Goal: Task Accomplishment & Management: Use online tool/utility

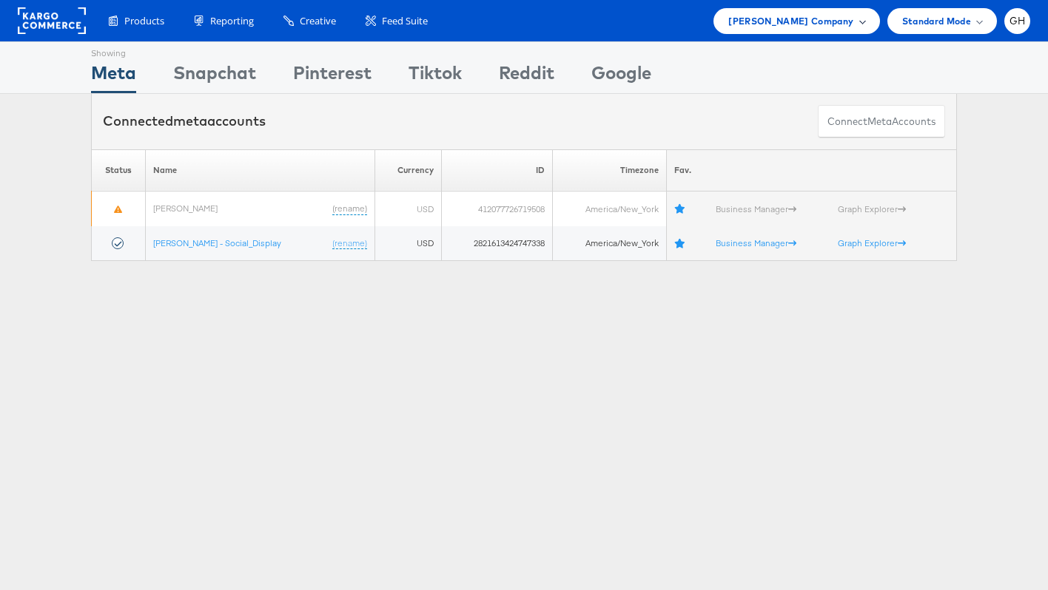
click at [821, 12] on div "[PERSON_NAME] Company" at bounding box center [796, 21] width 166 height 26
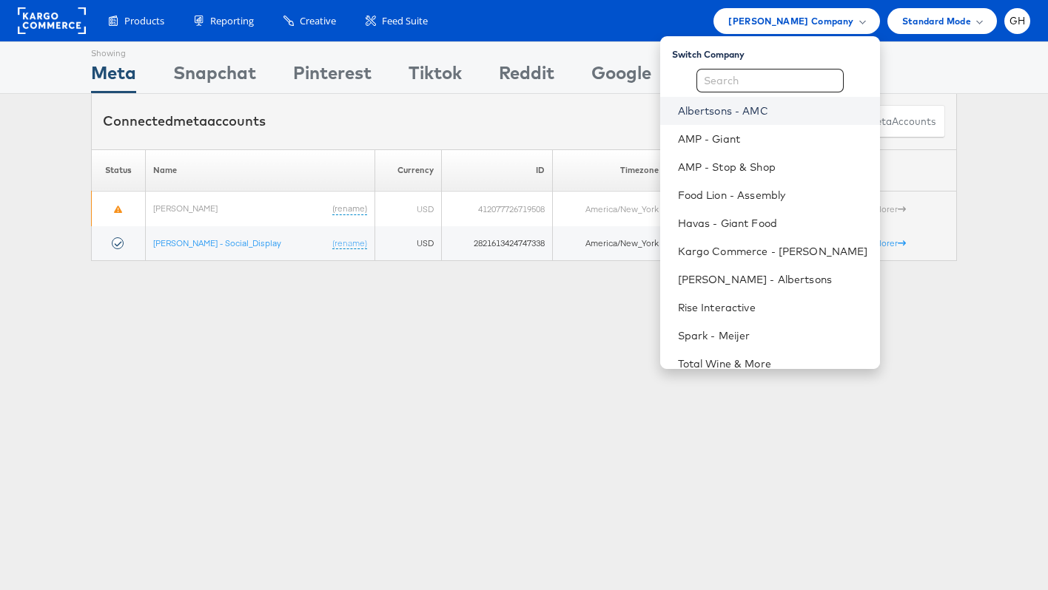
click at [727, 115] on link "Albertsons - AMC" at bounding box center [773, 111] width 190 height 15
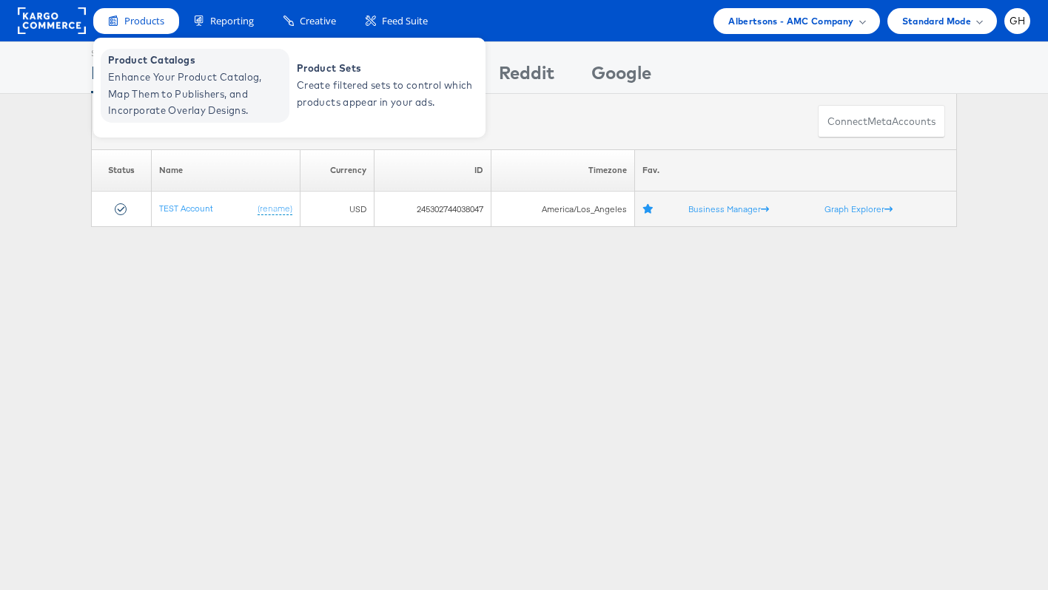
click at [156, 90] on span "Enhance Your Product Catalog, Map Them to Publishers, and Incorporate Overlay D…" at bounding box center [197, 94] width 178 height 50
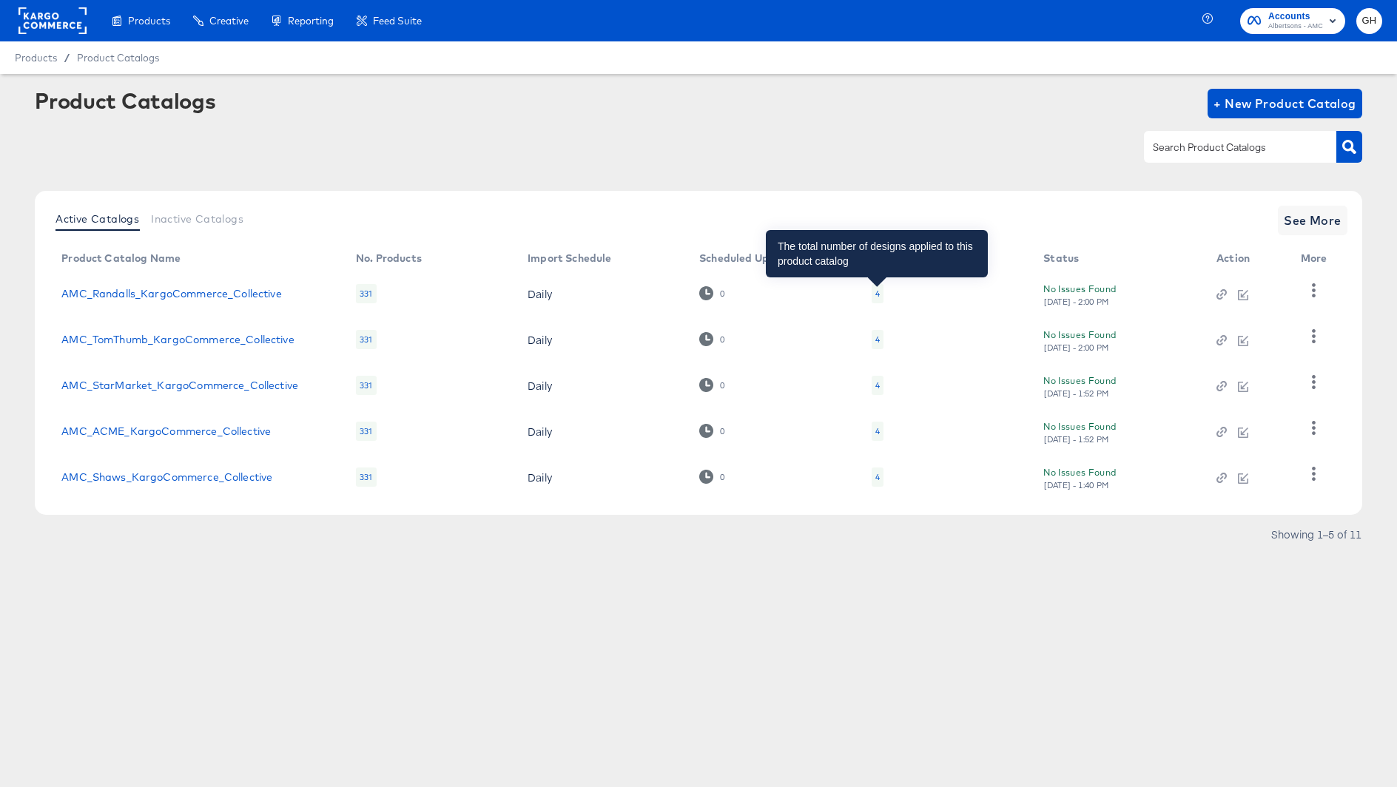
click at [878, 295] on div "4" at bounding box center [877, 294] width 4 height 12
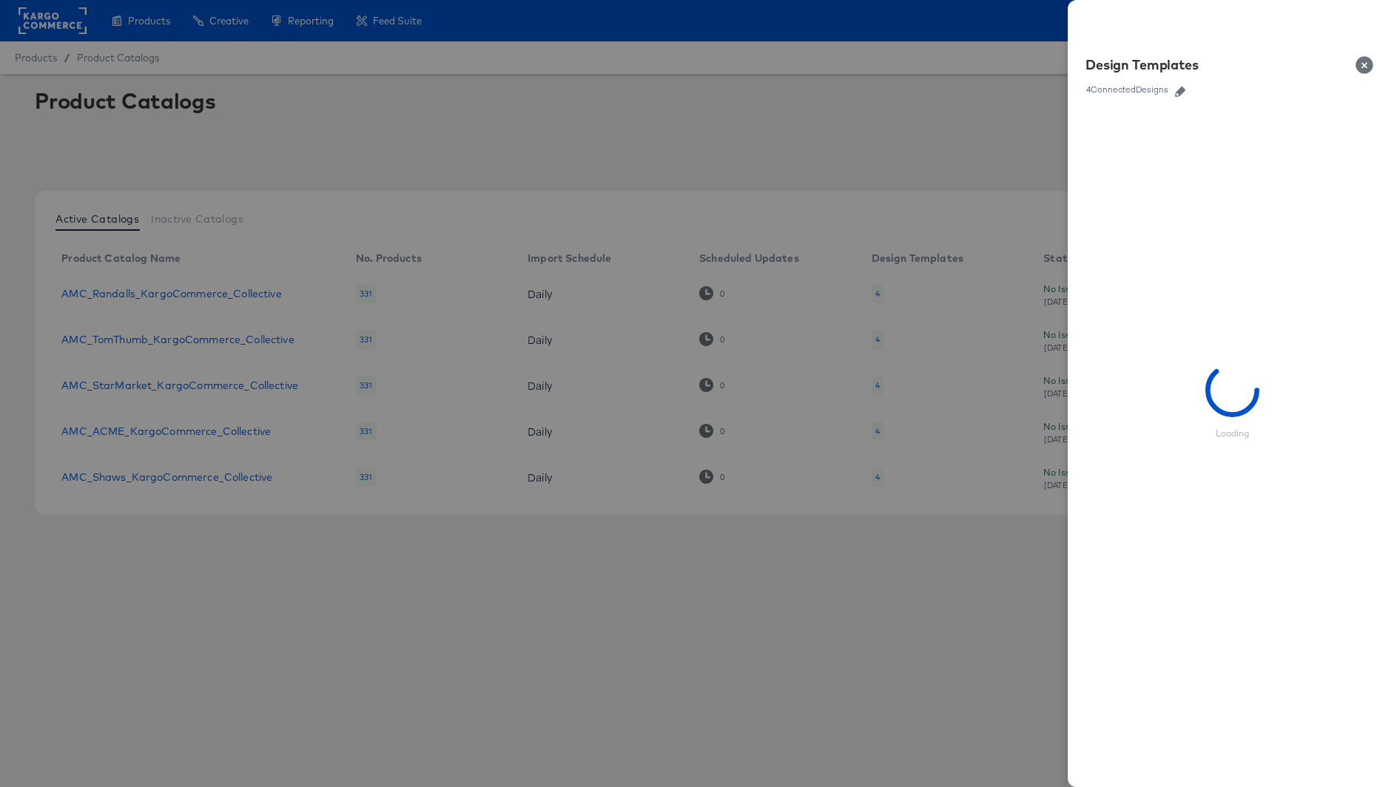
click at [1182, 91] on icon "button" at bounding box center [1180, 92] width 10 height 10
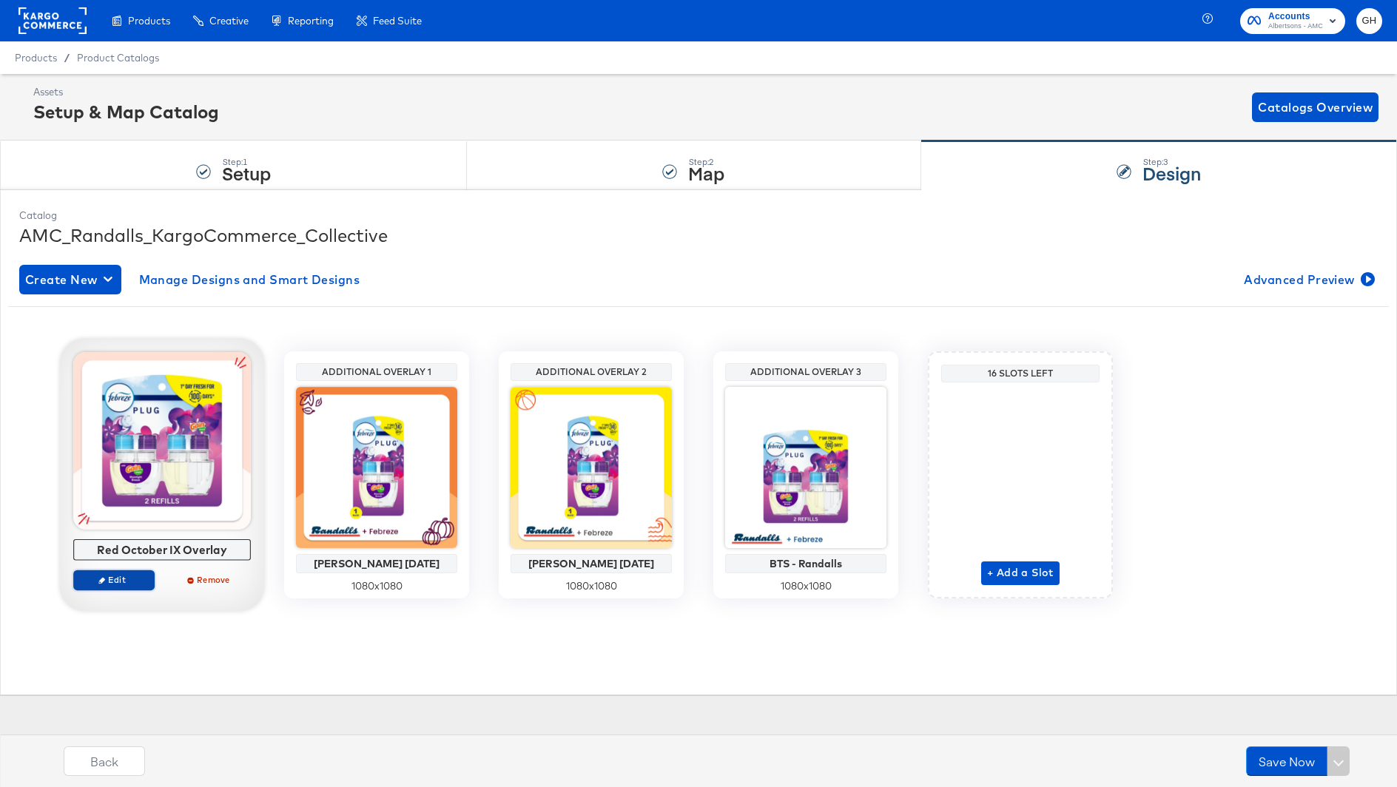
click at [129, 582] on span "Edit" at bounding box center [114, 579] width 68 height 11
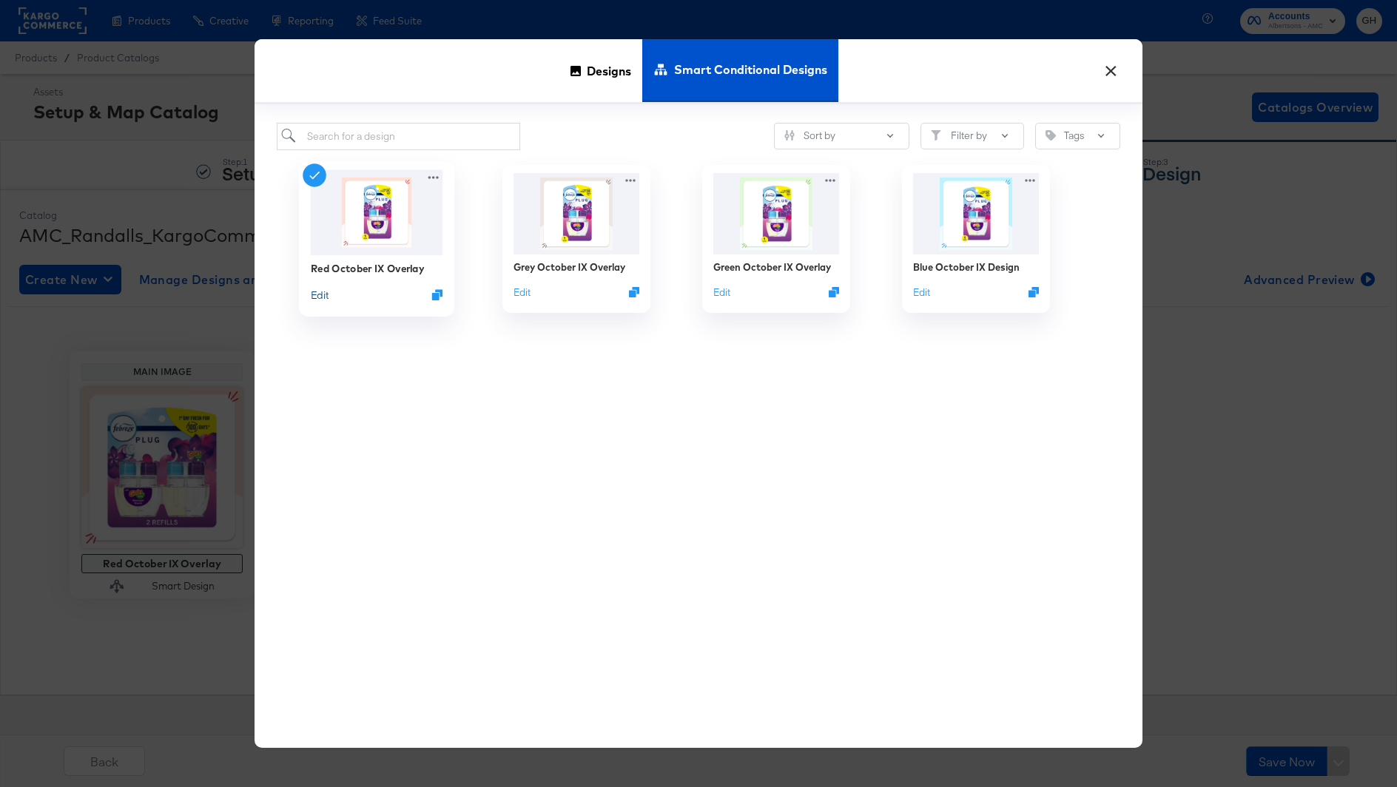
click at [319, 290] on button "Edit" at bounding box center [320, 295] width 18 height 14
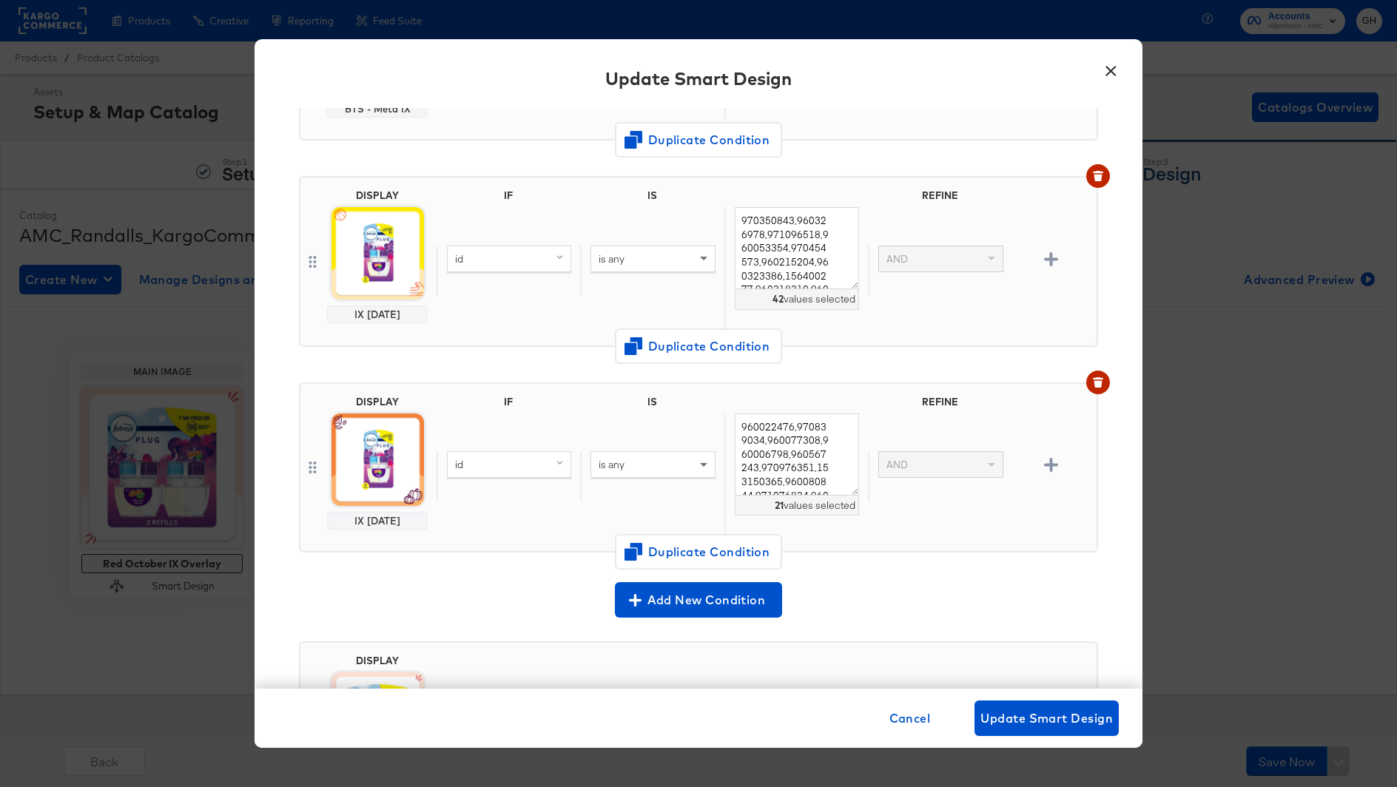
scroll to position [258, 0]
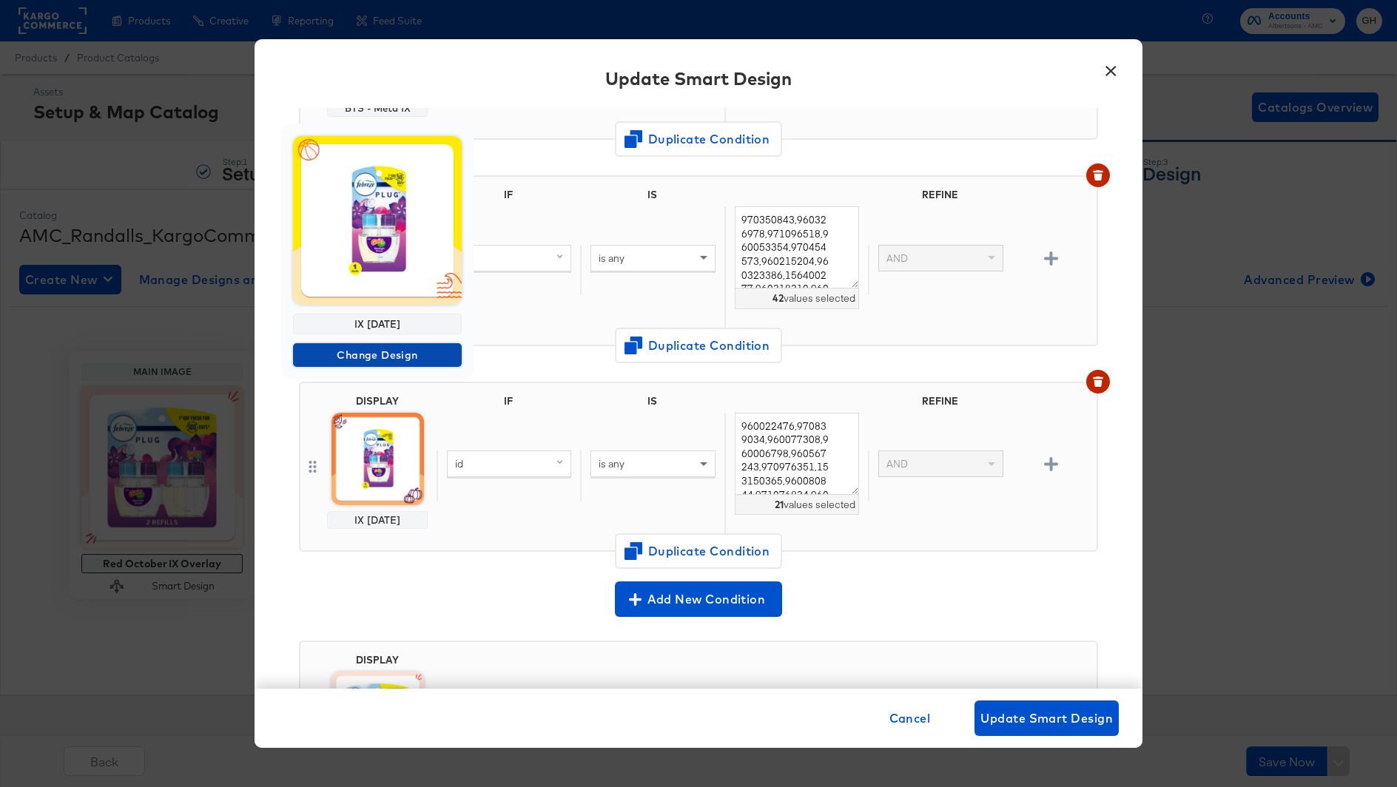
click at [378, 354] on span "Change Design" at bounding box center [377, 355] width 157 height 18
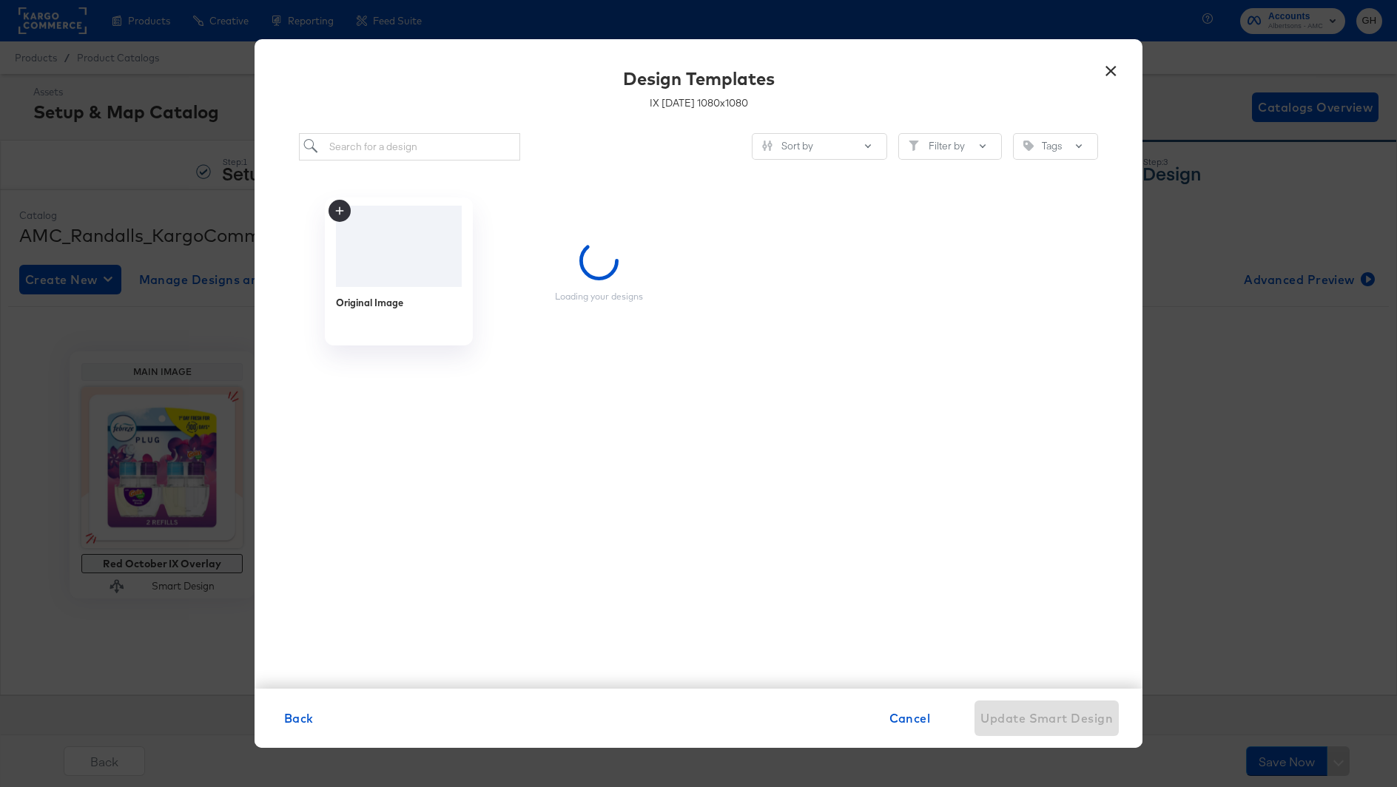
scroll to position [0, 0]
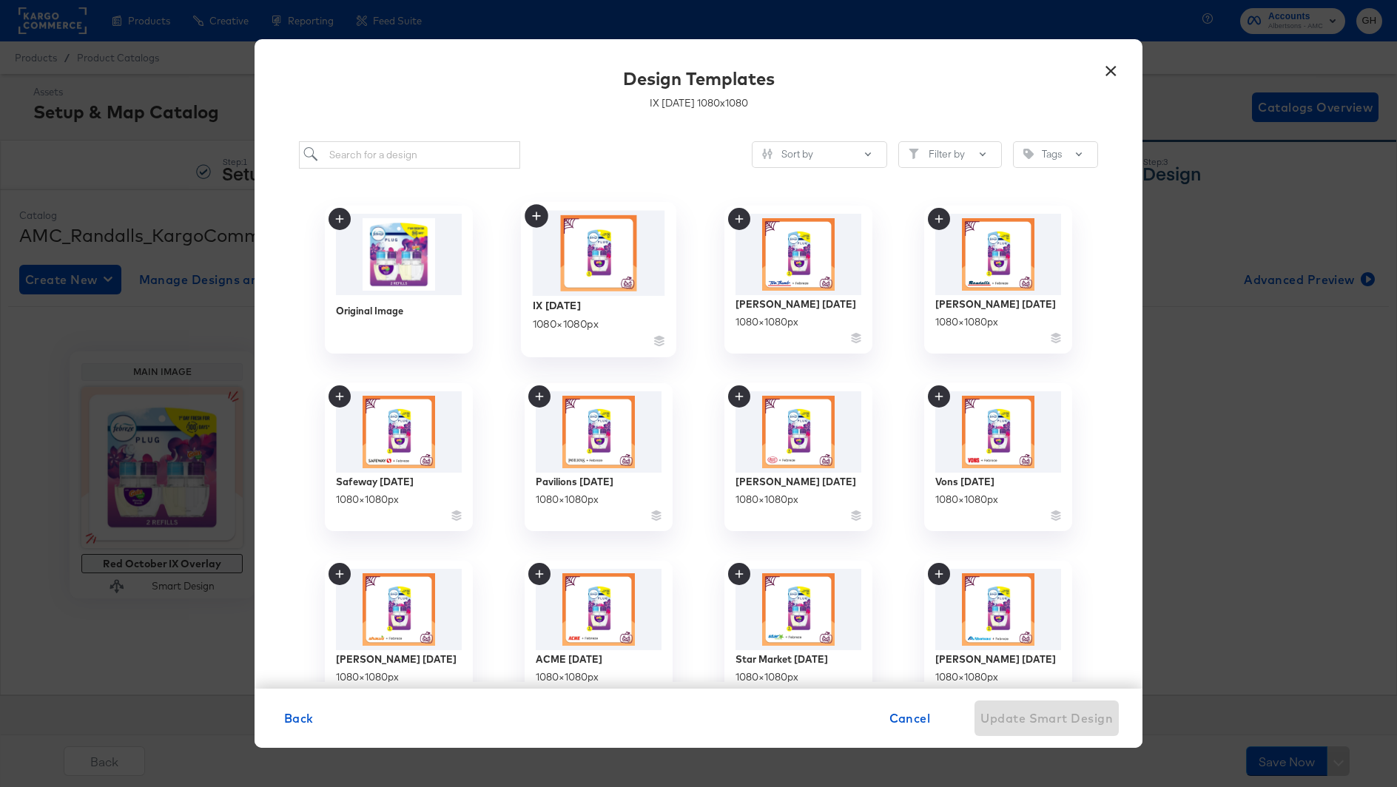
click at [600, 258] on img at bounding box center [599, 252] width 132 height 85
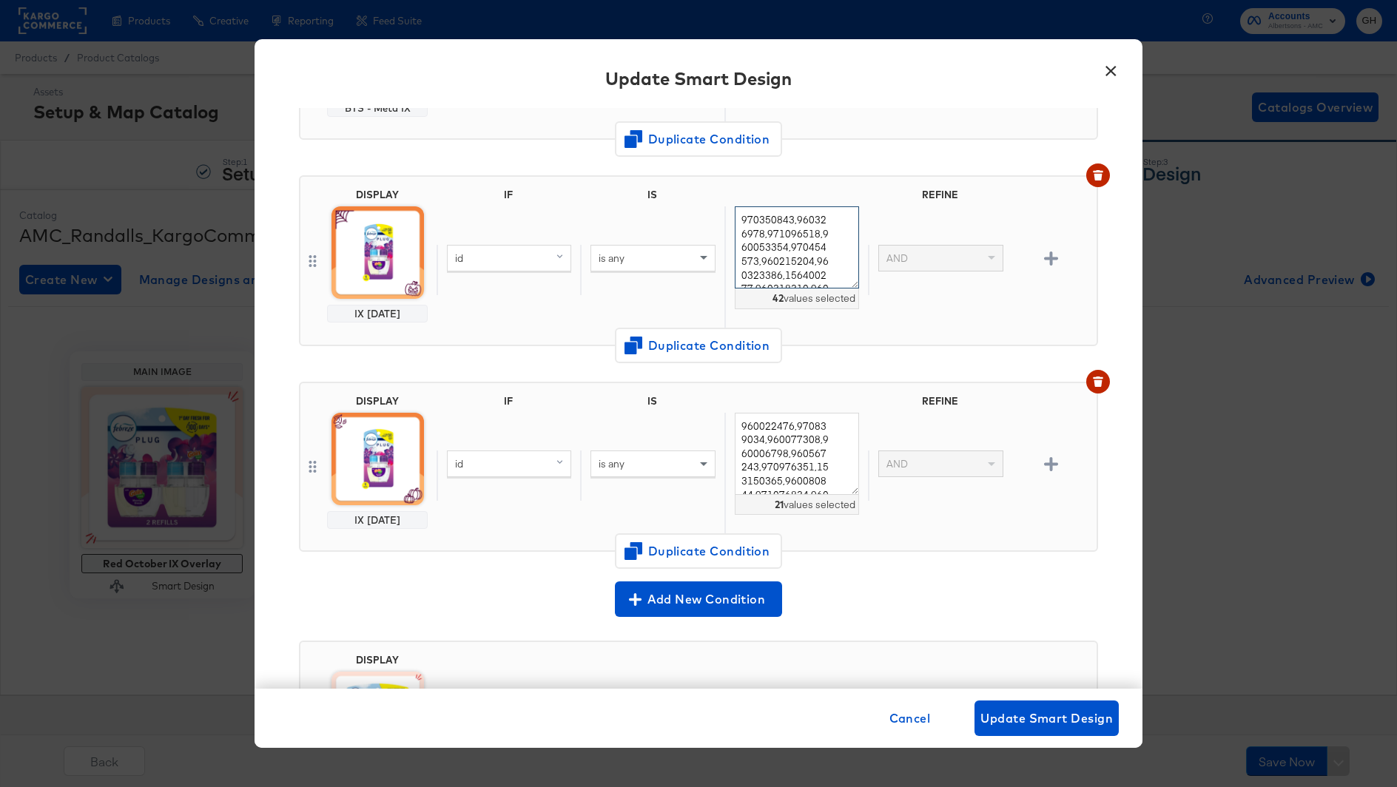
click at [781, 232] on textarea "970350843,960326978,971096518,960053354,970454573,960215204,960323386,156400277…" at bounding box center [797, 247] width 124 height 82
paste textarea "557591,970462606,970465271,970082116,960011186,971154099,971299400,165110233,97…"
type textarea "970557591,970462606,970465271,970082116,960011186,971154099,971299400,165110233…"
click at [932, 295] on div "id is any 970557591,970462606,970465271,970082116,960011186,971154099,971299400…" at bounding box center [764, 269] width 654 height 126
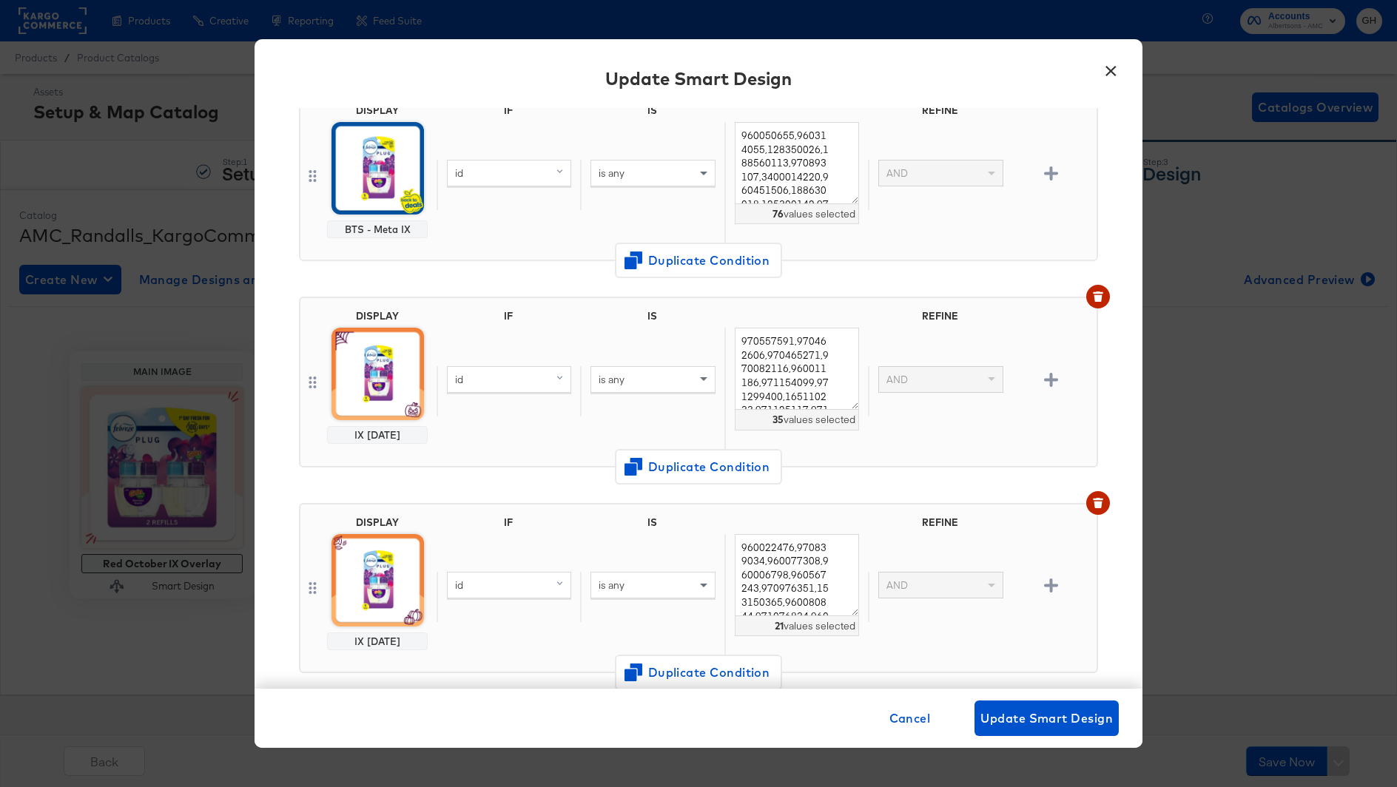
scroll to position [122, 0]
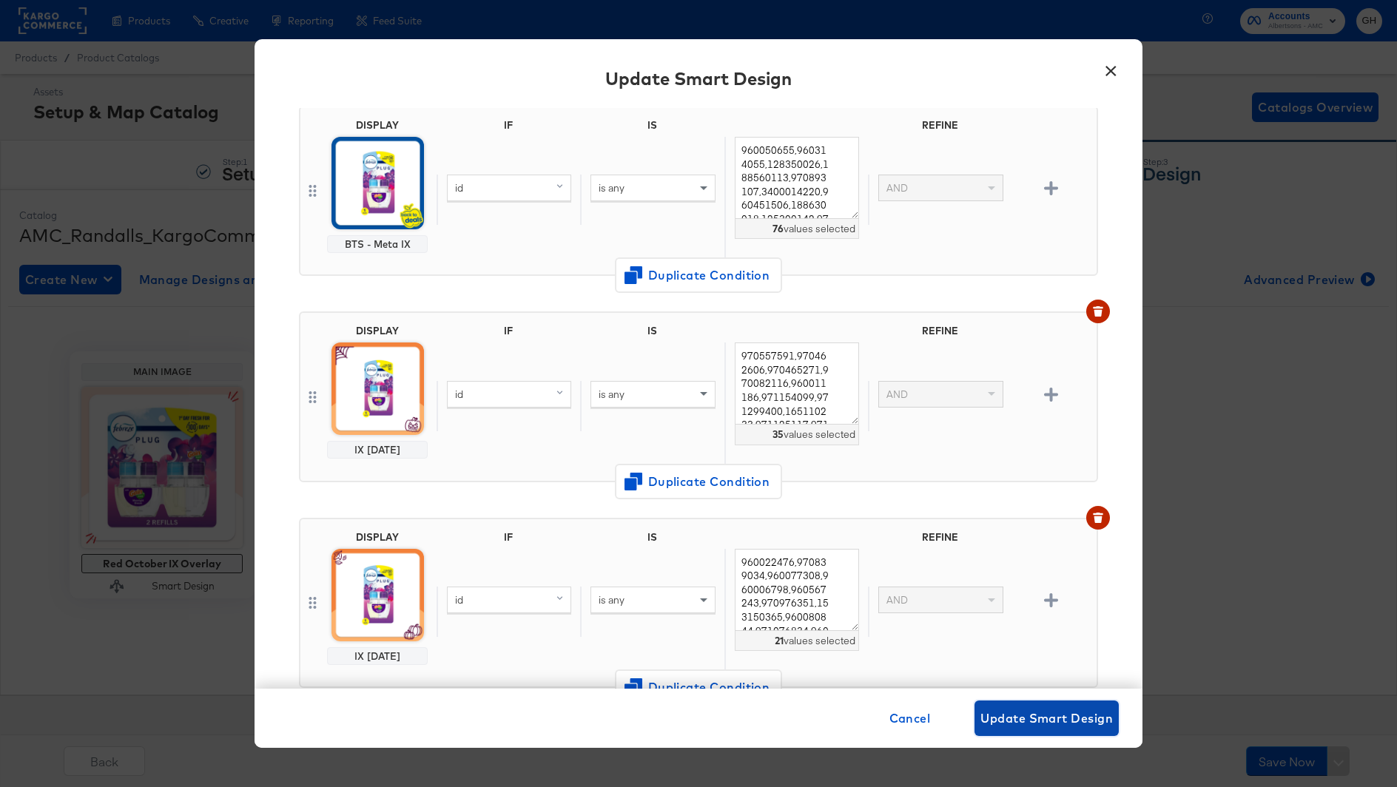
click at [1020, 719] on span "Update Smart Design" at bounding box center [1046, 718] width 132 height 21
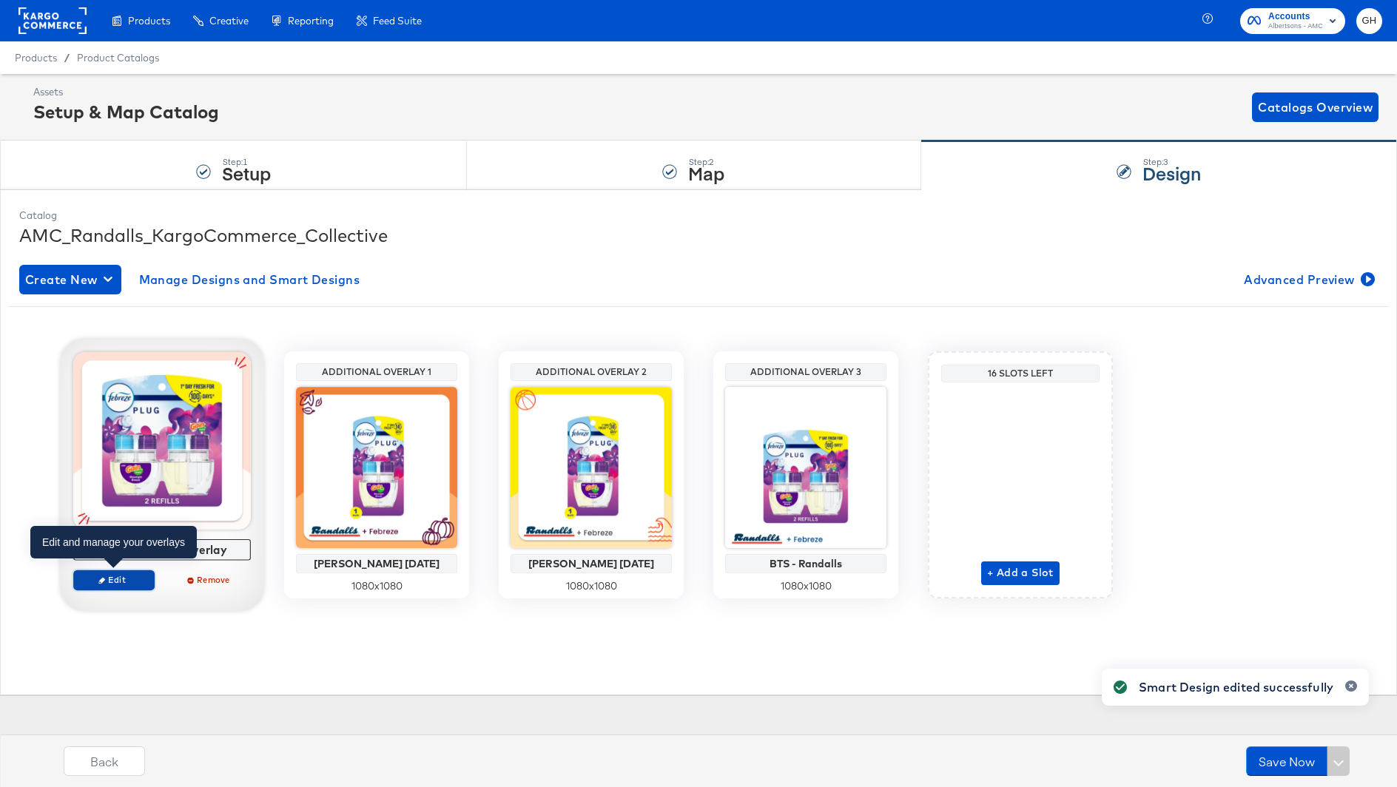
click at [128, 576] on span "Edit" at bounding box center [114, 579] width 68 height 11
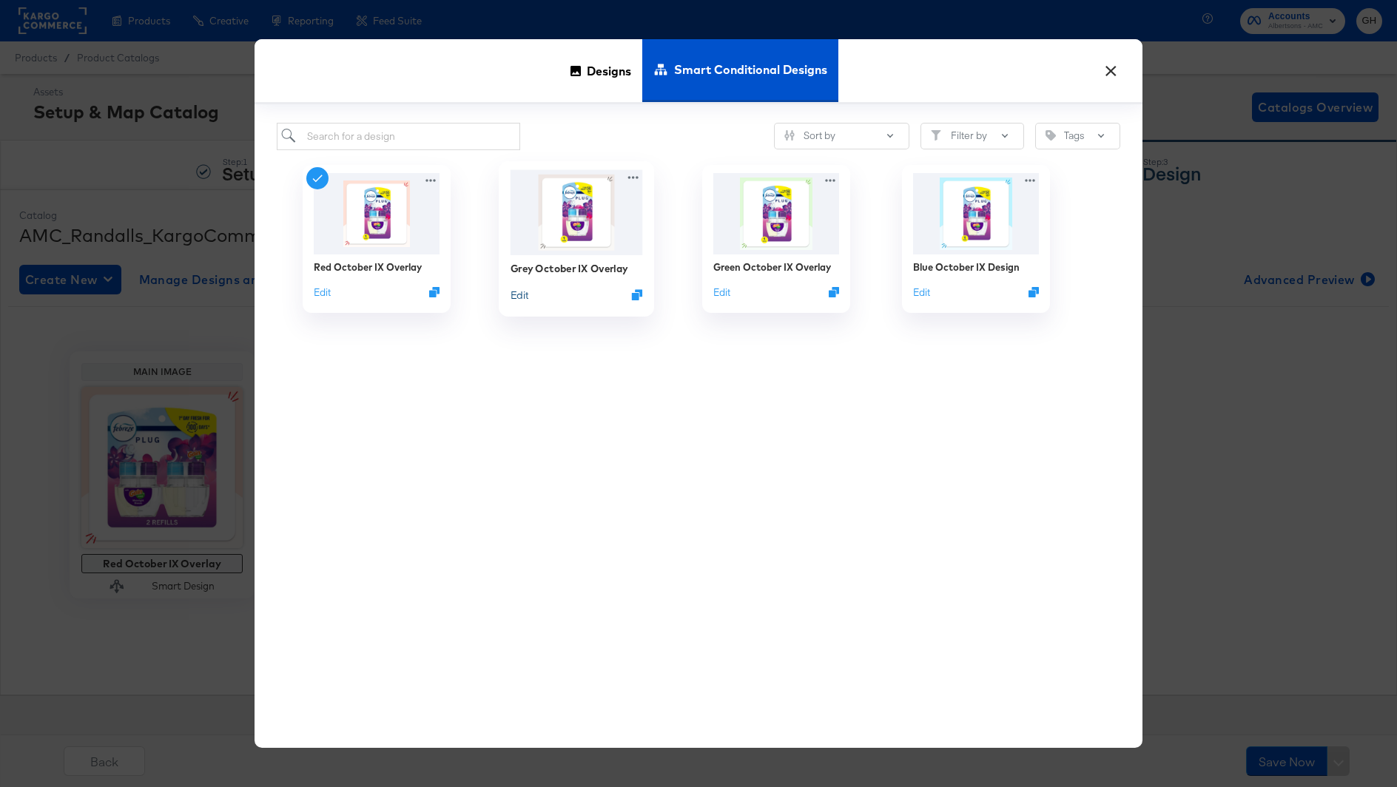
click at [516, 289] on button "Edit" at bounding box center [520, 295] width 18 height 14
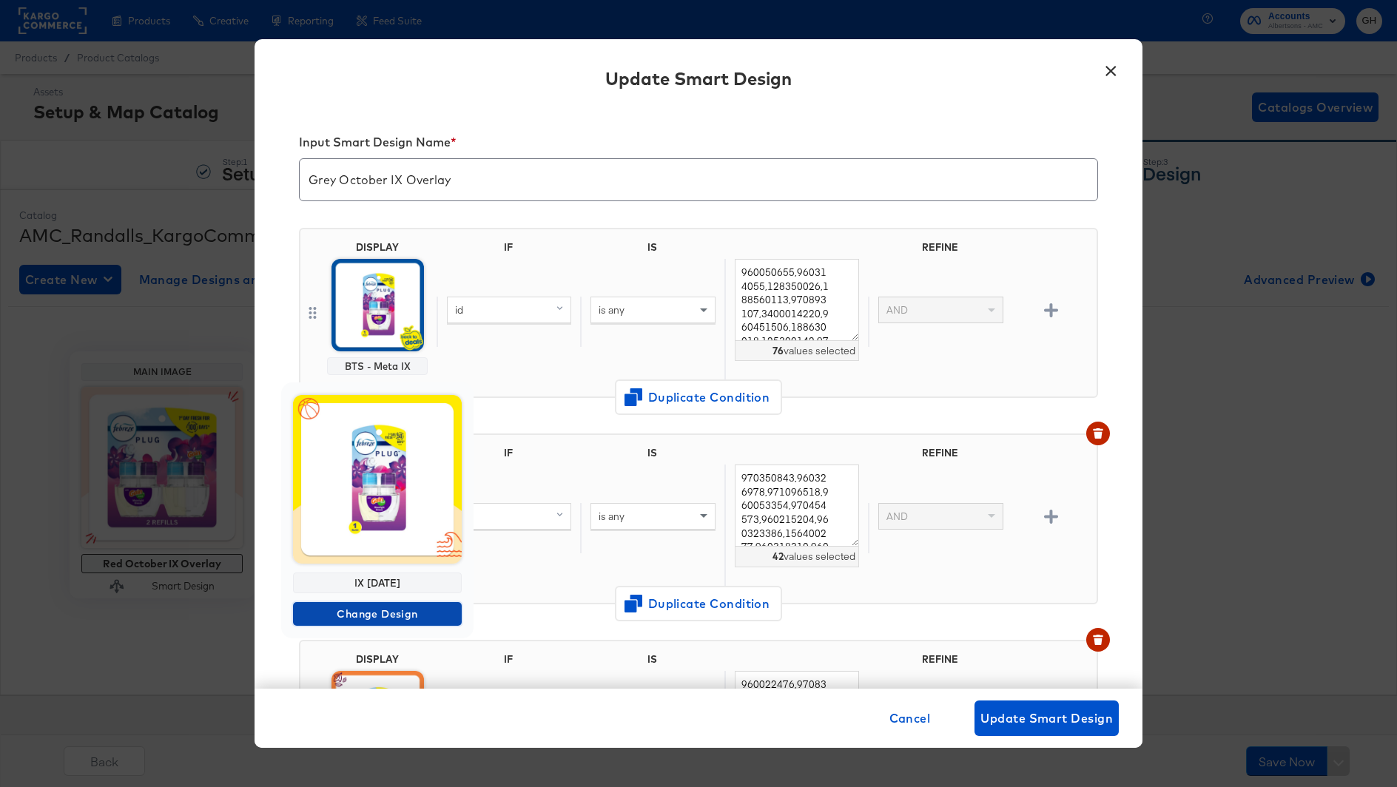
click at [374, 602] on button "Change Design" at bounding box center [377, 614] width 169 height 24
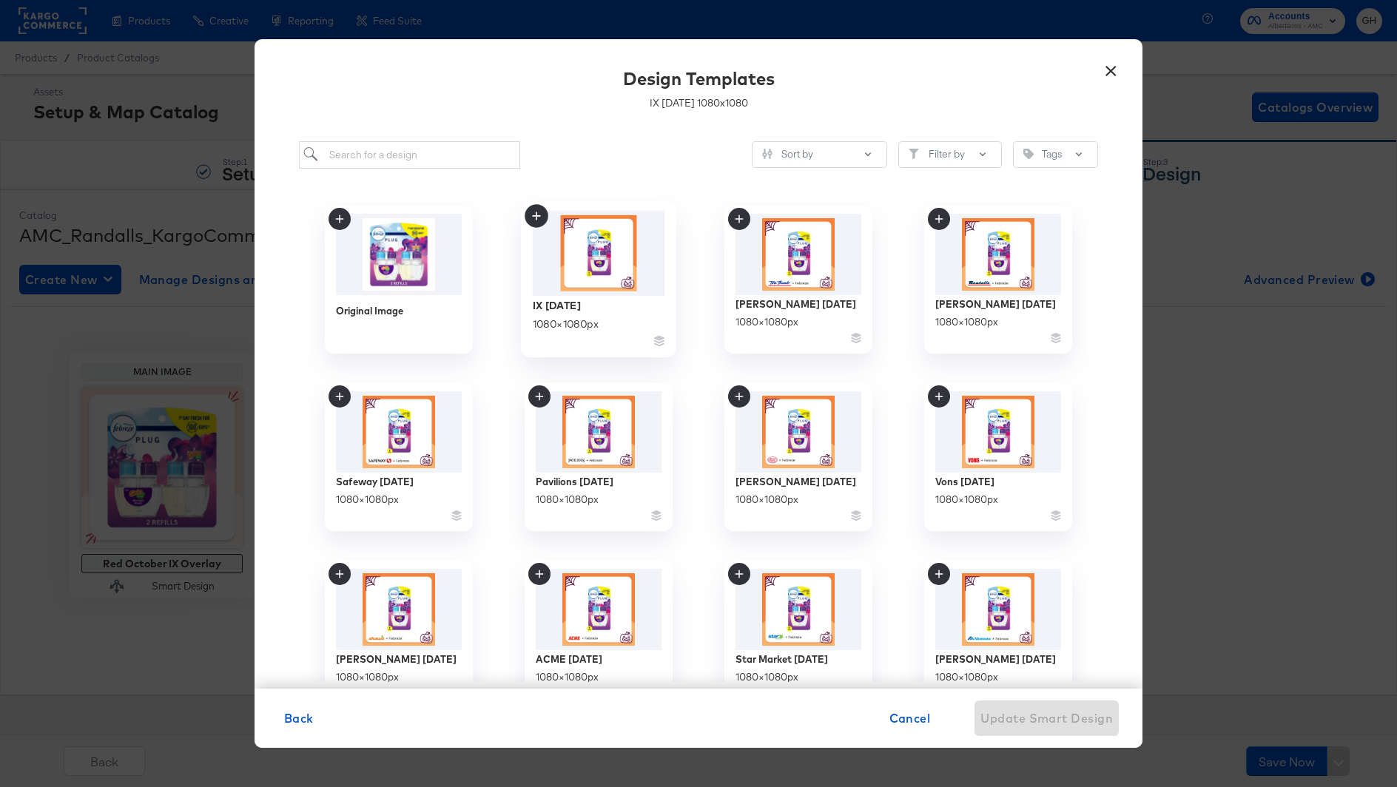
click at [587, 273] on img at bounding box center [599, 252] width 132 height 85
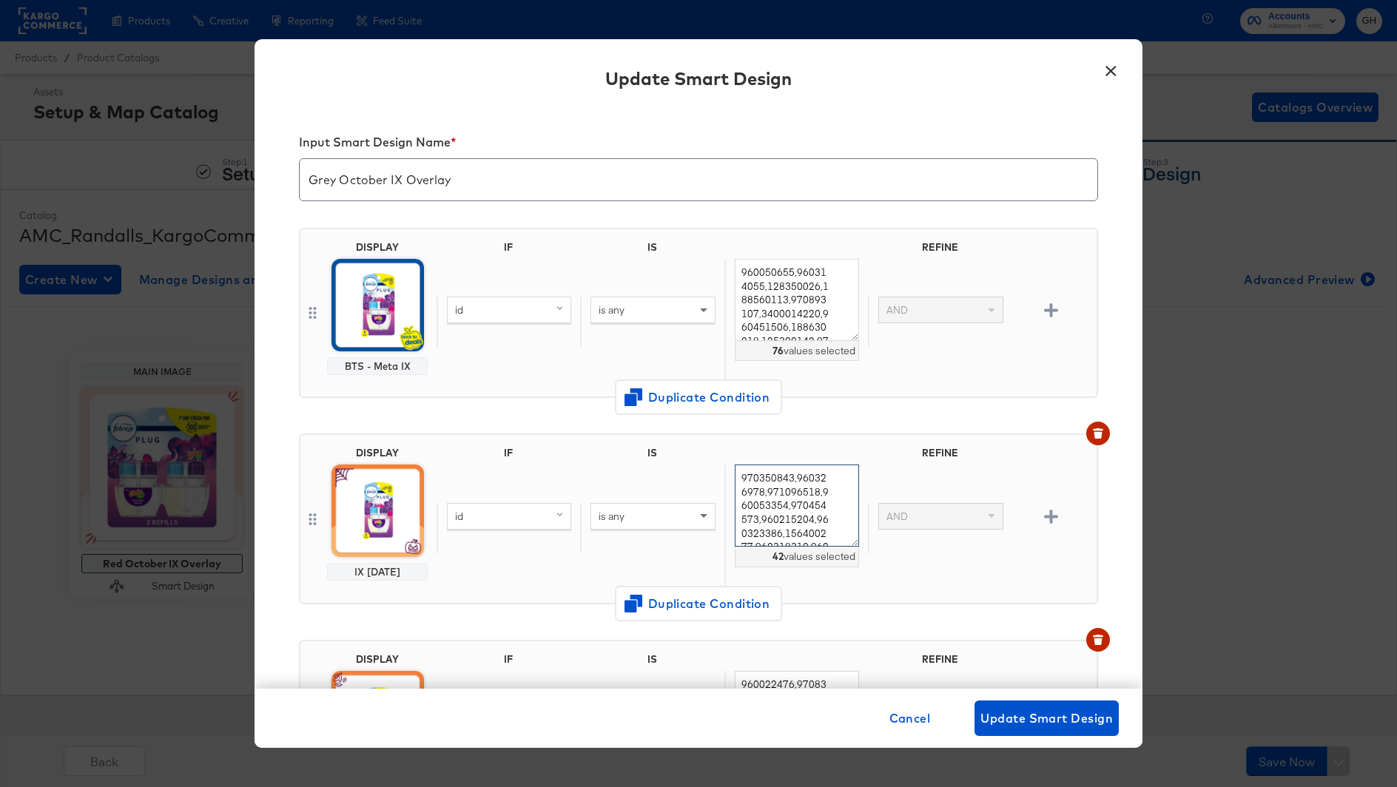
click at [795, 491] on textarea "970350843,960326978,971096518,960053354,970454573,960215204,960323386,156400277…" at bounding box center [797, 506] width 124 height 82
paste textarea "557591,970462606,970465271,970082116,960011186,971154099,971299400,165110233,97…"
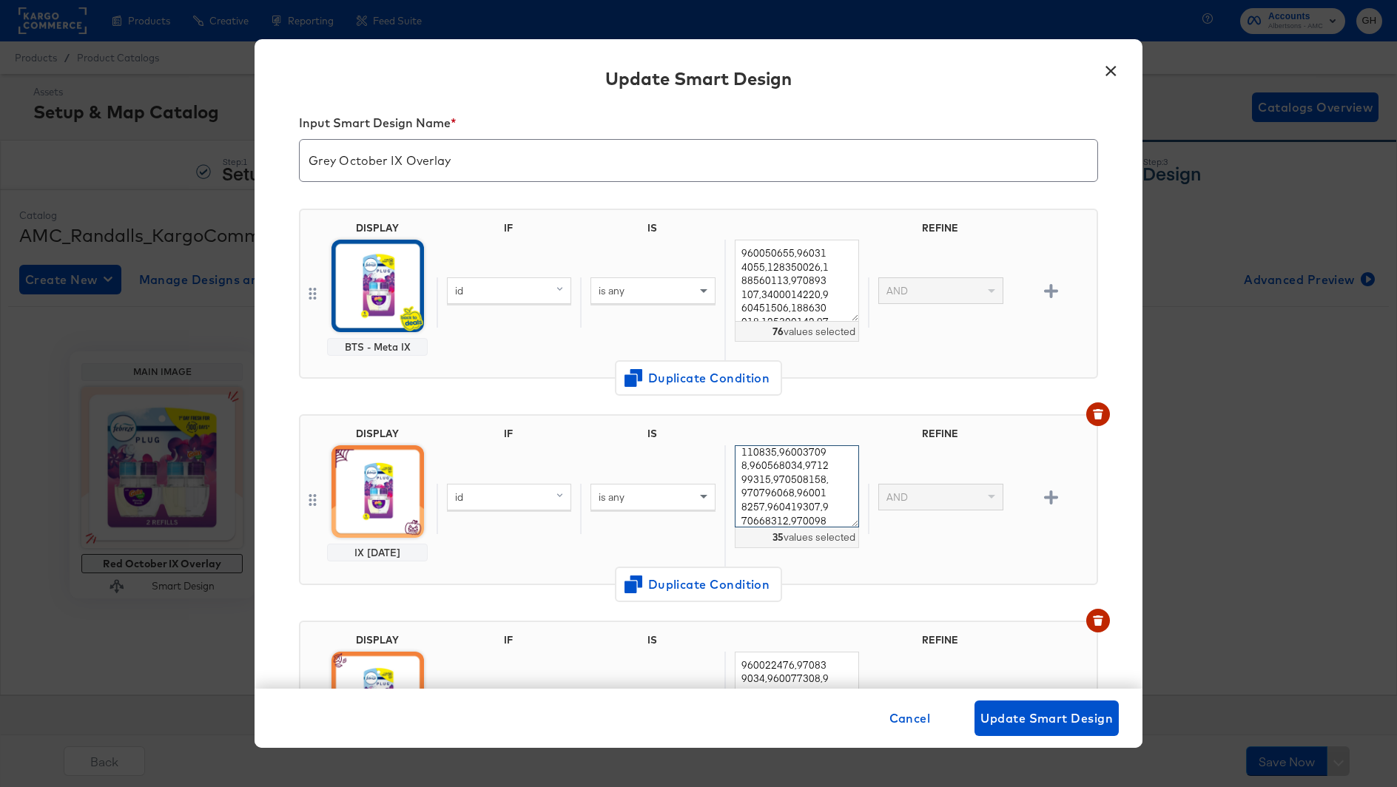
scroll to position [21, 0]
type textarea "970557591,970462606,970465271,970082116,960011186,971154099,971299400,165110233…"
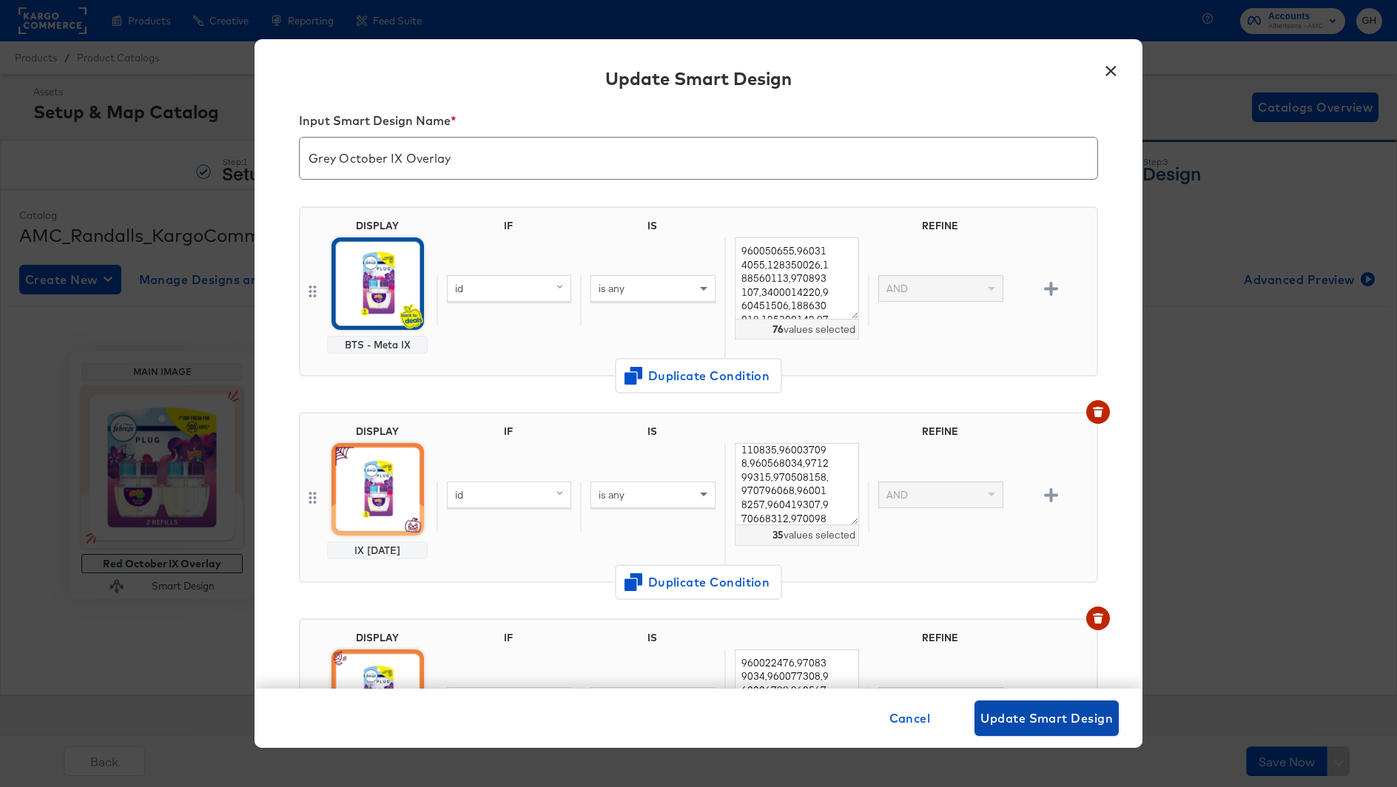
click at [1036, 714] on span "Update Smart Design" at bounding box center [1046, 718] width 132 height 21
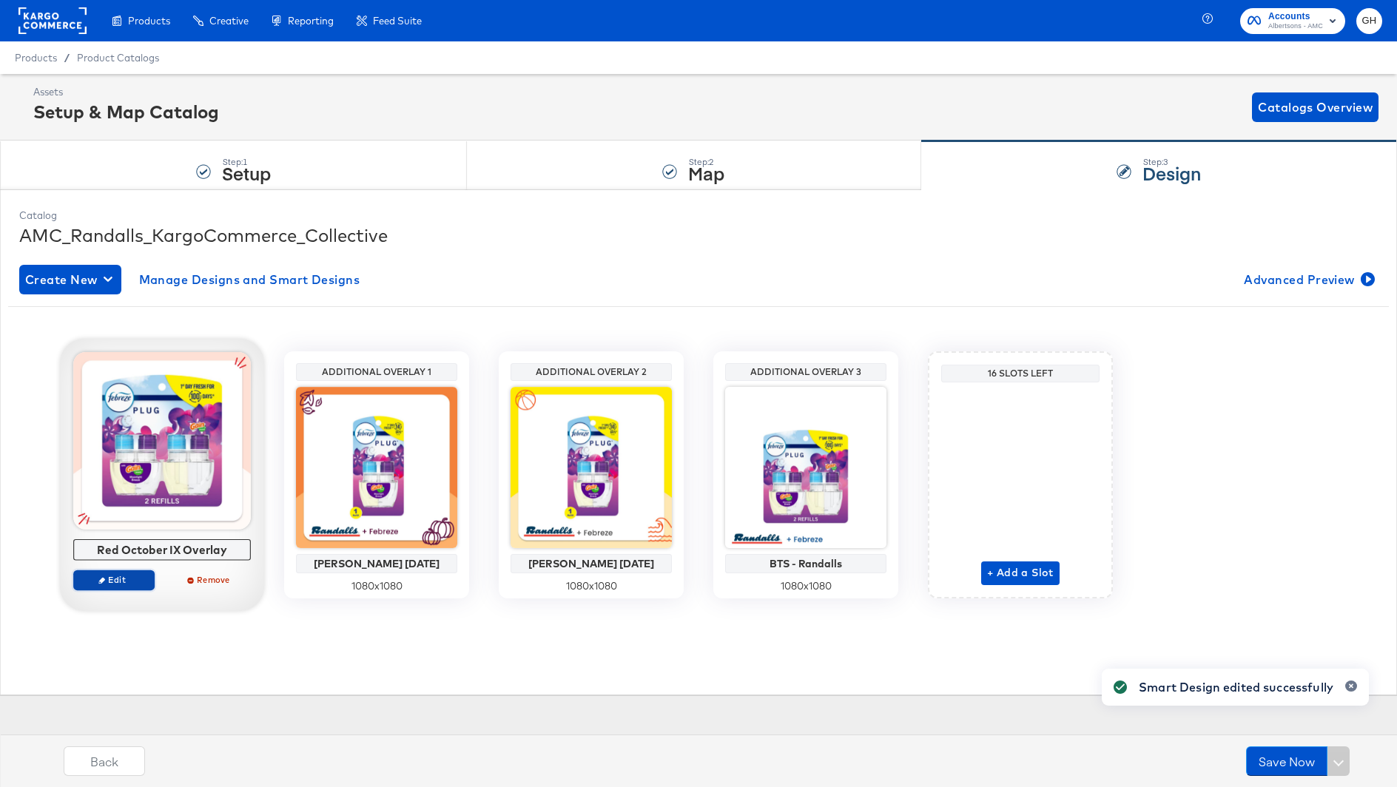
click at [133, 584] on span "Edit" at bounding box center [114, 579] width 68 height 11
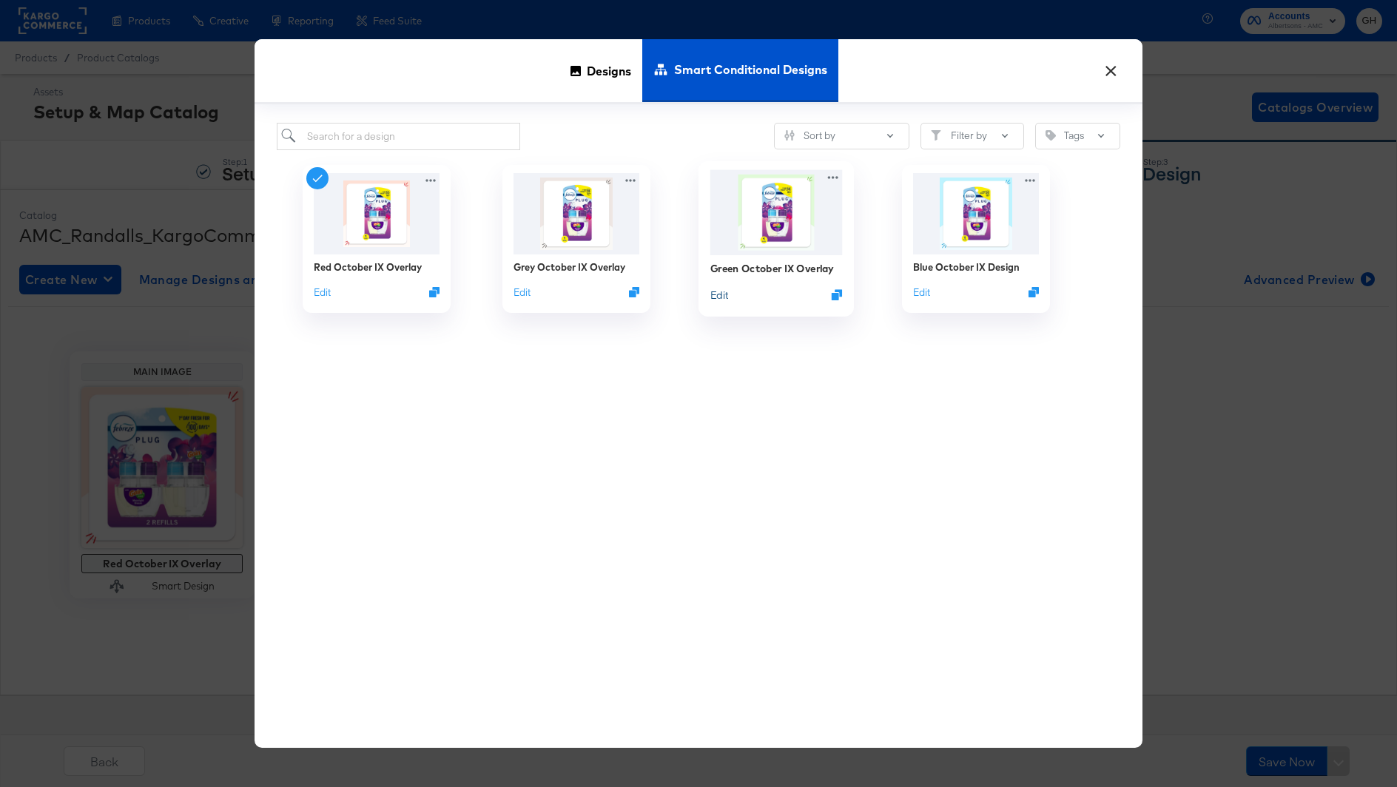
click at [727, 293] on button "Edit" at bounding box center [719, 295] width 18 height 14
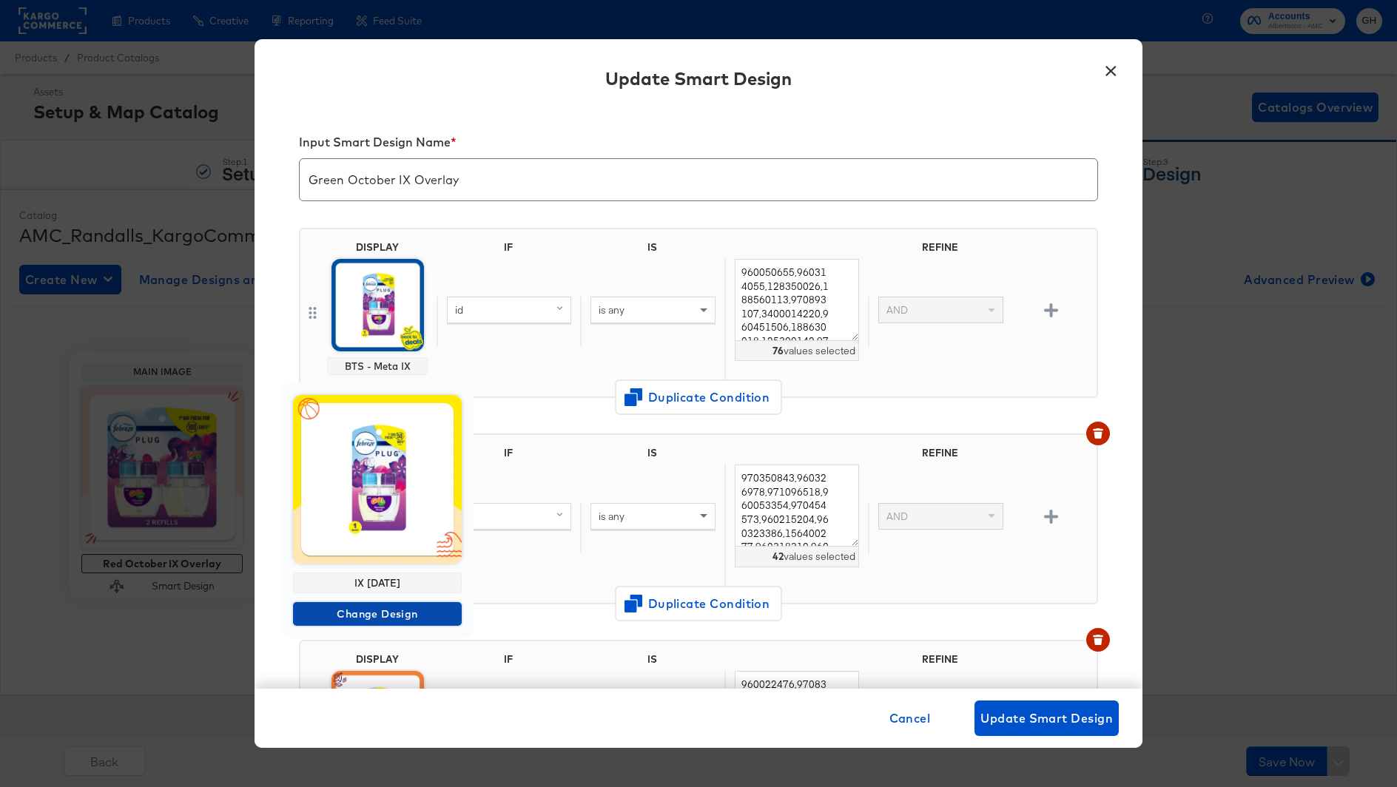
click at [368, 616] on span "Change Design" at bounding box center [377, 614] width 157 height 18
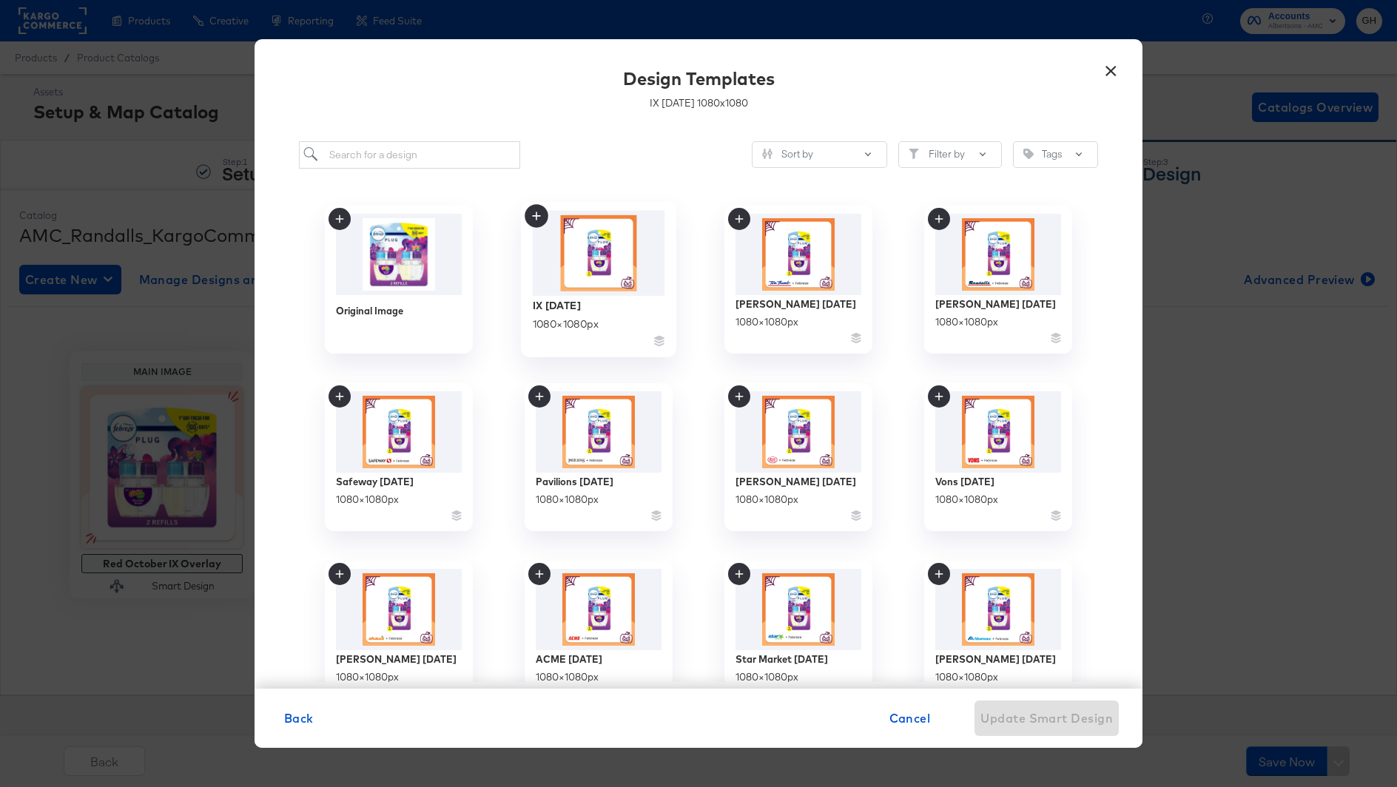
click at [581, 298] on div "IX [DATE]" at bounding box center [557, 305] width 48 height 14
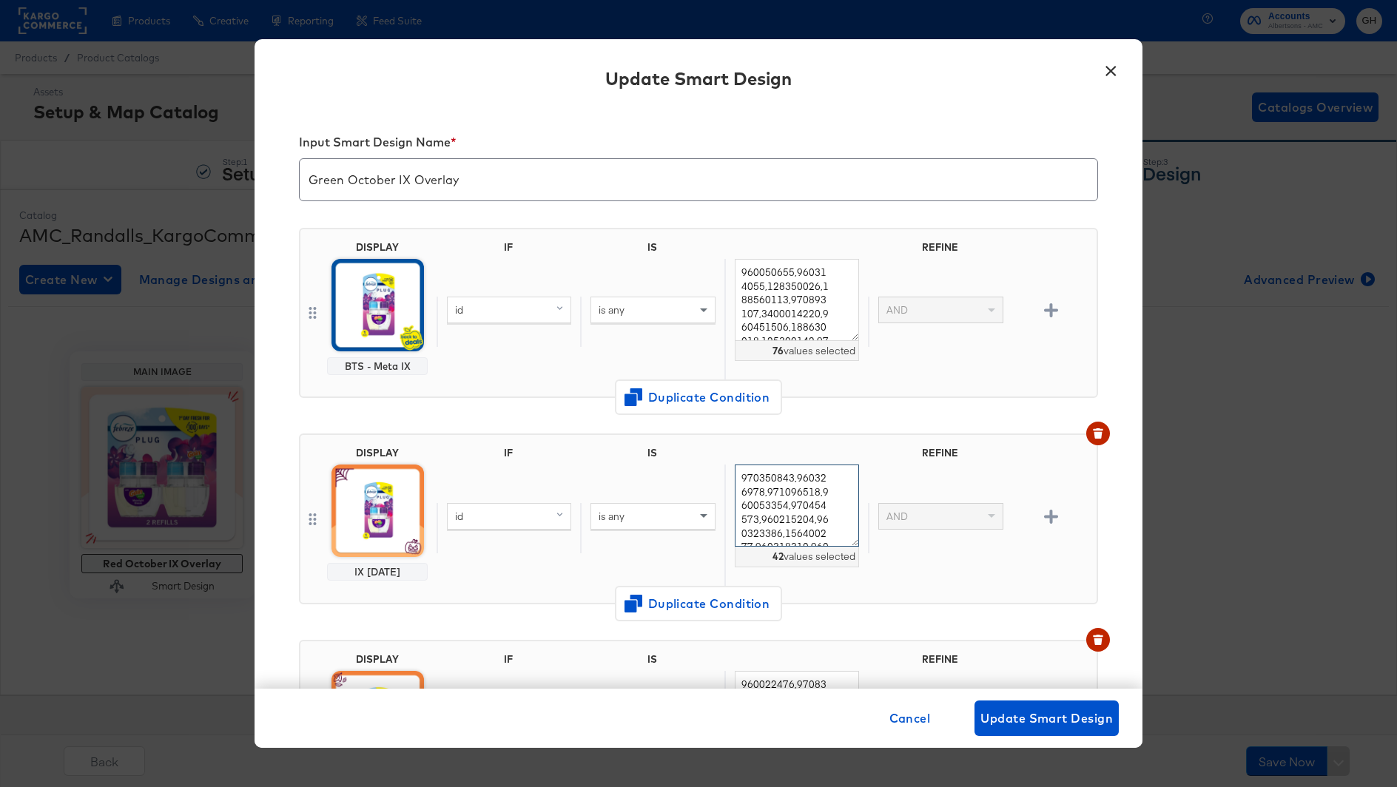
click at [780, 482] on textarea "970350843,960326978,971096518,960053354,970454573,960215204,960323386,156400277…" at bounding box center [797, 506] width 124 height 82
paste textarea "557591,970462606,970465271,970082116,960011186,971154099,971299400,165110233,97…"
type textarea "970557591,970462606,970465271,970082116,960011186,971154099,971299400,165110233…"
click at [1014, 707] on button "Update Smart Design" at bounding box center [1046, 719] width 144 height 36
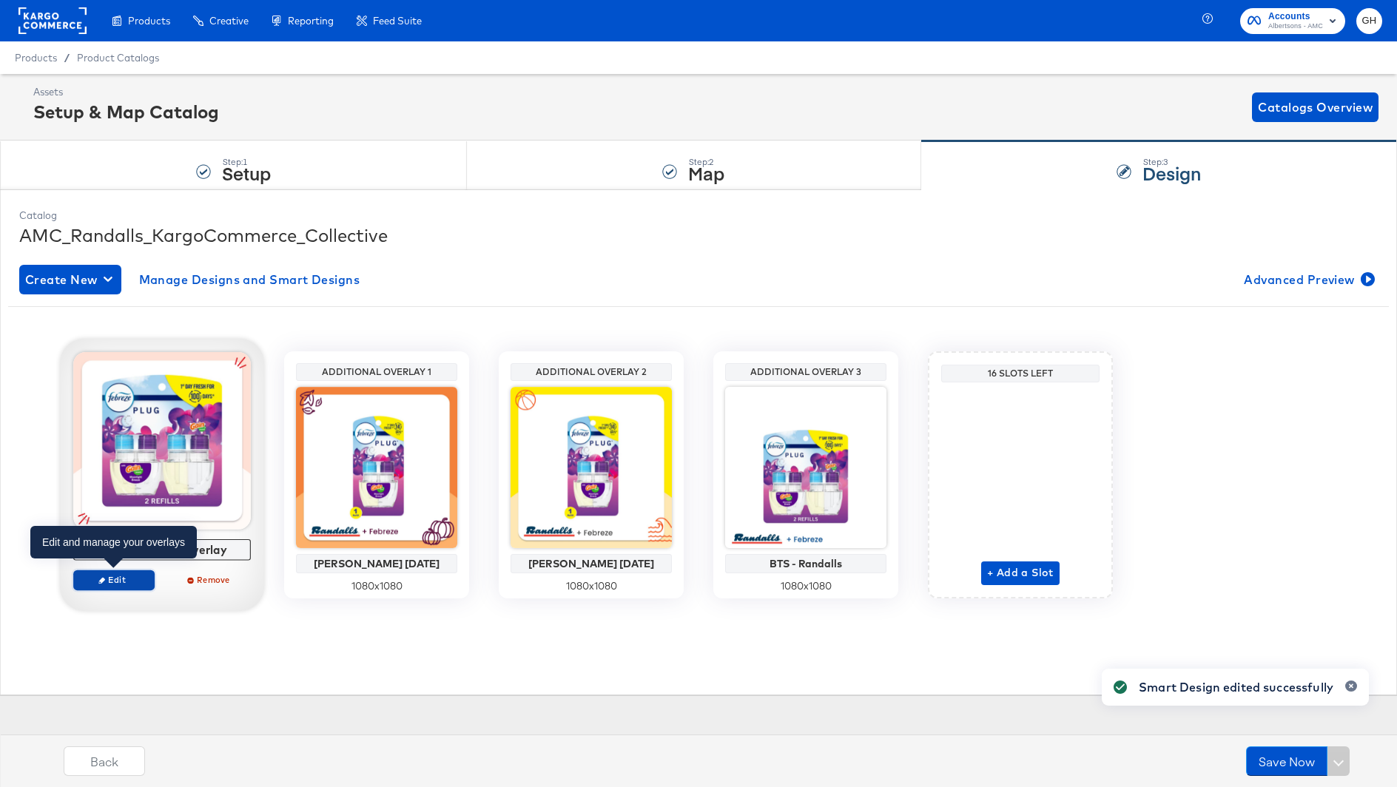
click at [118, 584] on span "Edit" at bounding box center [114, 579] width 68 height 11
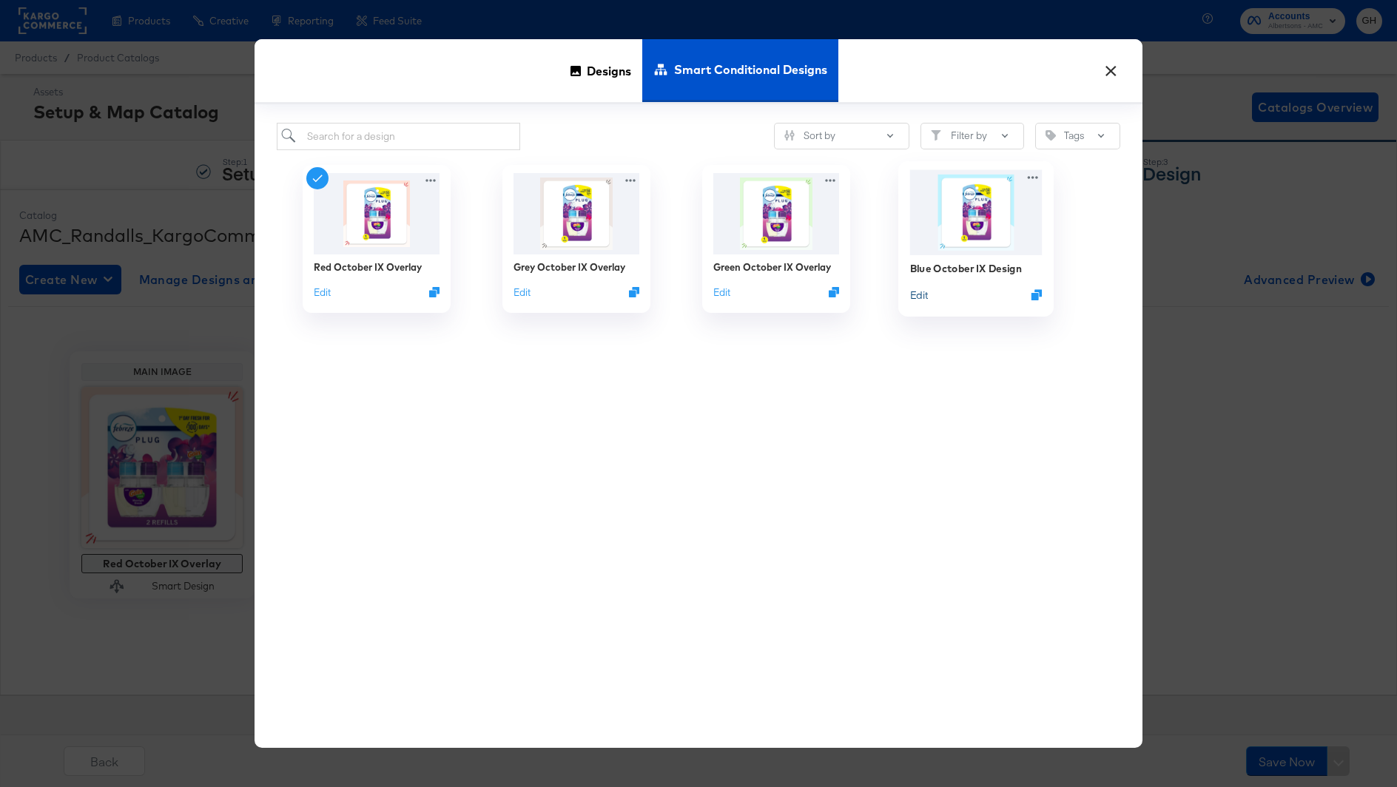
click at [925, 295] on button "Edit" at bounding box center [919, 295] width 18 height 14
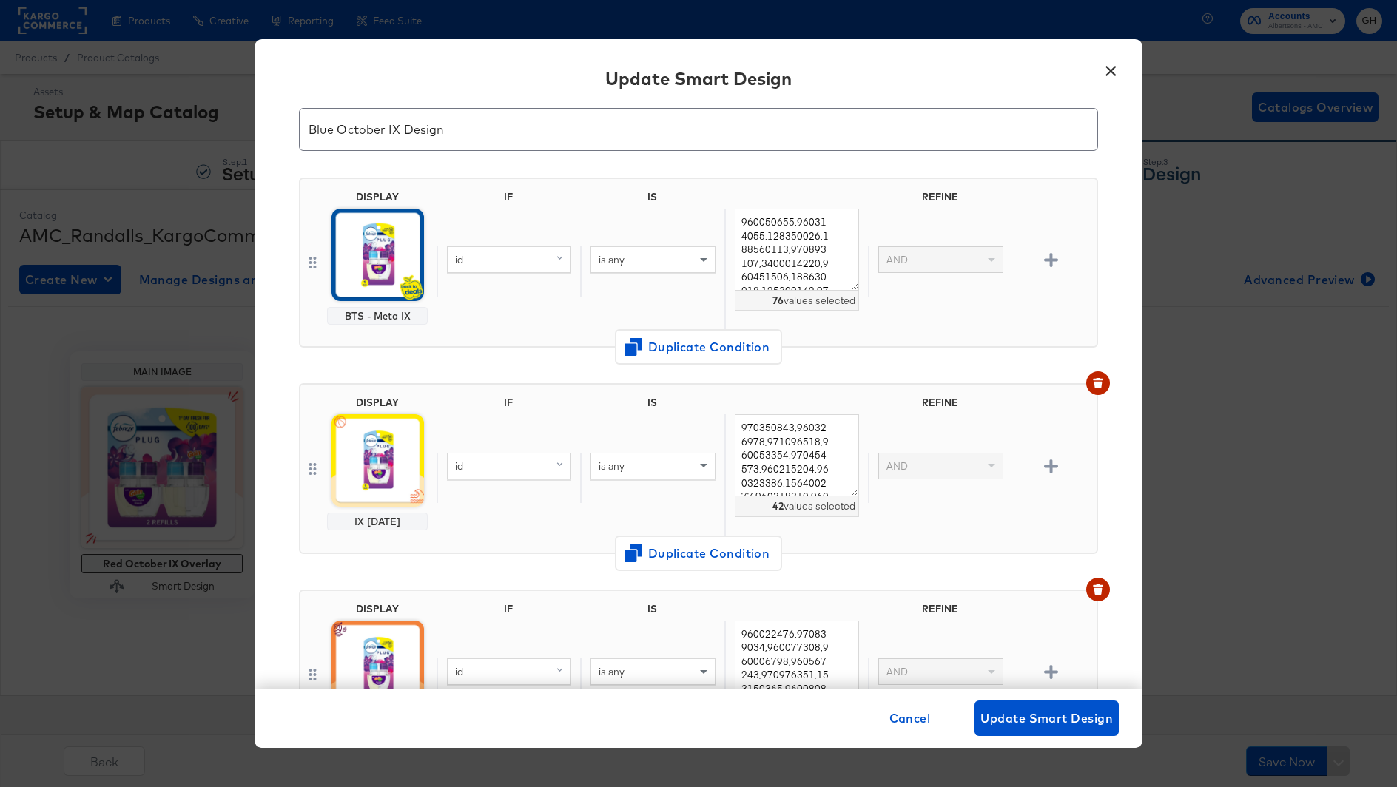
scroll to position [61, 0]
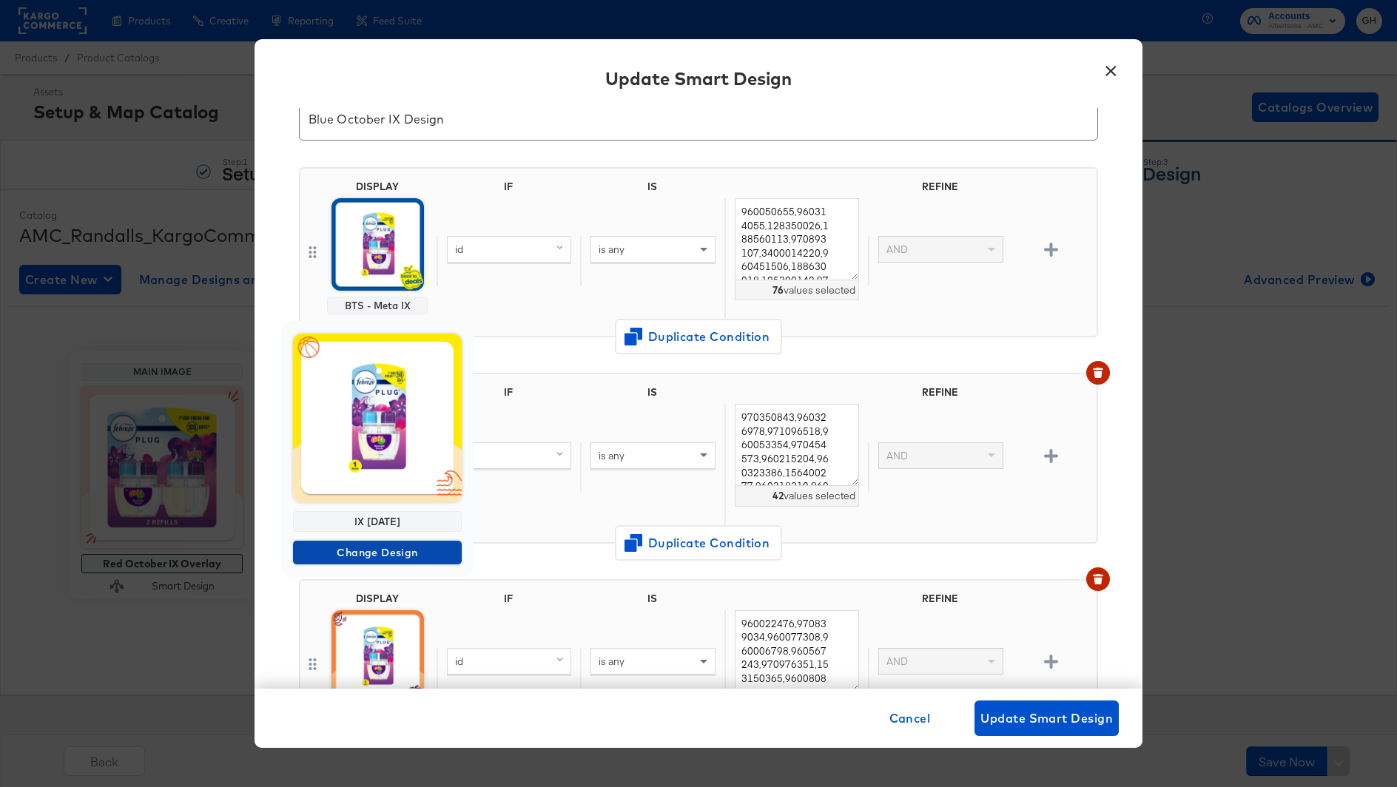
click at [368, 553] on span "Change Design" at bounding box center [377, 553] width 157 height 18
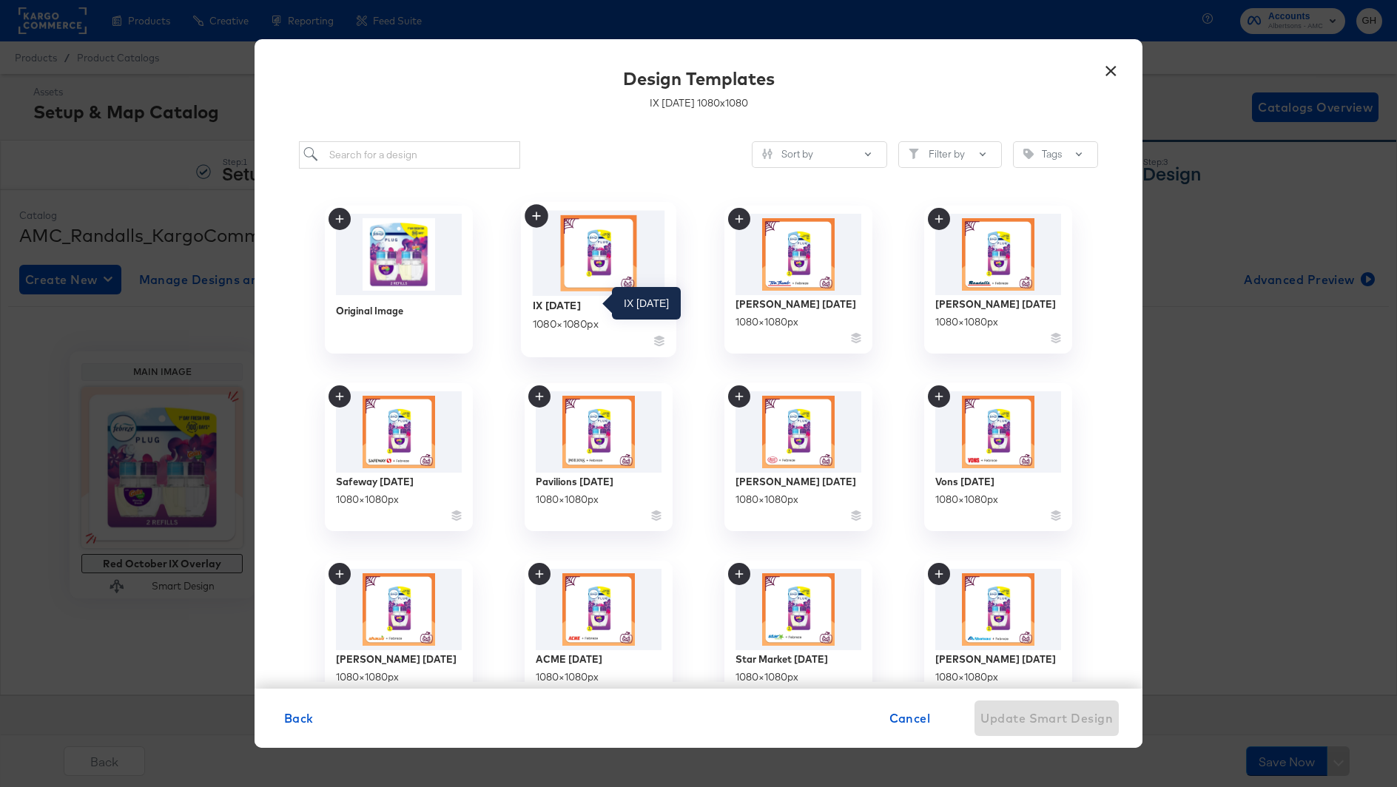
click at [579, 306] on div "IX [DATE]" at bounding box center [557, 305] width 48 height 14
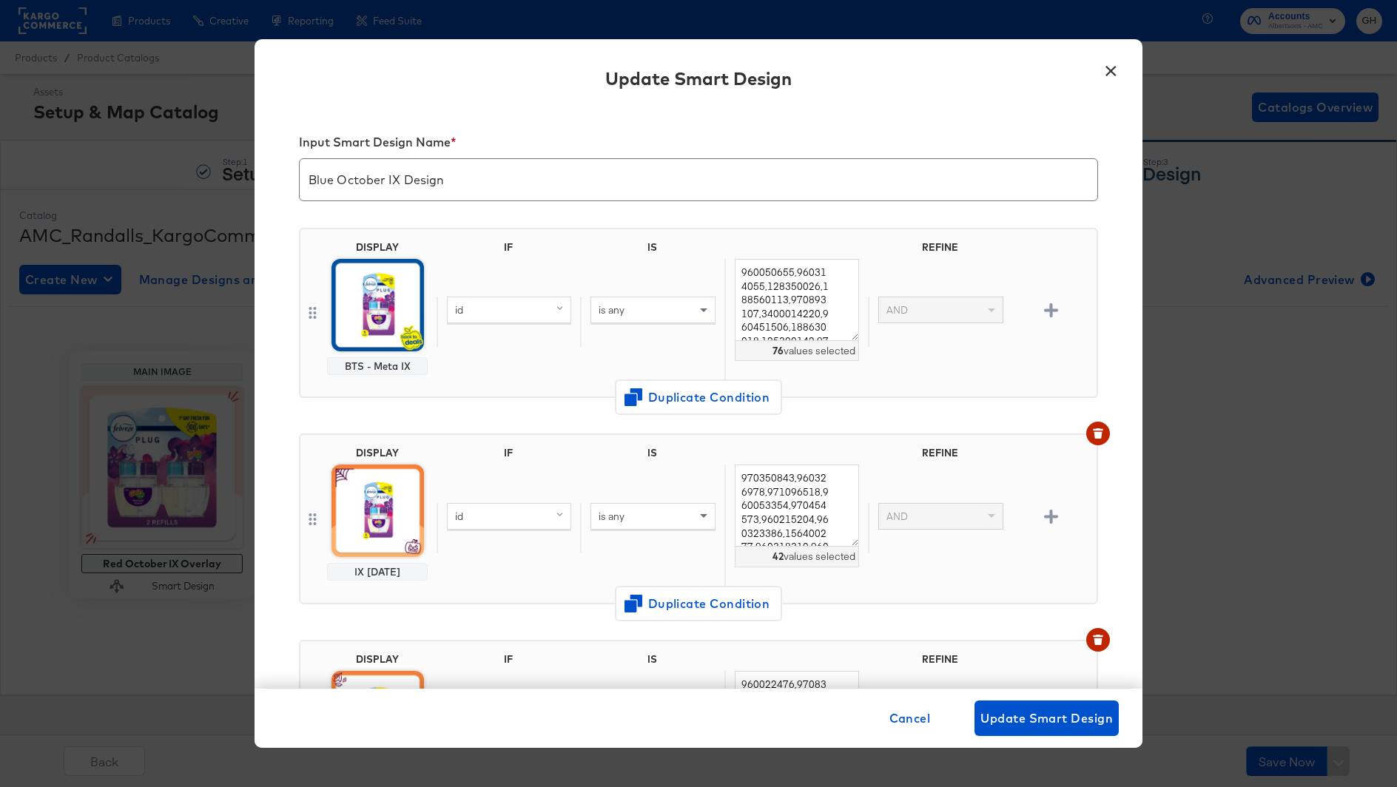
scroll to position [61, 0]
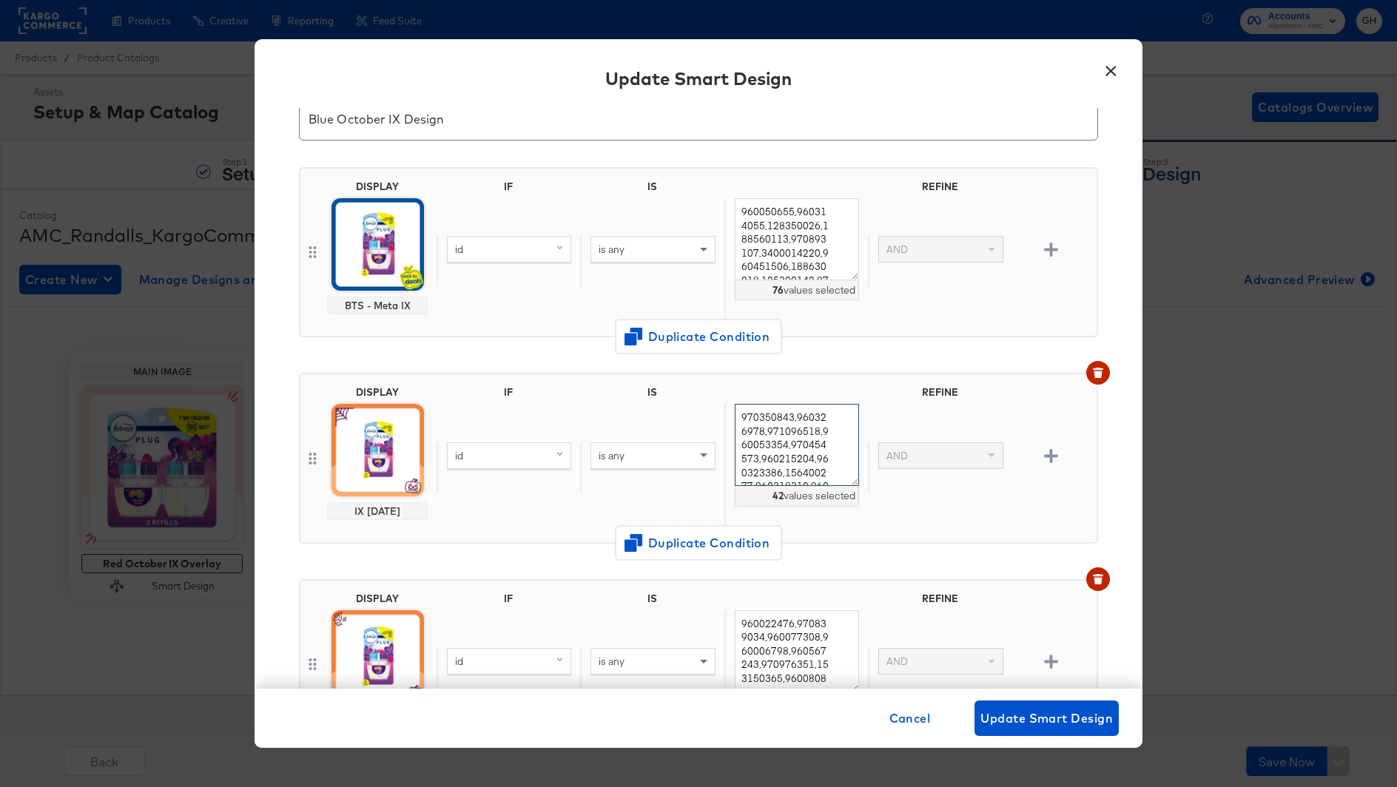
click at [807, 461] on textarea "970350843,960326978,971096518,960053354,970454573,960215204,960323386,156400277…" at bounding box center [797, 445] width 124 height 82
paste textarea "557591,970462606,970465271,970082116,960011186,971154099,971299400,165110233,97…"
type textarea "970557591,970462606,970465271,970082116,960011186,971154099,971299400,165110233…"
click at [1025, 707] on button "Update Smart Design" at bounding box center [1046, 719] width 144 height 36
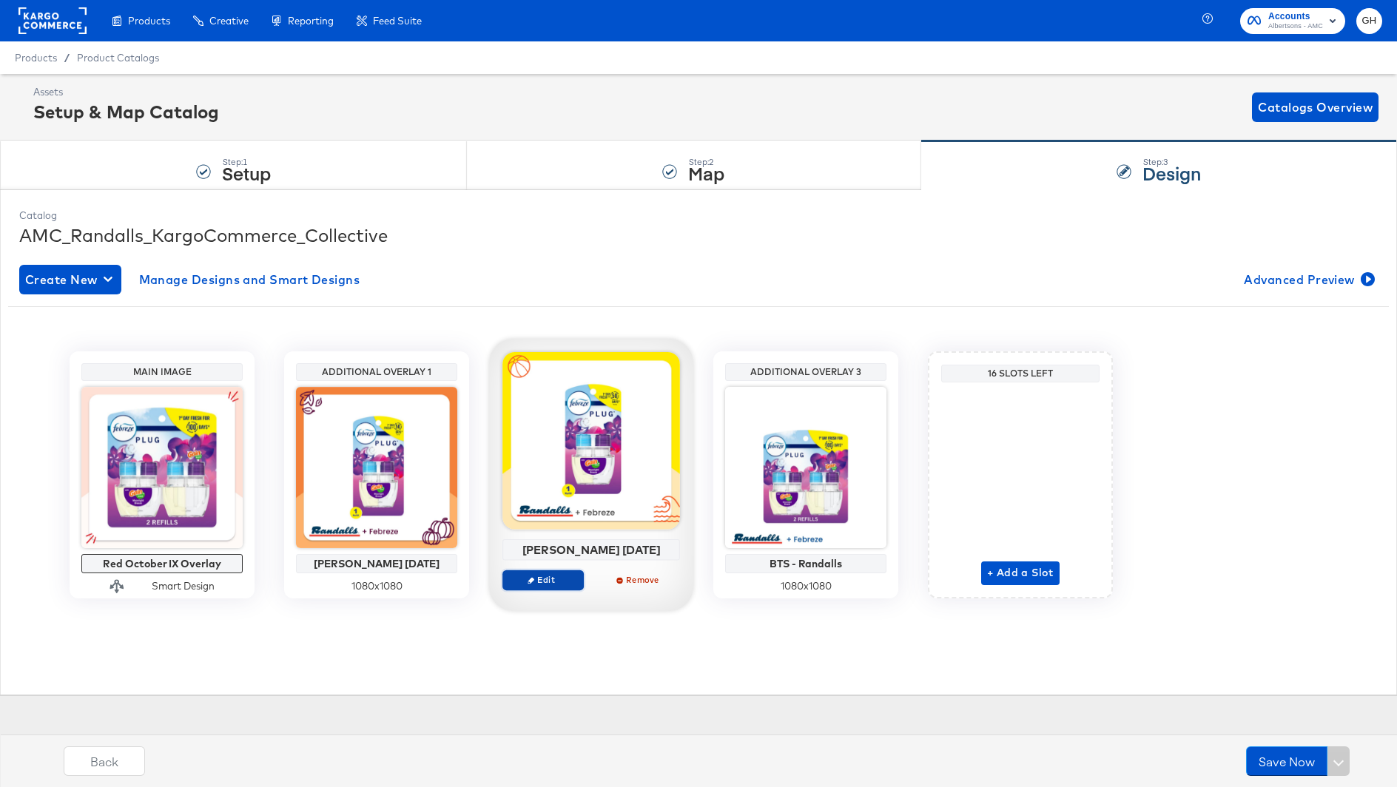
click at [555, 579] on span "Edit" at bounding box center [543, 579] width 68 height 11
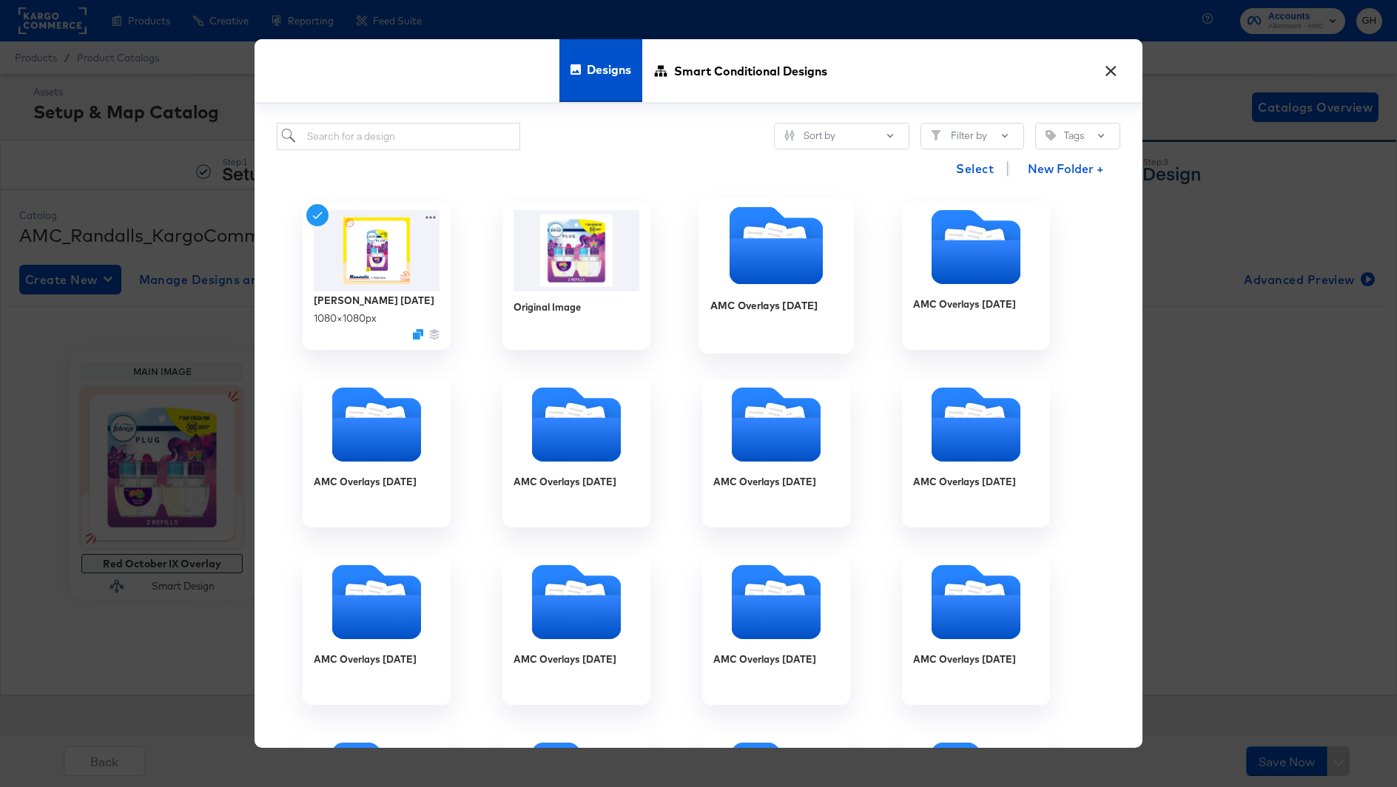
click at [766, 257] on icon "Folder" at bounding box center [776, 262] width 93 height 46
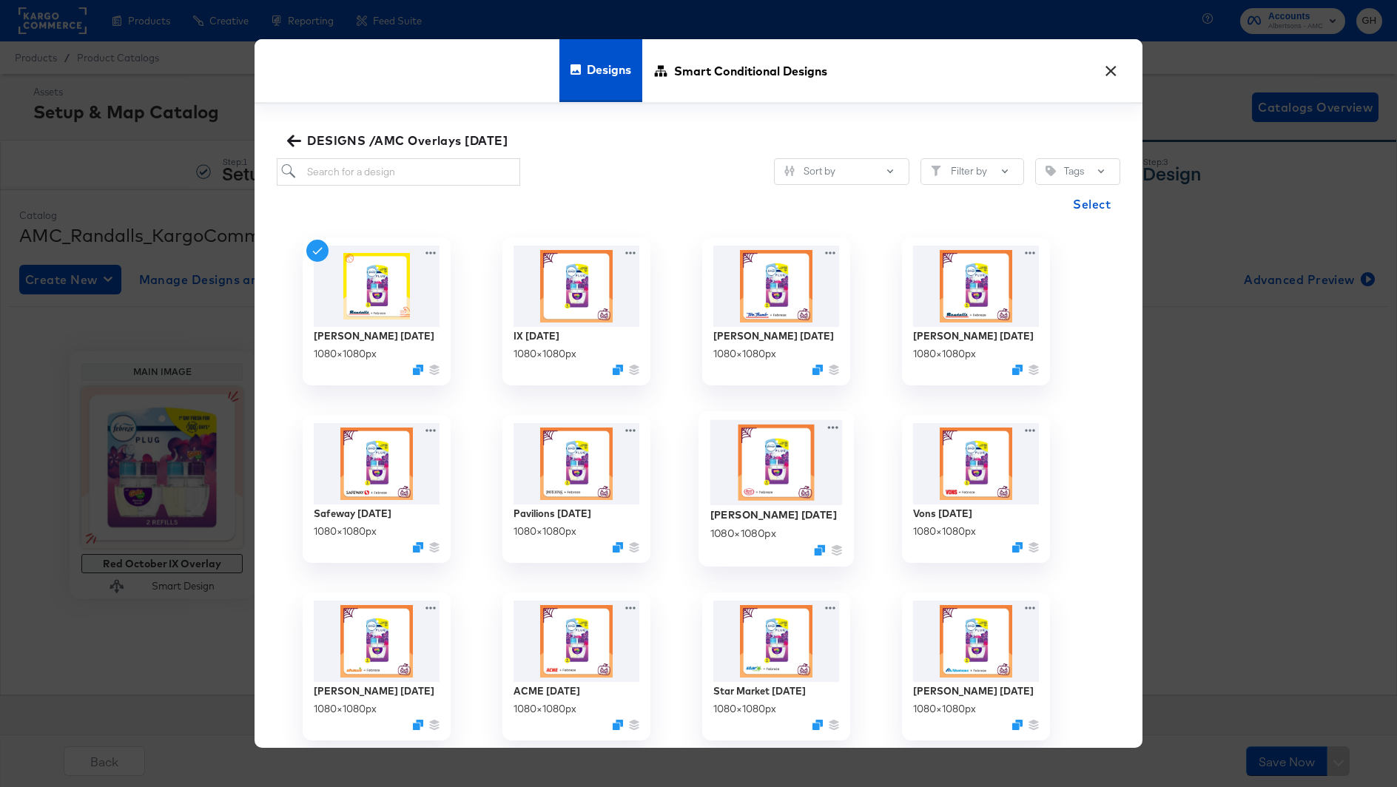
scroll to position [6, 0]
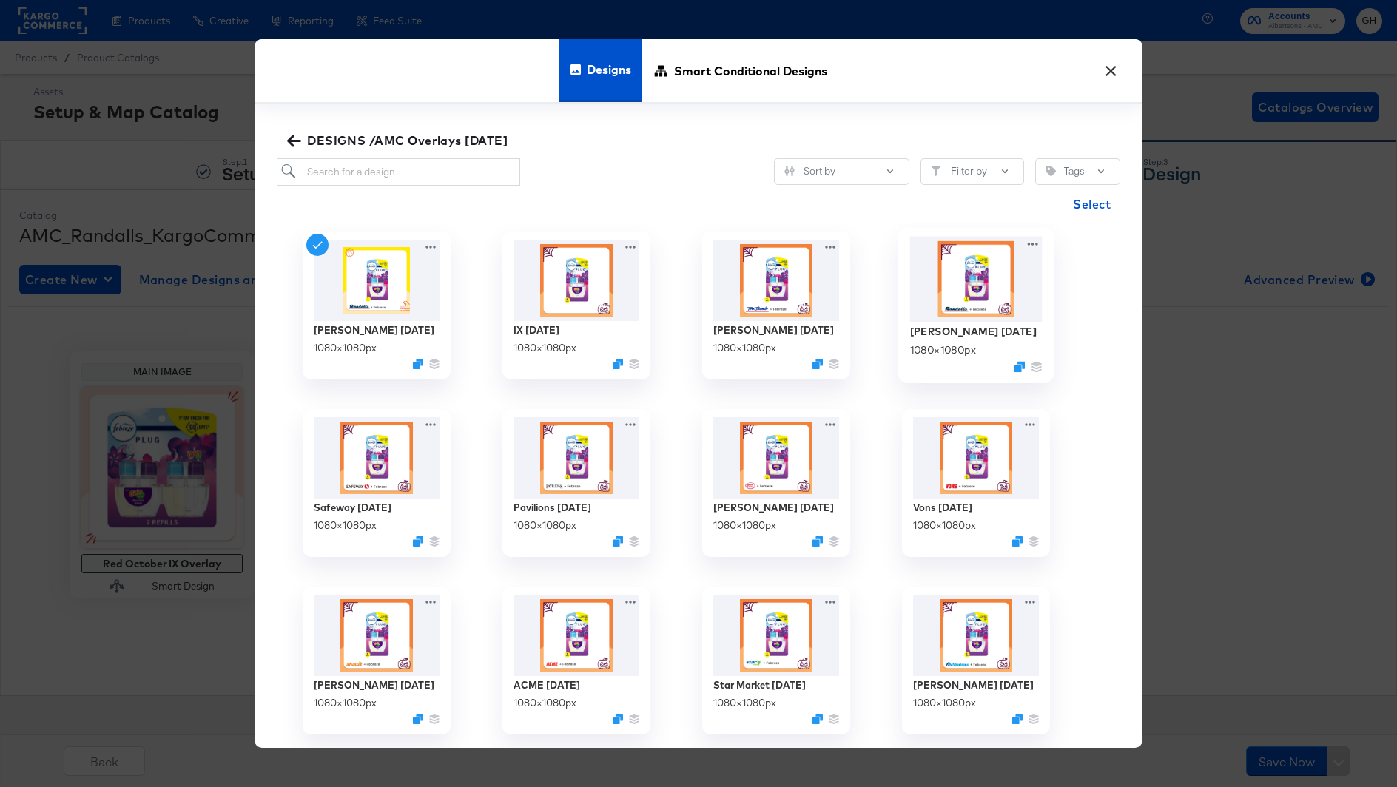
click at [966, 303] on img at bounding box center [976, 278] width 132 height 85
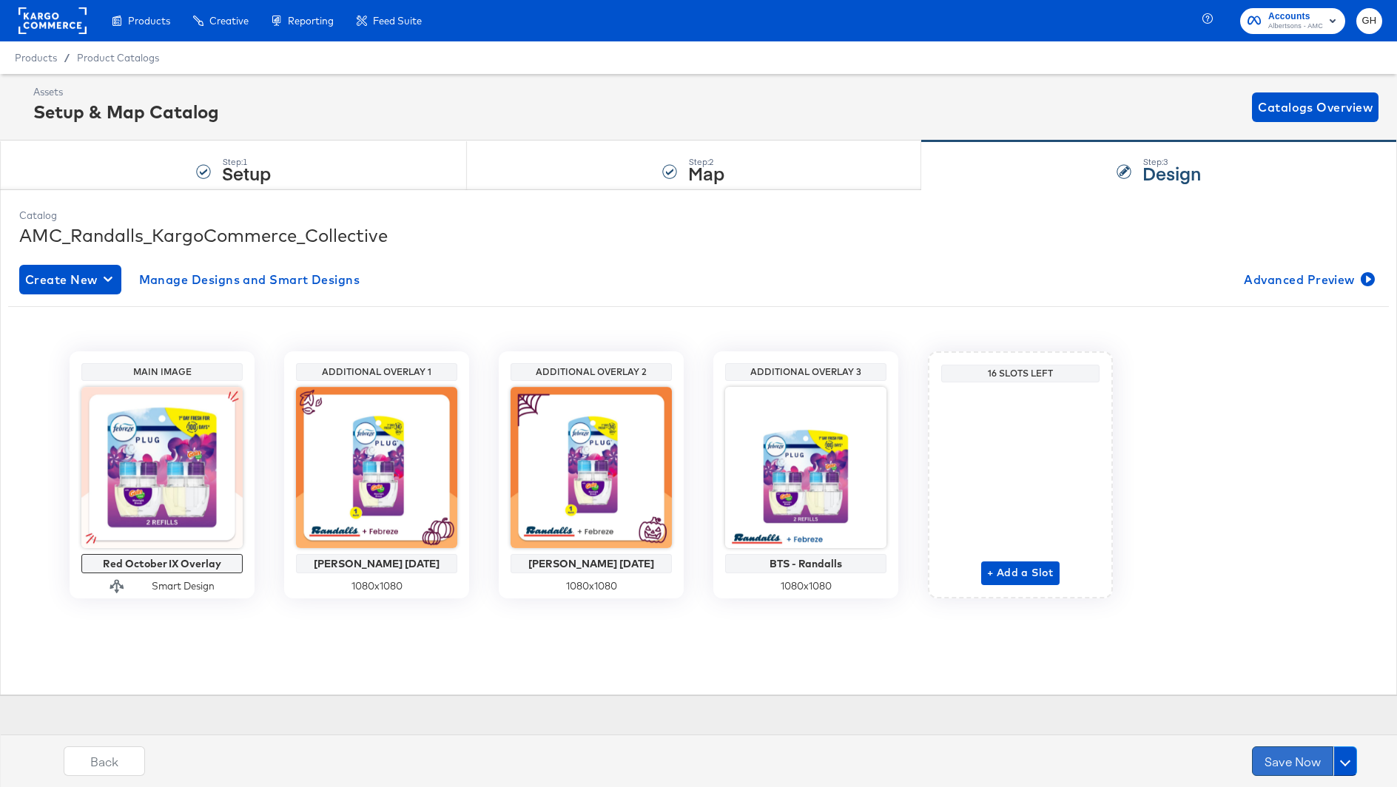
click at [1285, 764] on button "Save Now" at bounding box center [1292, 762] width 81 height 30
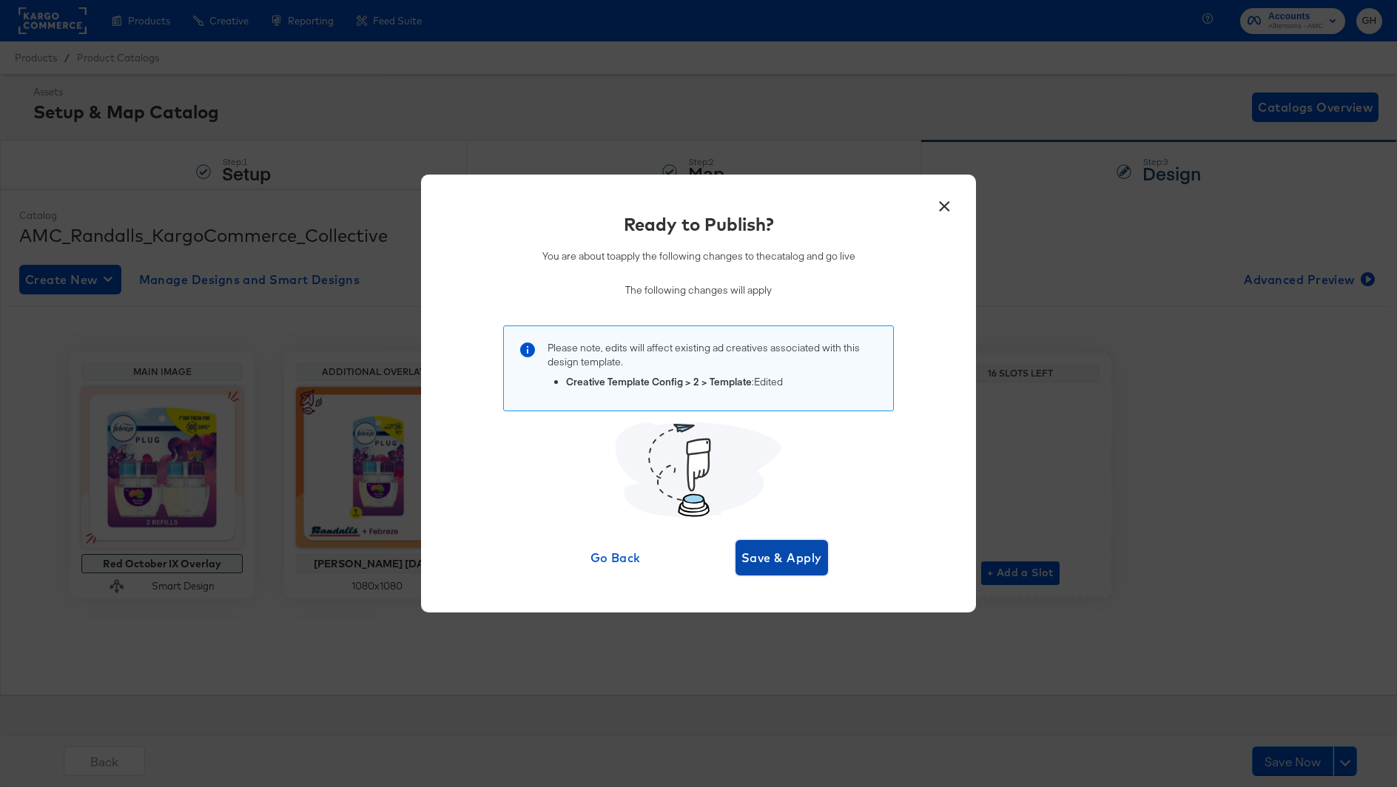
click at [772, 557] on span "Save & Apply" at bounding box center [781, 558] width 81 height 21
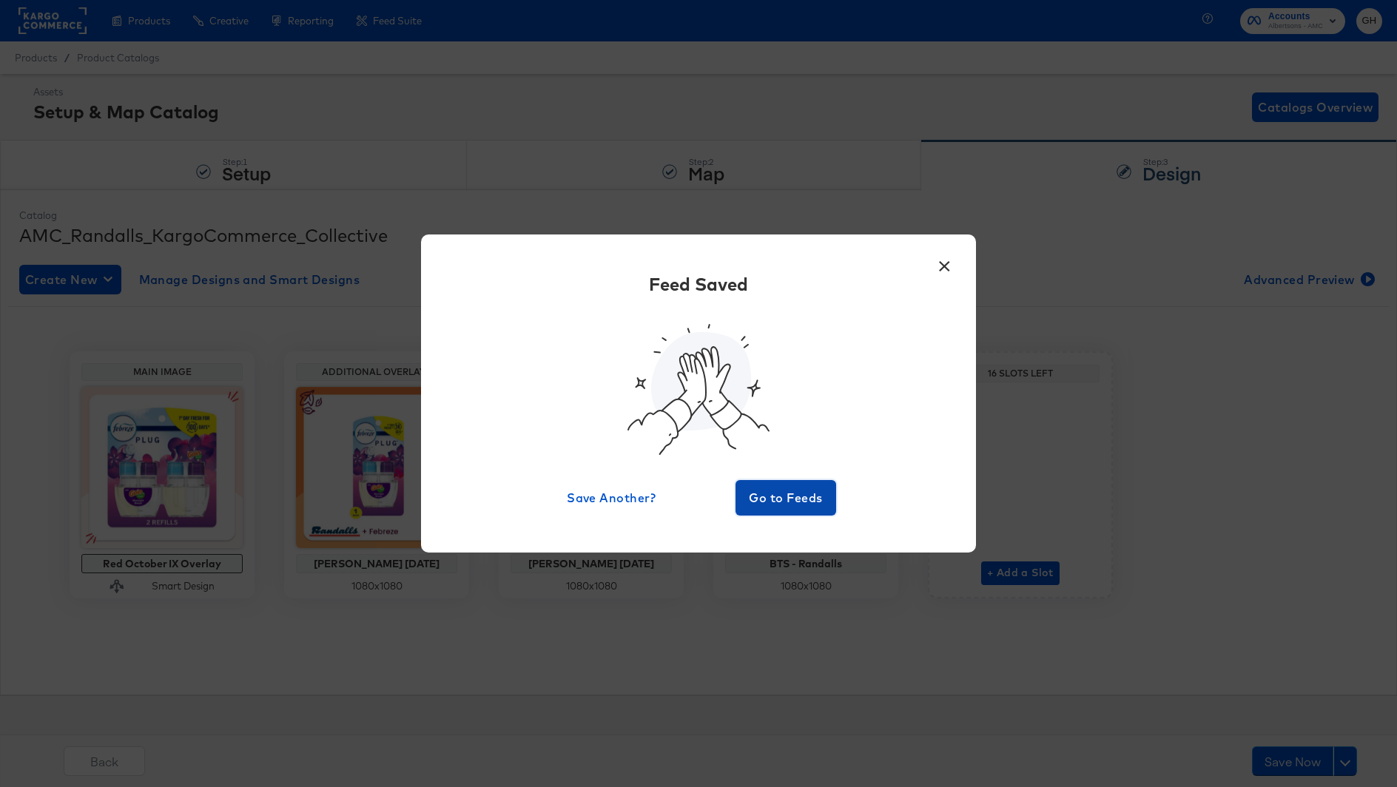
click at [776, 496] on span "Go to Feeds" at bounding box center [785, 498] width 89 height 21
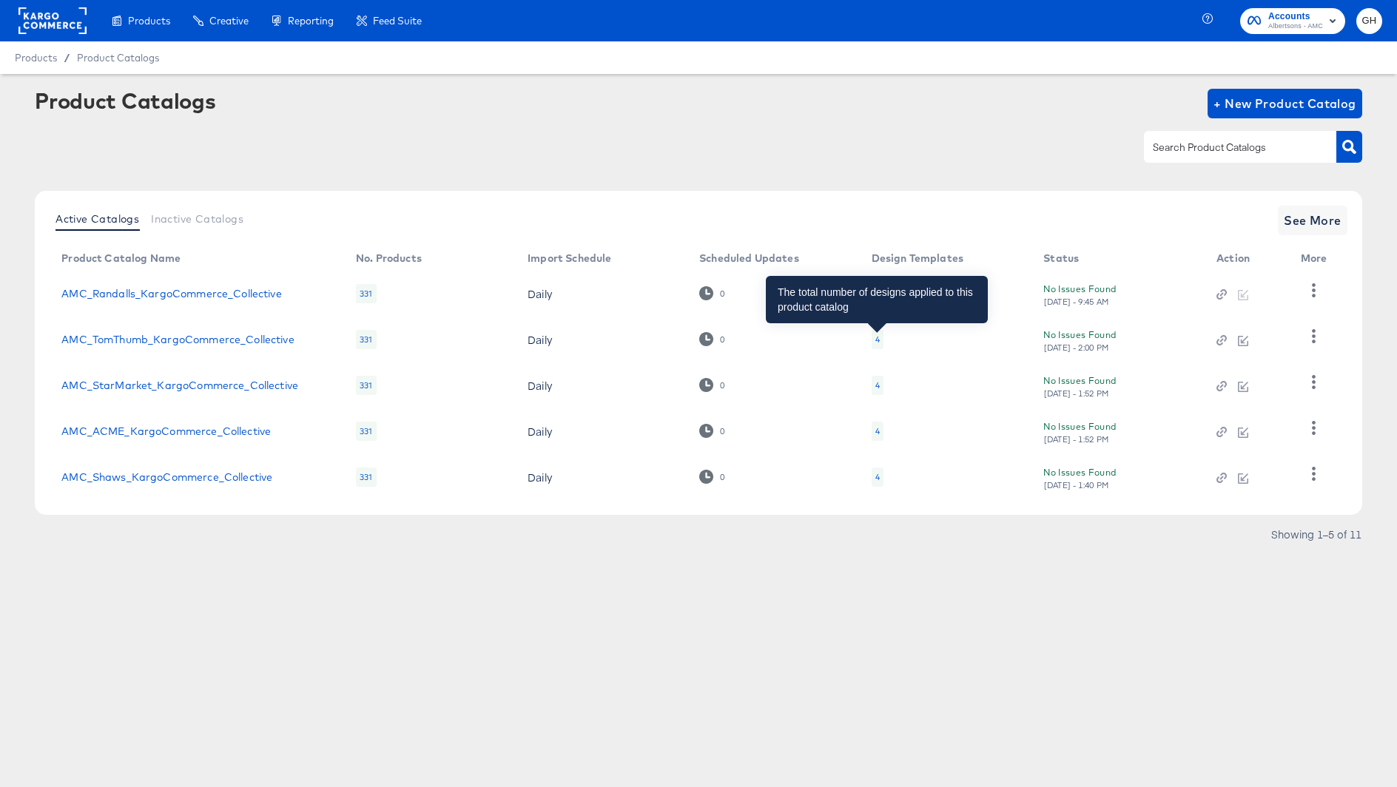
click at [875, 343] on div "4" at bounding box center [877, 340] width 4 height 12
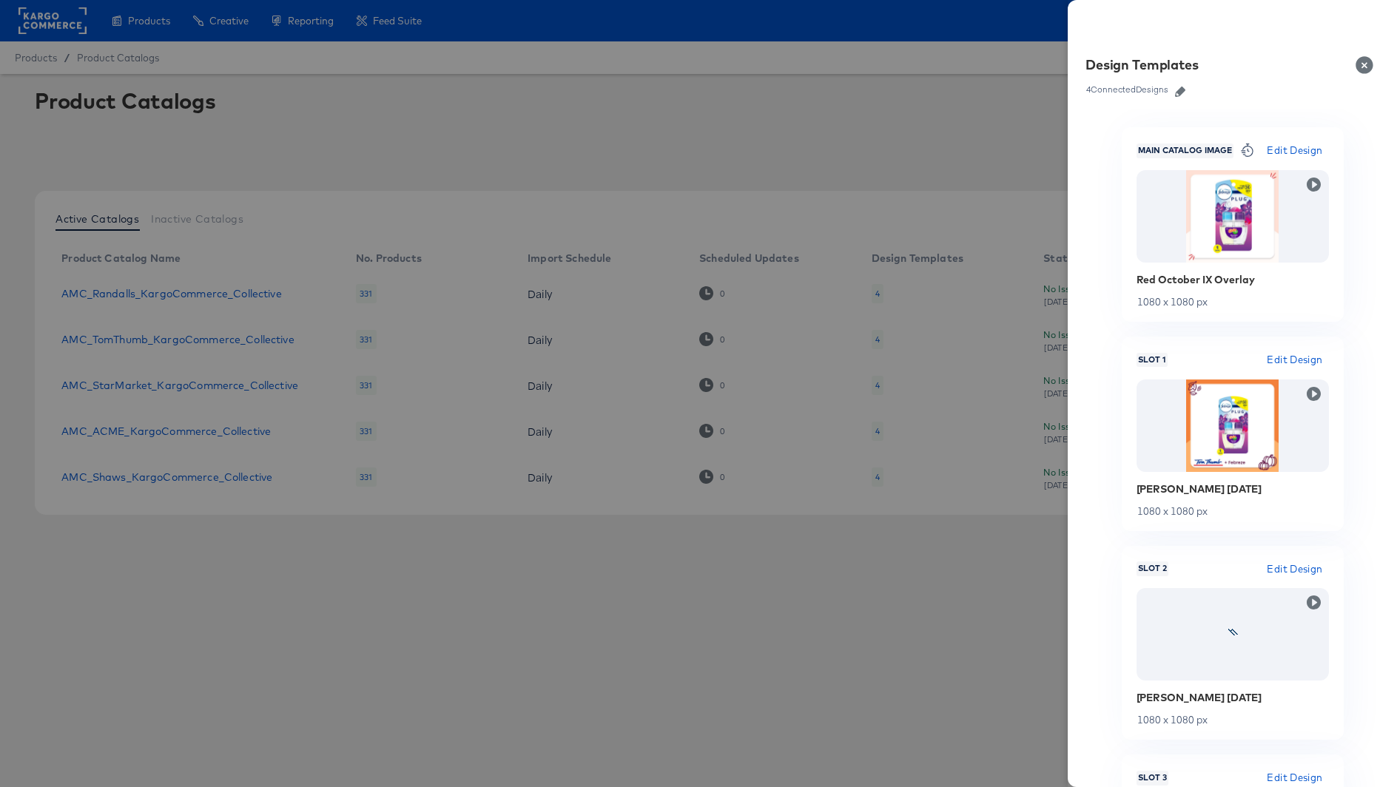
click at [1174, 91] on button "button" at bounding box center [1180, 92] width 22 height 10
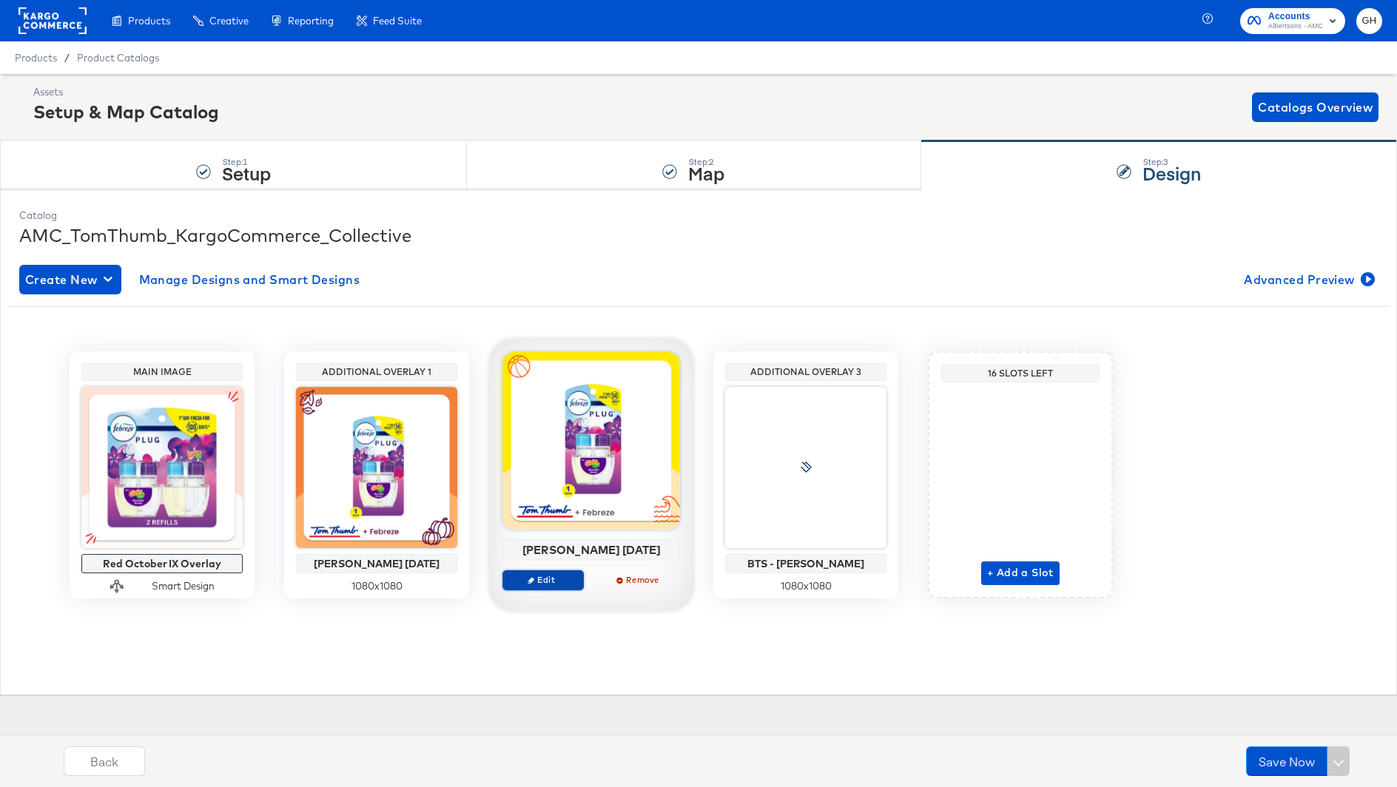
click at [533, 579] on icon "button" at bounding box center [531, 580] width 7 height 7
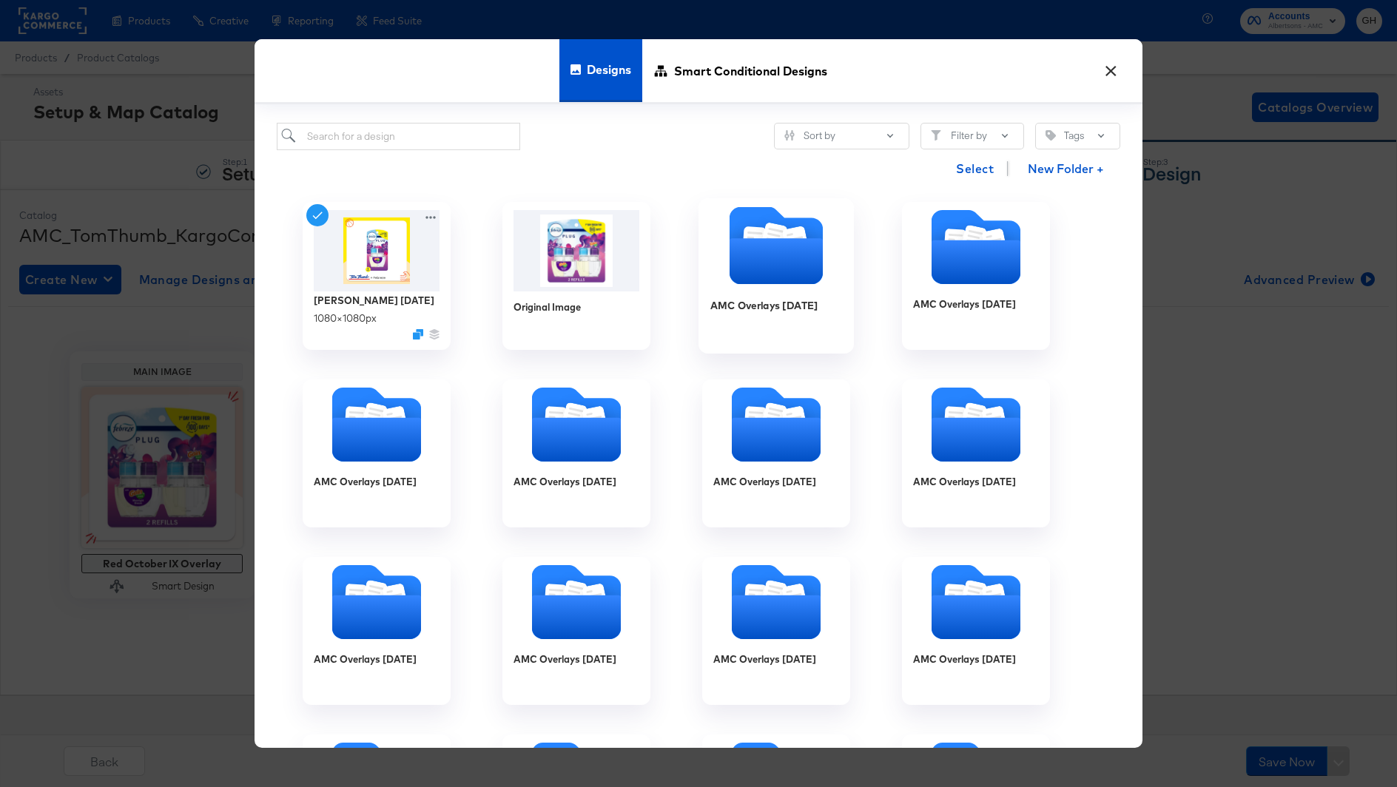
click at [784, 255] on icon "Folder" at bounding box center [776, 262] width 93 height 46
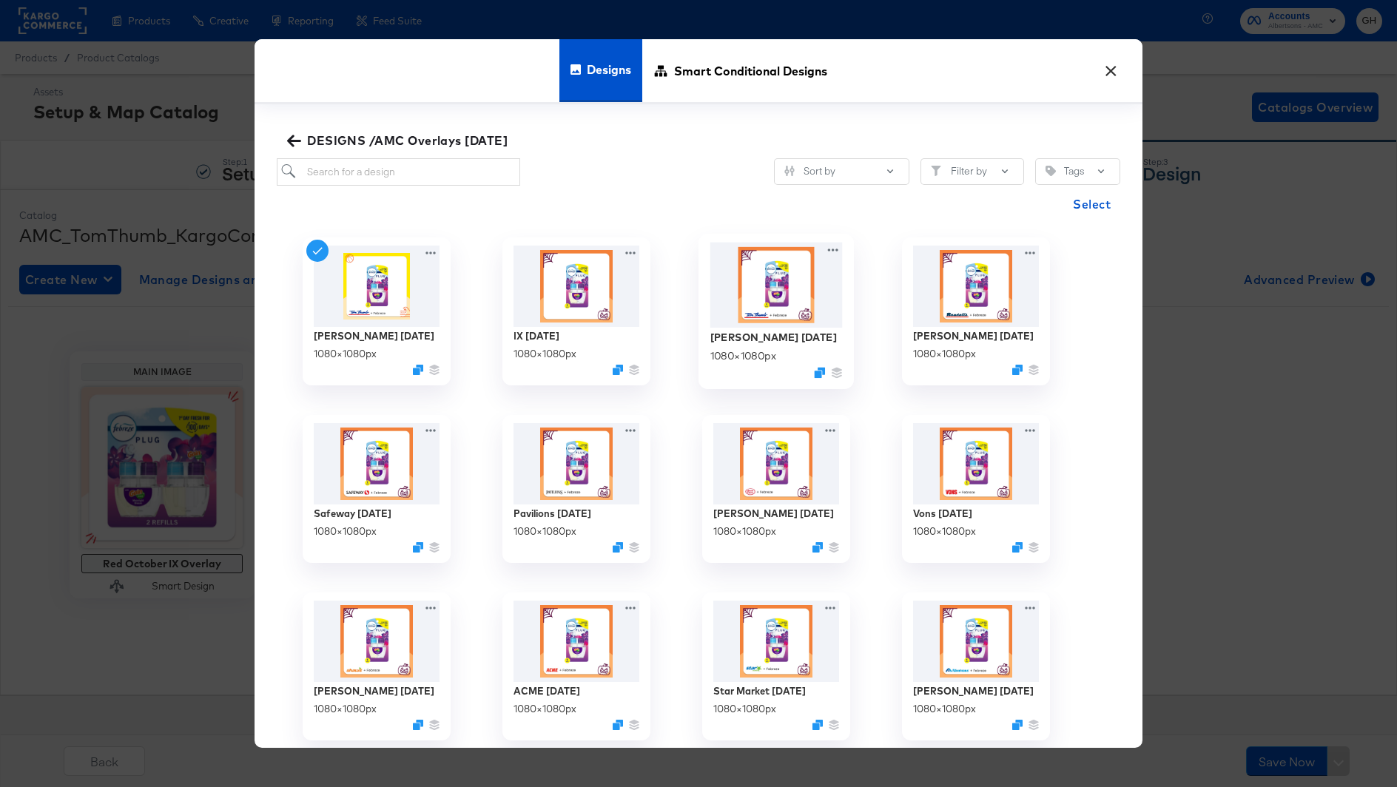
click at [760, 294] on img at bounding box center [776, 284] width 132 height 85
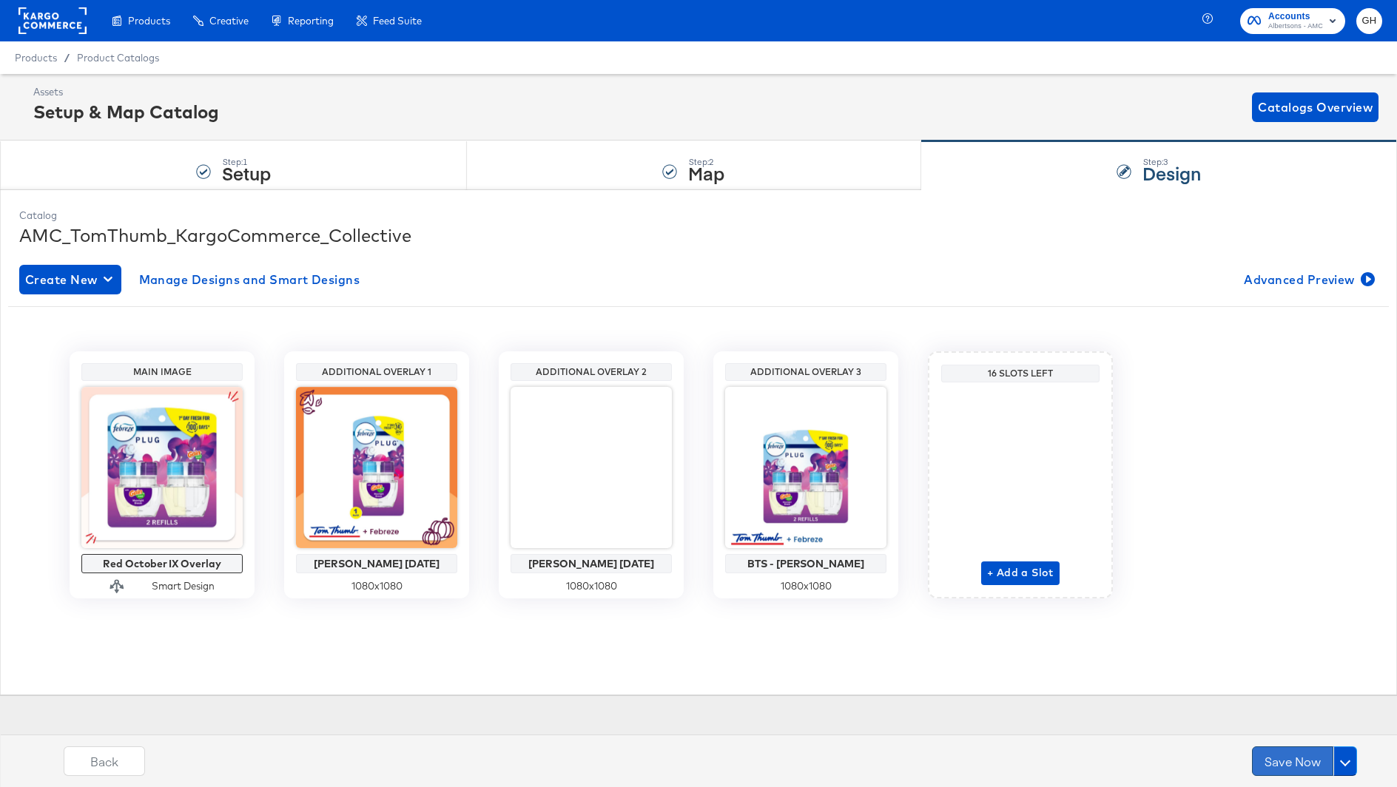
click at [1288, 764] on button "Save Now" at bounding box center [1292, 762] width 81 height 30
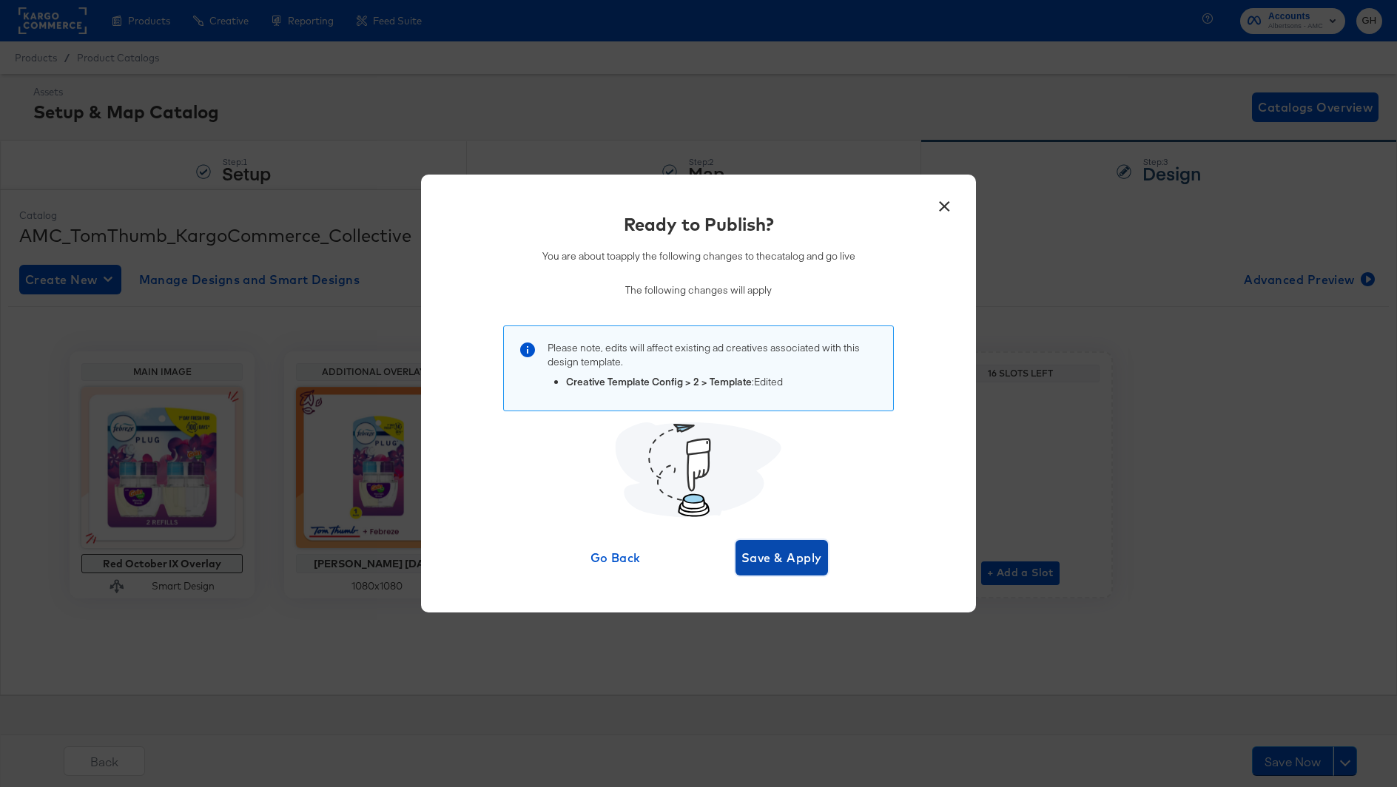
click at [738, 555] on button "Save & Apply" at bounding box center [781, 558] width 92 height 36
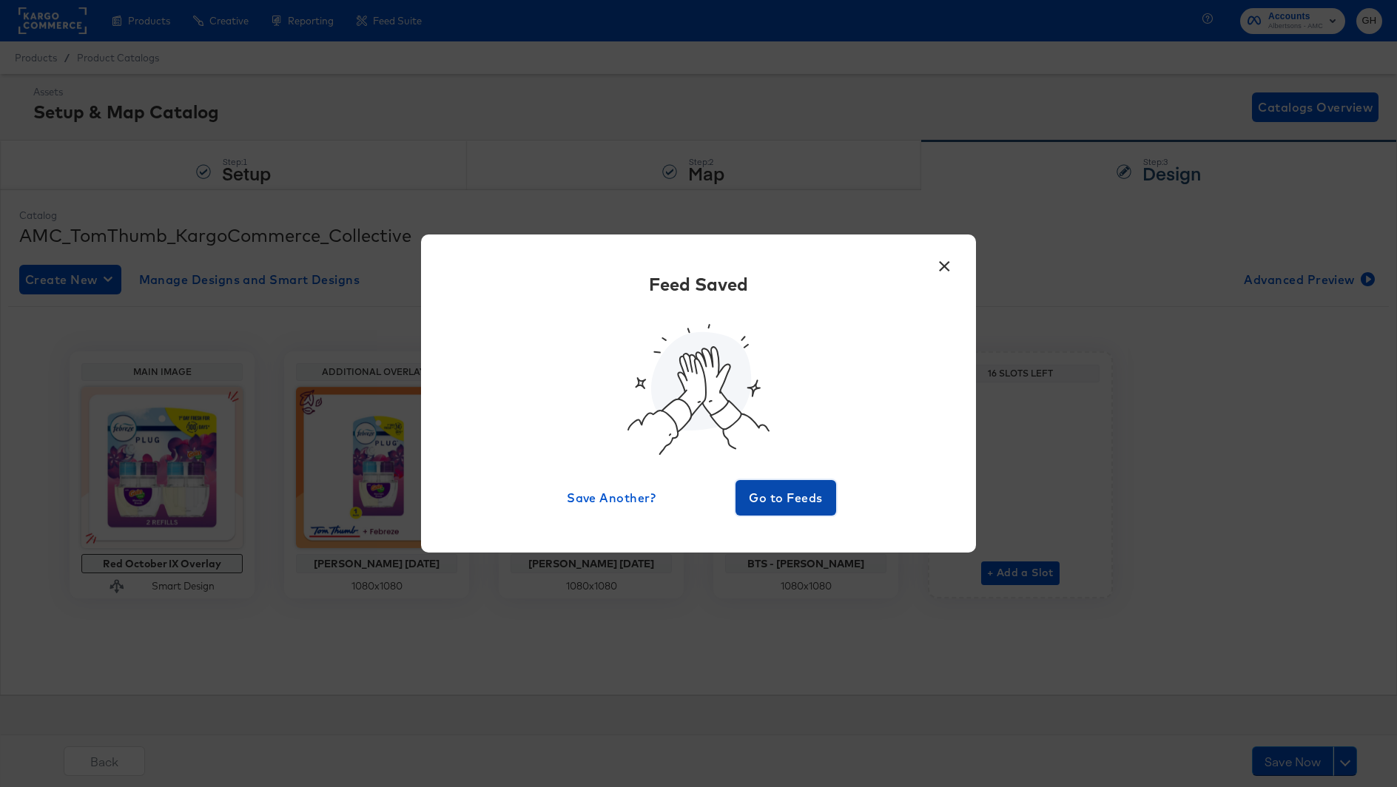
click at [771, 506] on span "Go to Feeds" at bounding box center [785, 498] width 89 height 21
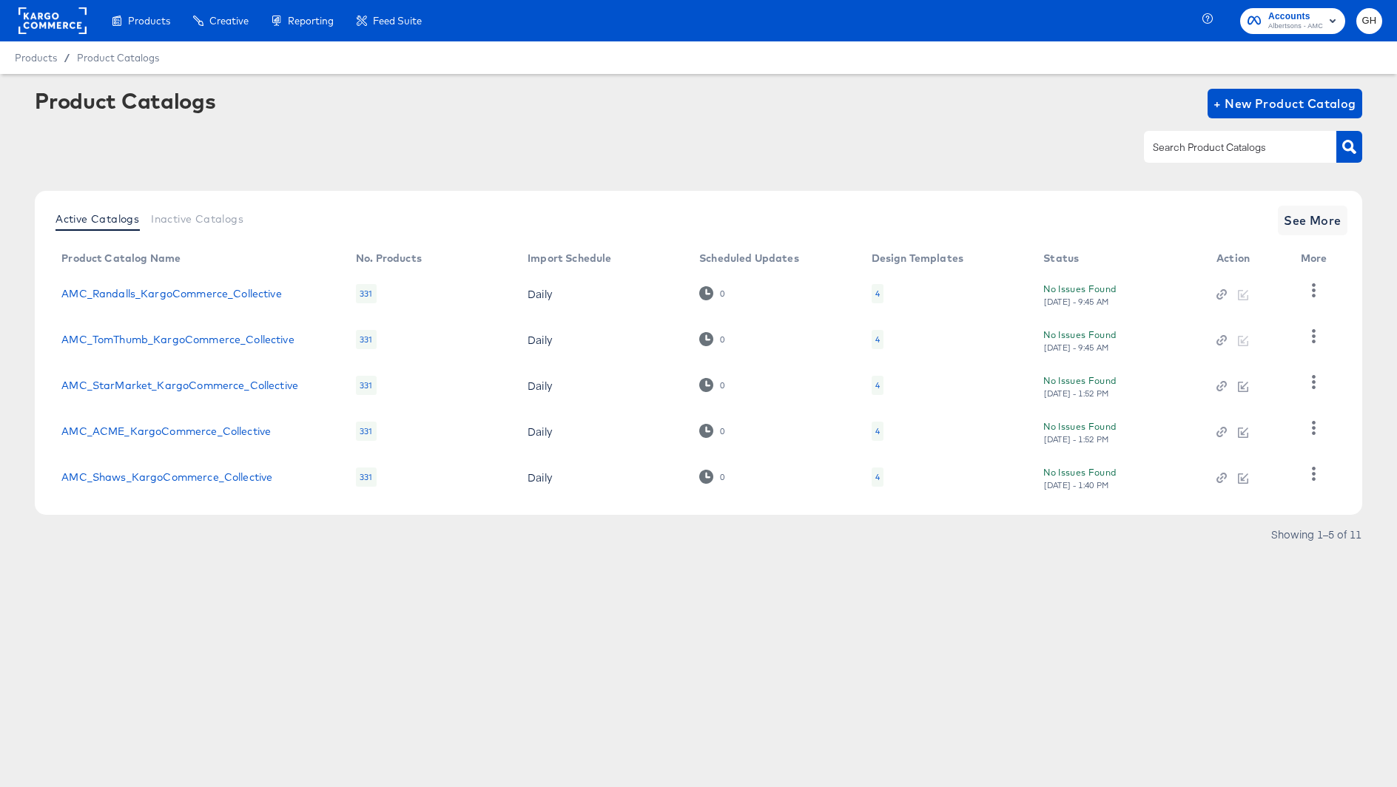
click at [874, 391] on div "4" at bounding box center [878, 385] width 12 height 19
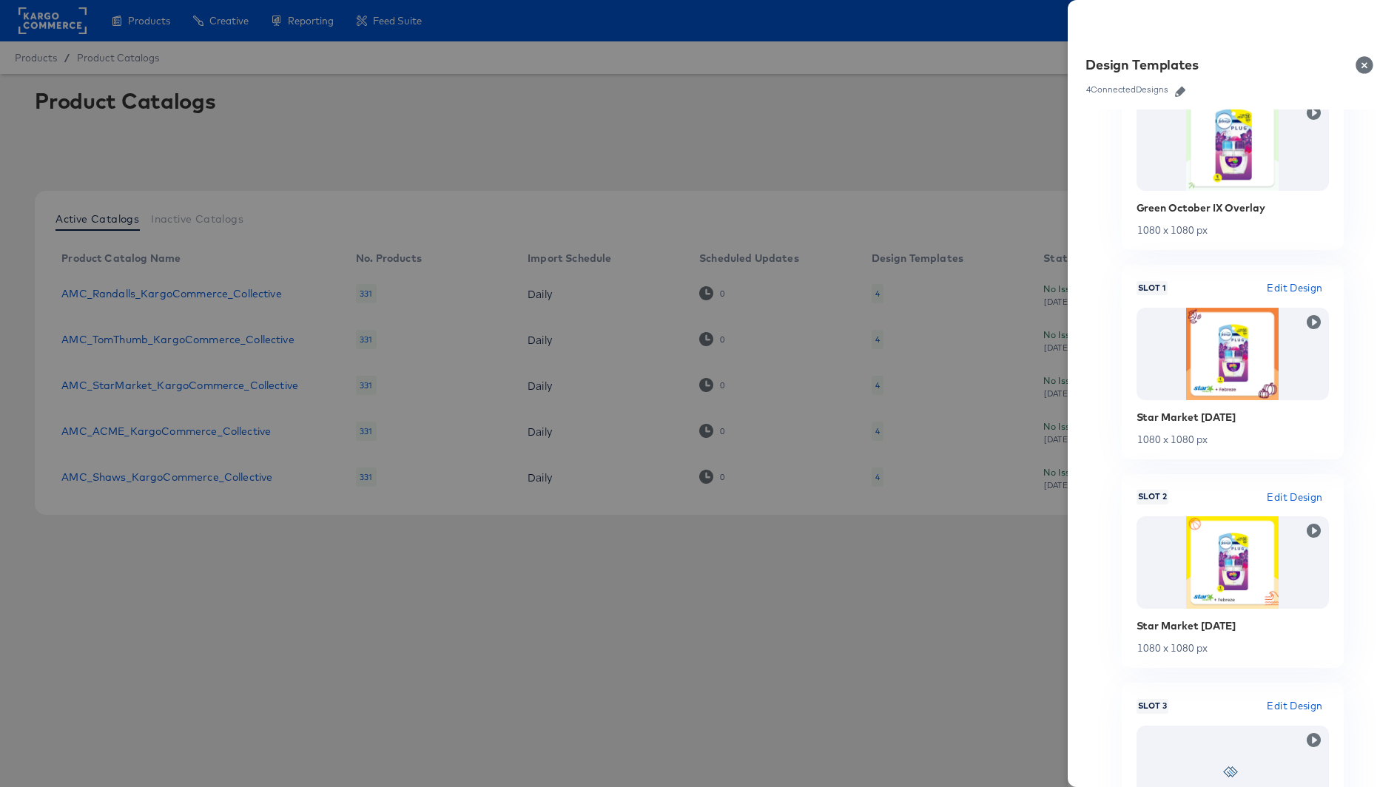
scroll to position [74, 0]
click at [1293, 492] on span "Edit Design" at bounding box center [1294, 495] width 55 height 17
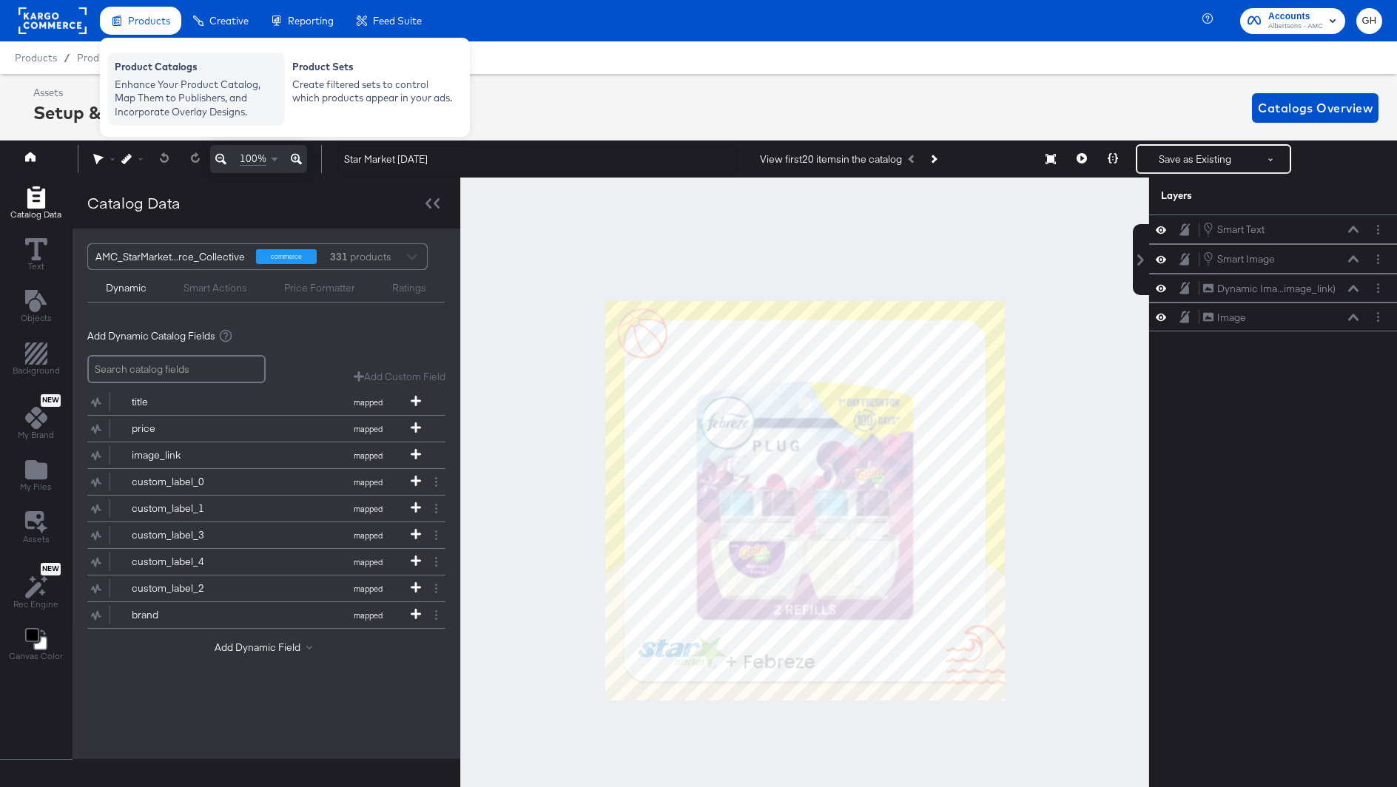
click at [152, 81] on div "Enhance Your Product Catalog, Map Them to Publishers, and Incorporate Overlay D…" at bounding box center [196, 98] width 163 height 41
click at [156, 55] on div "Product Catalogs Enhance Your Product Catalog, Map Them to Publishers, and Inco…" at bounding box center [196, 89] width 178 height 73
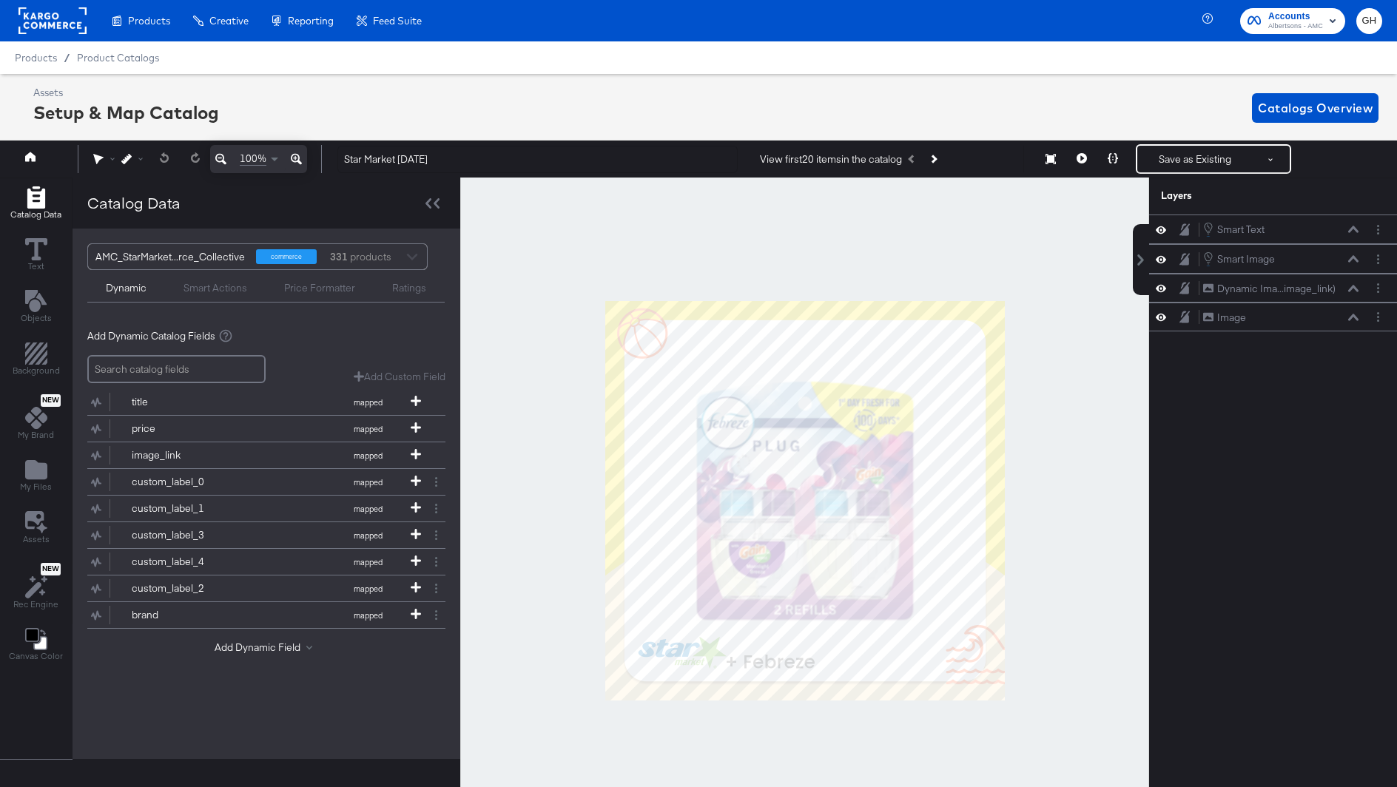
click at [73, 27] on rect at bounding box center [52, 20] width 68 height 27
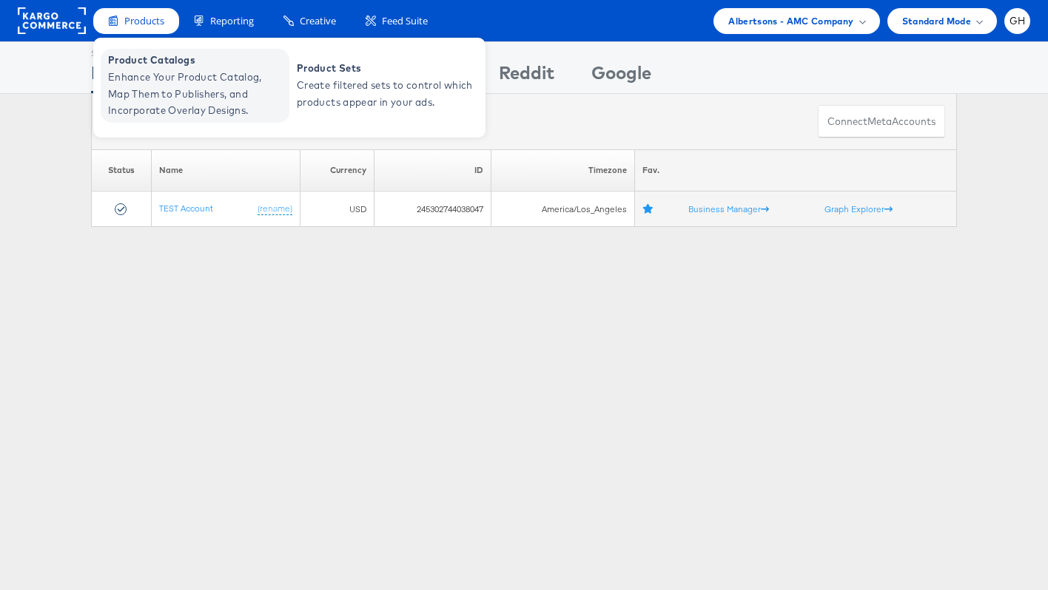
click at [153, 89] on span "Enhance Your Product Catalog, Map Them to Publishers, and Incorporate Overlay D…" at bounding box center [197, 94] width 178 height 50
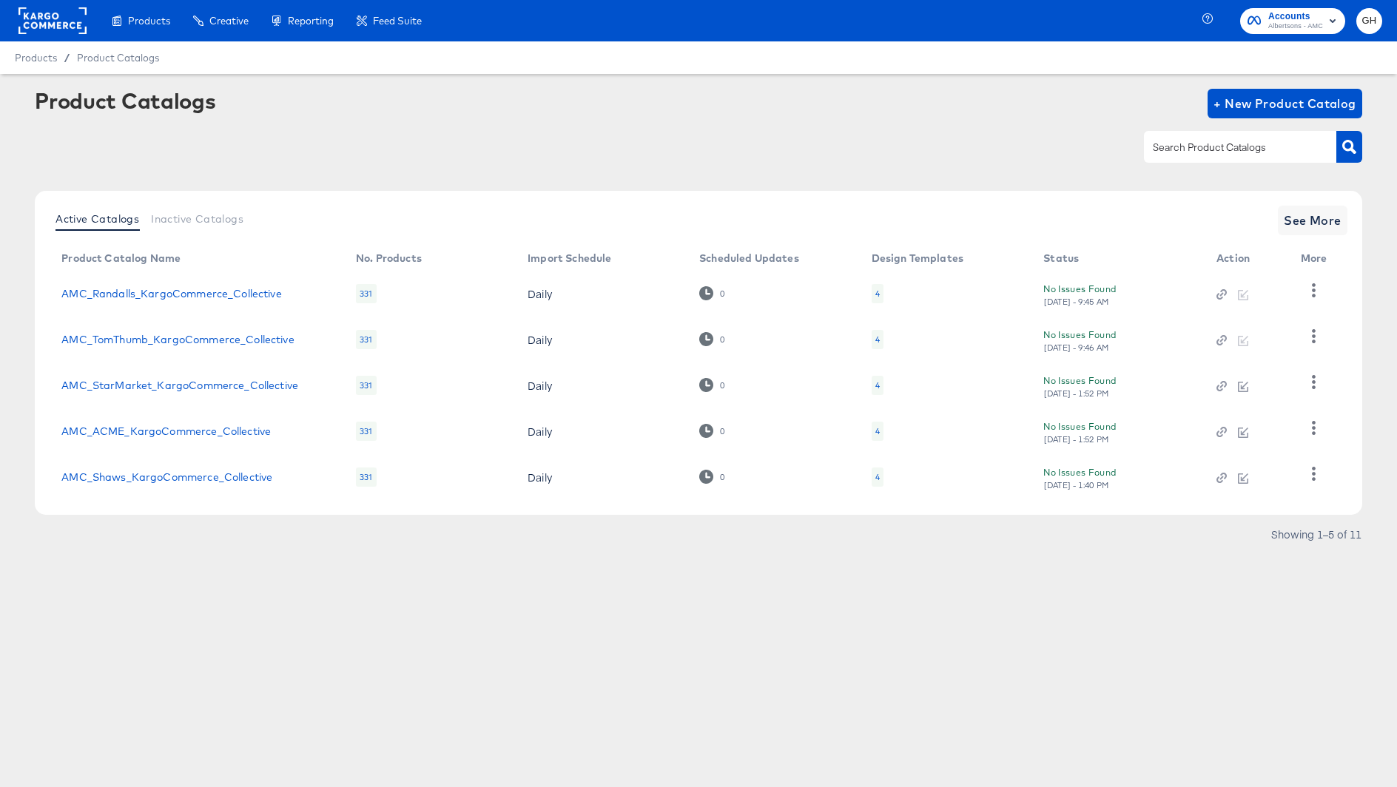
click at [875, 381] on div "4" at bounding box center [877, 386] width 4 height 12
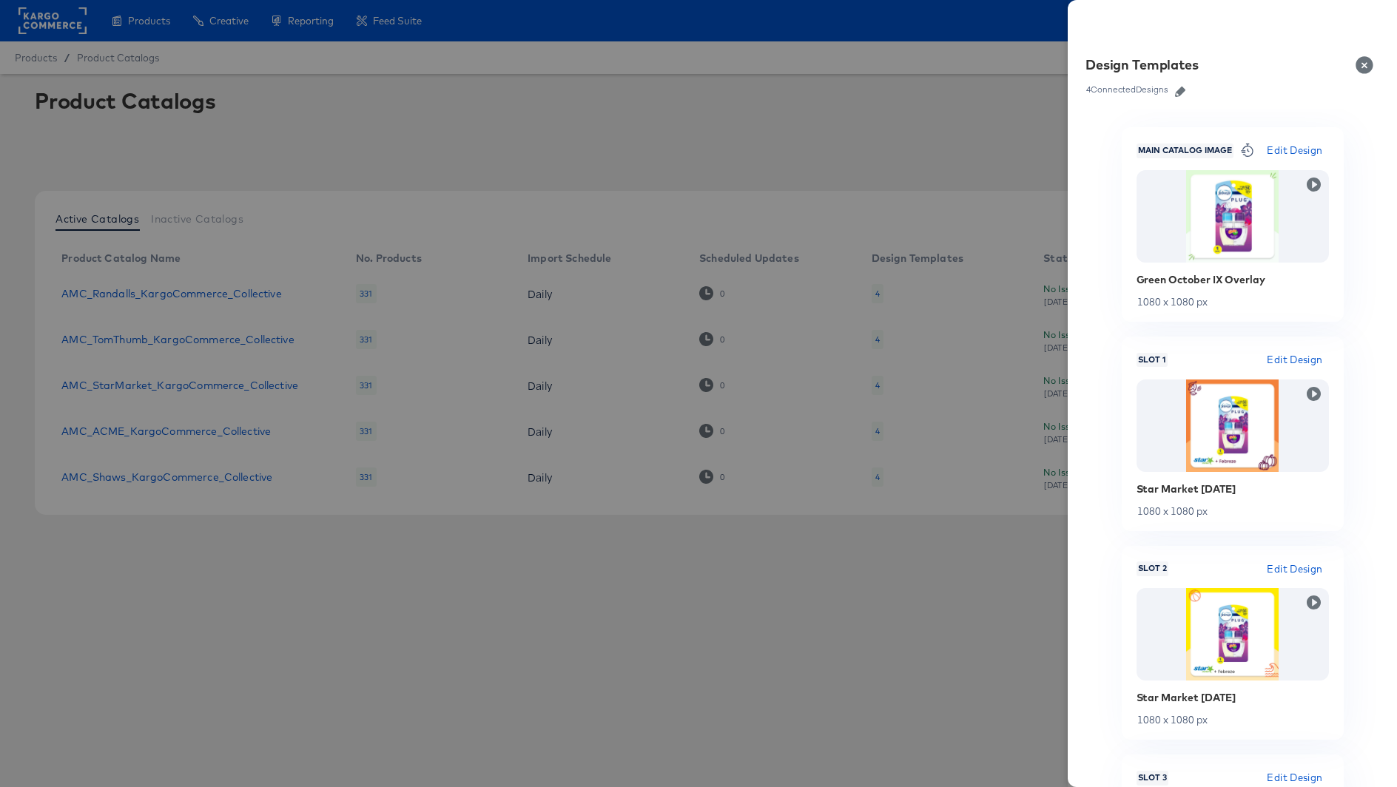
click at [1185, 92] on icon "button" at bounding box center [1180, 92] width 10 height 10
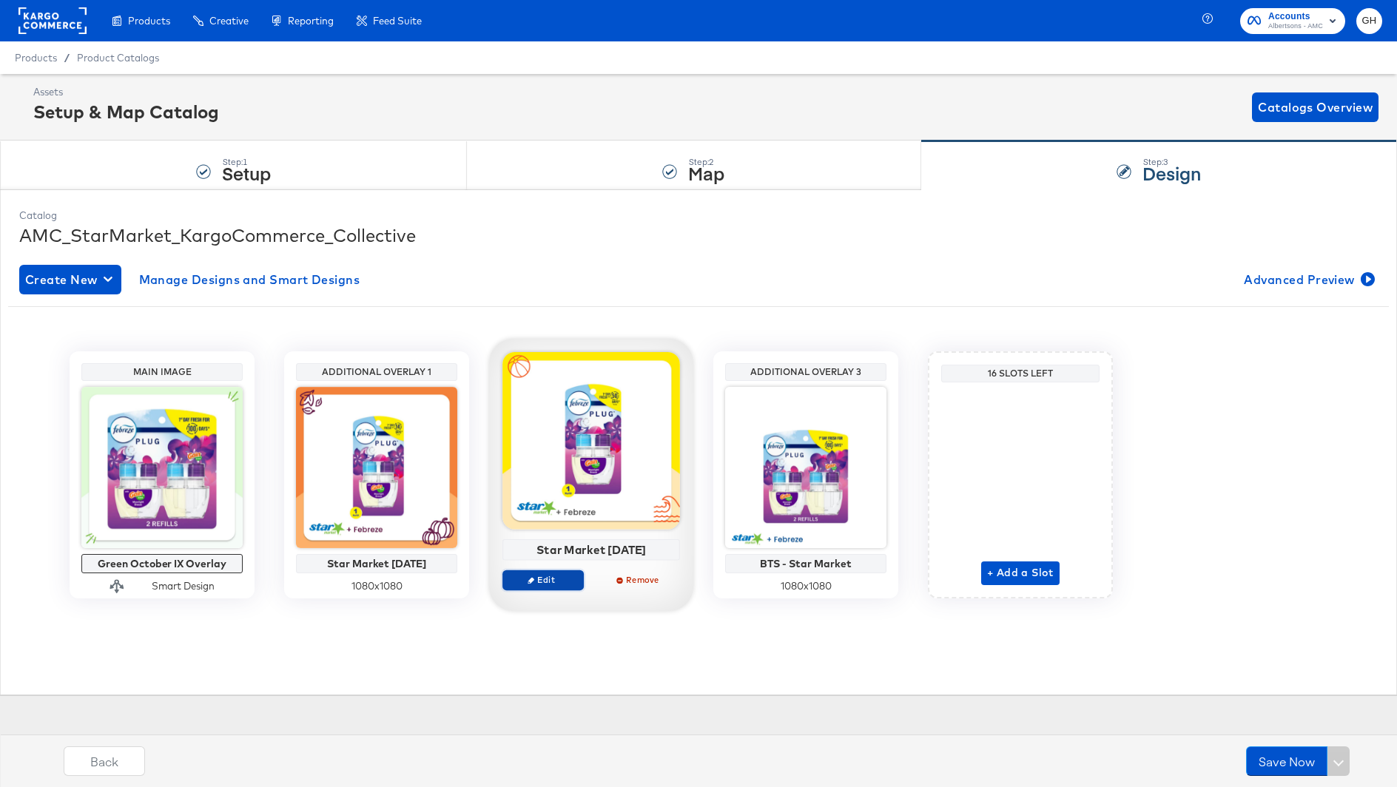
click at [535, 582] on span "Edit" at bounding box center [543, 579] width 68 height 11
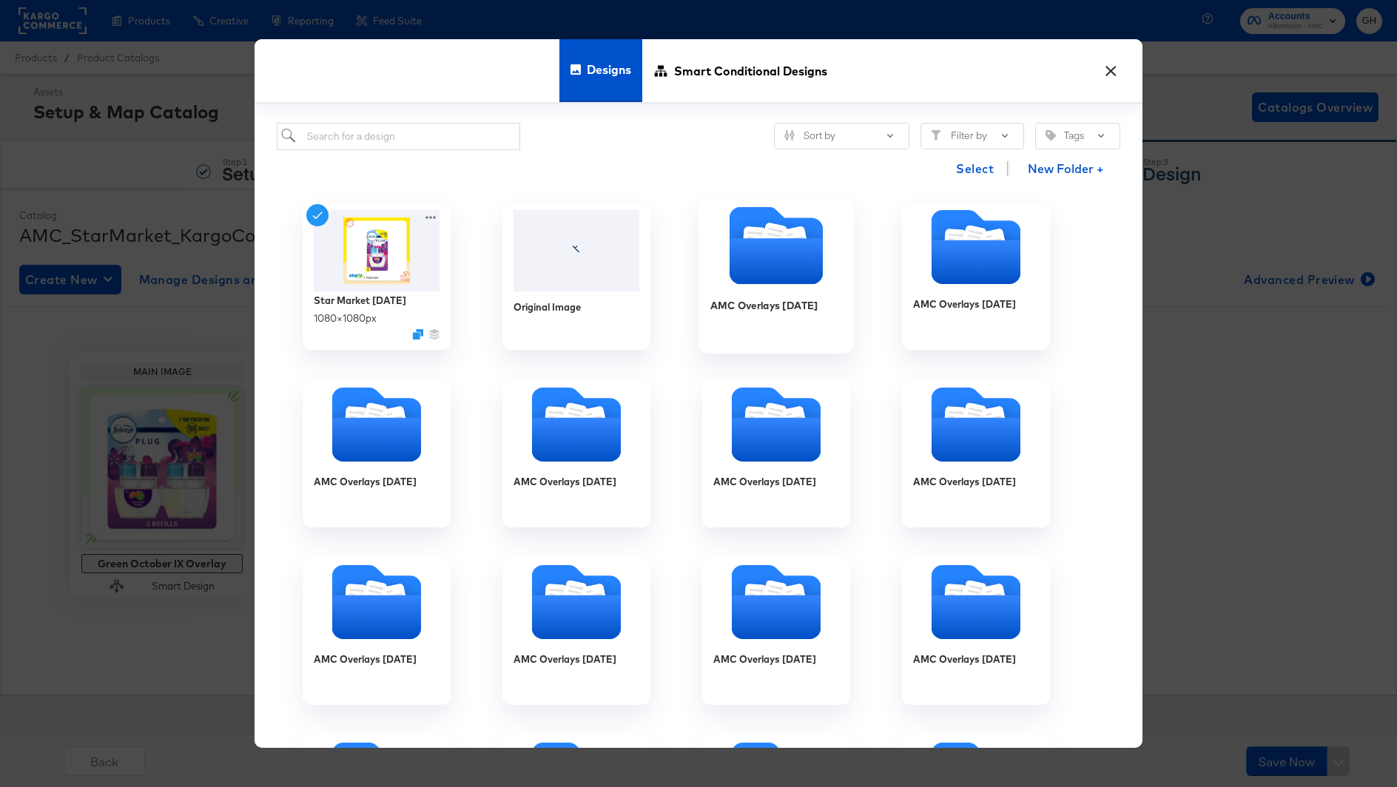
click at [750, 279] on icon "Folder" at bounding box center [776, 262] width 93 height 46
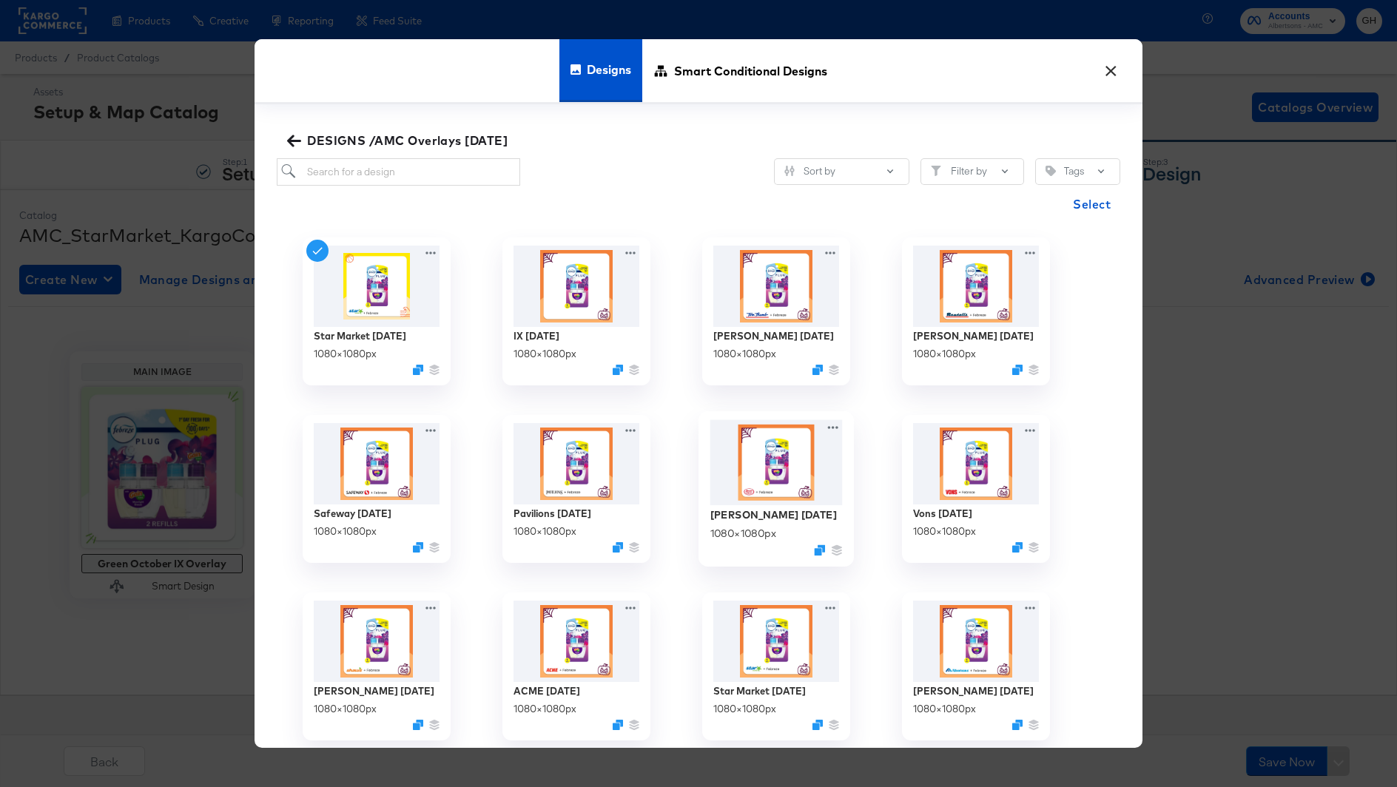
scroll to position [7, 0]
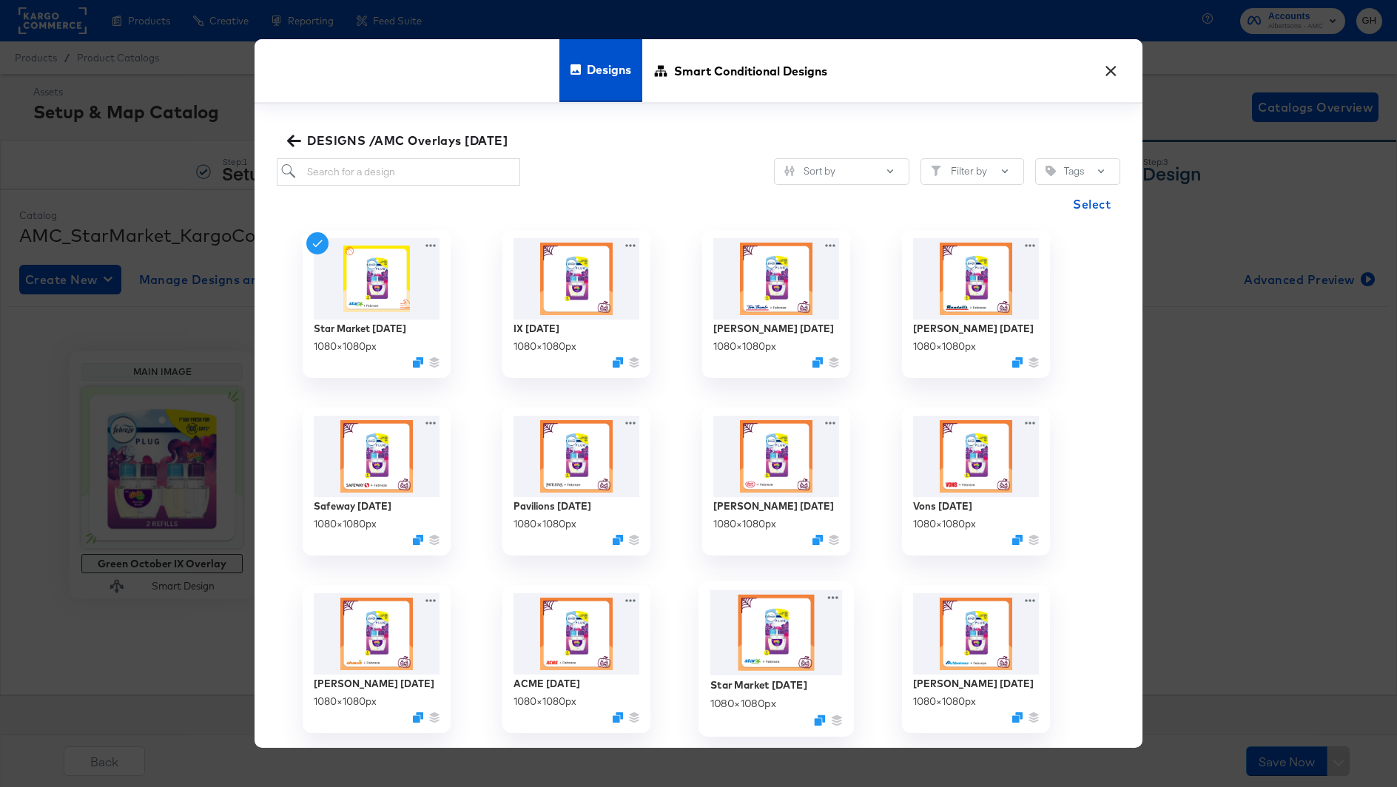
click at [753, 634] on img at bounding box center [776, 633] width 132 height 86
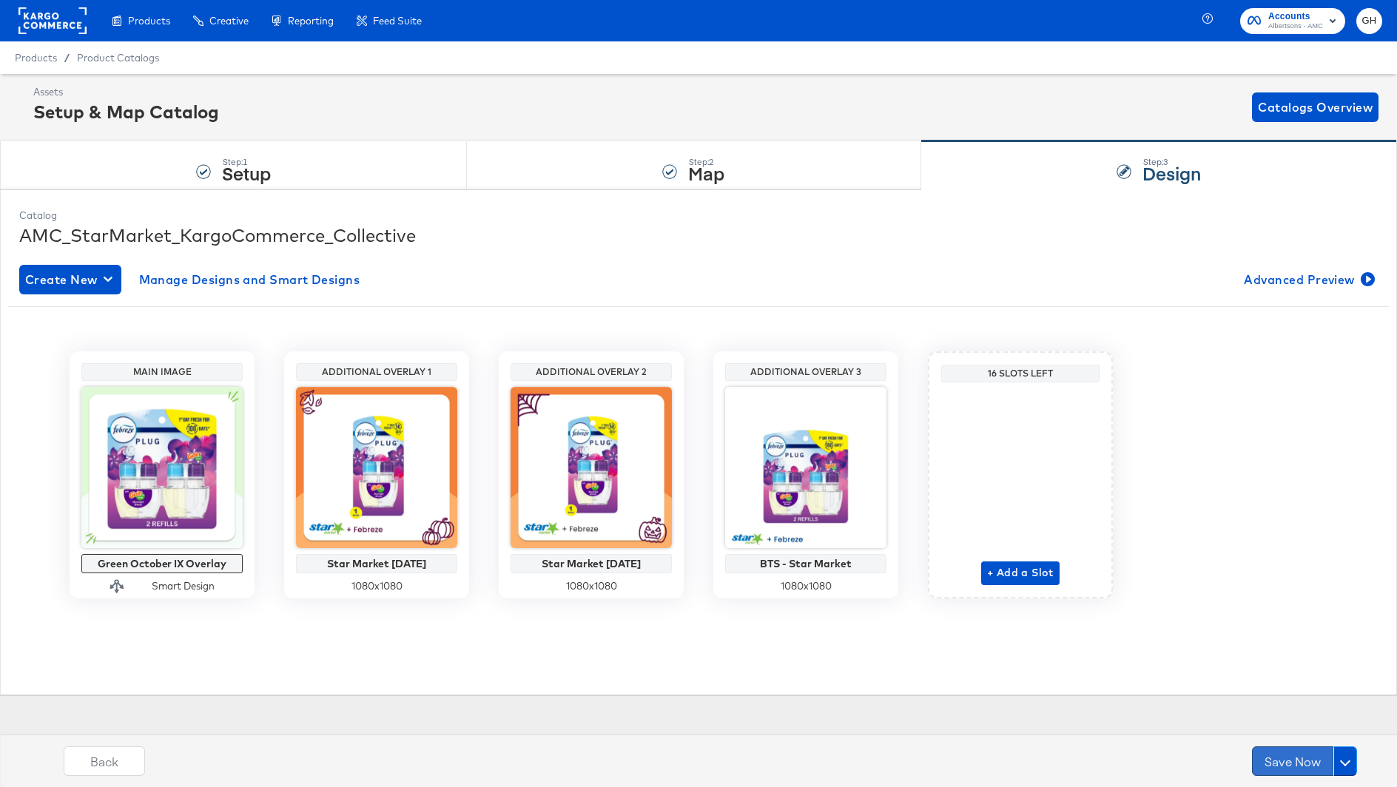
click at [1274, 761] on button "Save Now" at bounding box center [1292, 762] width 81 height 30
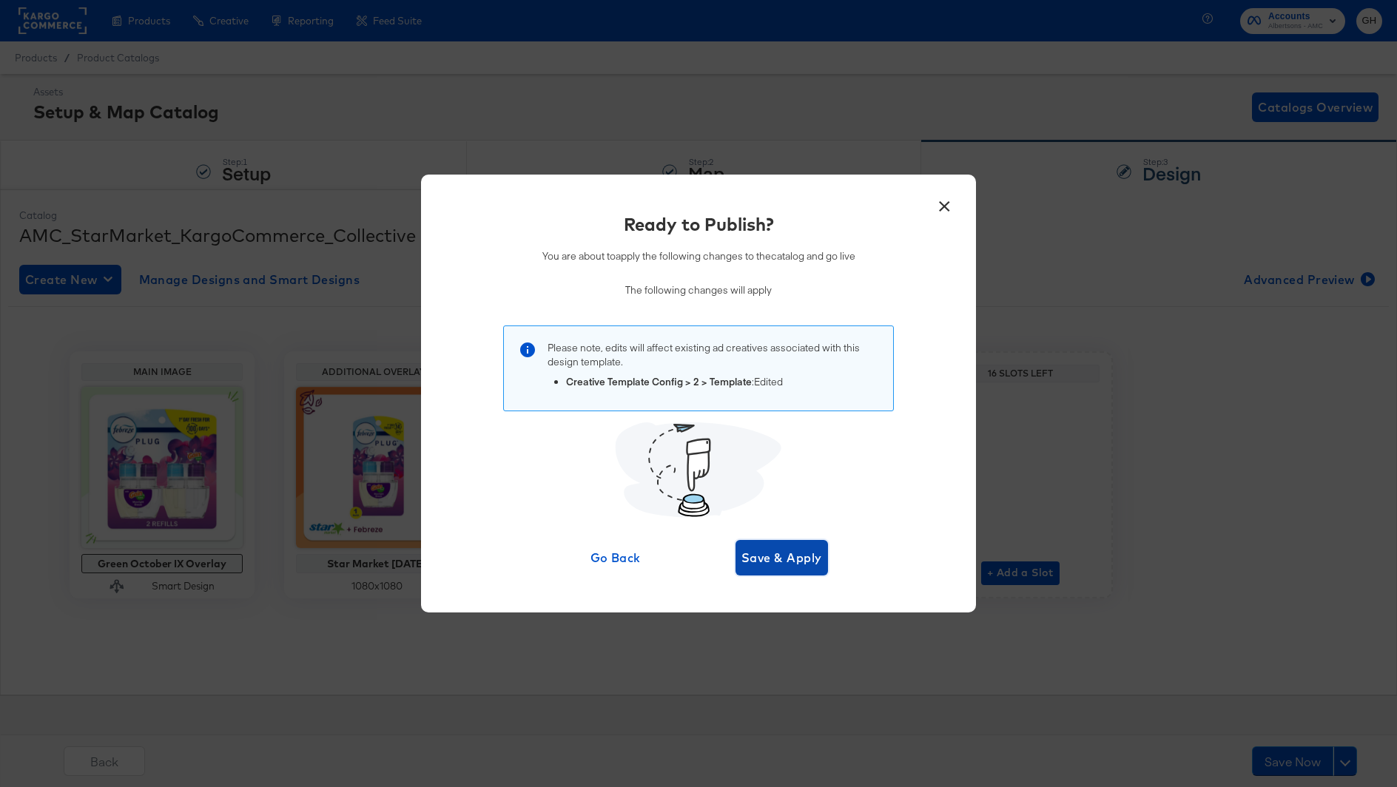
click at [791, 553] on span "Save & Apply" at bounding box center [781, 558] width 81 height 21
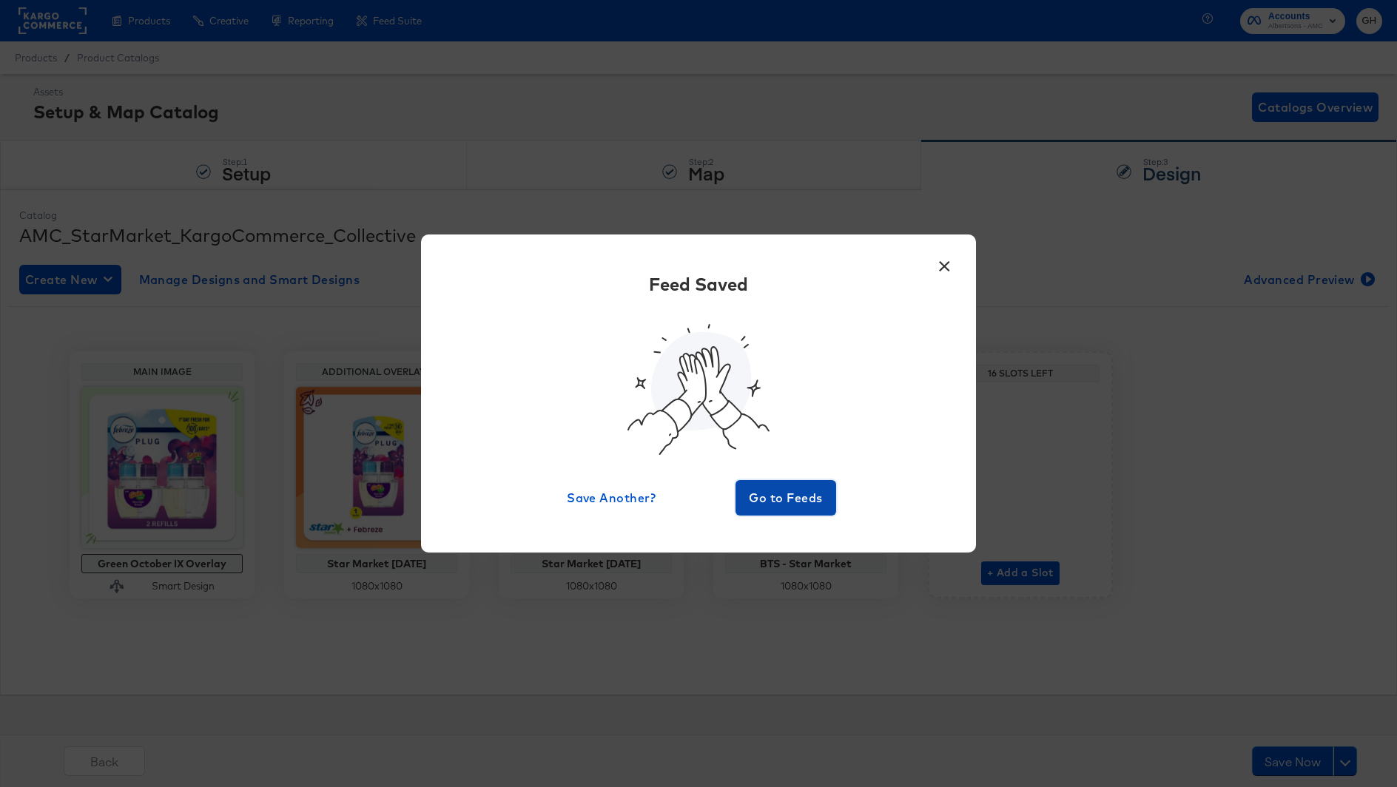
click at [796, 504] on span "Go to Feeds" at bounding box center [785, 498] width 89 height 21
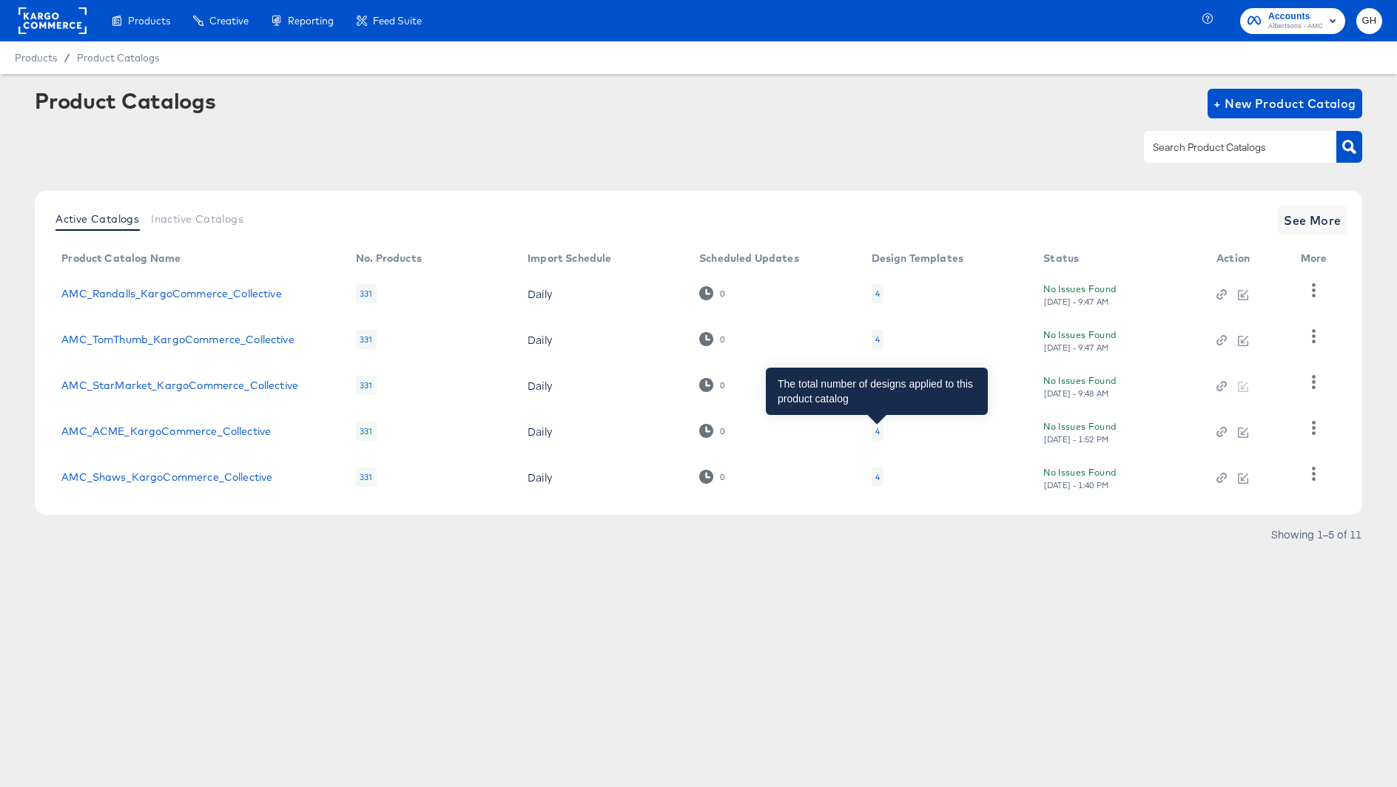
click at [876, 437] on div "4" at bounding box center [877, 431] width 4 height 12
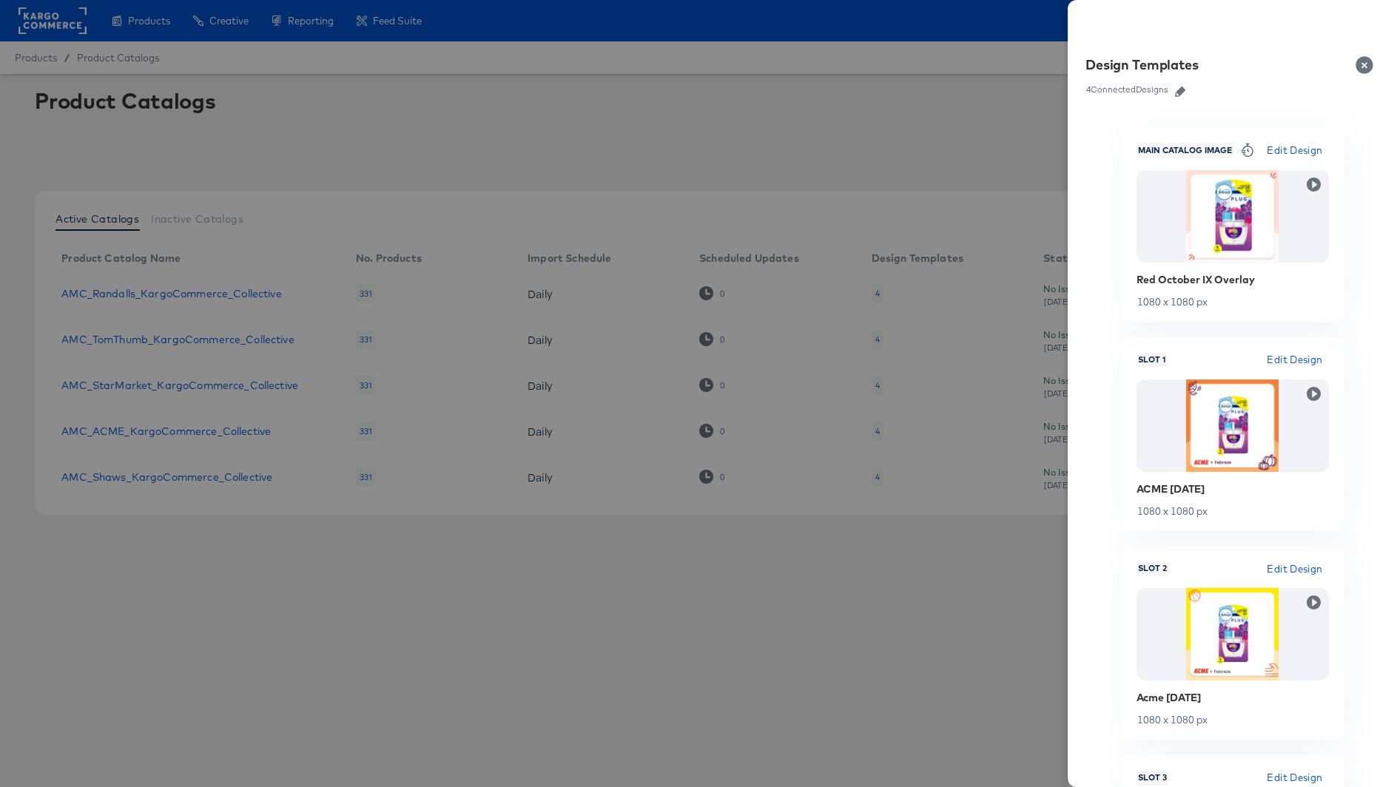
click at [1176, 92] on icon "button" at bounding box center [1180, 92] width 10 height 10
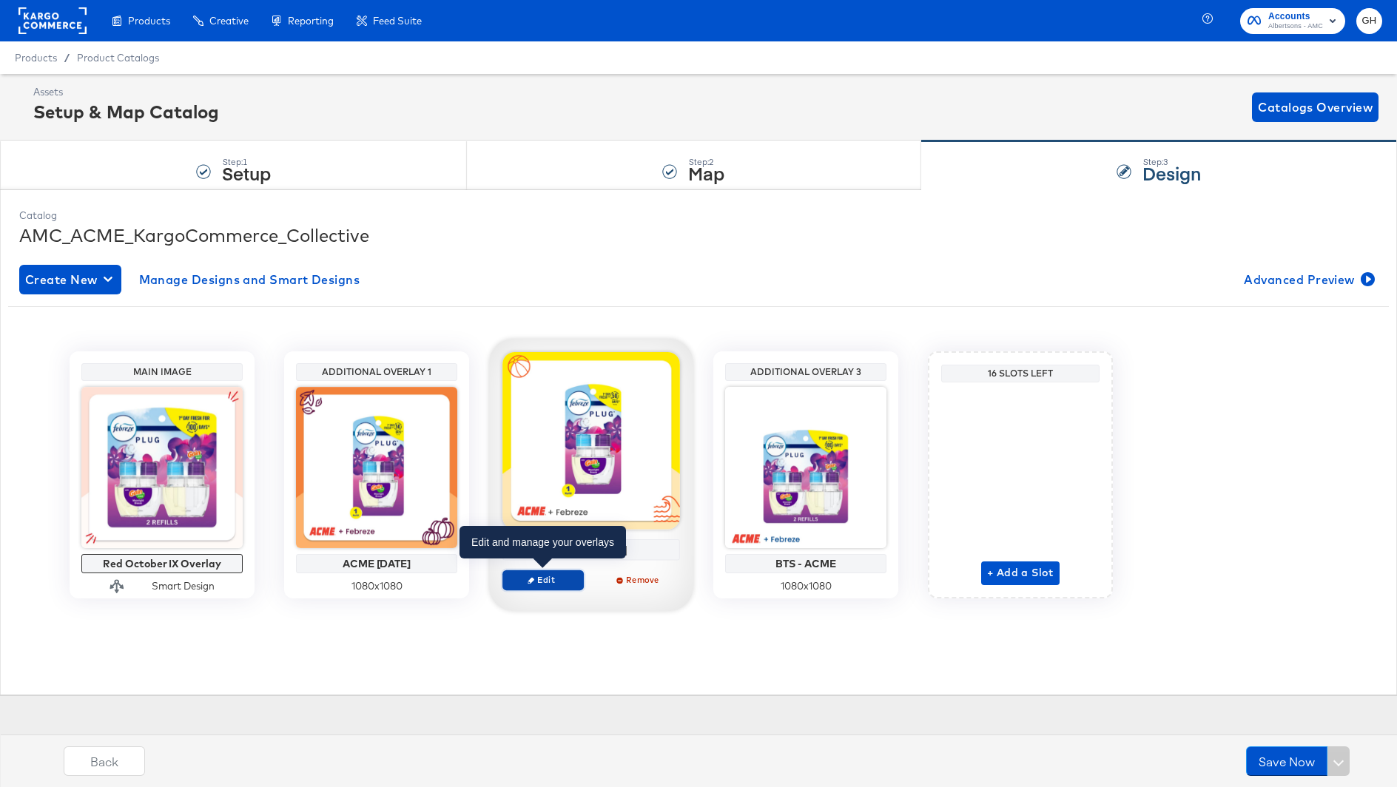
click at [550, 576] on span "Edit" at bounding box center [543, 579] width 68 height 11
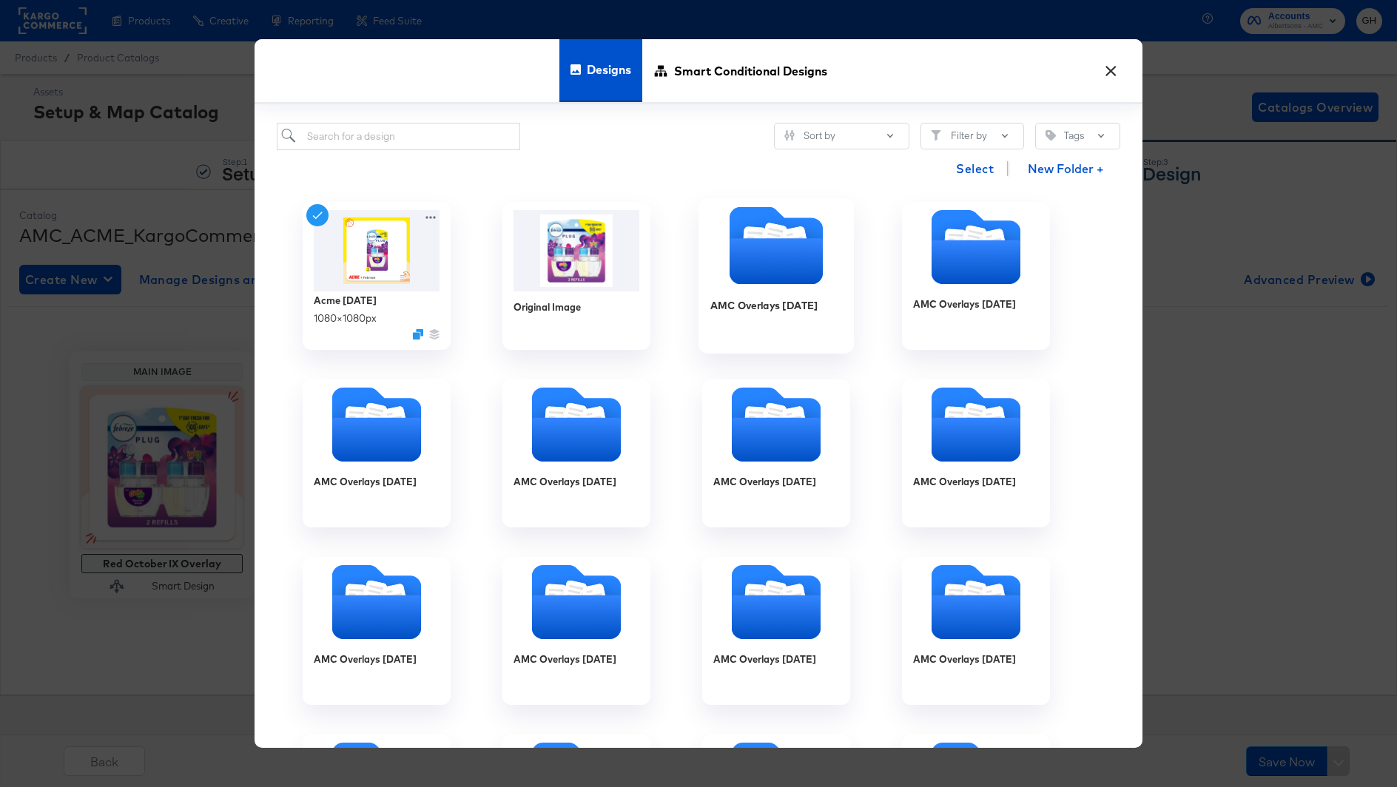
click at [766, 283] on icon "Folder" at bounding box center [776, 262] width 93 height 46
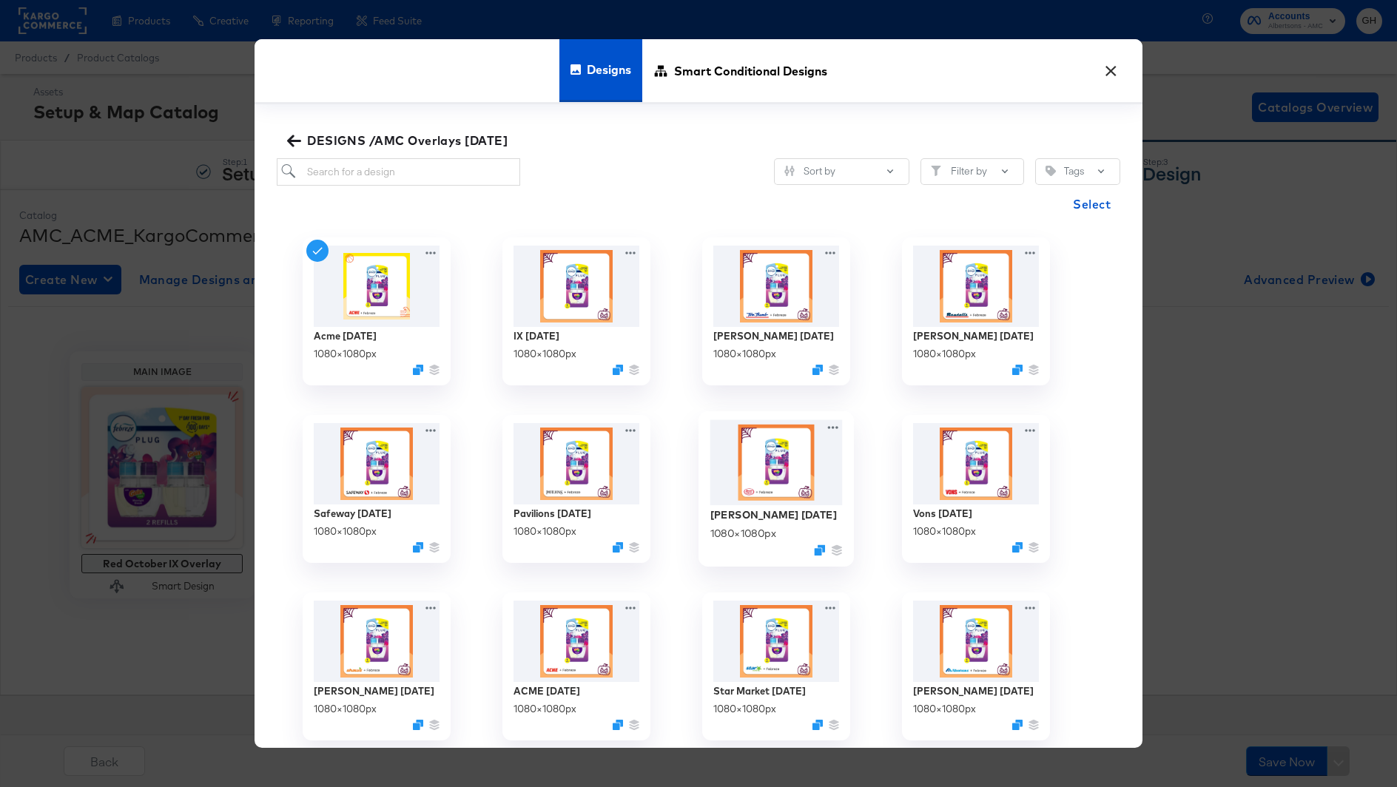
scroll to position [7, 0]
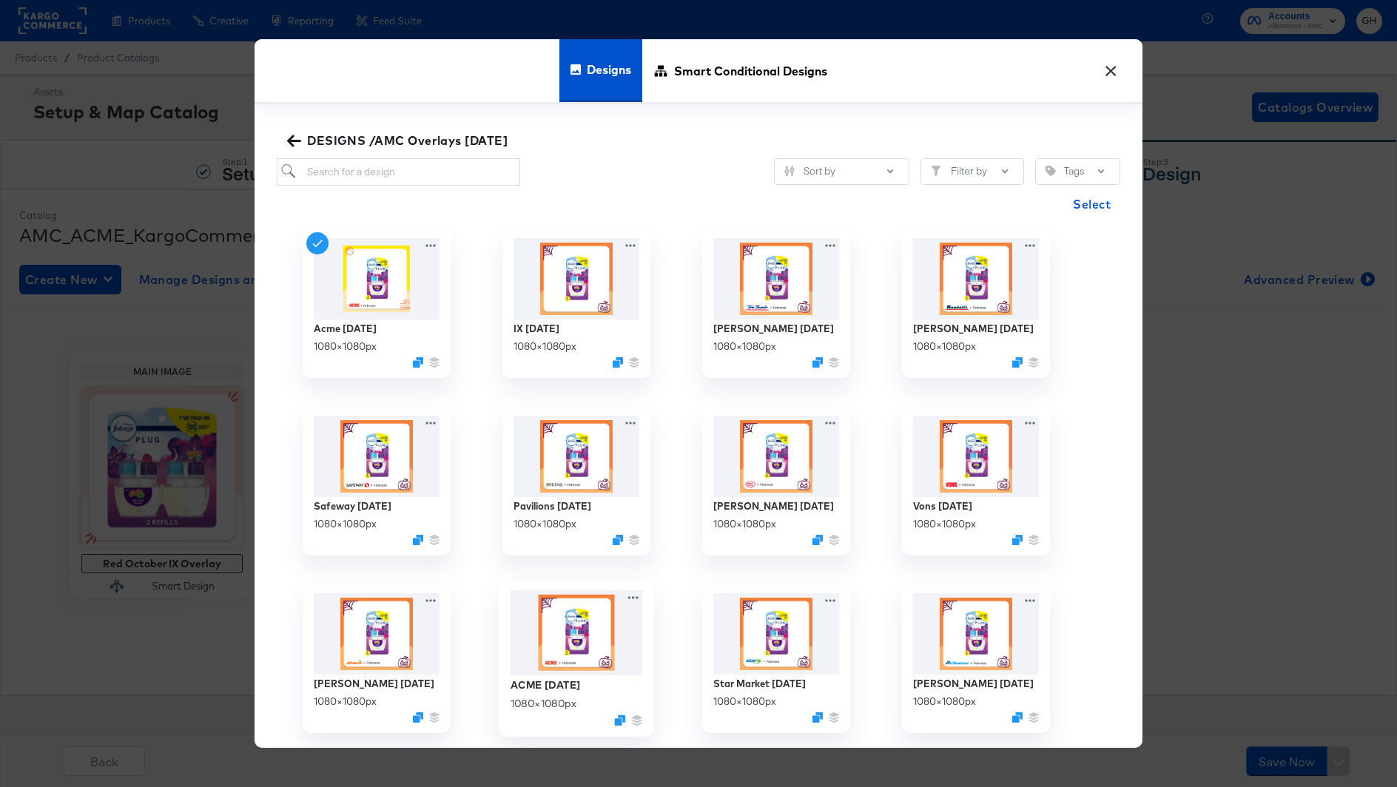
click at [542, 630] on img at bounding box center [577, 633] width 132 height 86
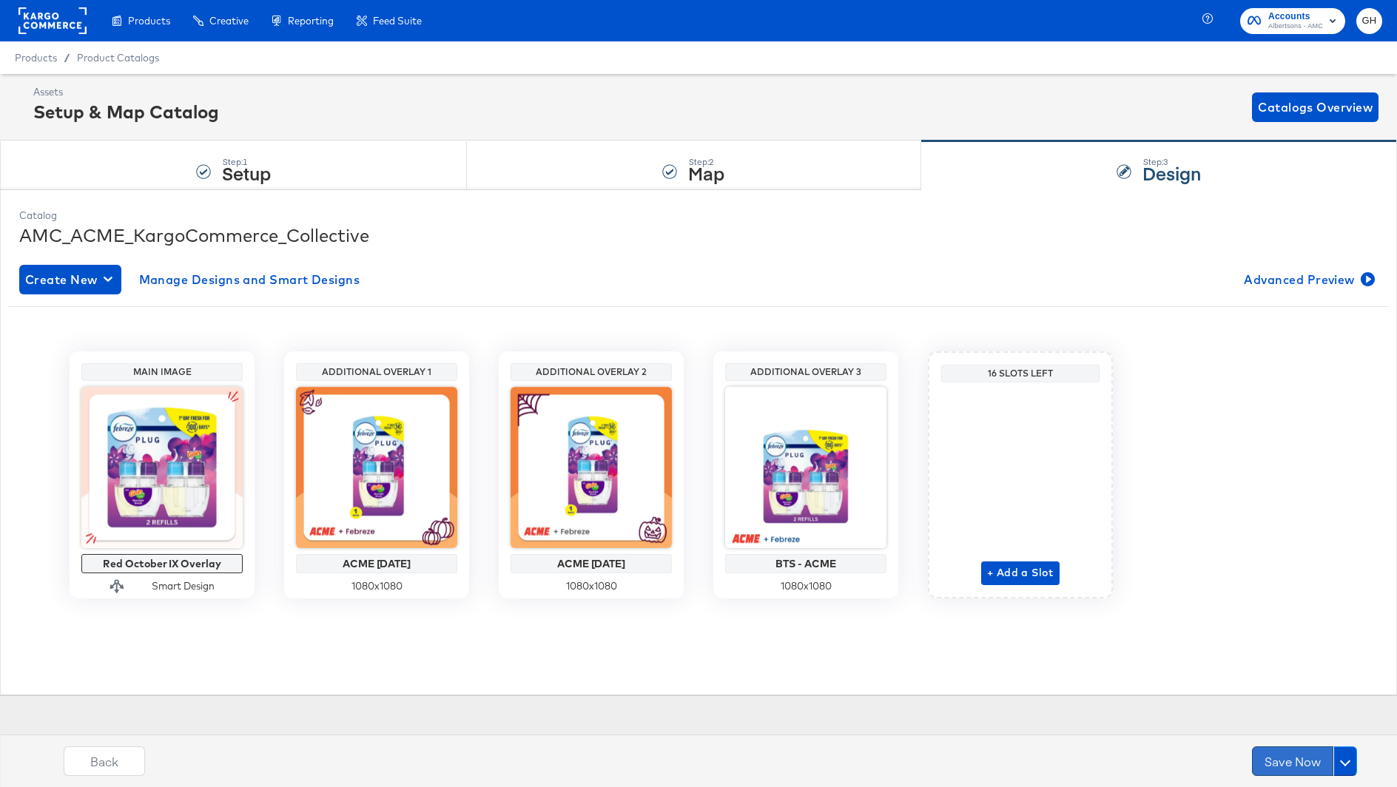
click at [1273, 750] on button "Save Now" at bounding box center [1292, 762] width 81 height 30
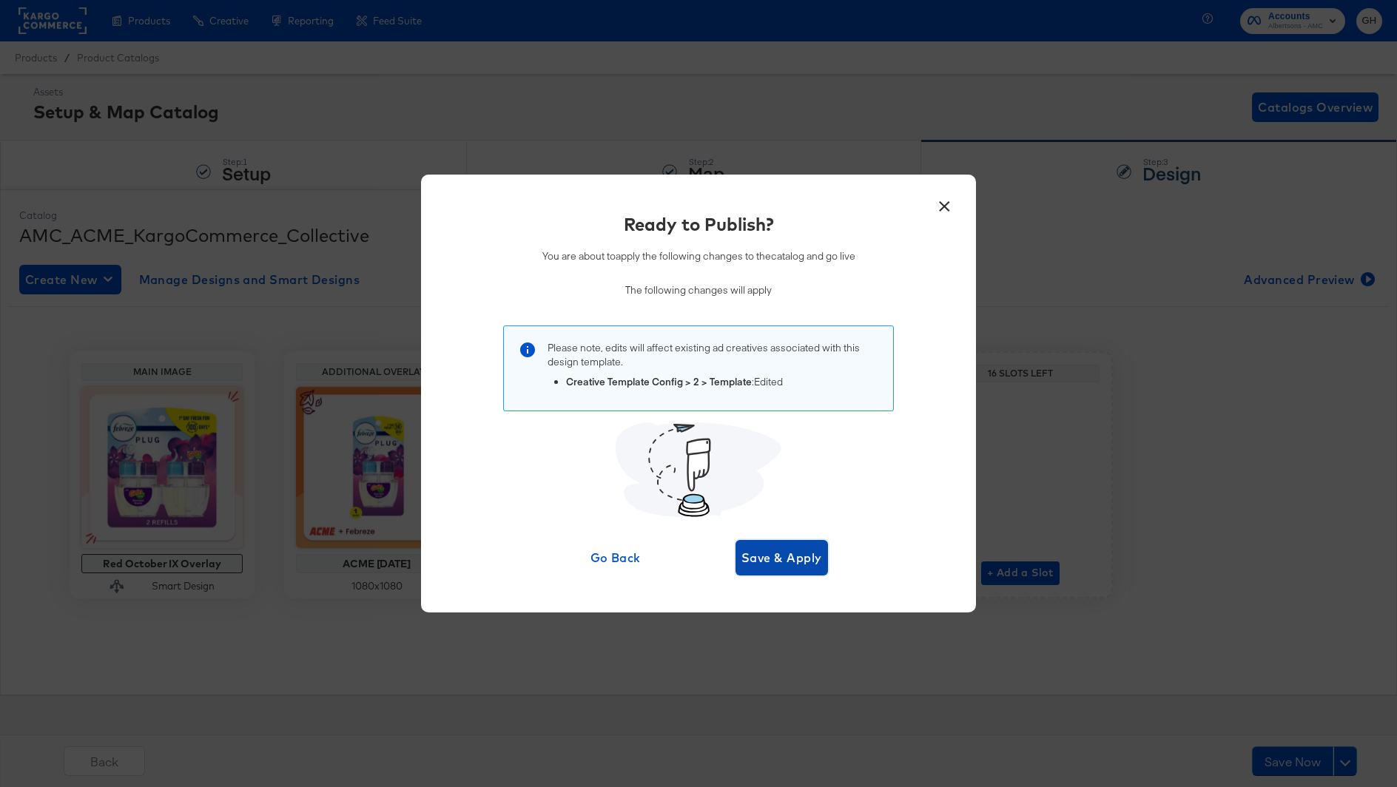
click at [741, 559] on span "Save & Apply" at bounding box center [781, 558] width 81 height 21
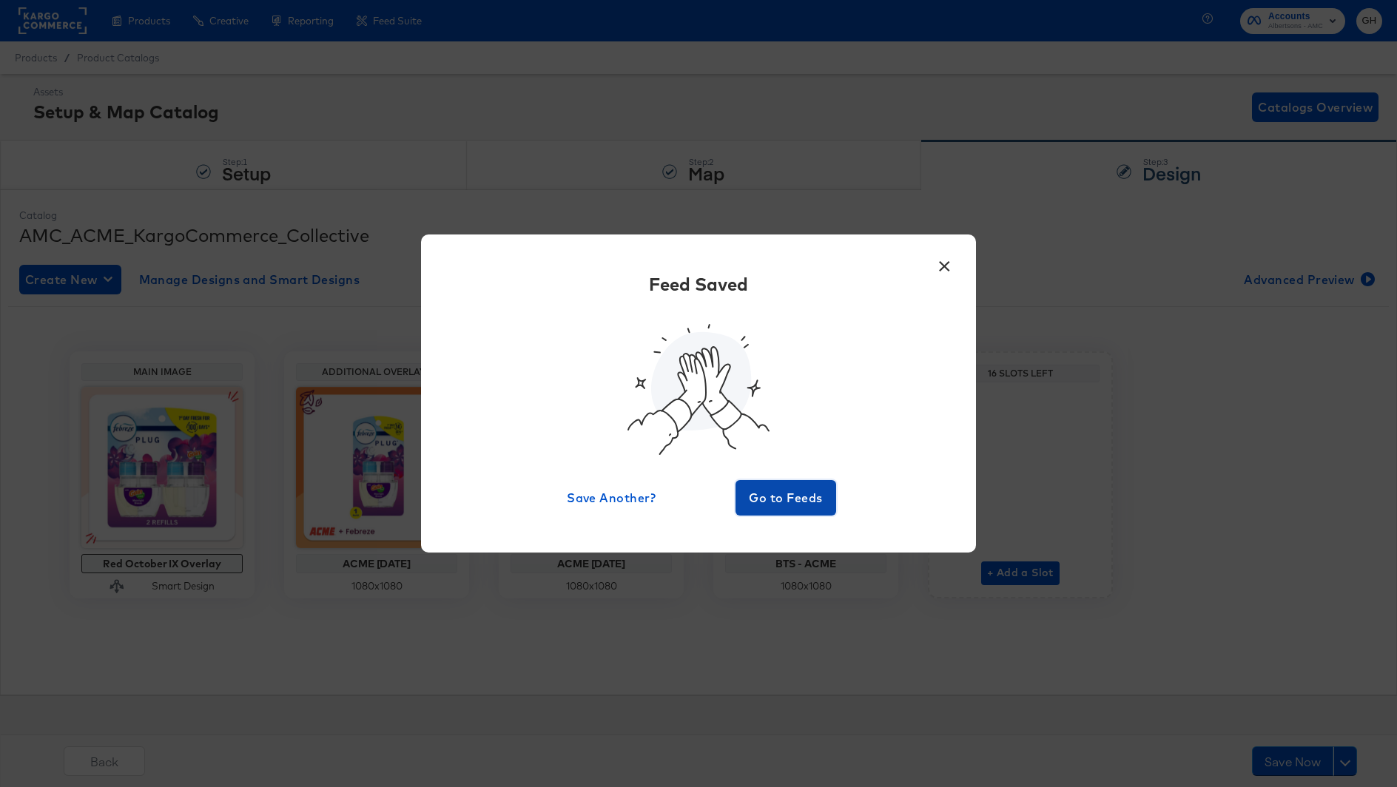
click at [769, 511] on button "Go to Feeds" at bounding box center [785, 498] width 101 height 36
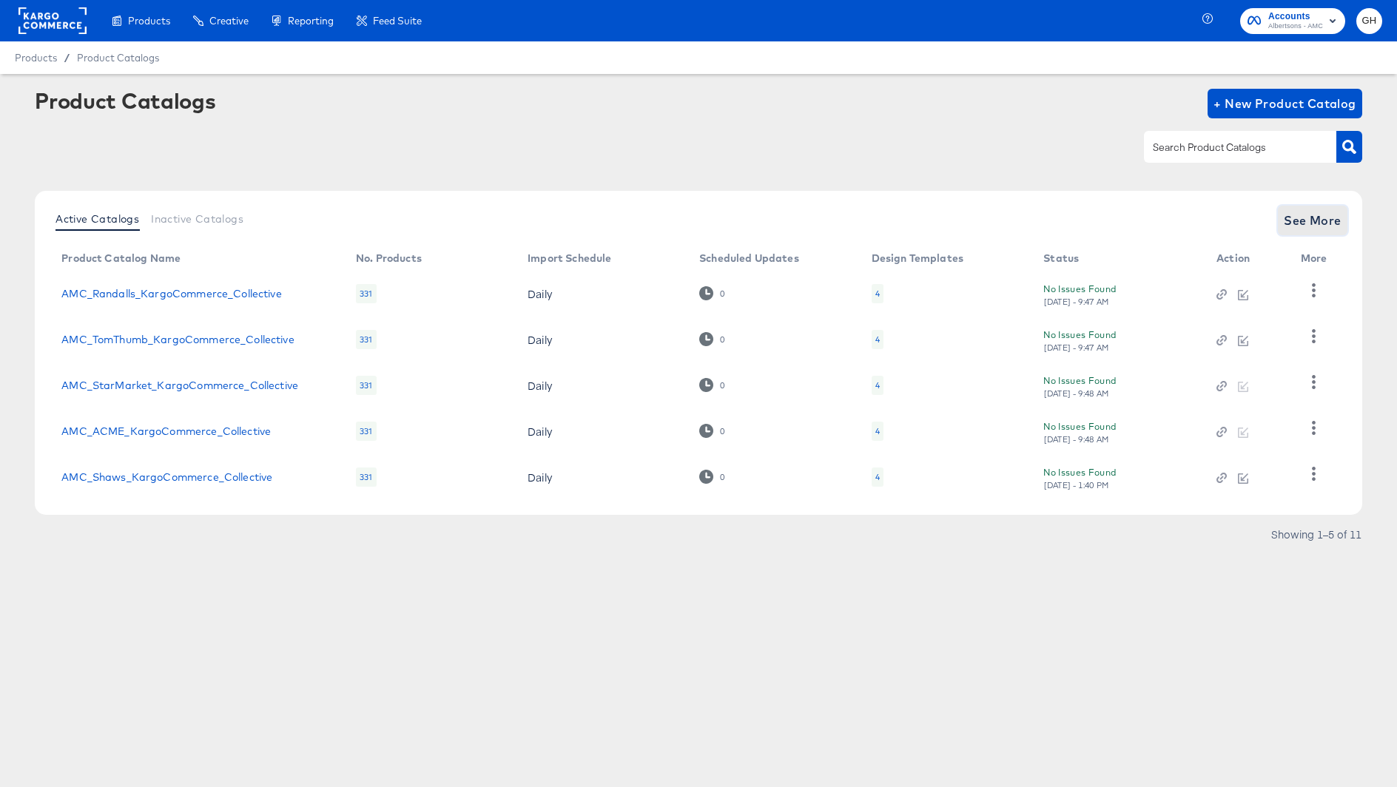
click at [1305, 212] on span "See More" at bounding box center [1313, 220] width 58 height 21
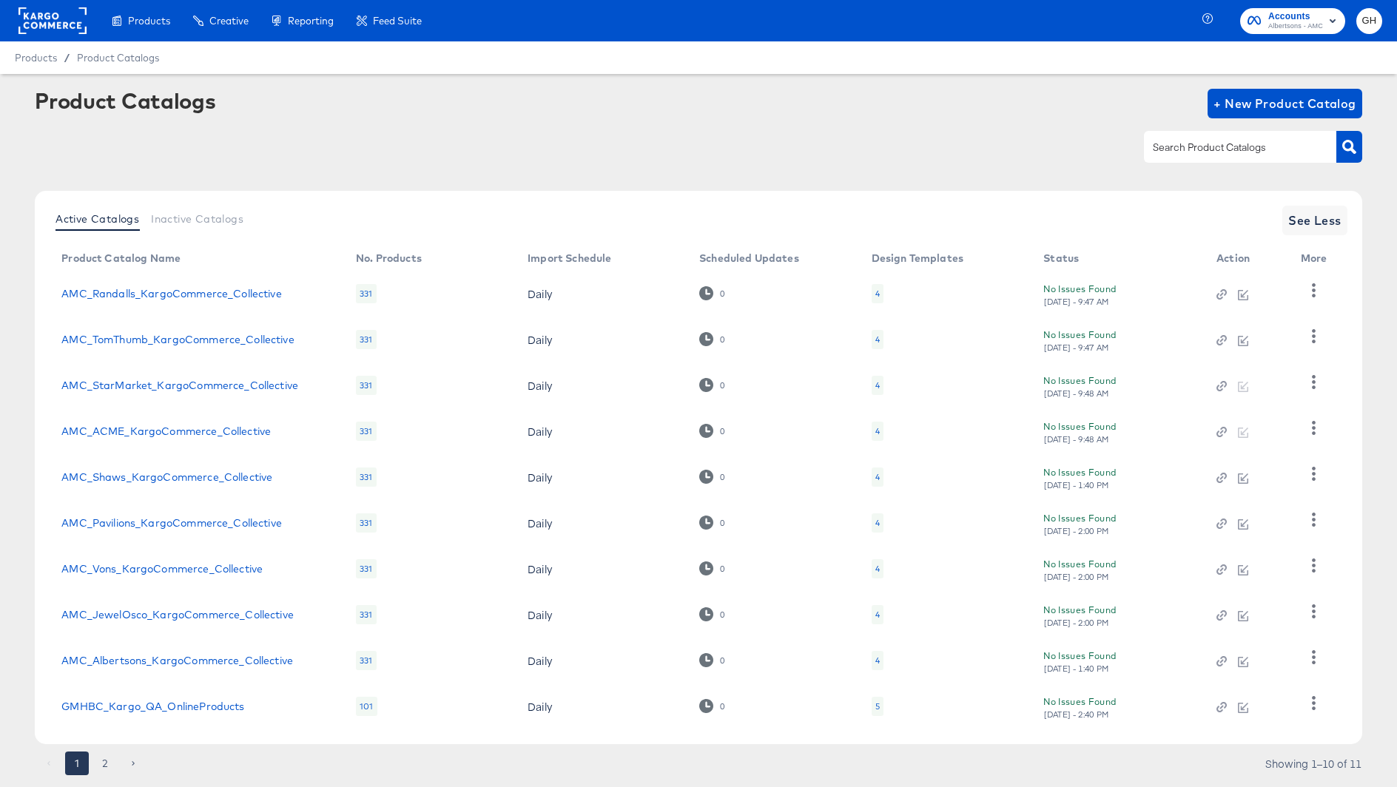
click at [872, 291] on div "4" at bounding box center [878, 293] width 12 height 19
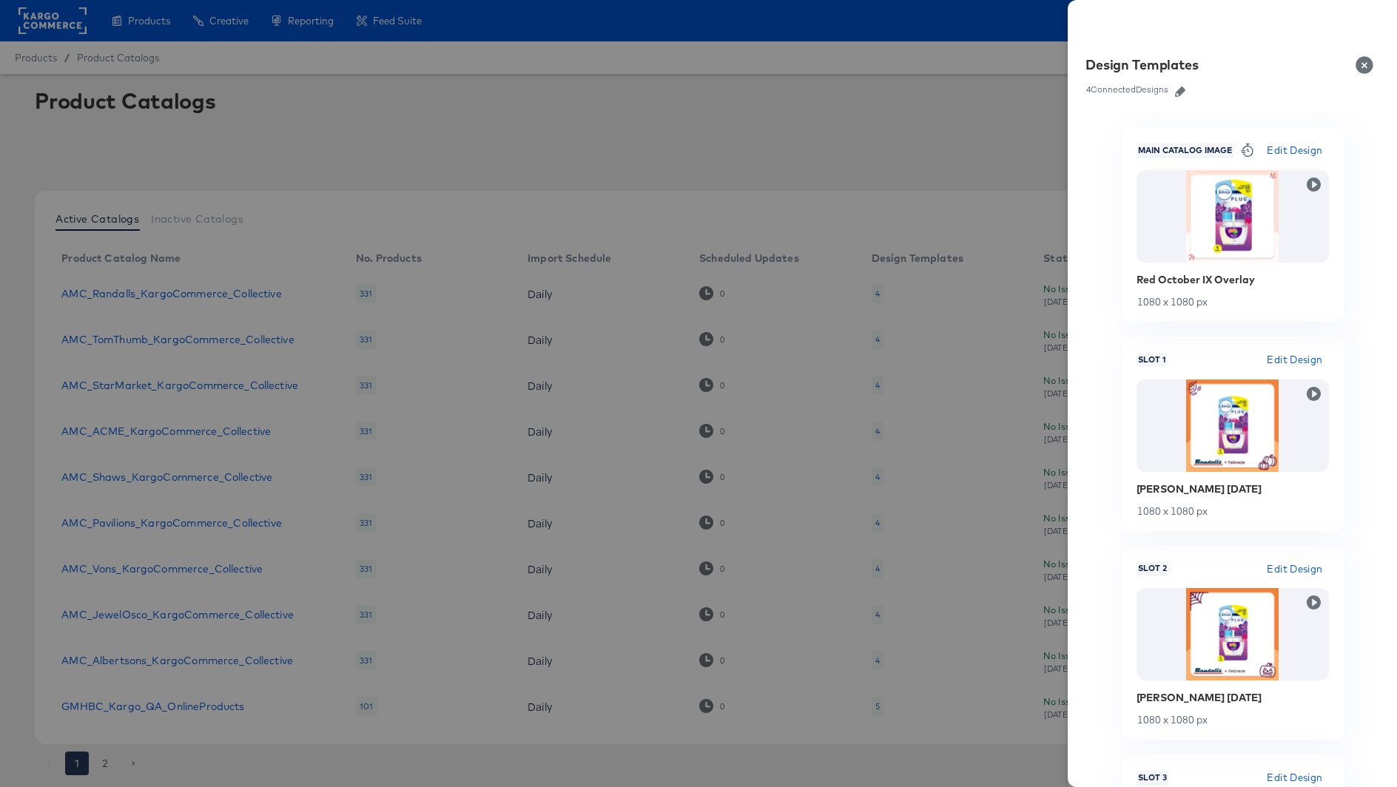
click at [1367, 62] on button "Close" at bounding box center [1367, 64] width 41 height 41
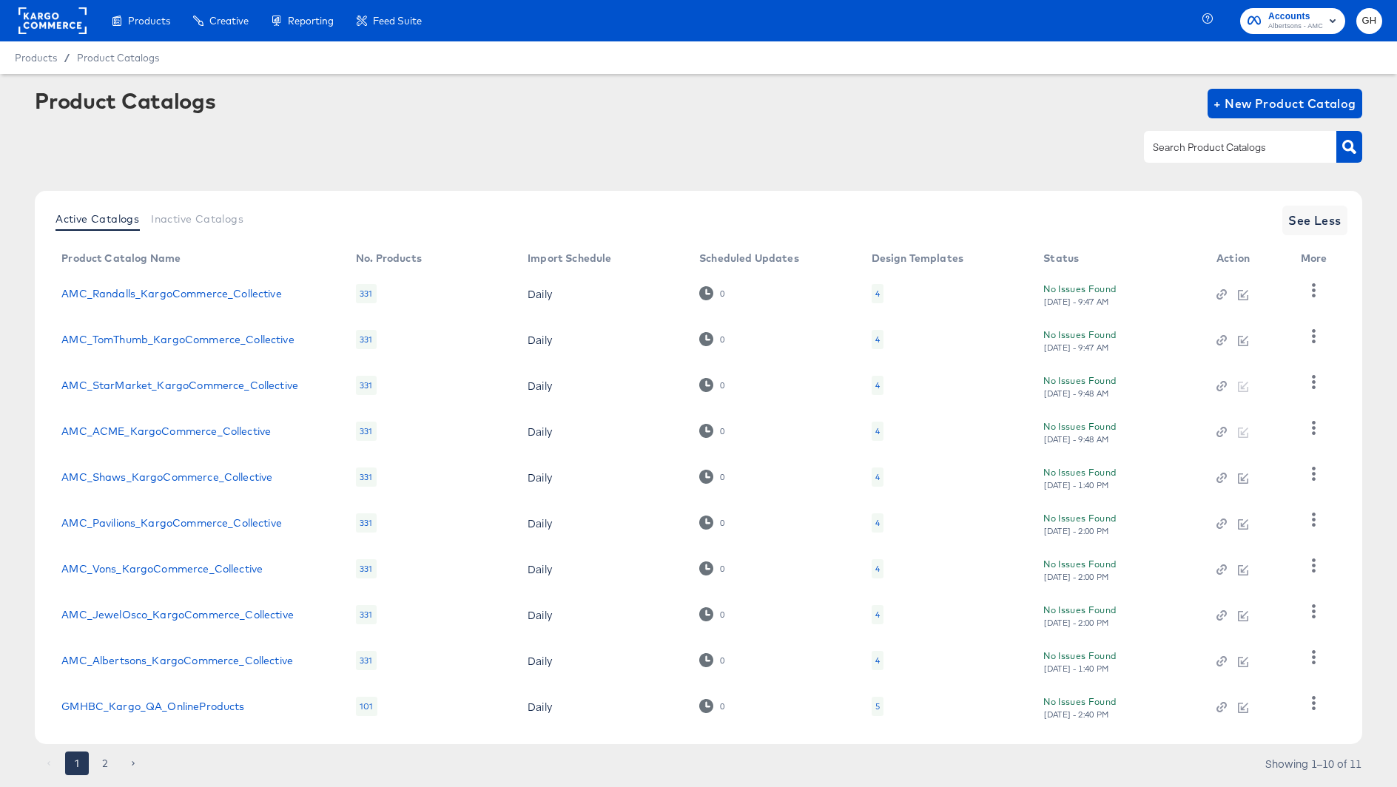
click at [876, 340] on div "4" at bounding box center [877, 340] width 4 height 12
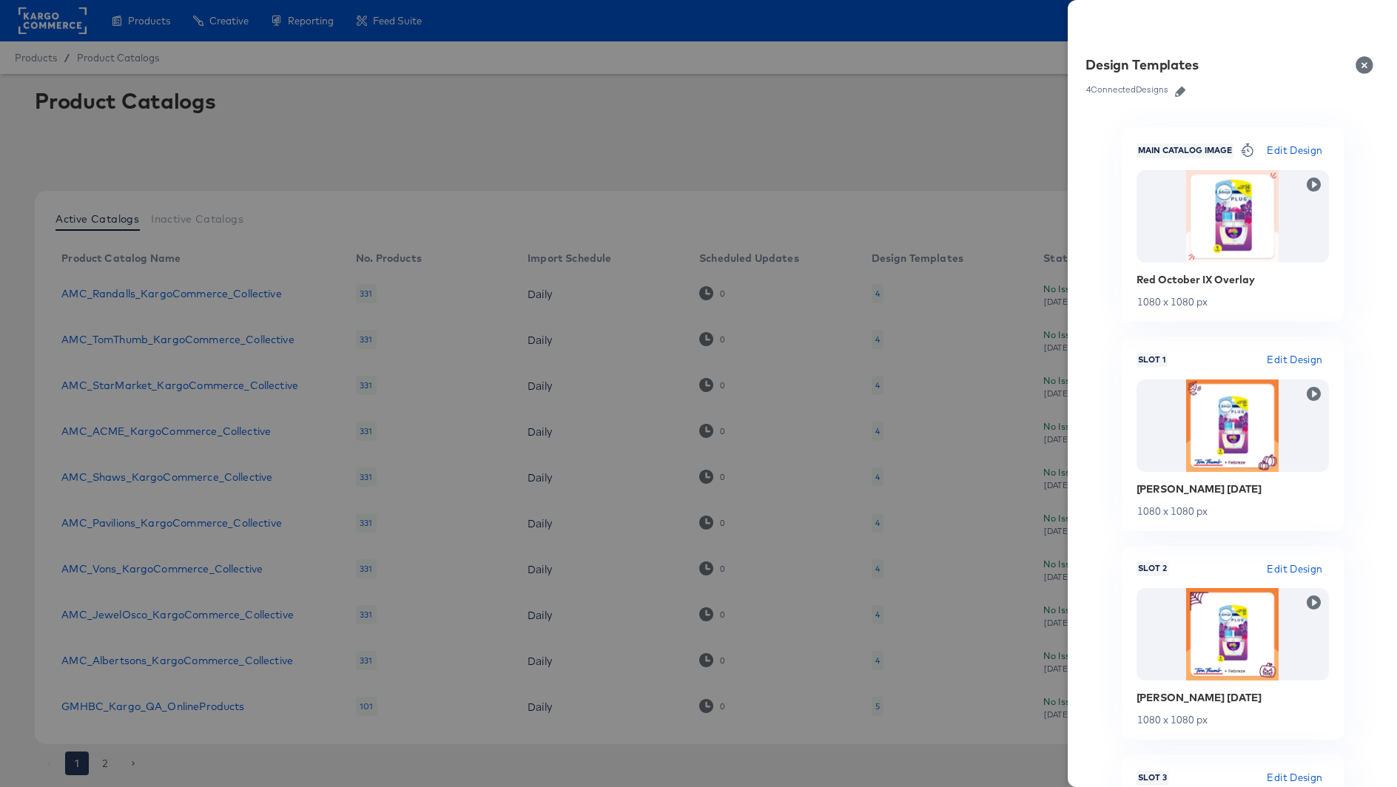
click at [1360, 62] on button "Close" at bounding box center [1367, 64] width 41 height 41
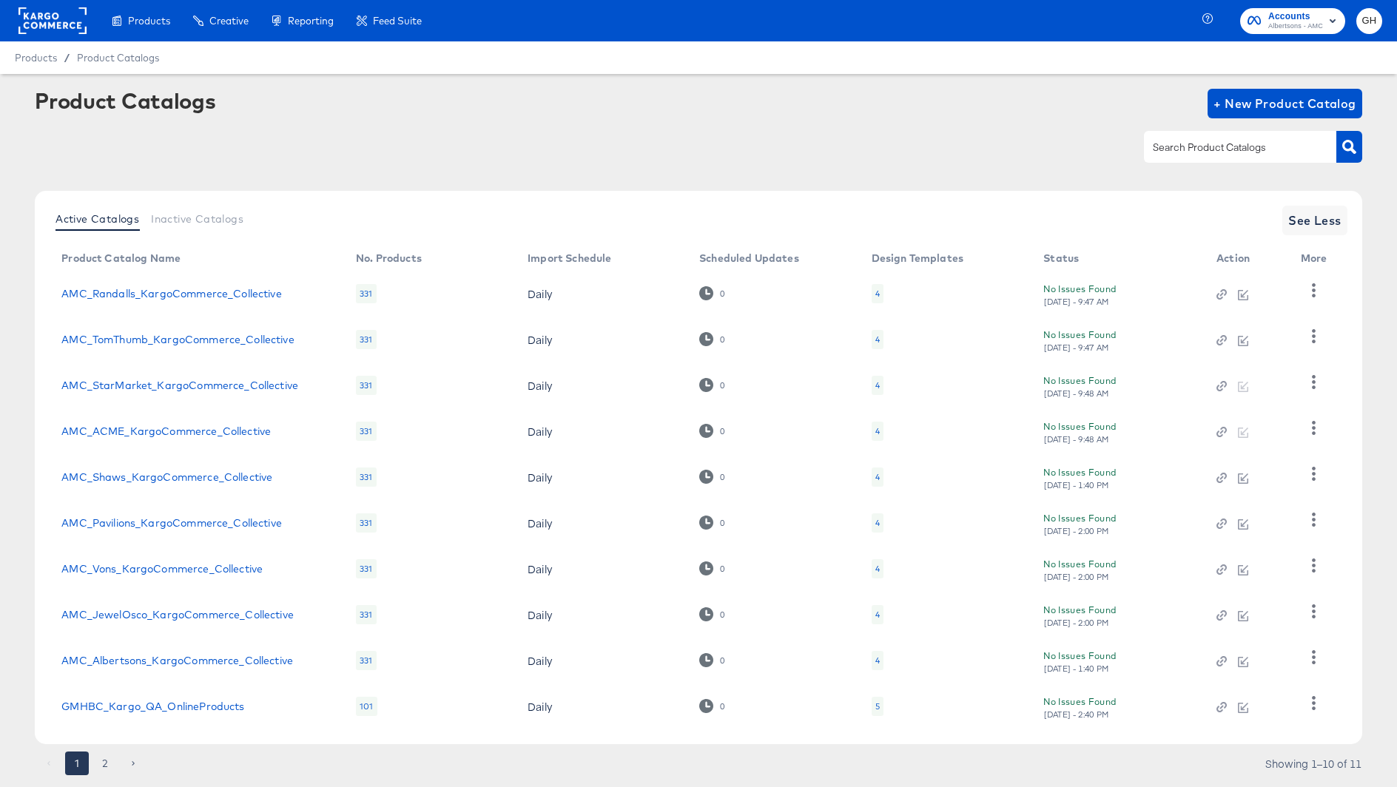
click at [869, 386] on td "4" at bounding box center [946, 386] width 172 height 46
click at [878, 387] on div "4" at bounding box center [877, 386] width 4 height 12
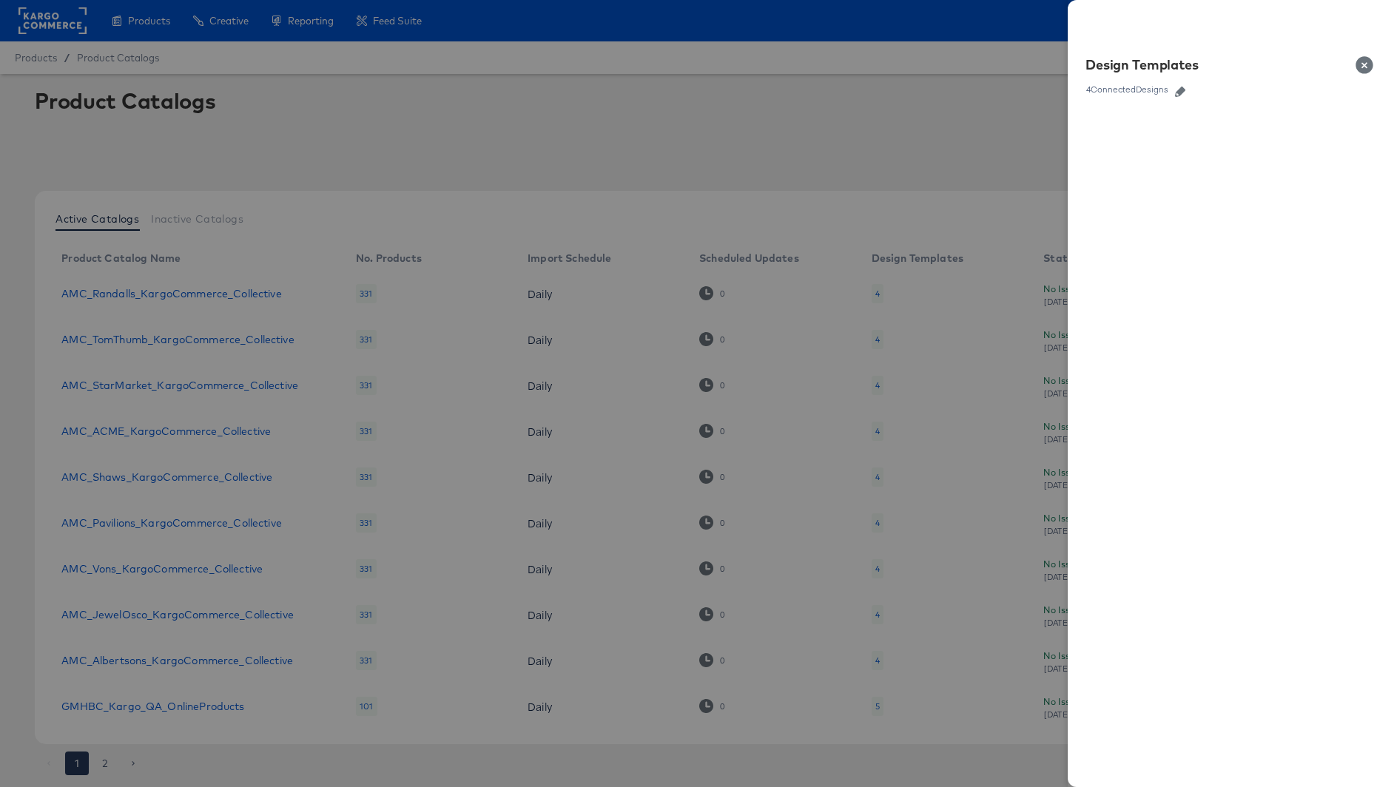
click at [1182, 90] on icon "button" at bounding box center [1180, 92] width 10 height 10
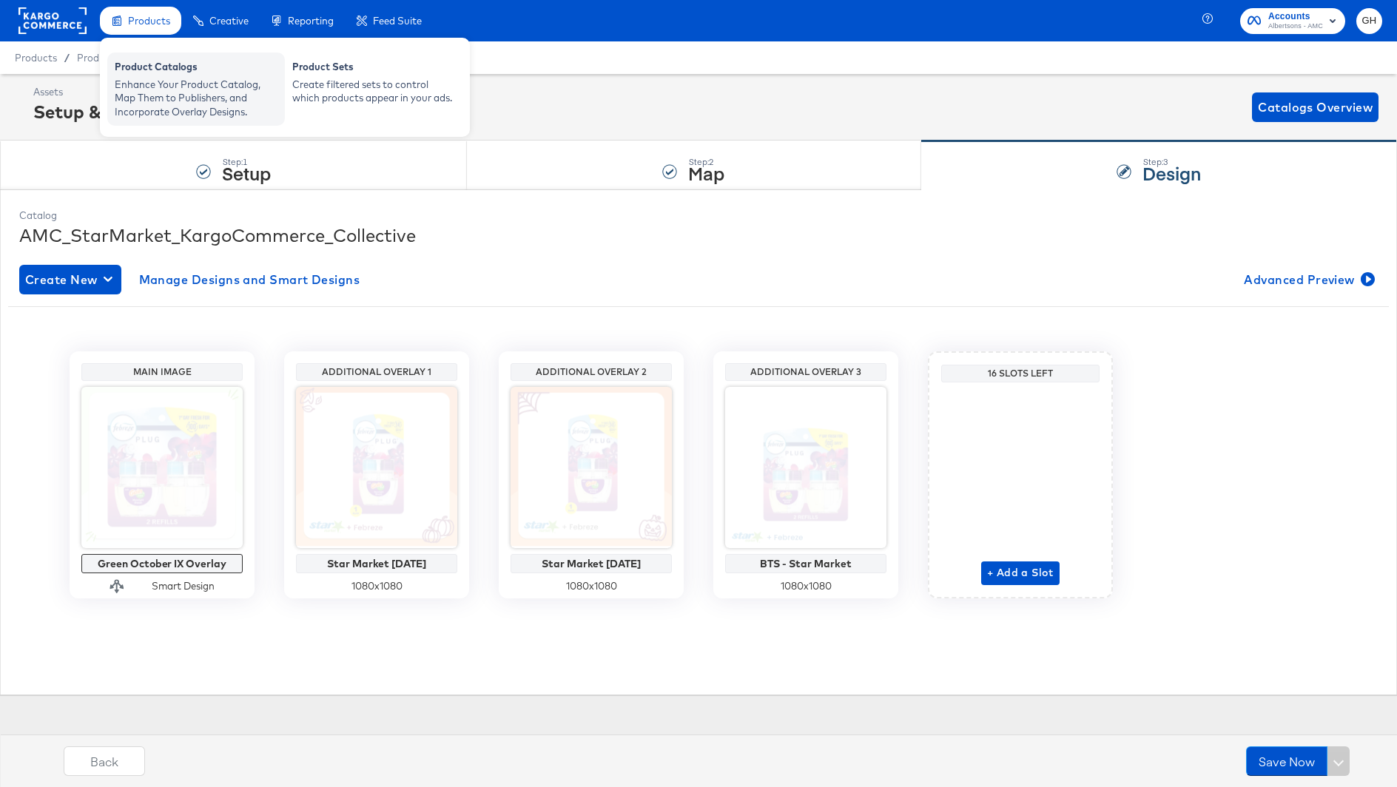
click at [186, 85] on div "Enhance Your Product Catalog, Map Them to Publishers, and Incorporate Overlay D…" at bounding box center [196, 98] width 163 height 41
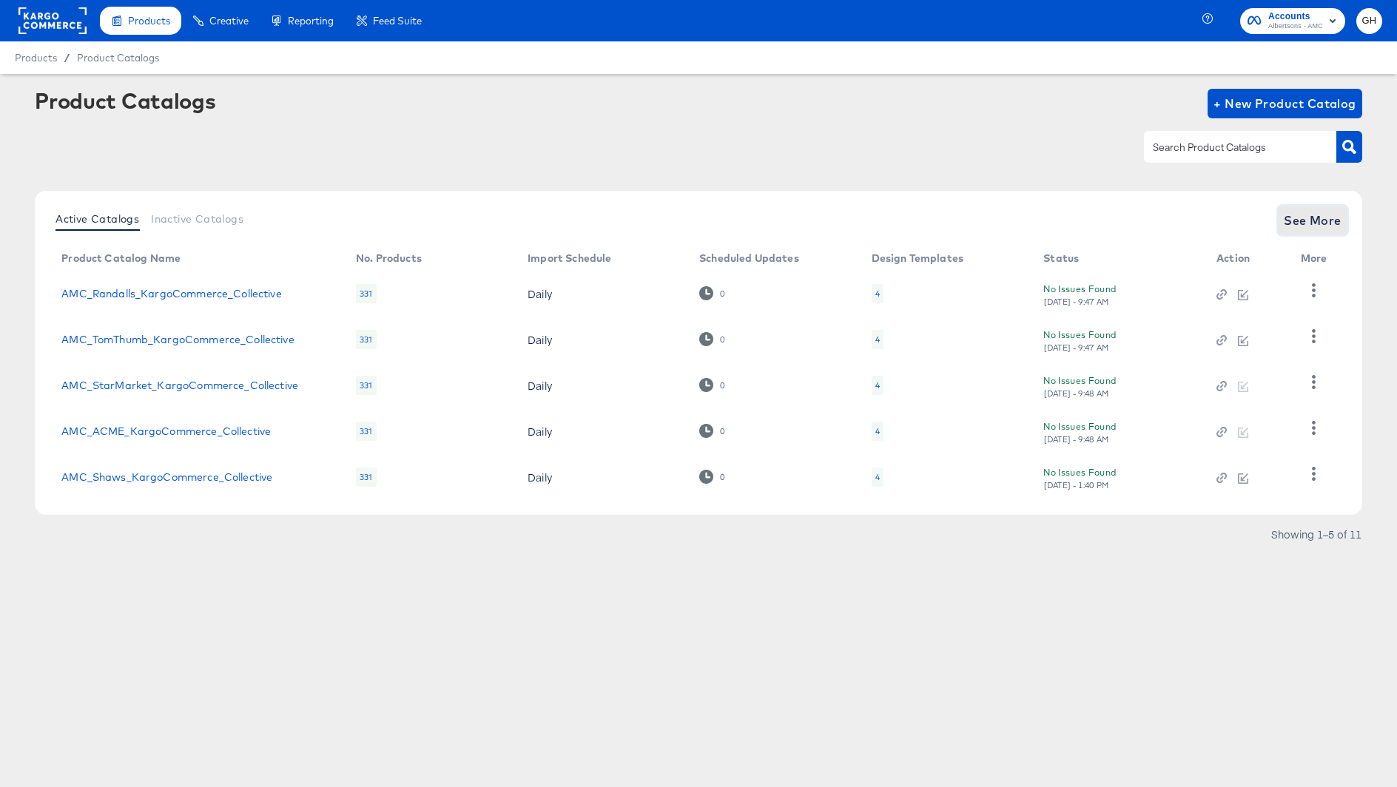
click at [1301, 220] on span "See More" at bounding box center [1313, 220] width 58 height 21
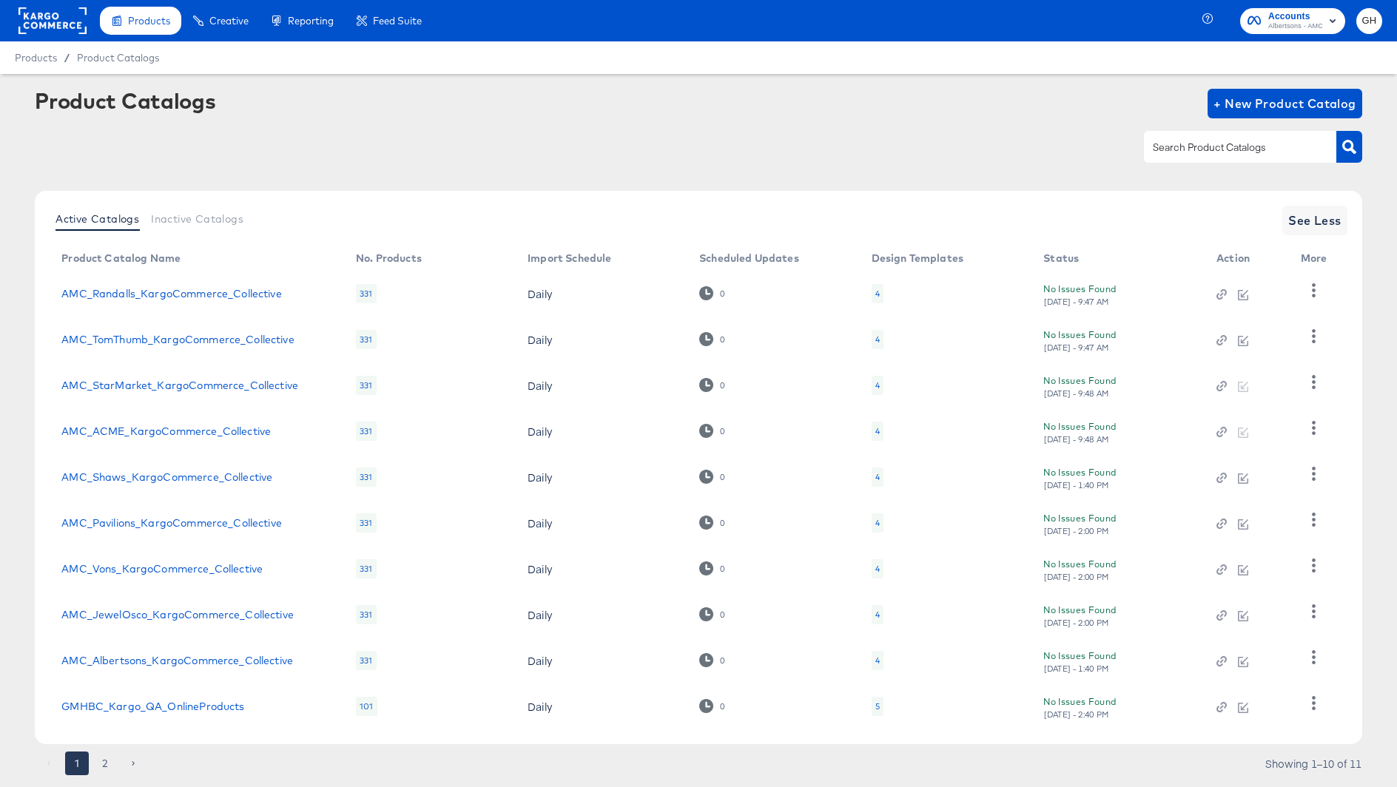
click at [876, 389] on div "4" at bounding box center [877, 386] width 4 height 12
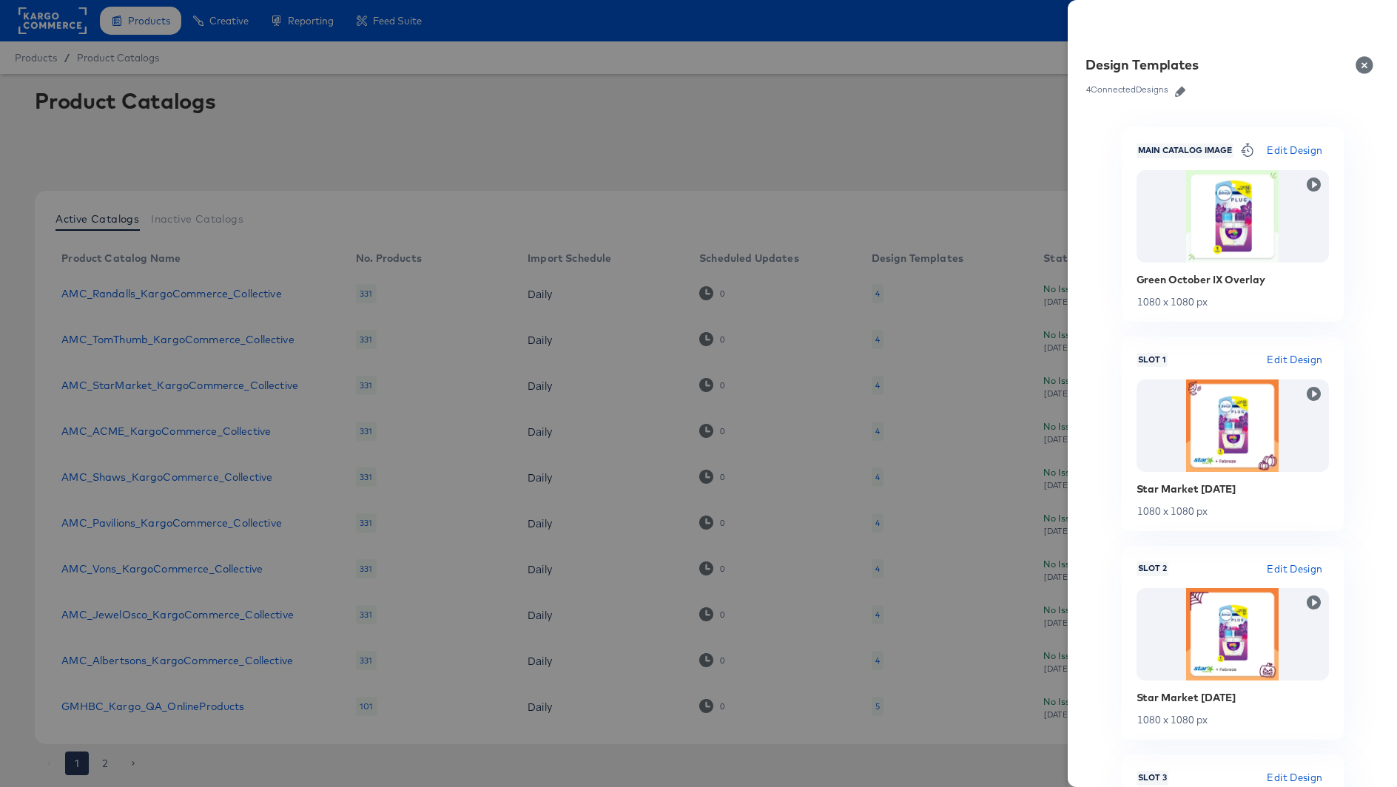
click at [1359, 70] on button "Close" at bounding box center [1367, 64] width 41 height 41
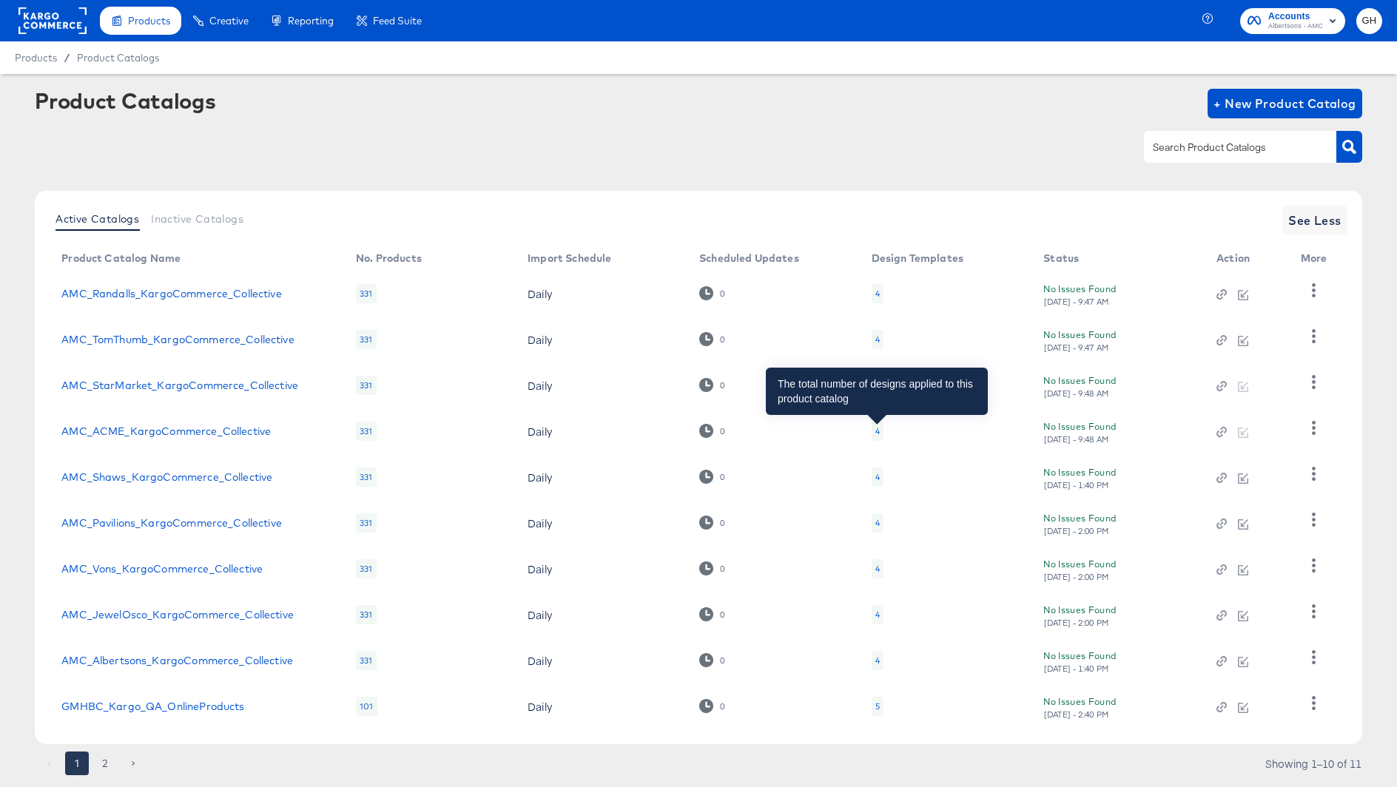
click at [875, 429] on div "4" at bounding box center [877, 431] width 4 height 12
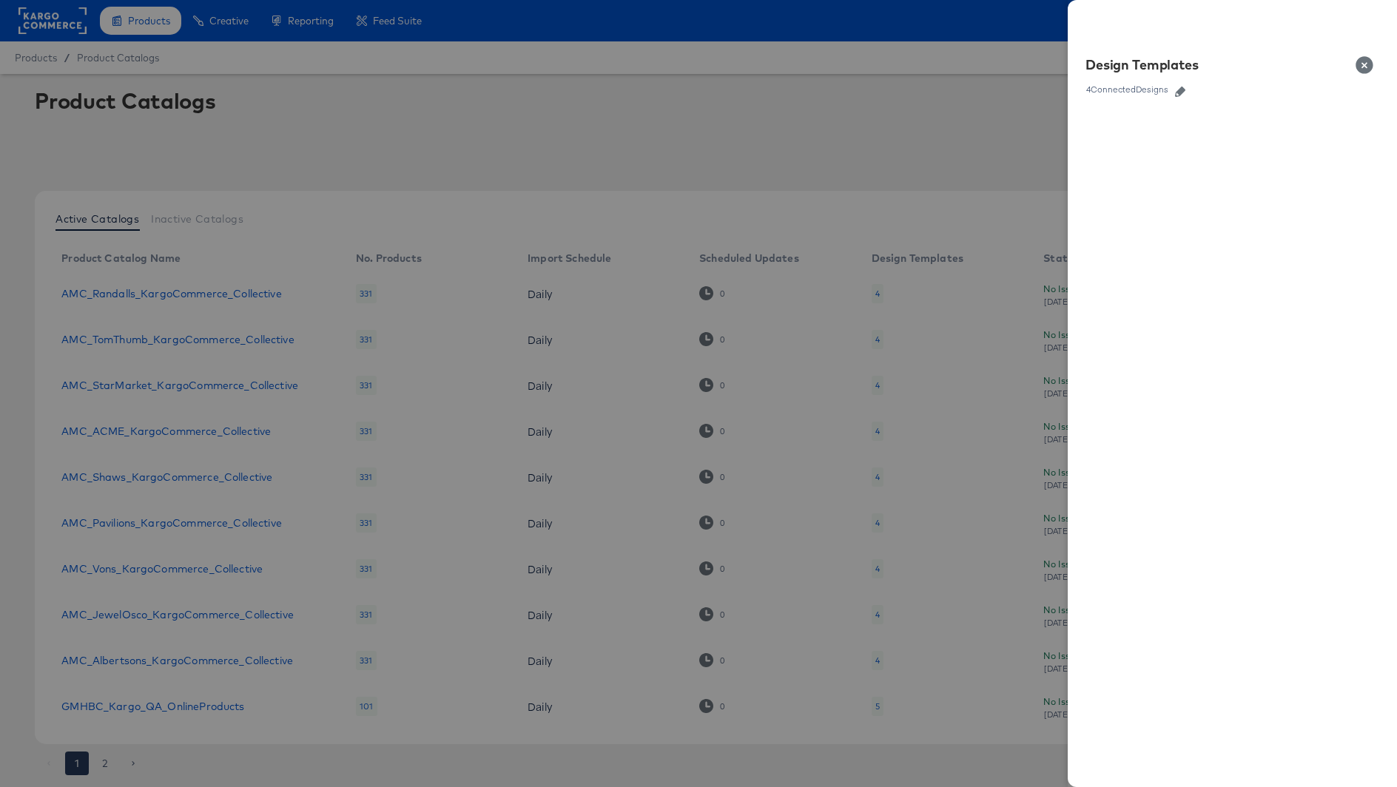
click at [1360, 60] on button "Close" at bounding box center [1367, 64] width 41 height 41
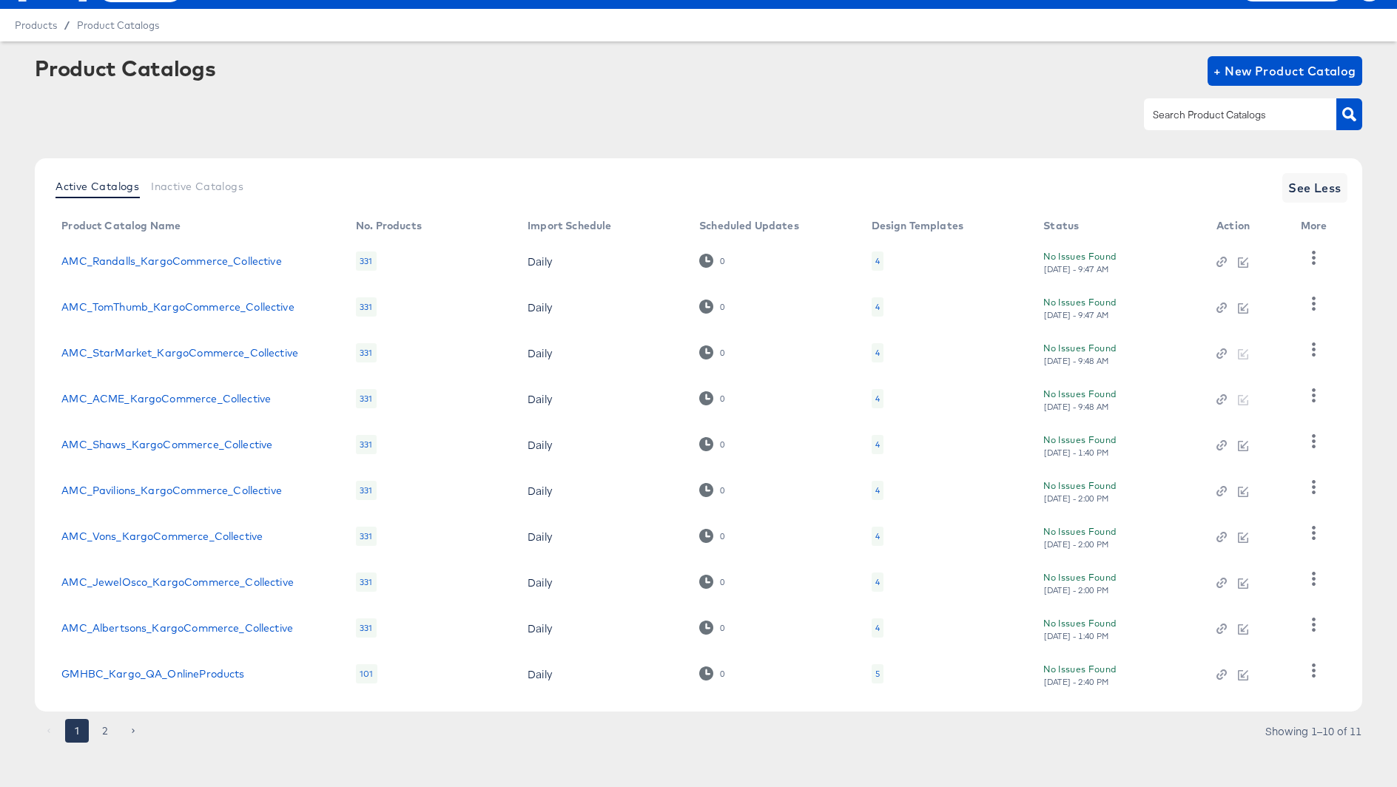
scroll to position [40, 0]
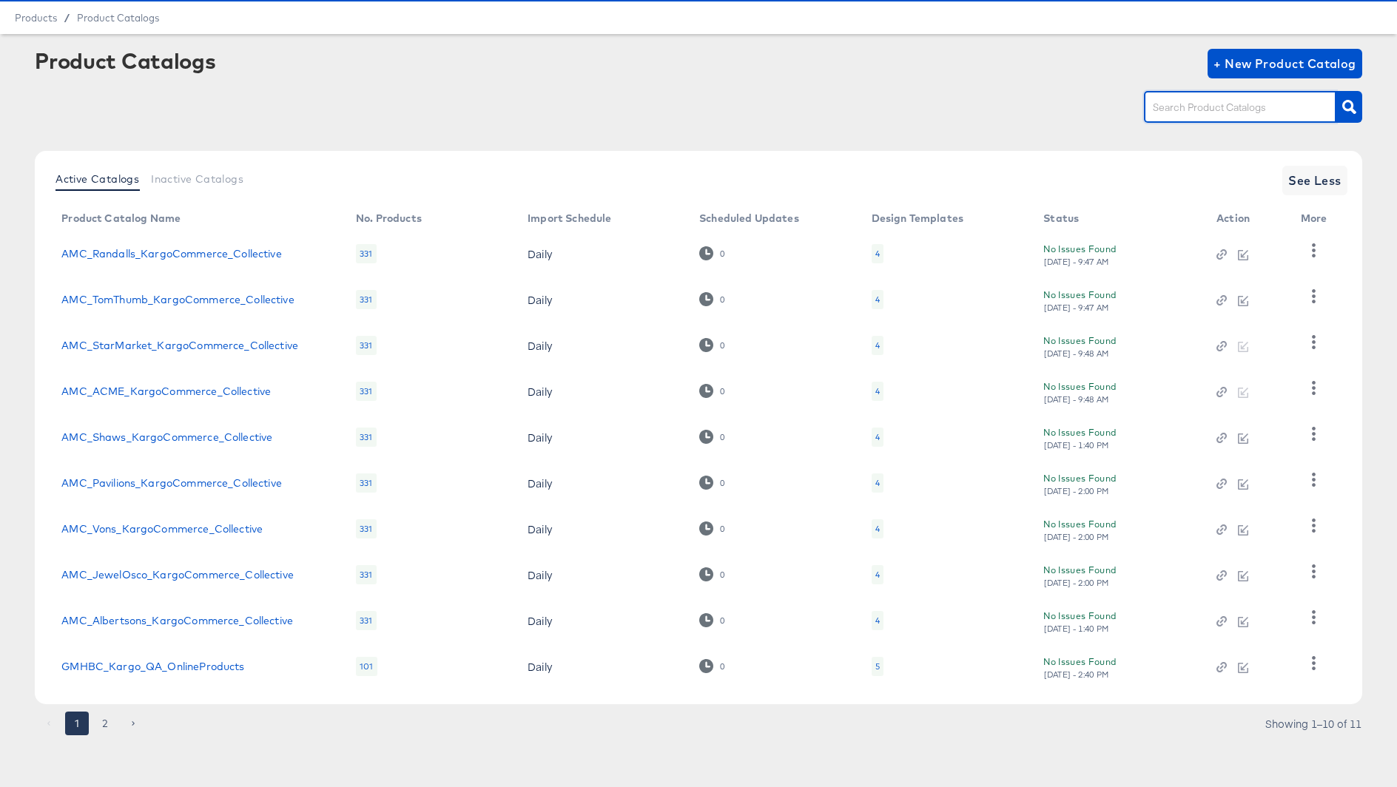
click at [1174, 110] on input "text" at bounding box center [1229, 107] width 158 height 17
type input "alb"
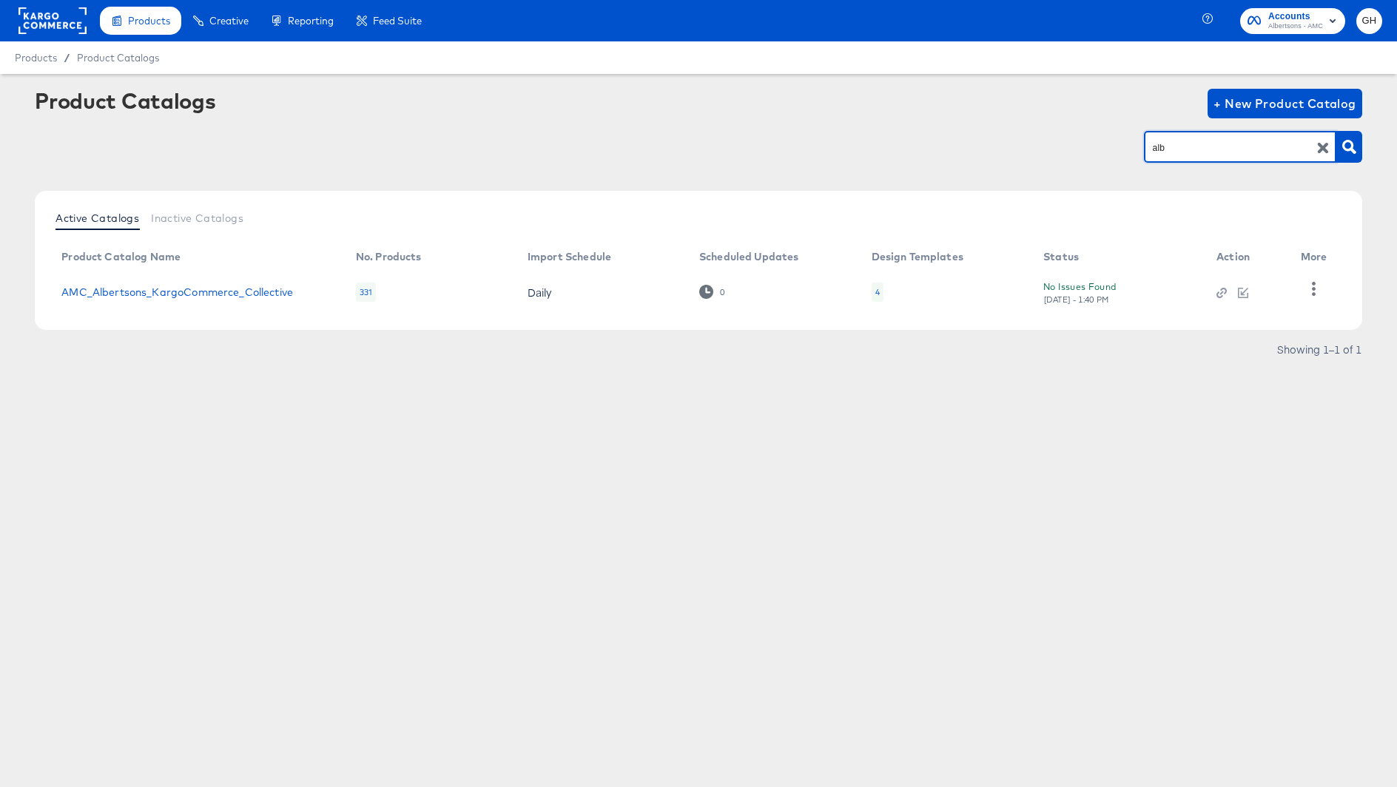
scroll to position [0, 0]
click at [879, 292] on div "4" at bounding box center [878, 292] width 12 height 19
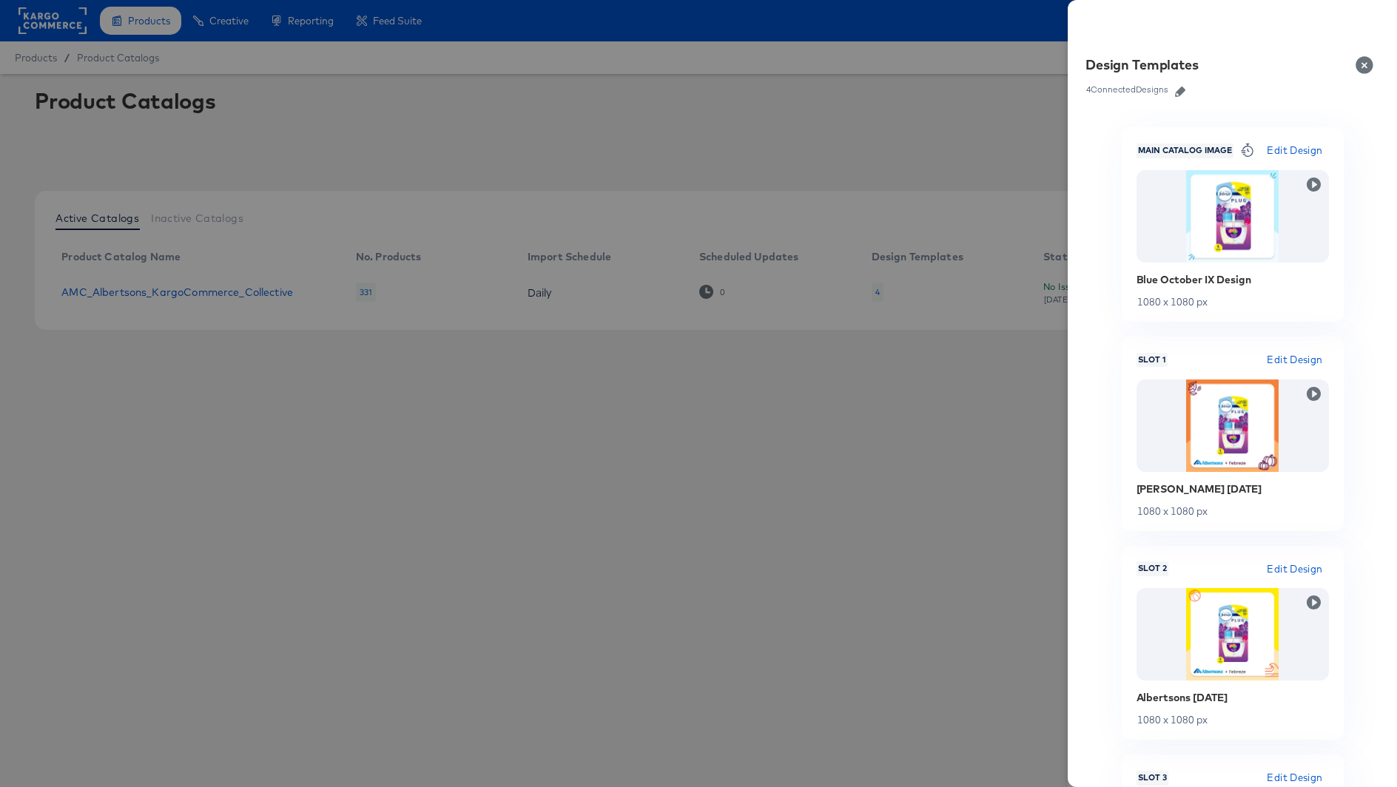
click at [1175, 92] on button "button" at bounding box center [1180, 92] width 22 height 10
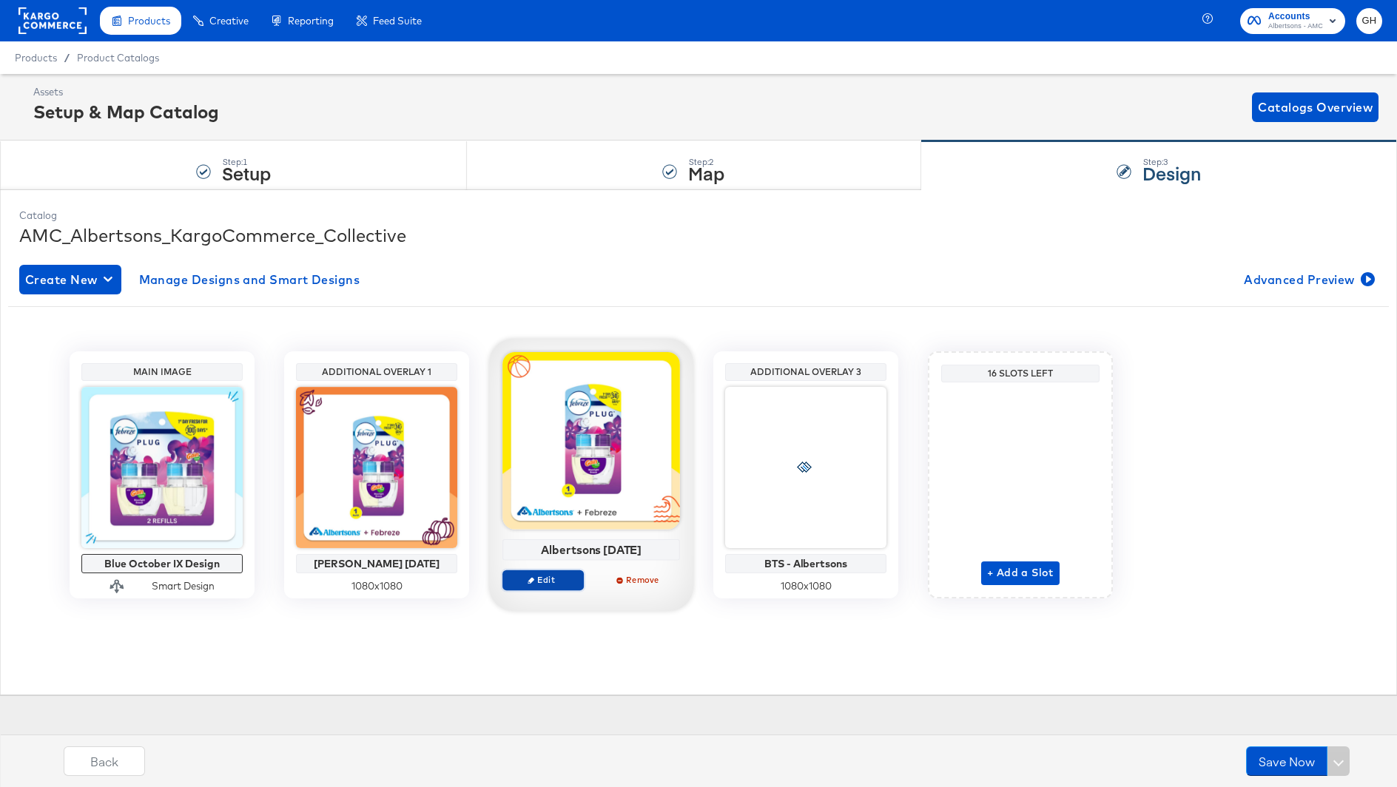
click at [542, 584] on span "Edit" at bounding box center [543, 579] width 68 height 11
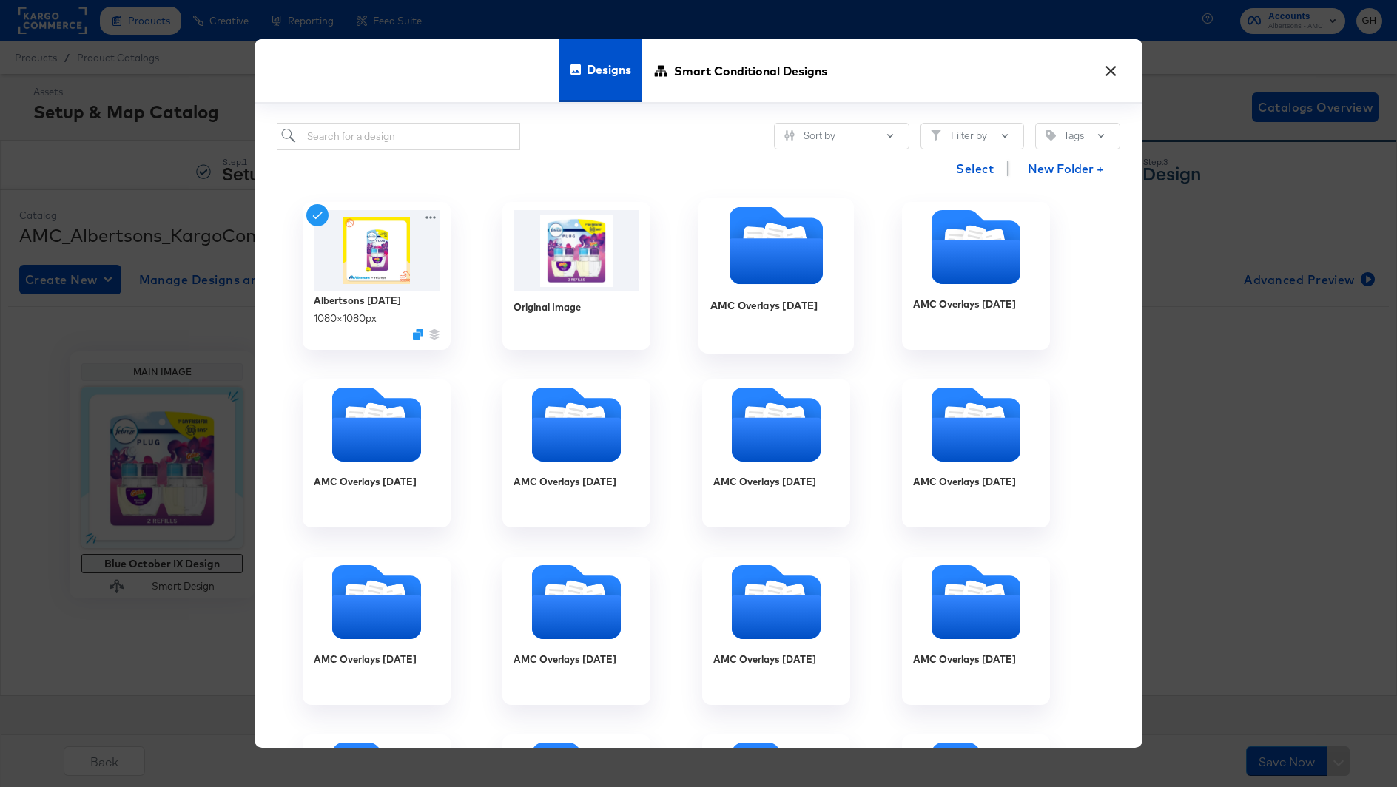
click at [764, 250] on icon "Folder" at bounding box center [776, 262] width 93 height 46
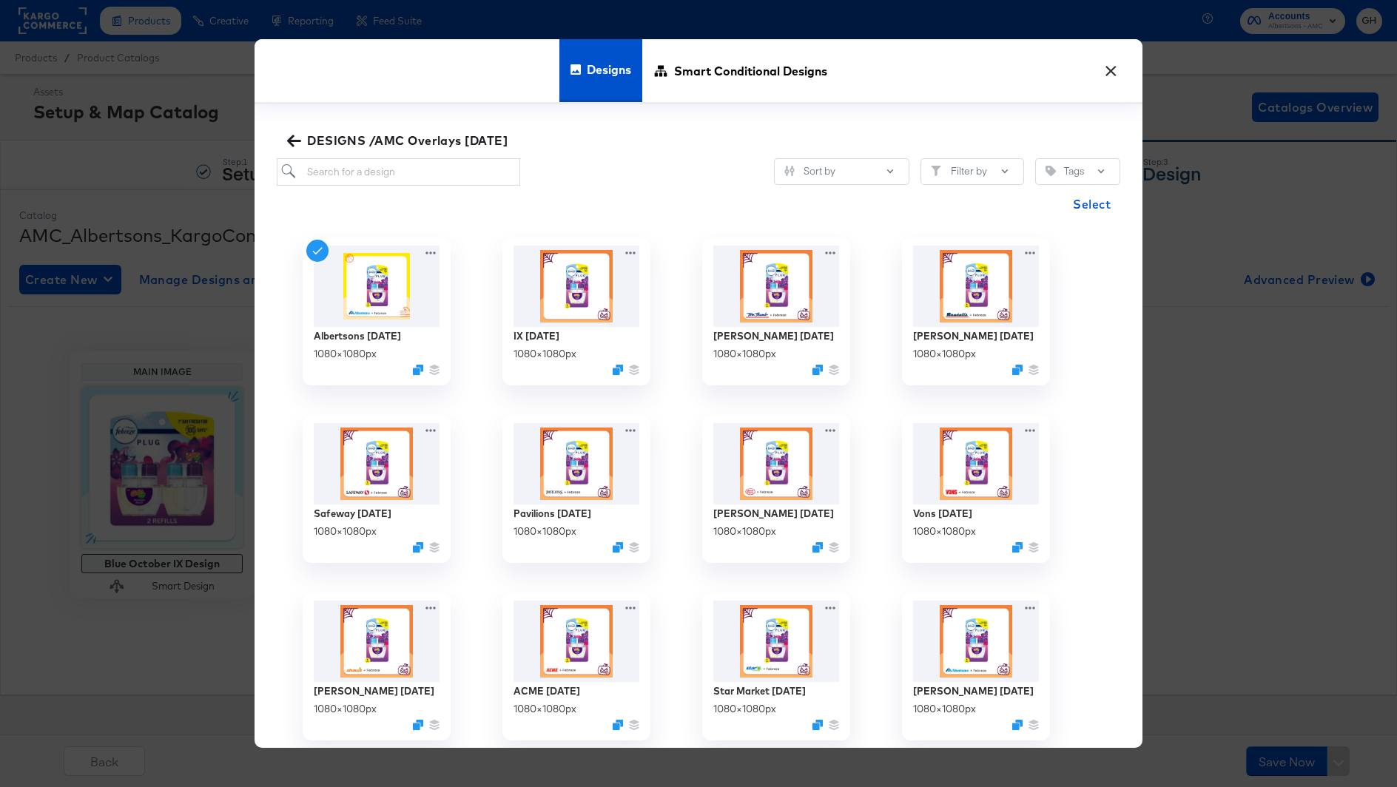
scroll to position [7, 0]
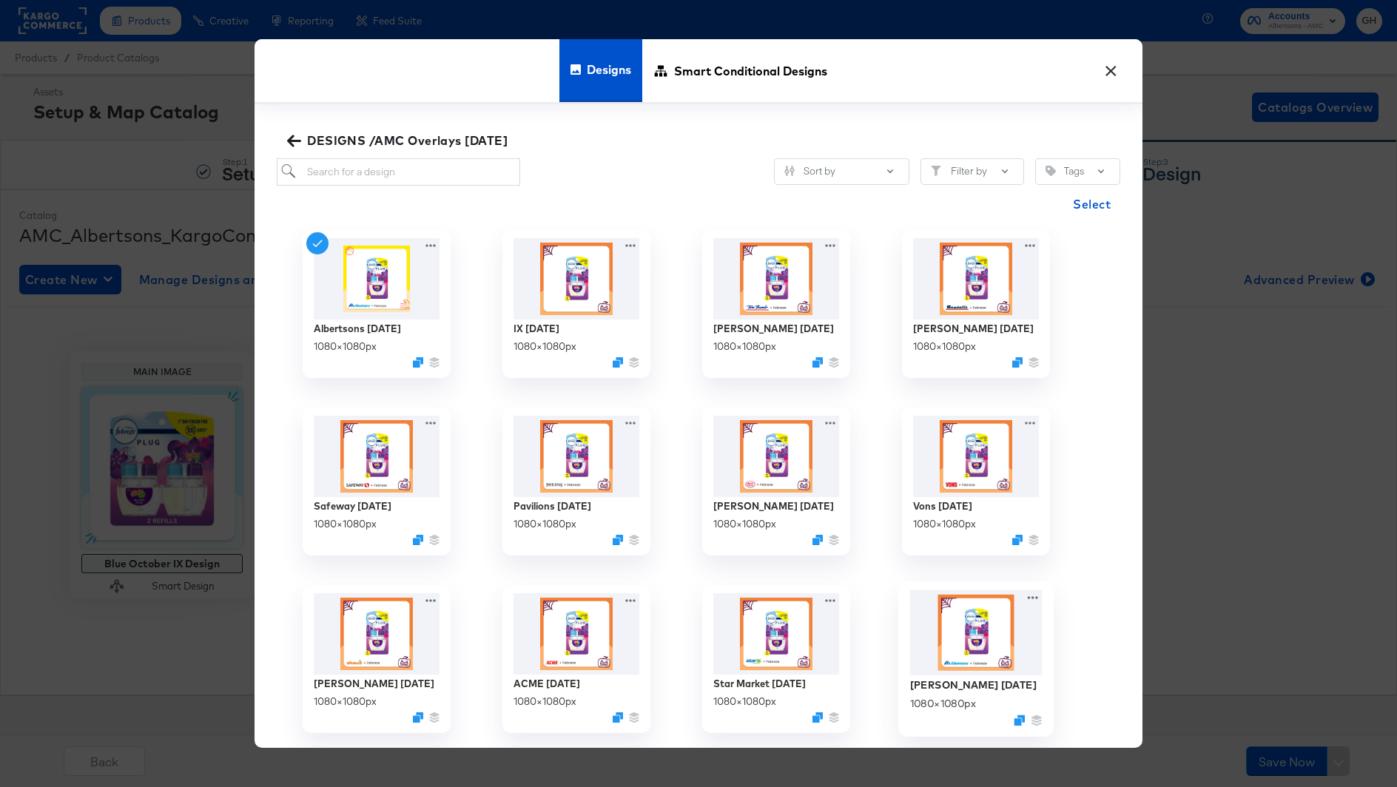
click at [970, 652] on img at bounding box center [976, 633] width 132 height 86
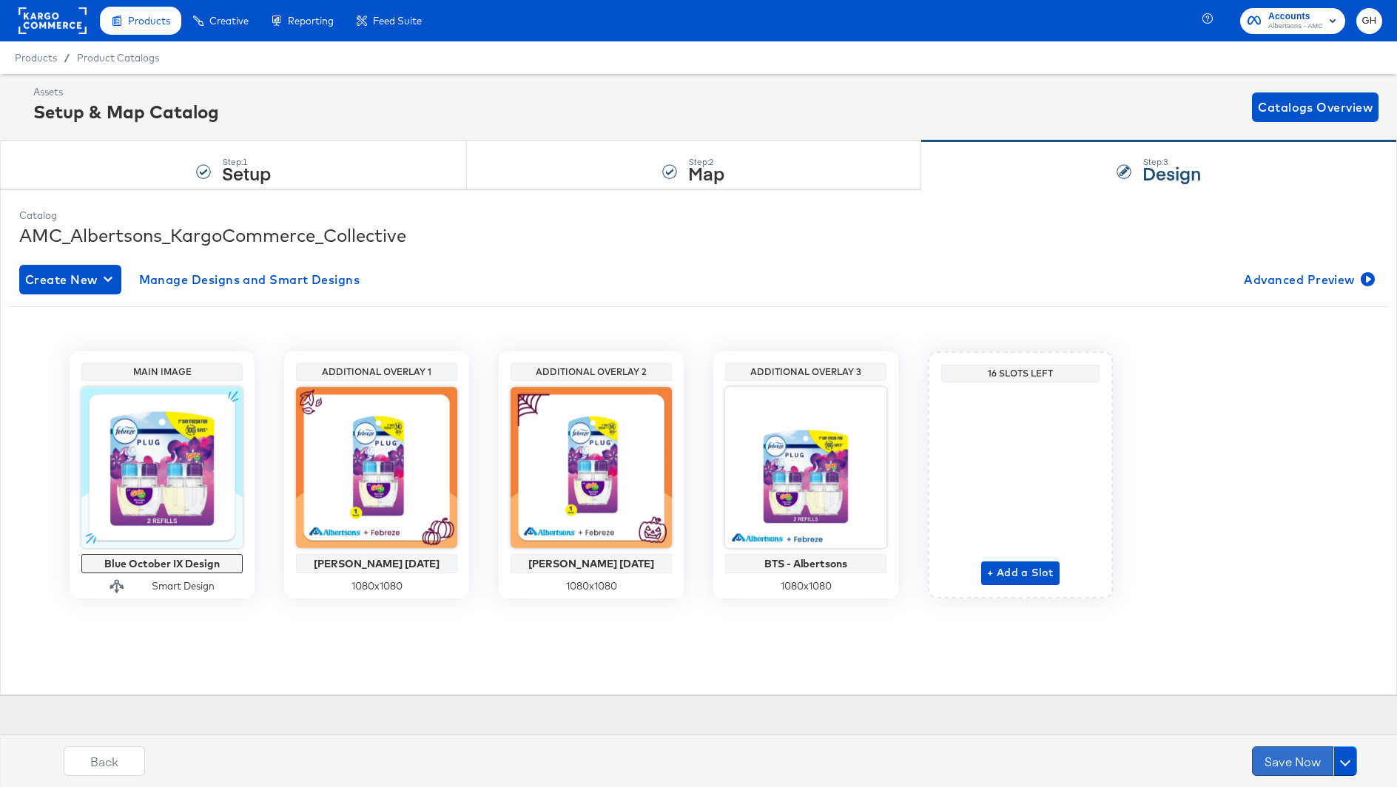
click at [1299, 772] on button "Save Now" at bounding box center [1292, 762] width 81 height 30
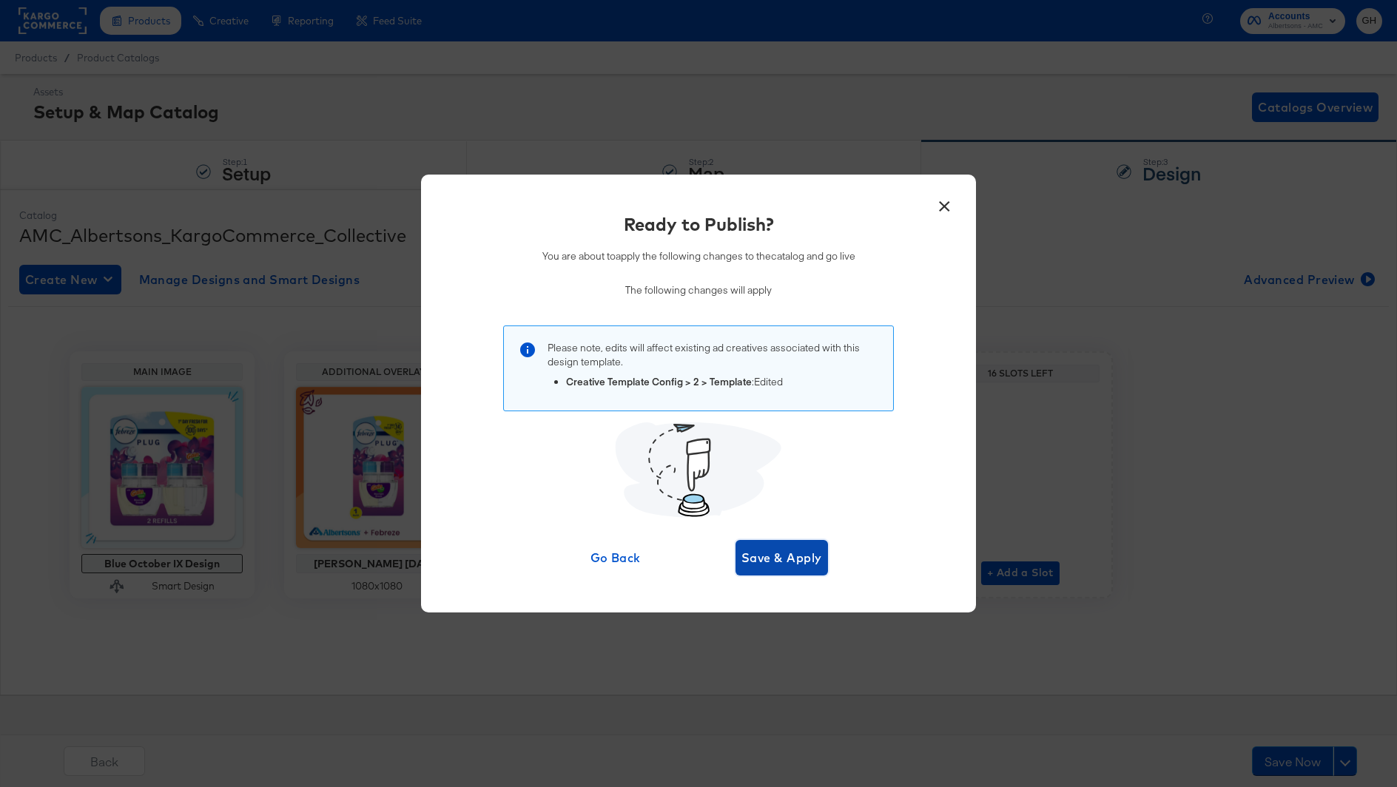
click at [799, 557] on span "Save & Apply" at bounding box center [781, 558] width 81 height 21
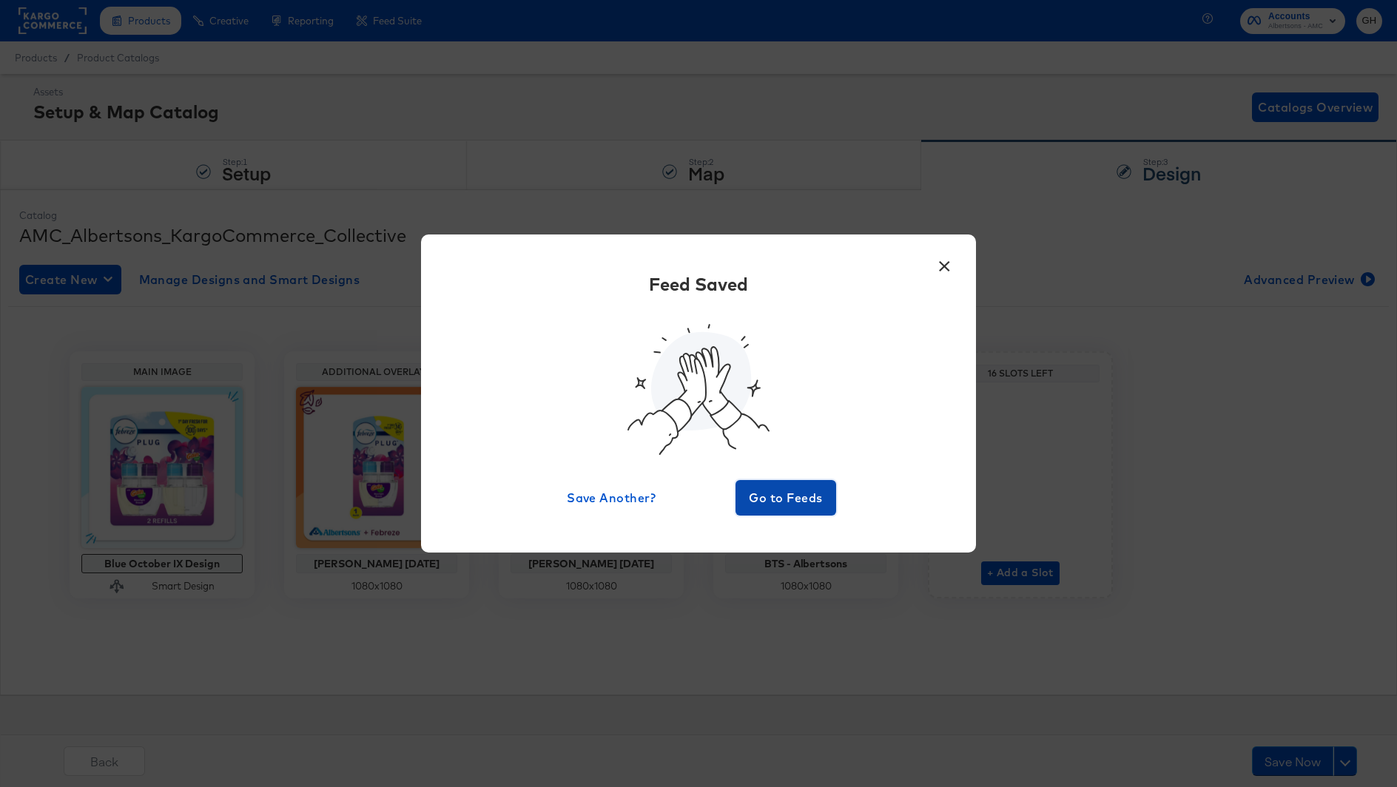
click at [767, 491] on span "Go to Feeds" at bounding box center [785, 498] width 89 height 21
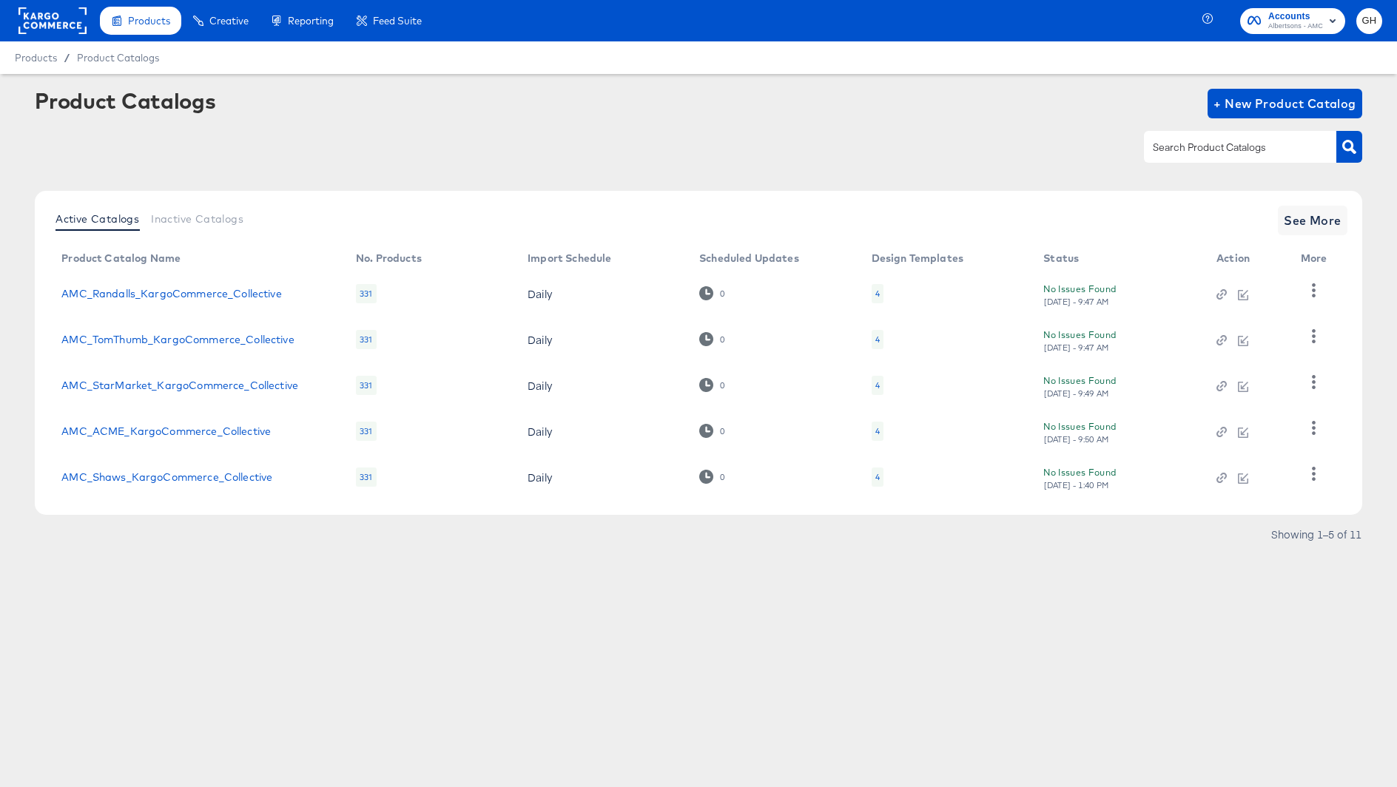
click at [1173, 151] on input "text" at bounding box center [1229, 147] width 158 height 17
type input "safe"
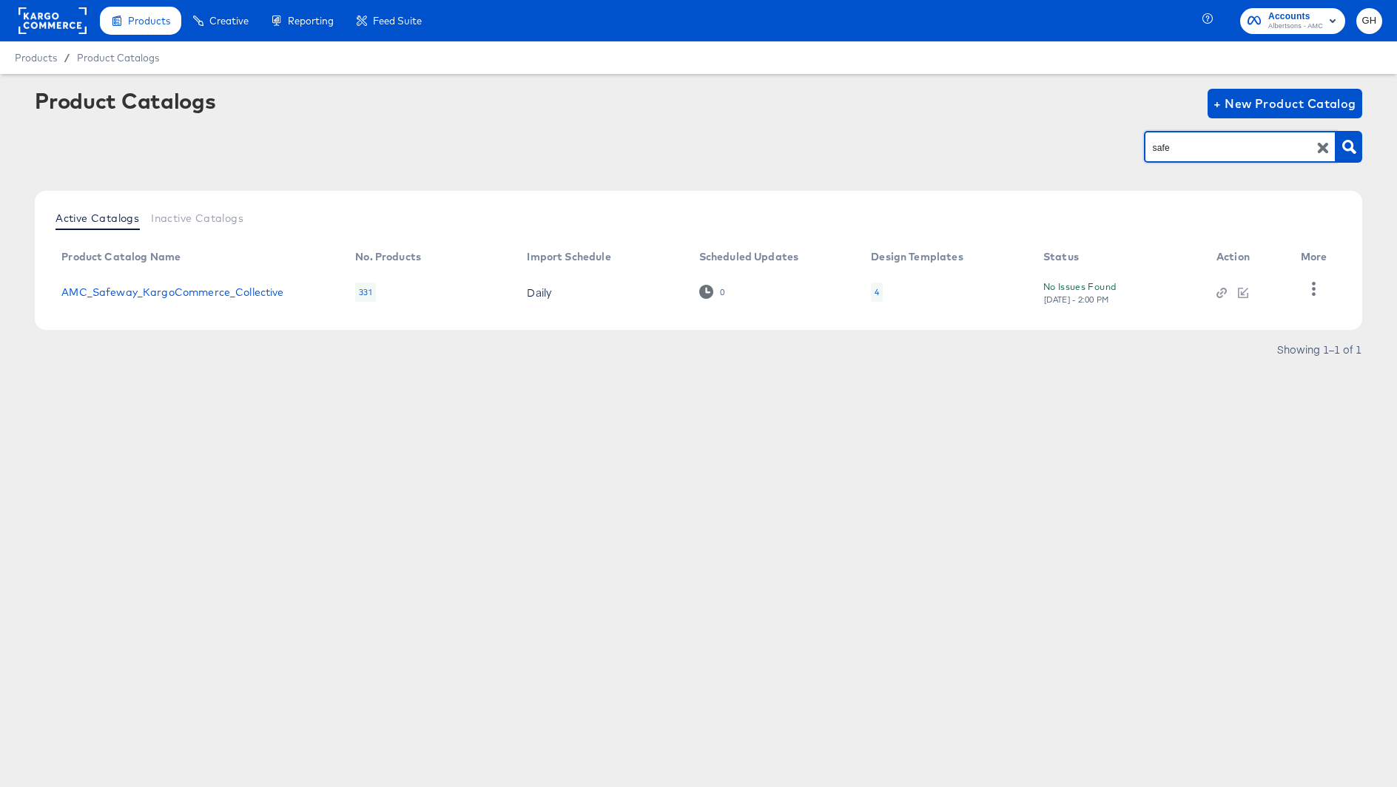
click at [875, 286] on div "4" at bounding box center [877, 292] width 4 height 12
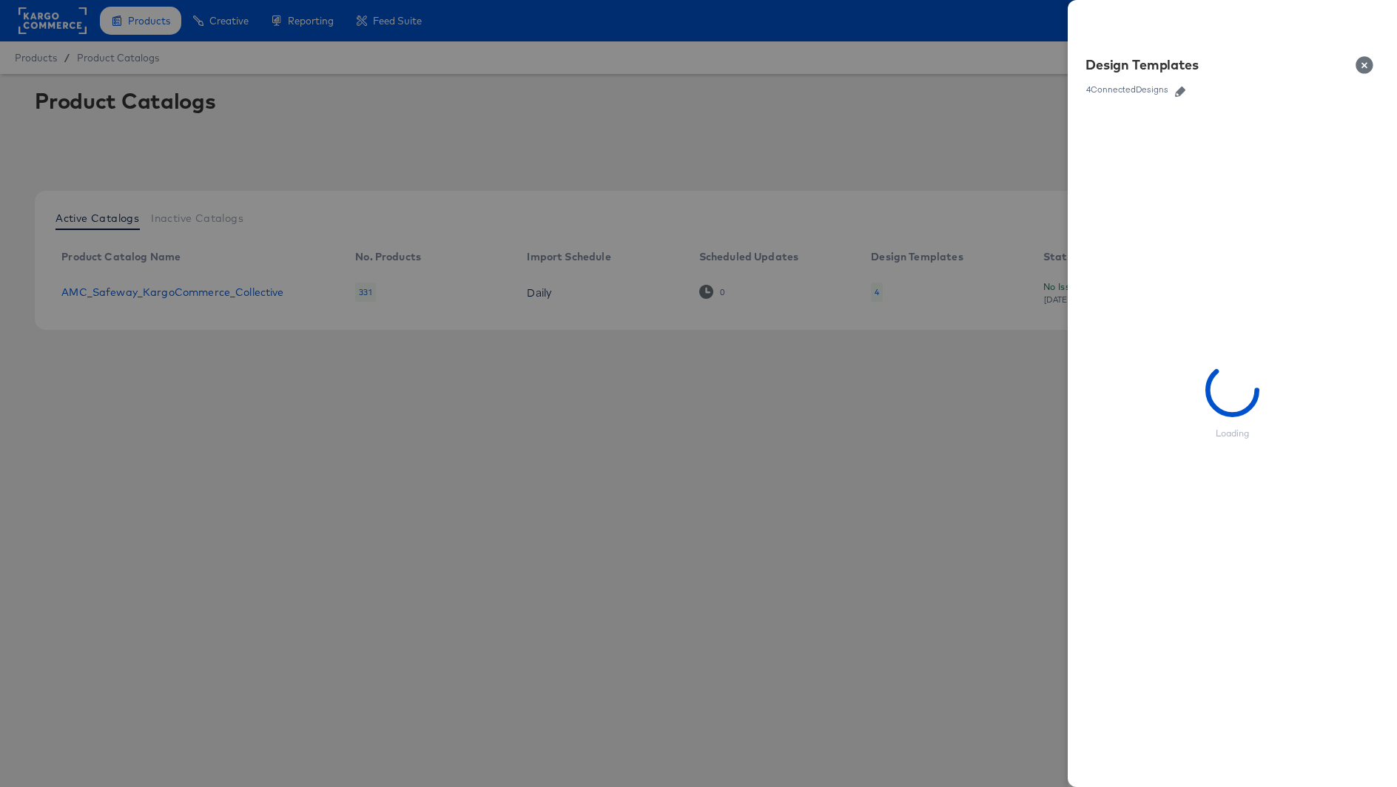
click at [1185, 92] on icon "button" at bounding box center [1180, 92] width 10 height 10
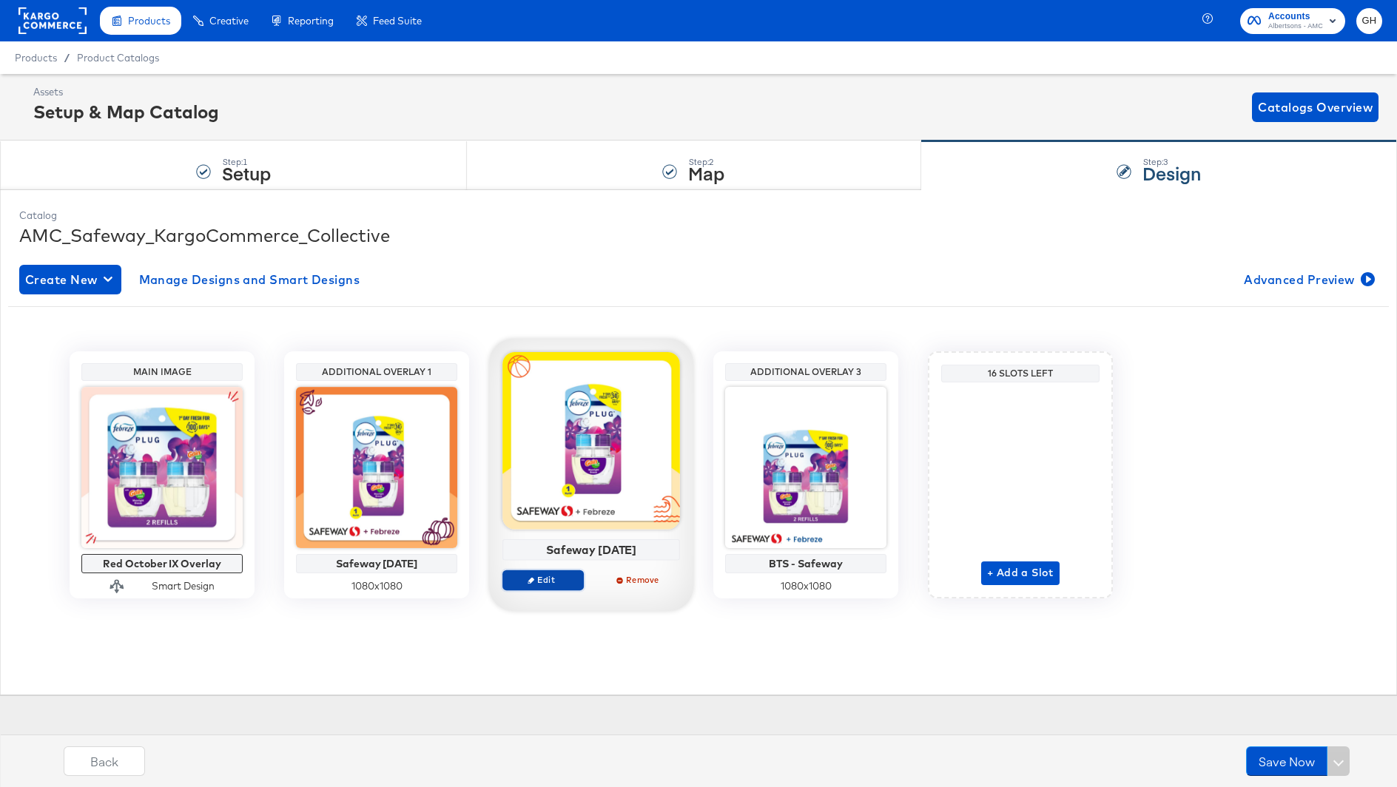
click at [551, 575] on span "Edit" at bounding box center [543, 579] width 68 height 11
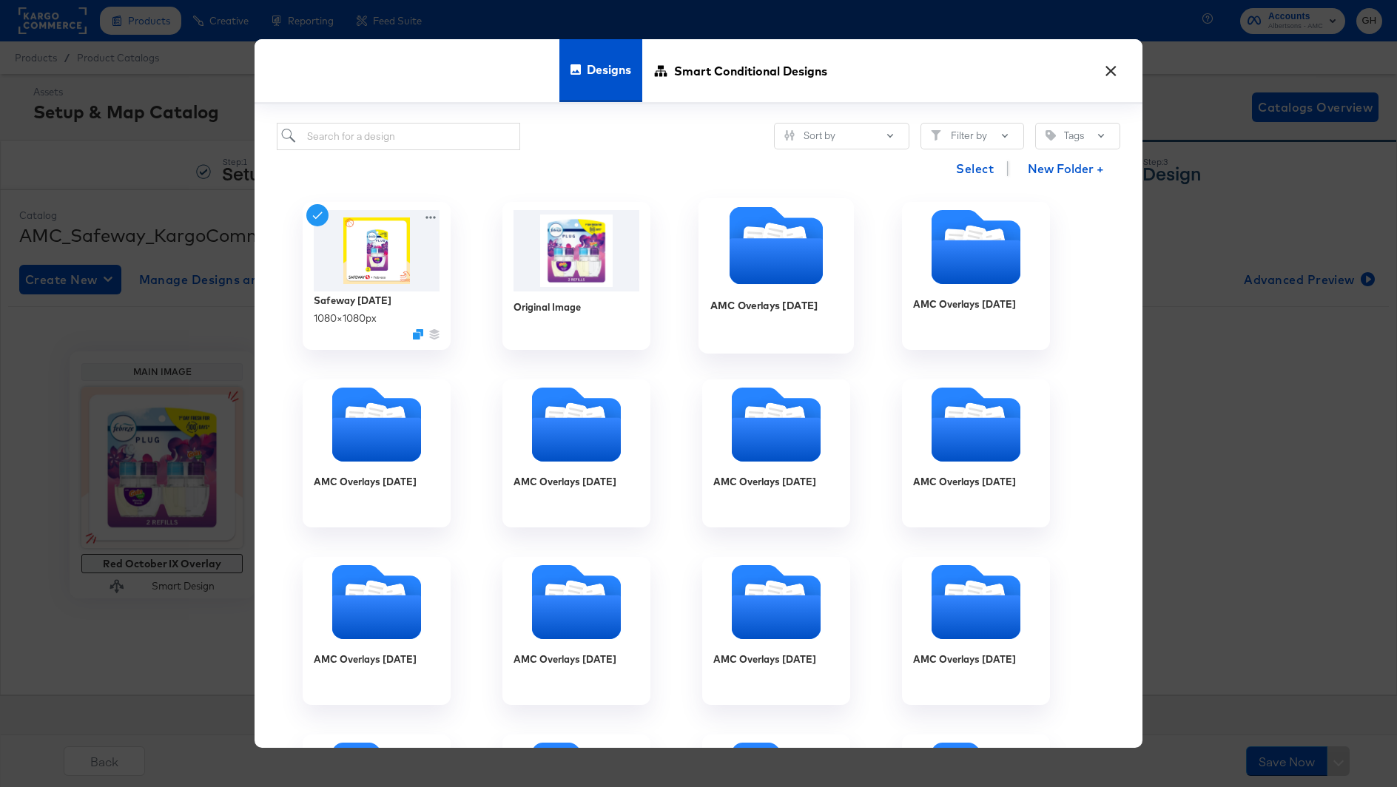
click at [772, 257] on icon "Folder" at bounding box center [776, 262] width 93 height 46
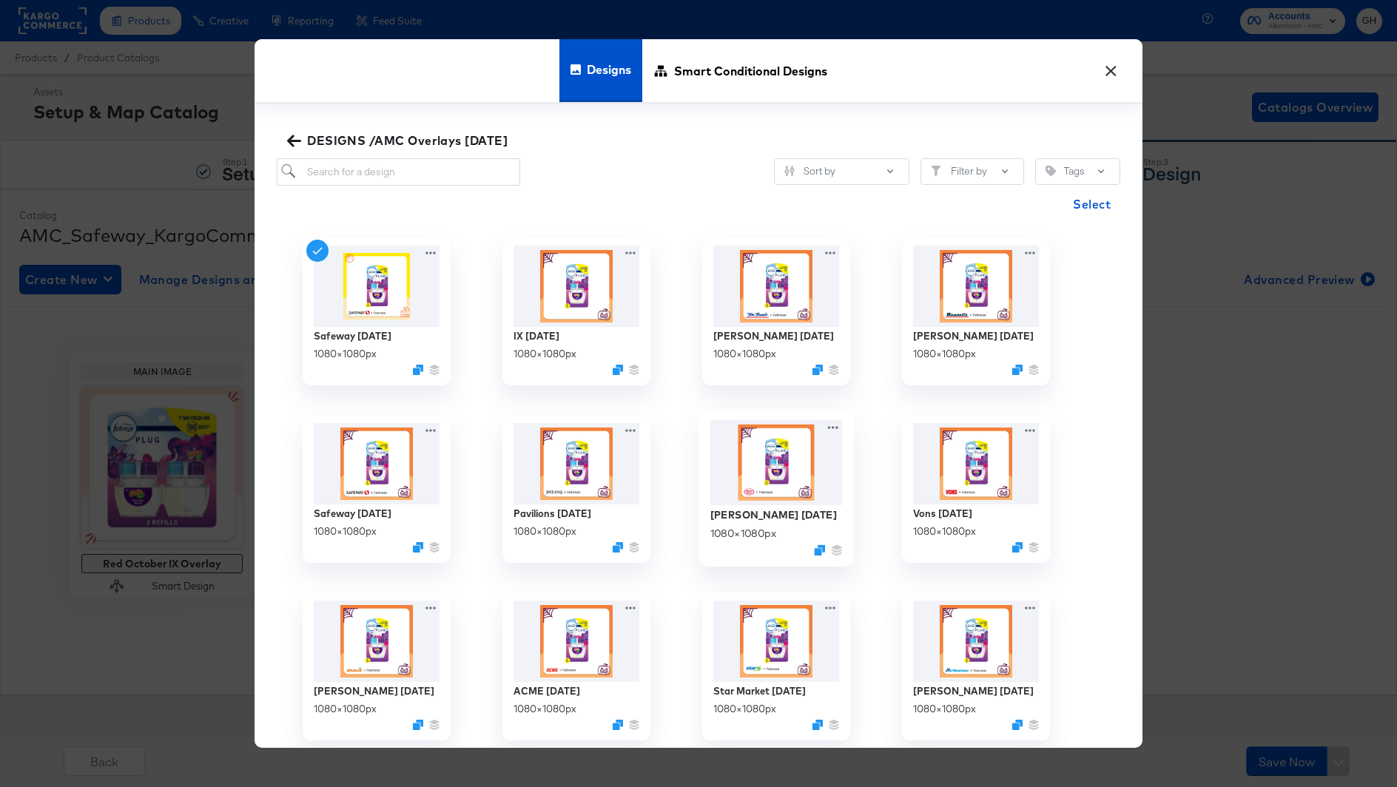
scroll to position [7, 0]
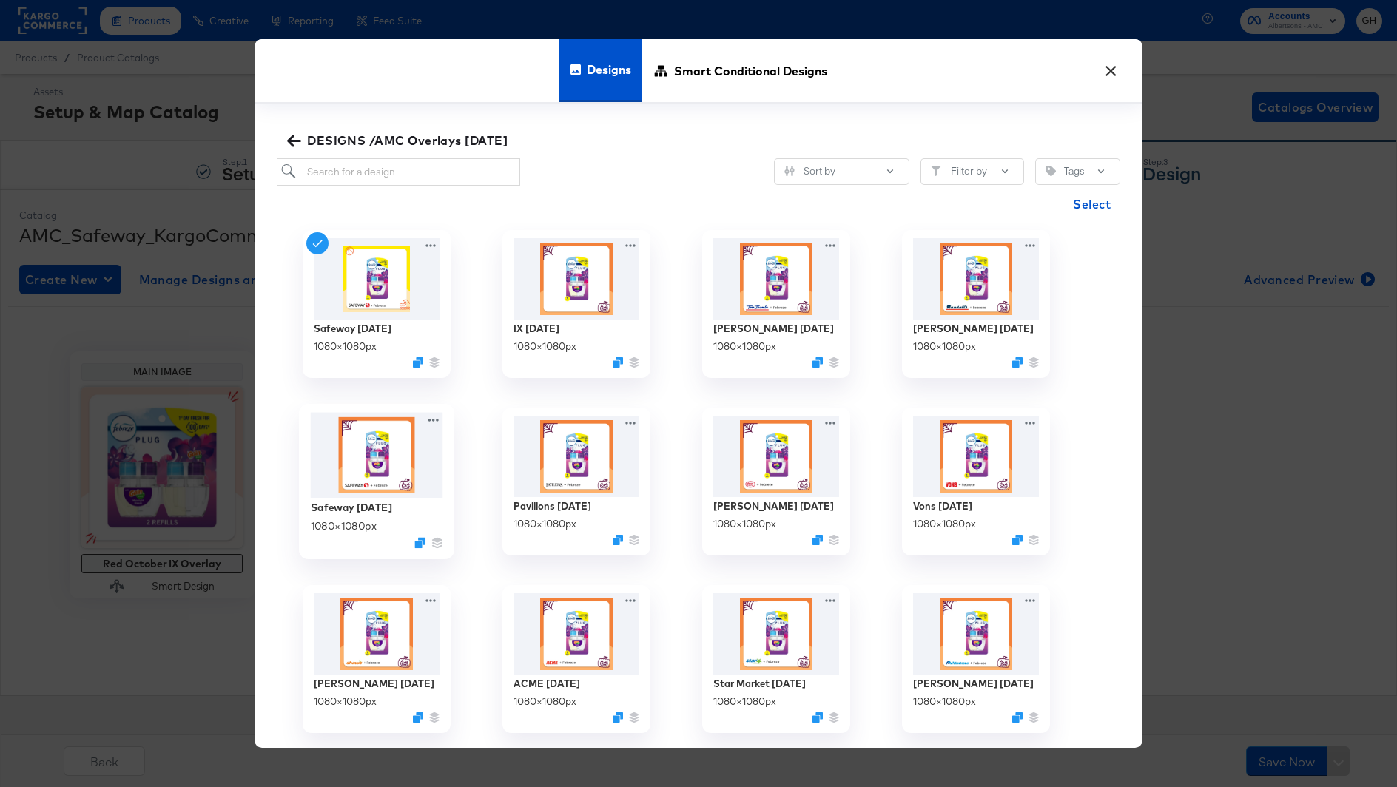
click at [389, 437] on img at bounding box center [377, 455] width 132 height 86
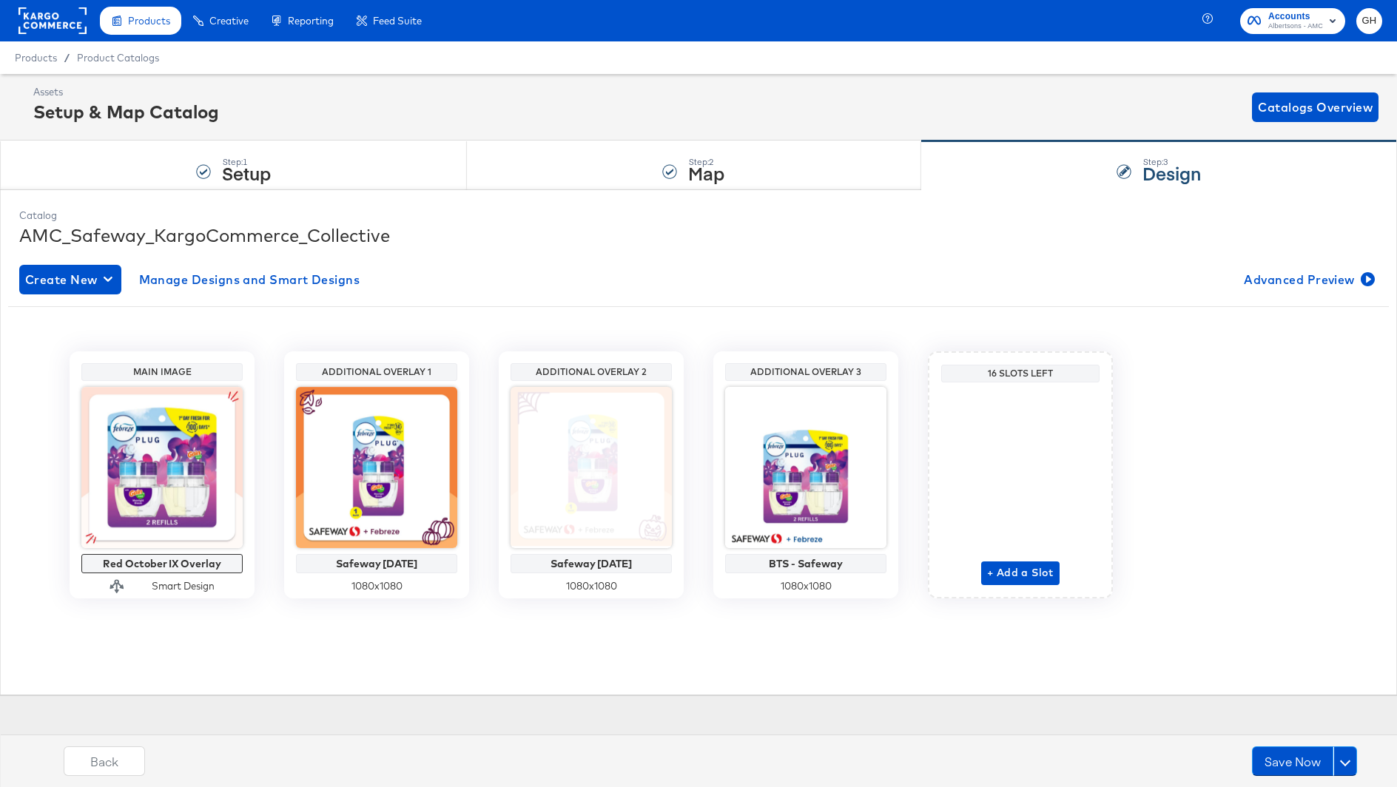
click at [1269, 744] on div "Back Save Now" at bounding box center [710, 766] width 1412 height 55
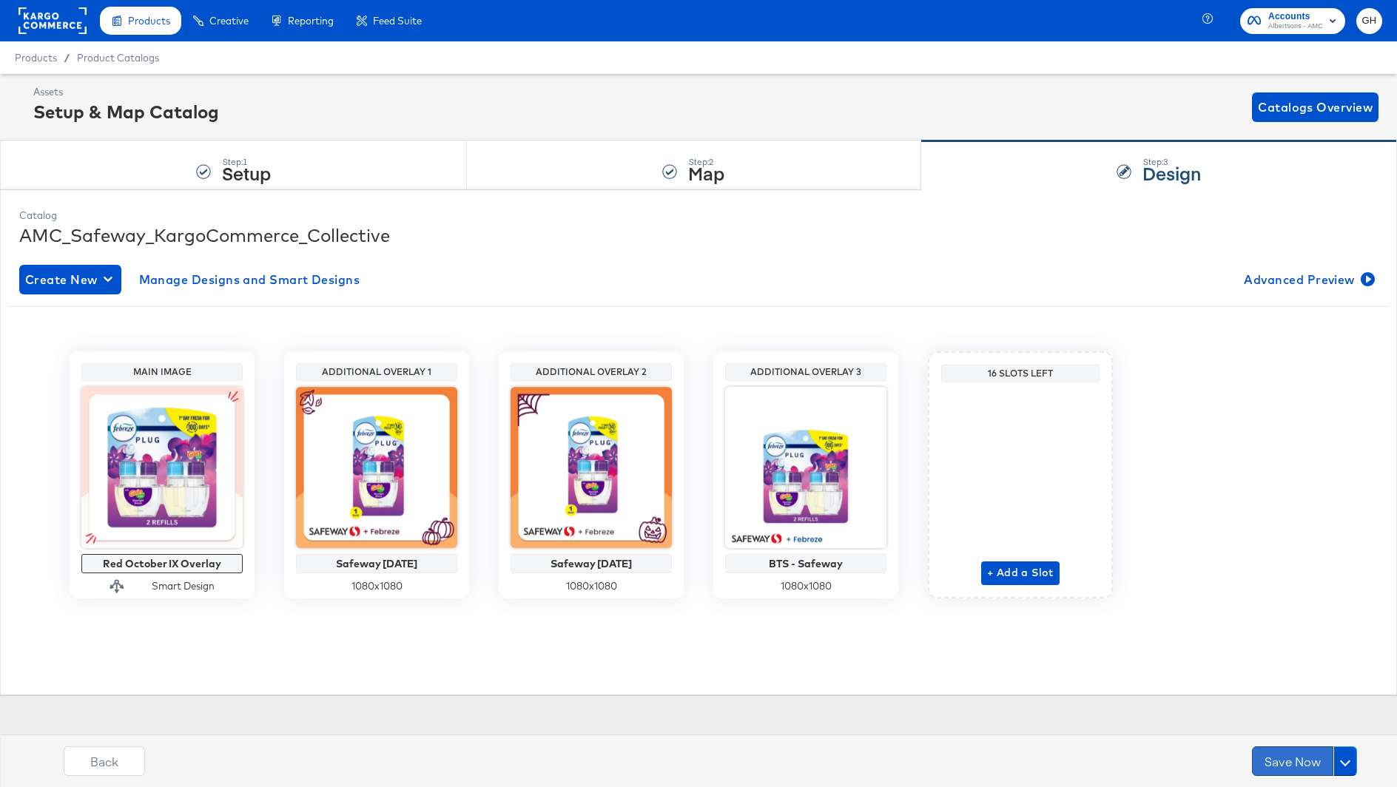
click at [1270, 758] on button "Save Now" at bounding box center [1292, 762] width 81 height 30
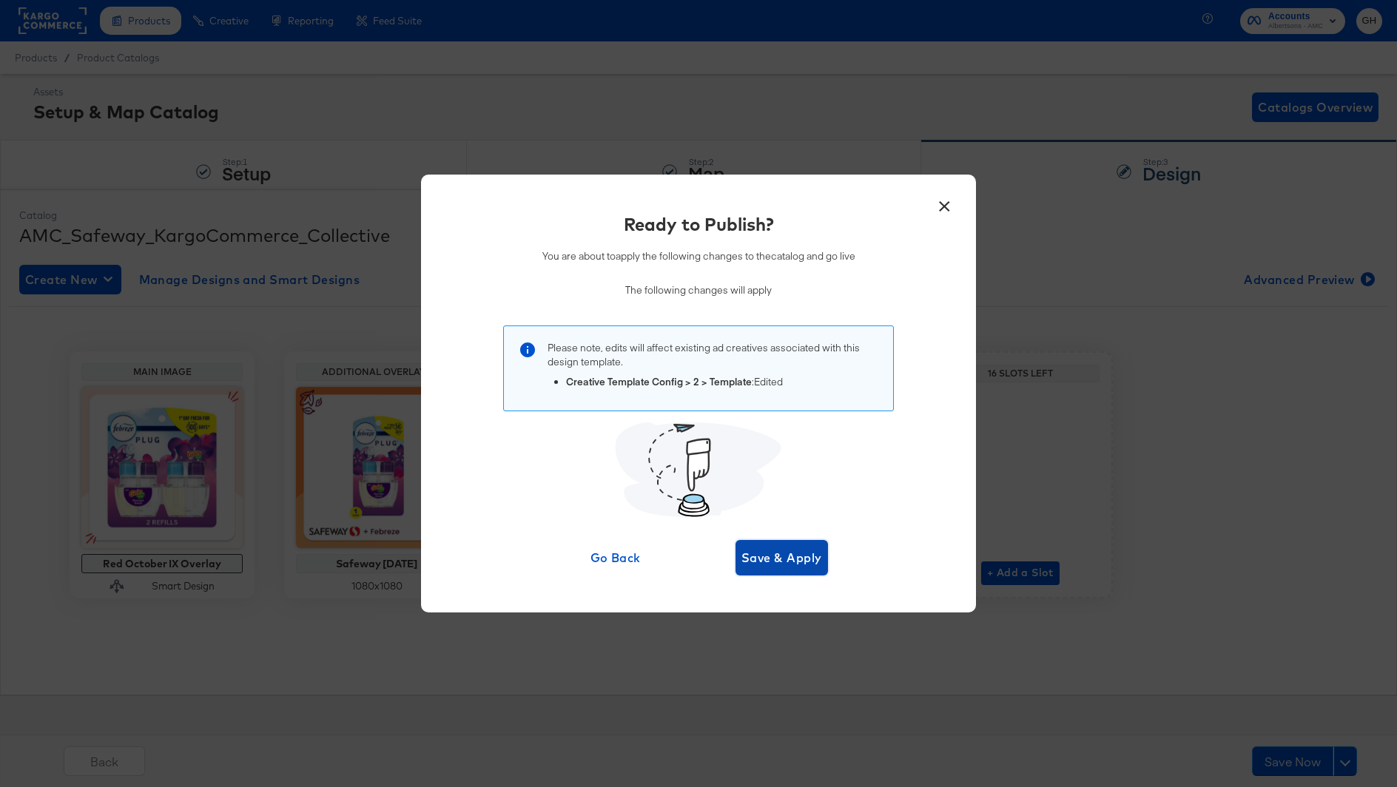
click at [811, 549] on span "Save & Apply" at bounding box center [781, 558] width 81 height 21
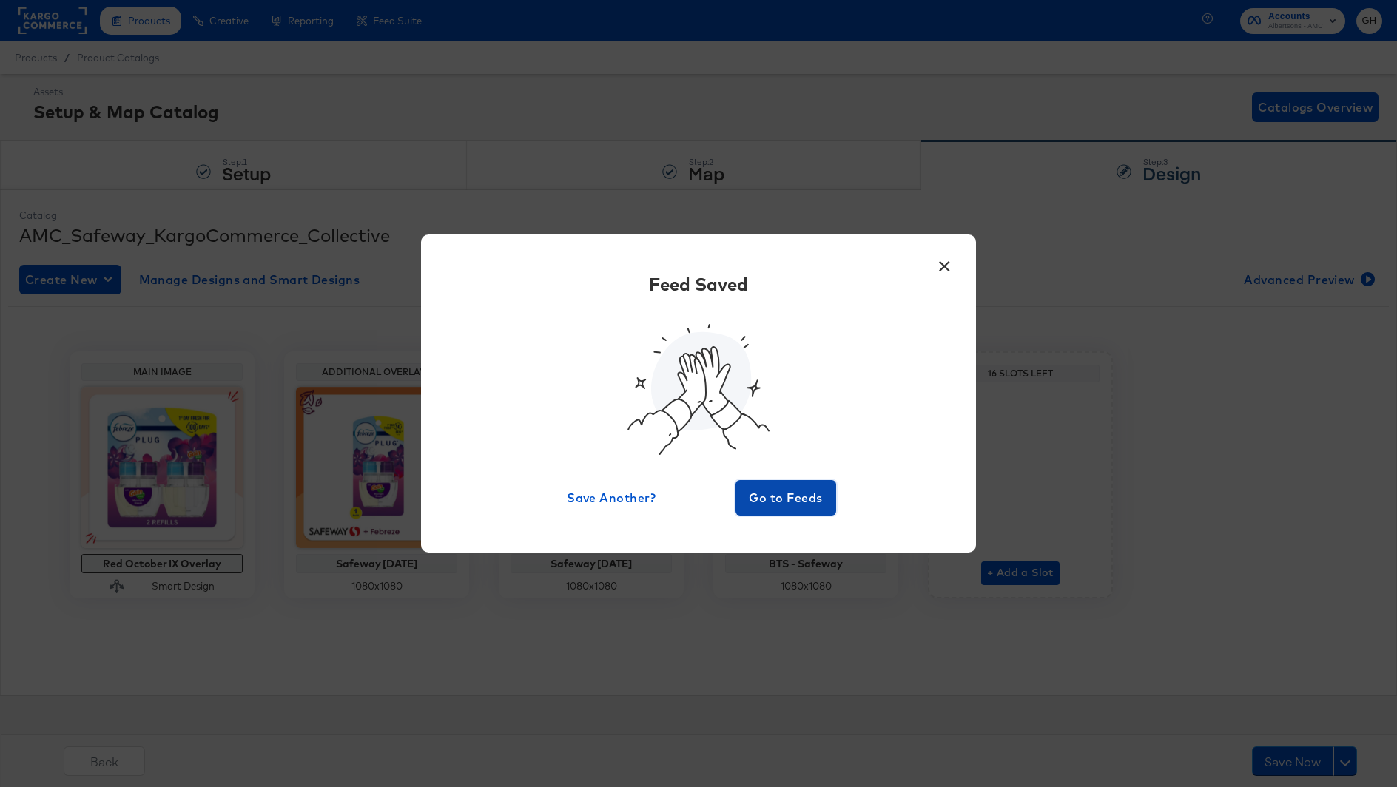
click at [793, 491] on span "Go to Feeds" at bounding box center [785, 498] width 89 height 21
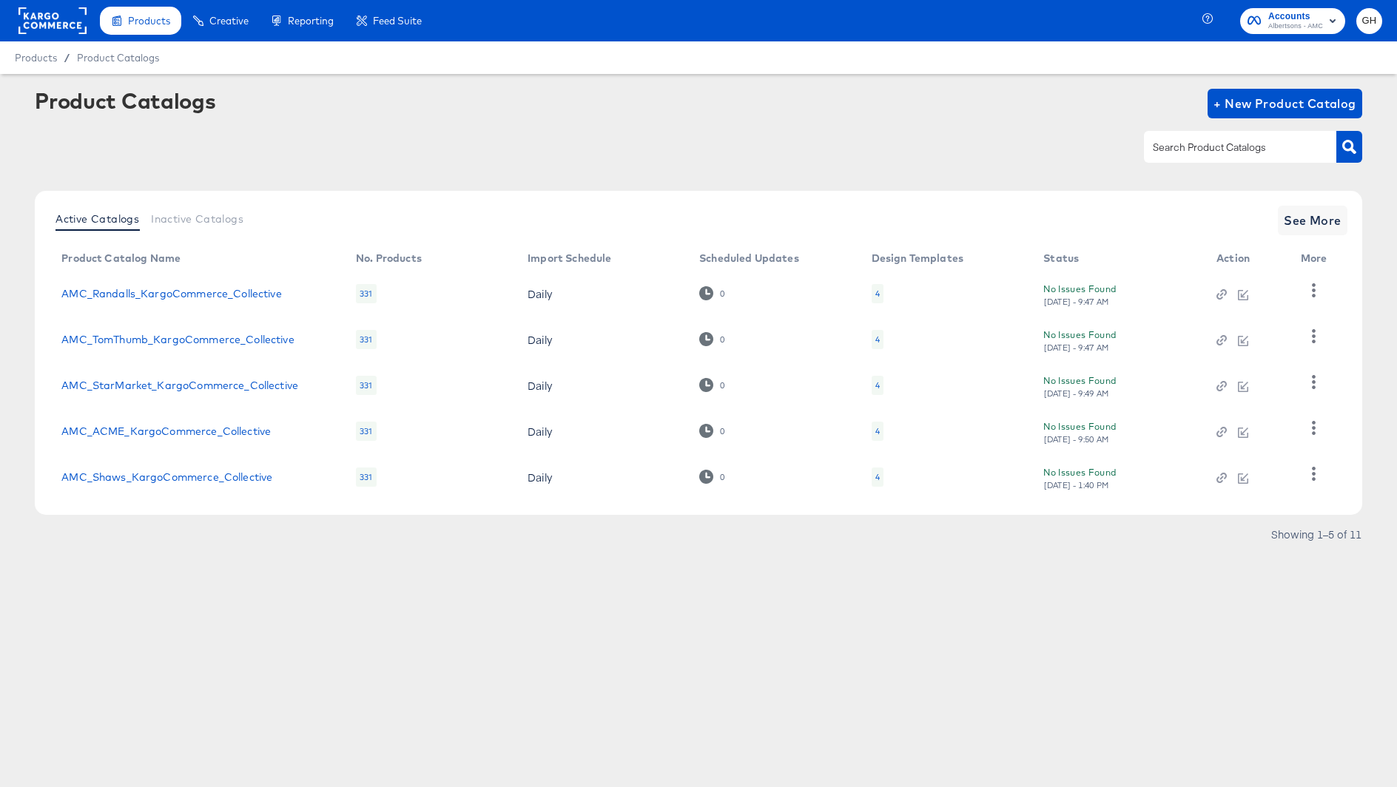
click at [1165, 137] on div at bounding box center [1240, 146] width 192 height 31
type input "von"
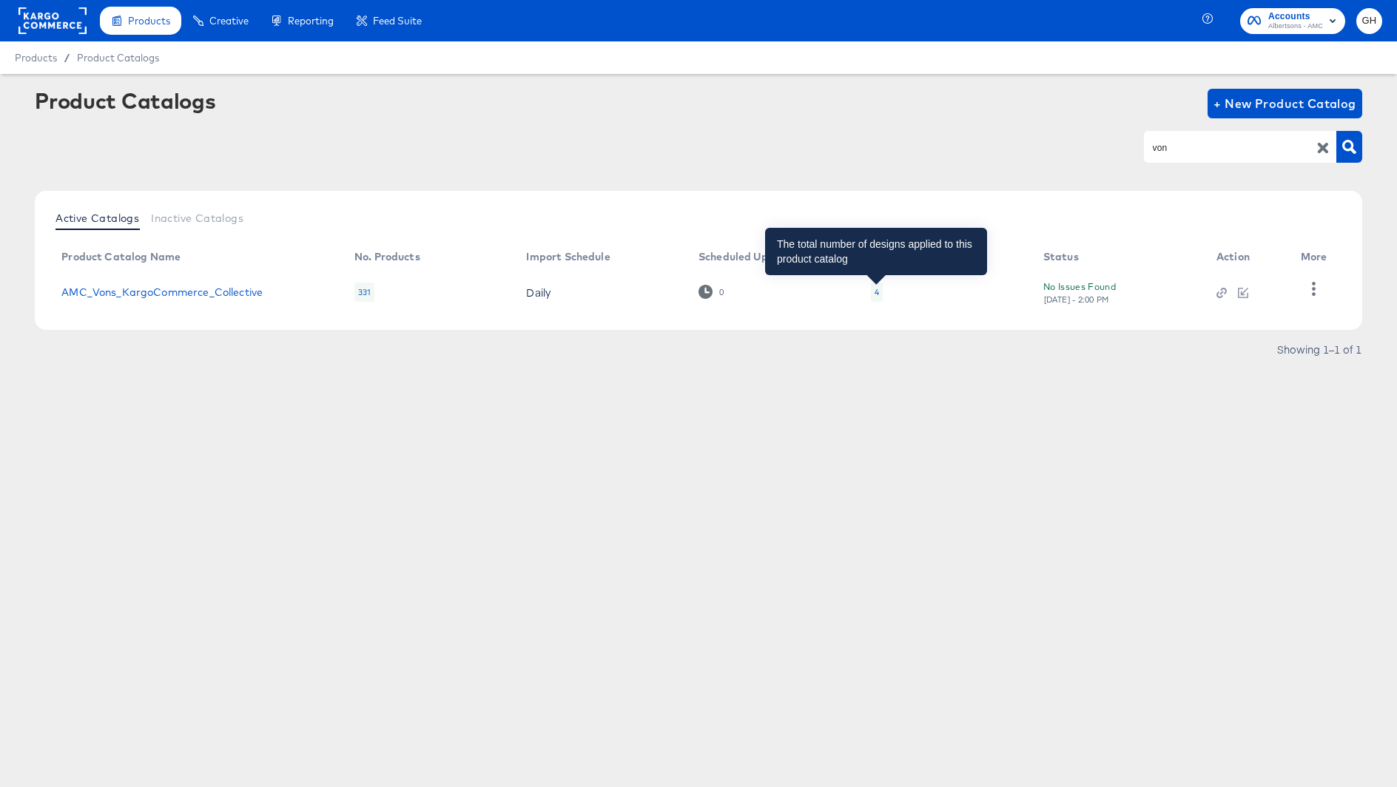
click at [878, 287] on div "4" at bounding box center [877, 292] width 4 height 12
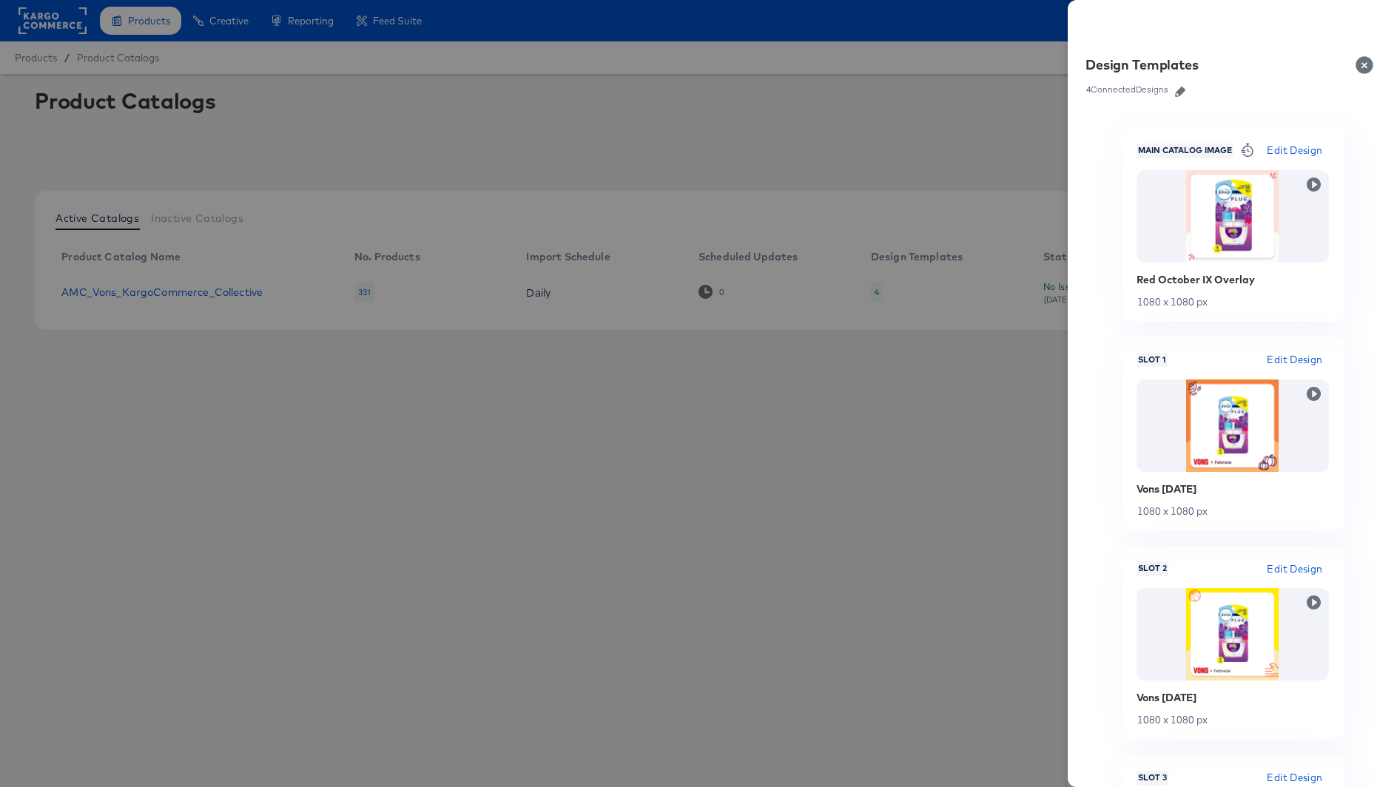
click at [1176, 88] on icon "button" at bounding box center [1180, 92] width 10 height 10
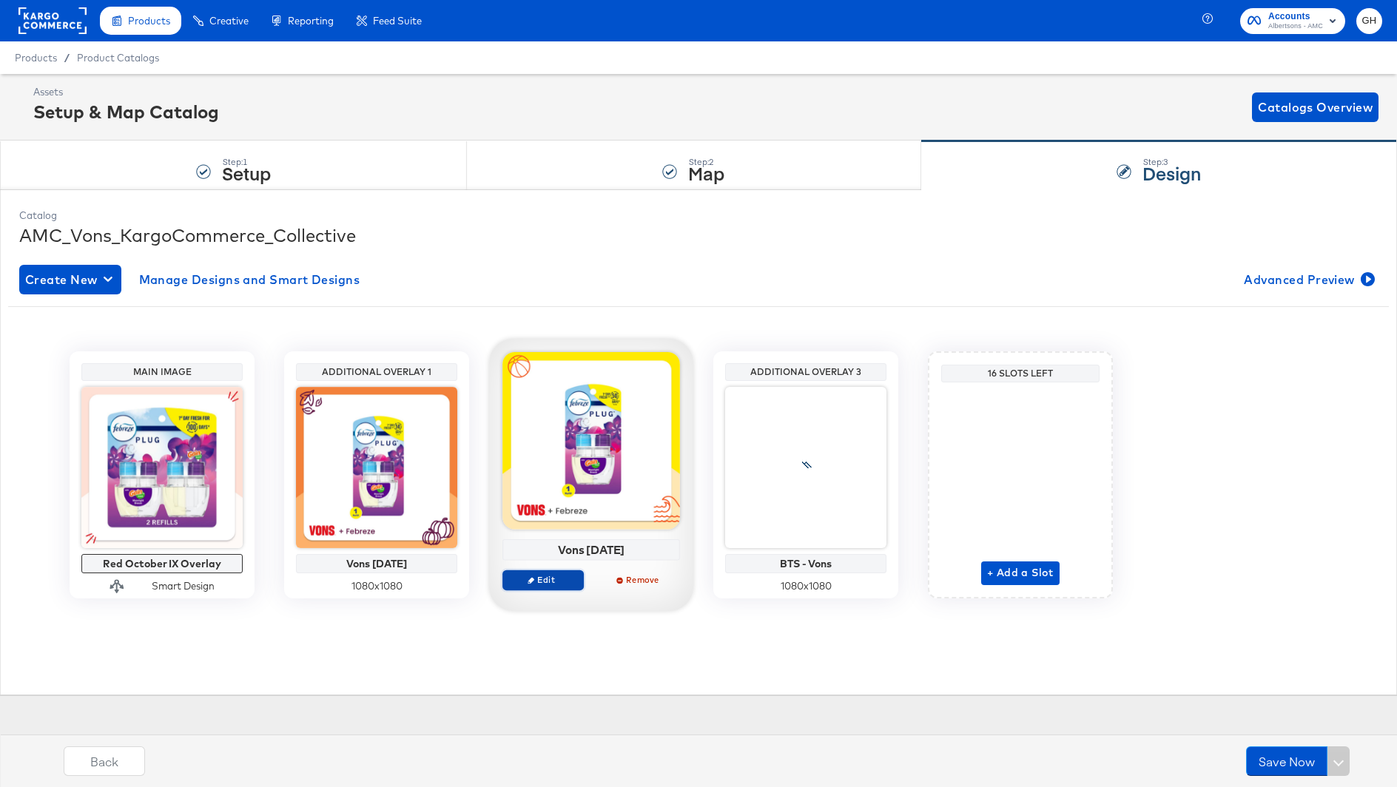
click at [539, 577] on span "Edit" at bounding box center [543, 579] width 68 height 11
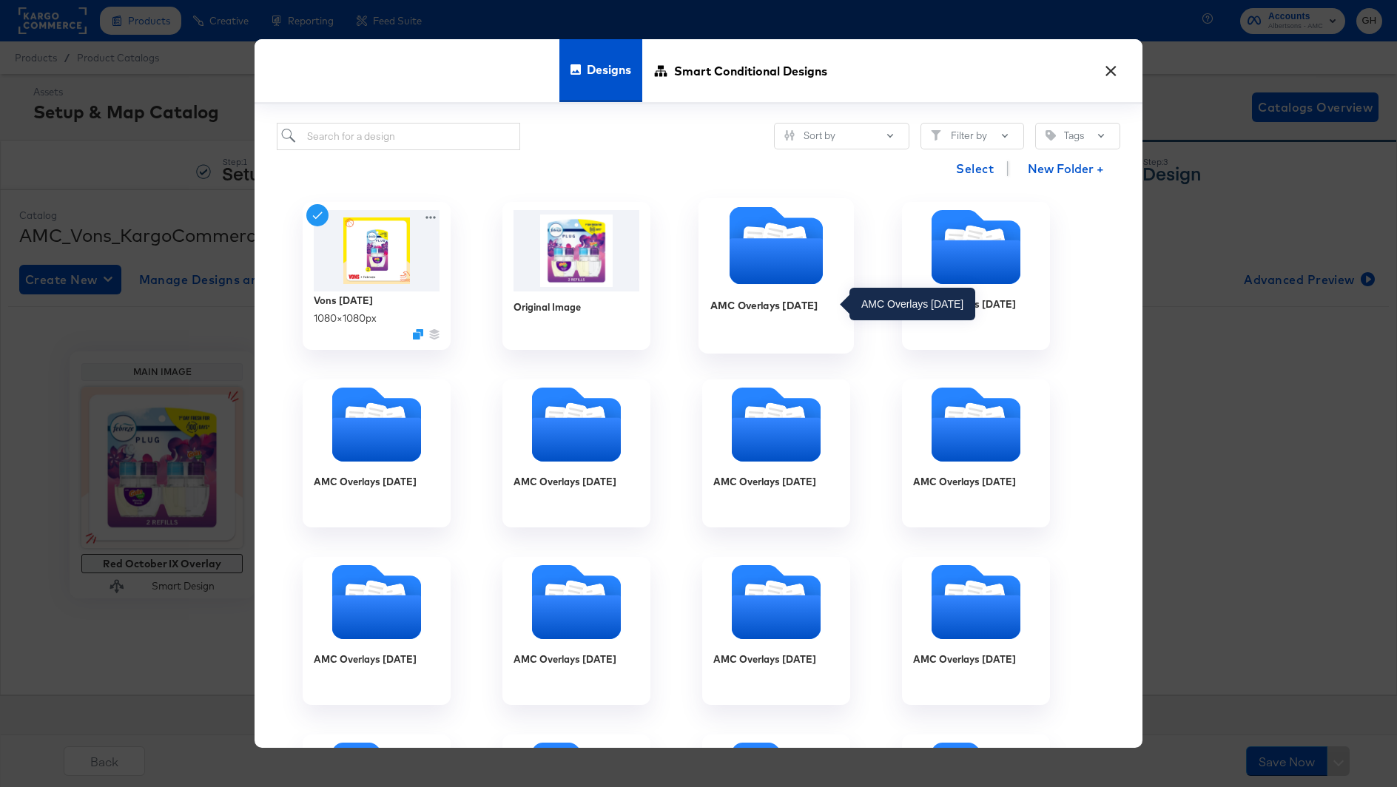
click at [787, 300] on div "AMC Overlays [DATE]" at bounding box center [764, 306] width 108 height 14
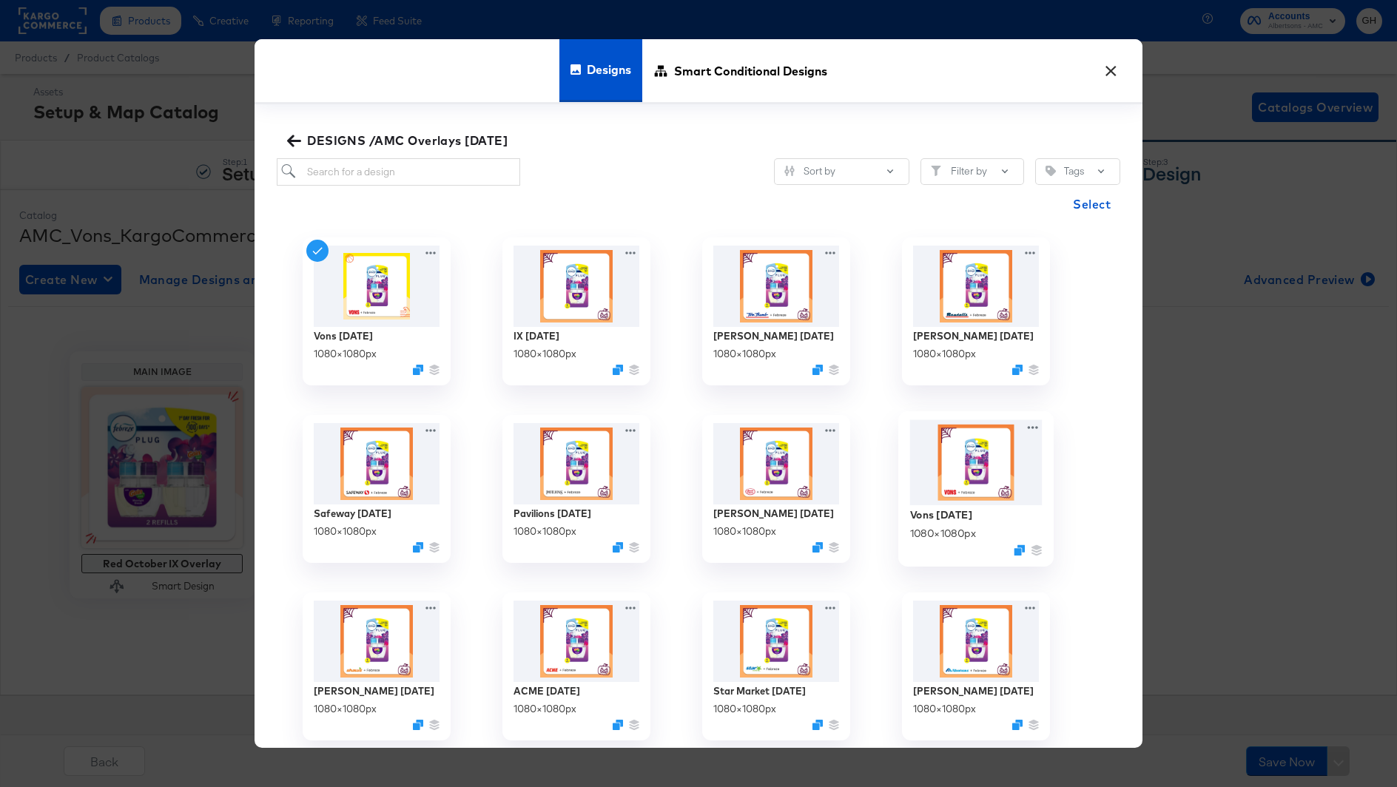
click at [975, 502] on img at bounding box center [976, 463] width 132 height 86
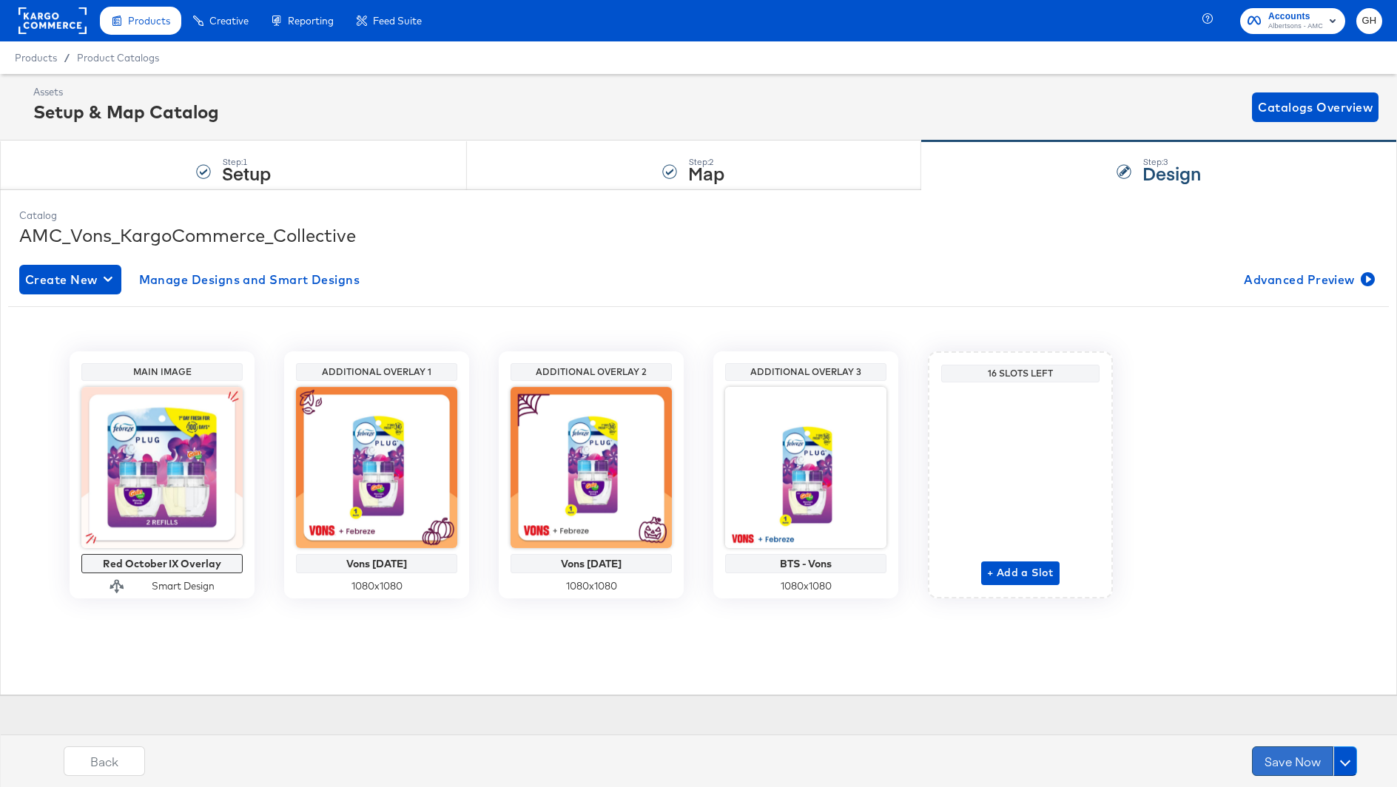
click at [1271, 767] on button "Save Now" at bounding box center [1292, 762] width 81 height 30
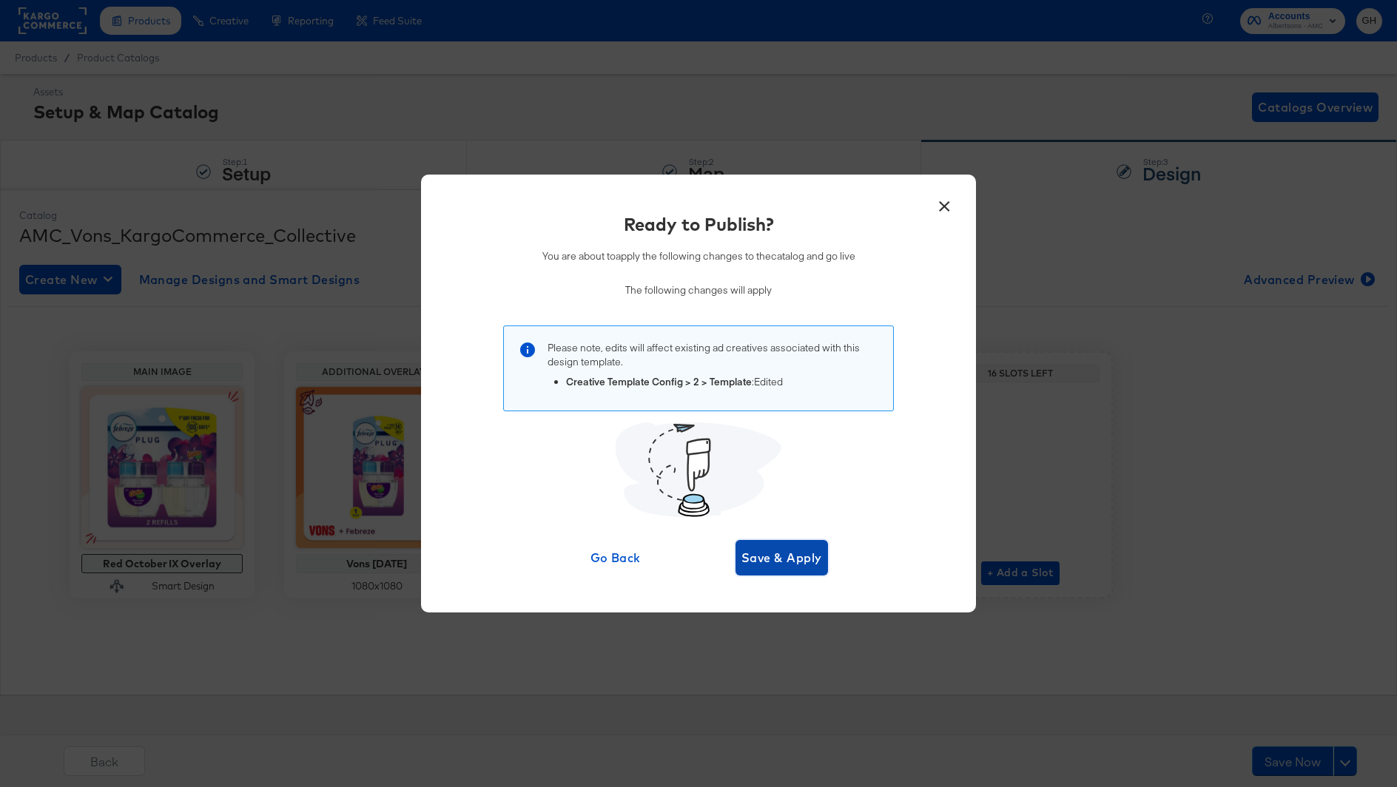
click at [765, 551] on span "Save & Apply" at bounding box center [781, 558] width 81 height 21
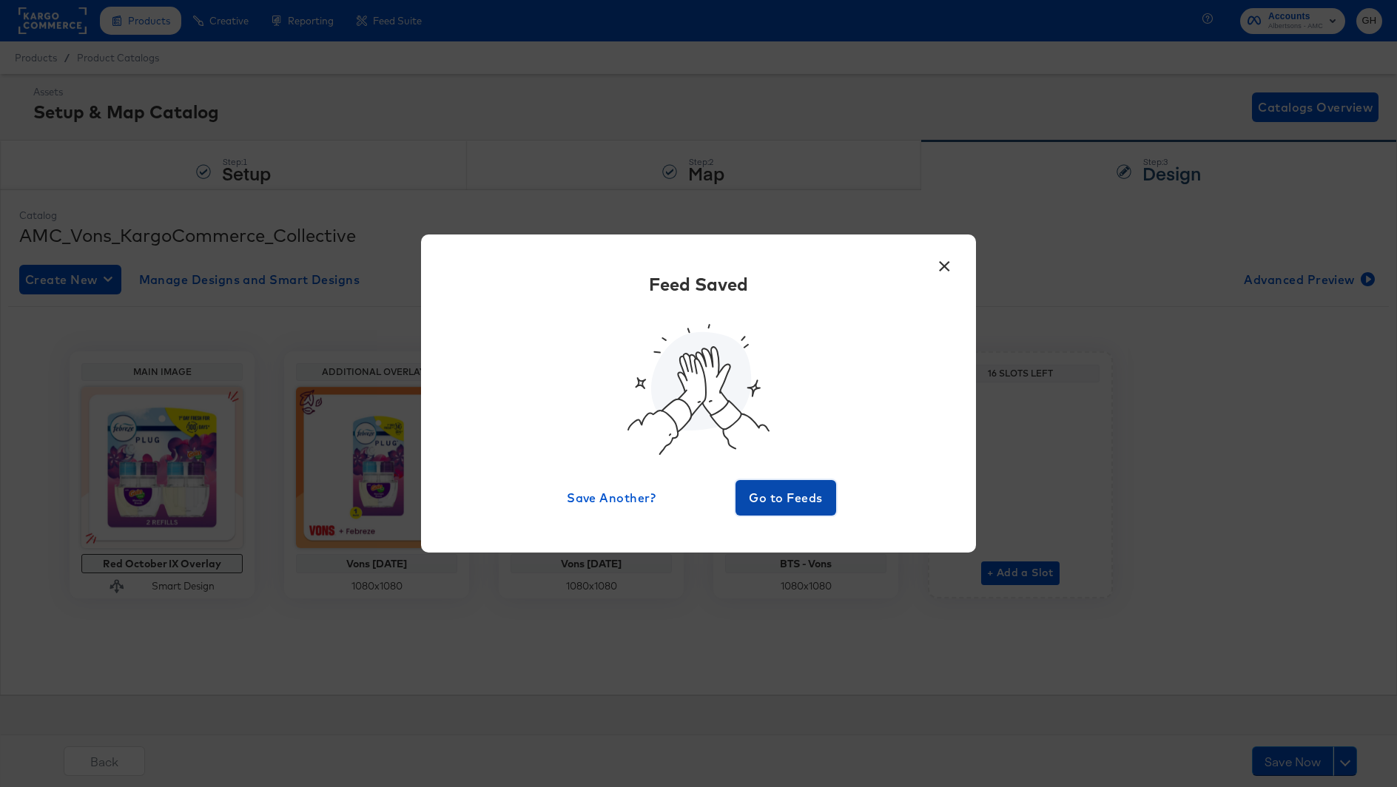
click at [760, 494] on span "Go to Feeds" at bounding box center [785, 498] width 89 height 21
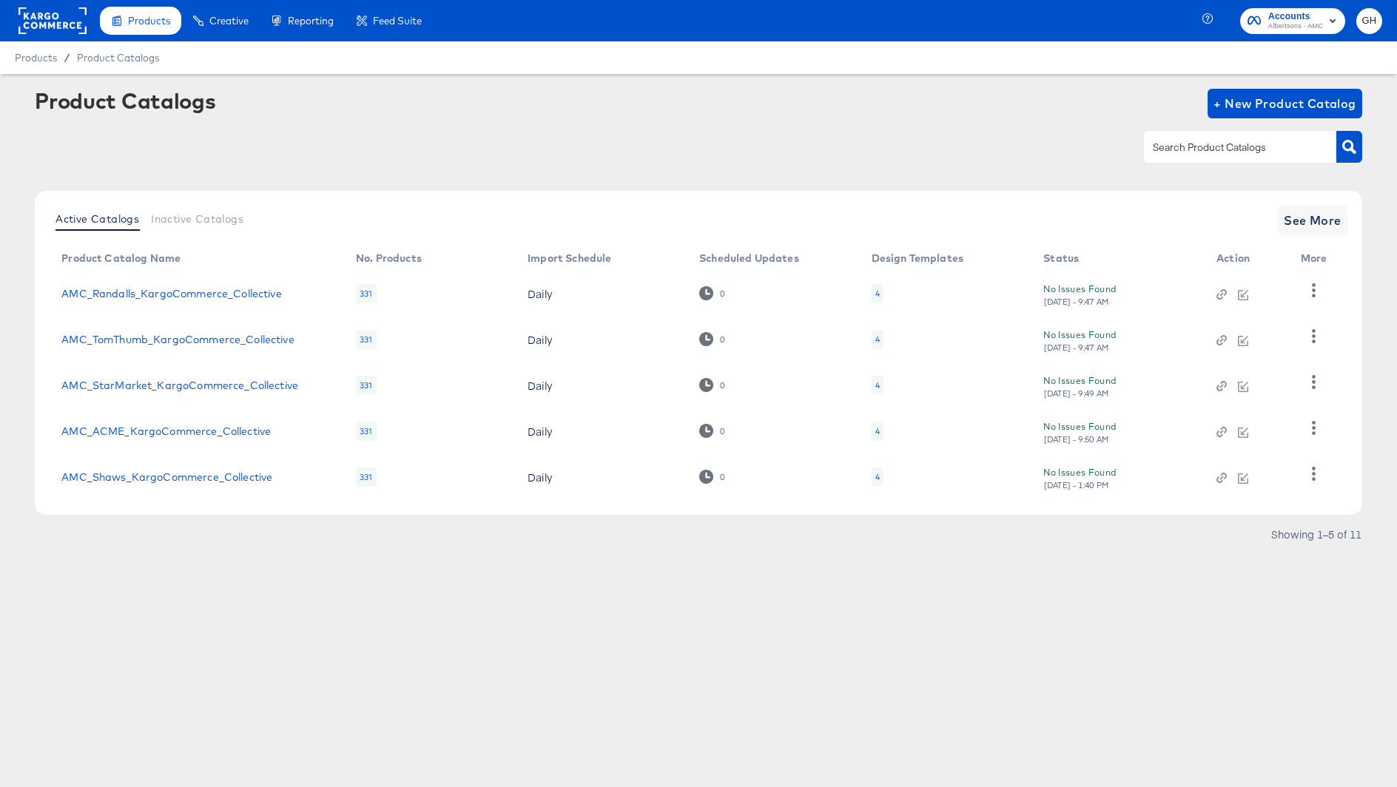
click at [1205, 142] on input "text" at bounding box center [1229, 147] width 158 height 17
type input "jewel"
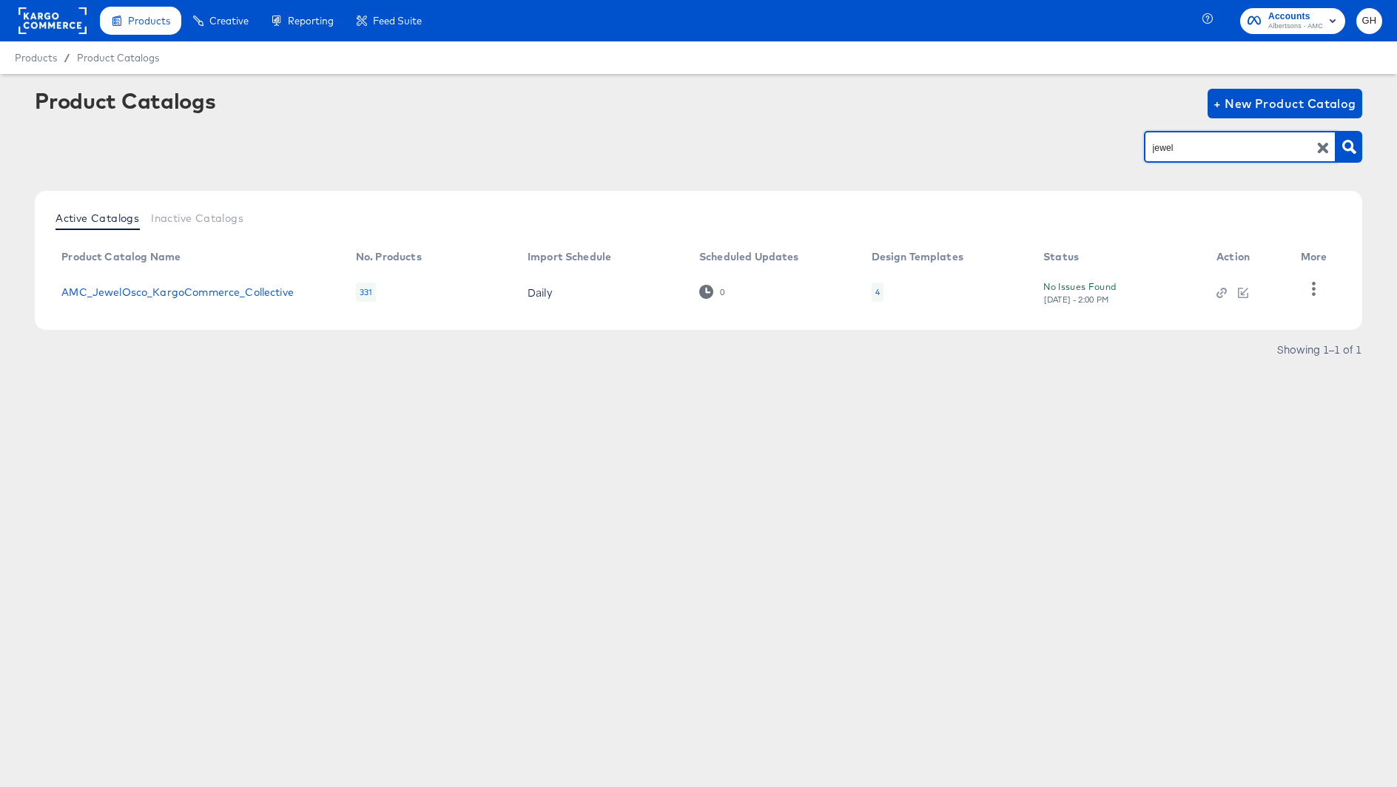
click at [878, 287] on div "4" at bounding box center [877, 292] width 4 height 12
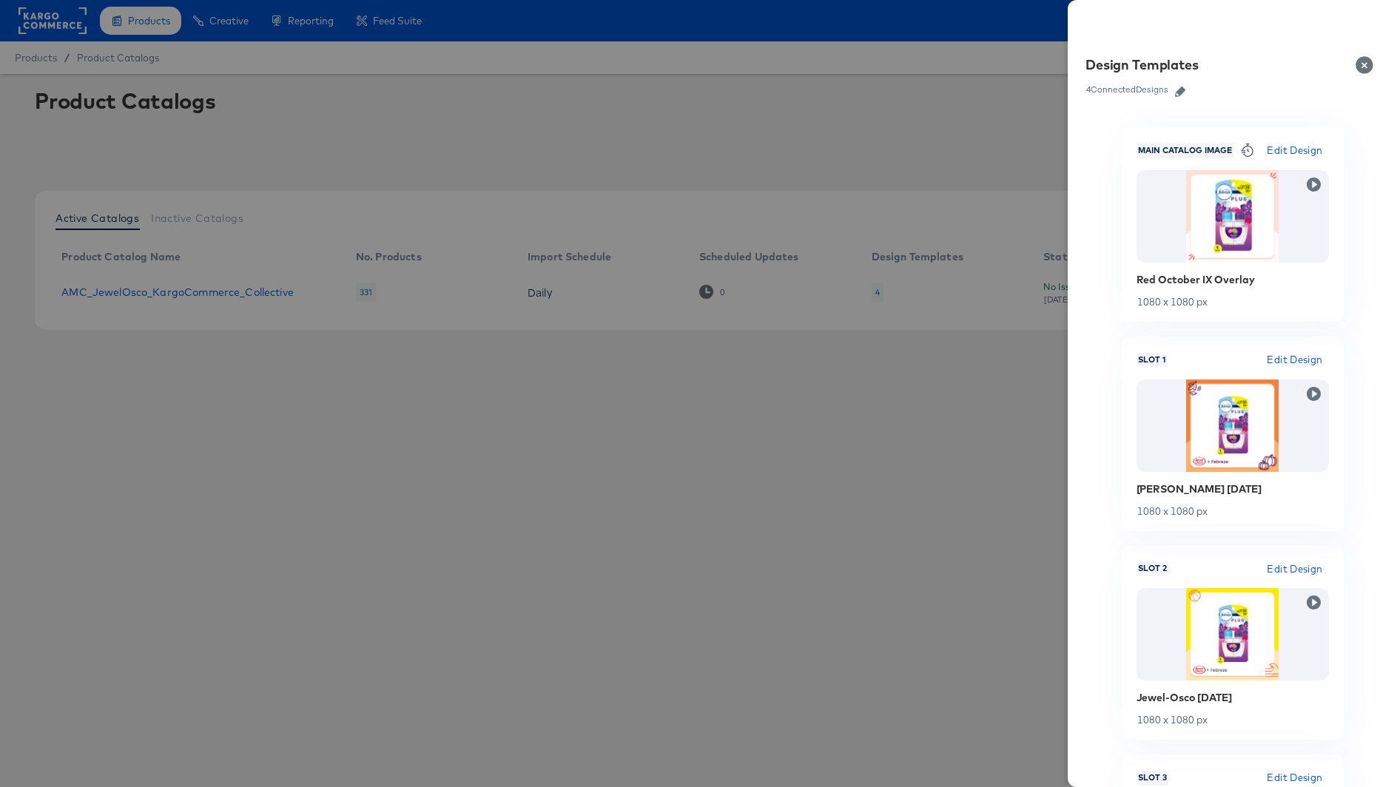
click at [1180, 92] on icon "button" at bounding box center [1180, 92] width 10 height 10
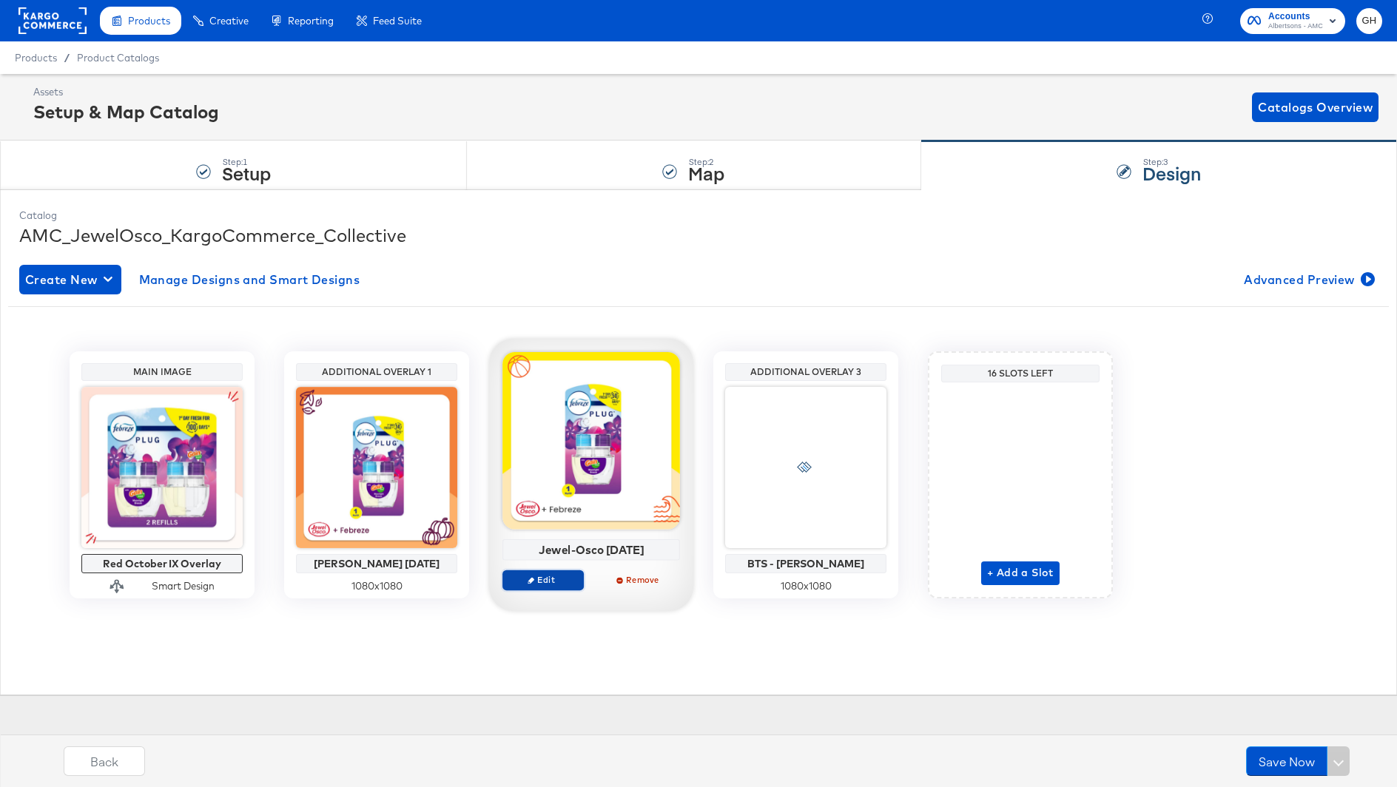
click at [516, 585] on span "Edit" at bounding box center [543, 579] width 68 height 11
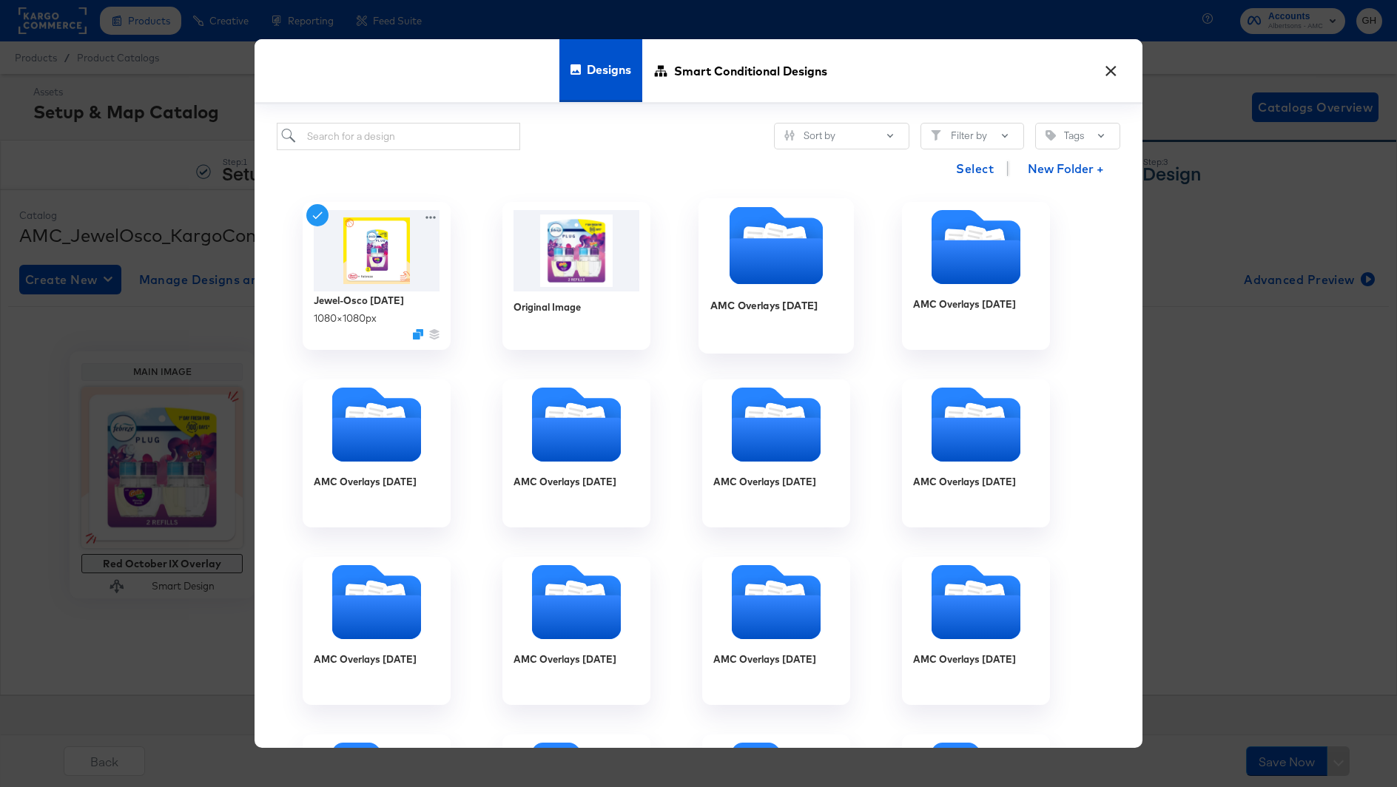
click at [801, 236] on icon "Folder" at bounding box center [795, 243] width 16 height 18
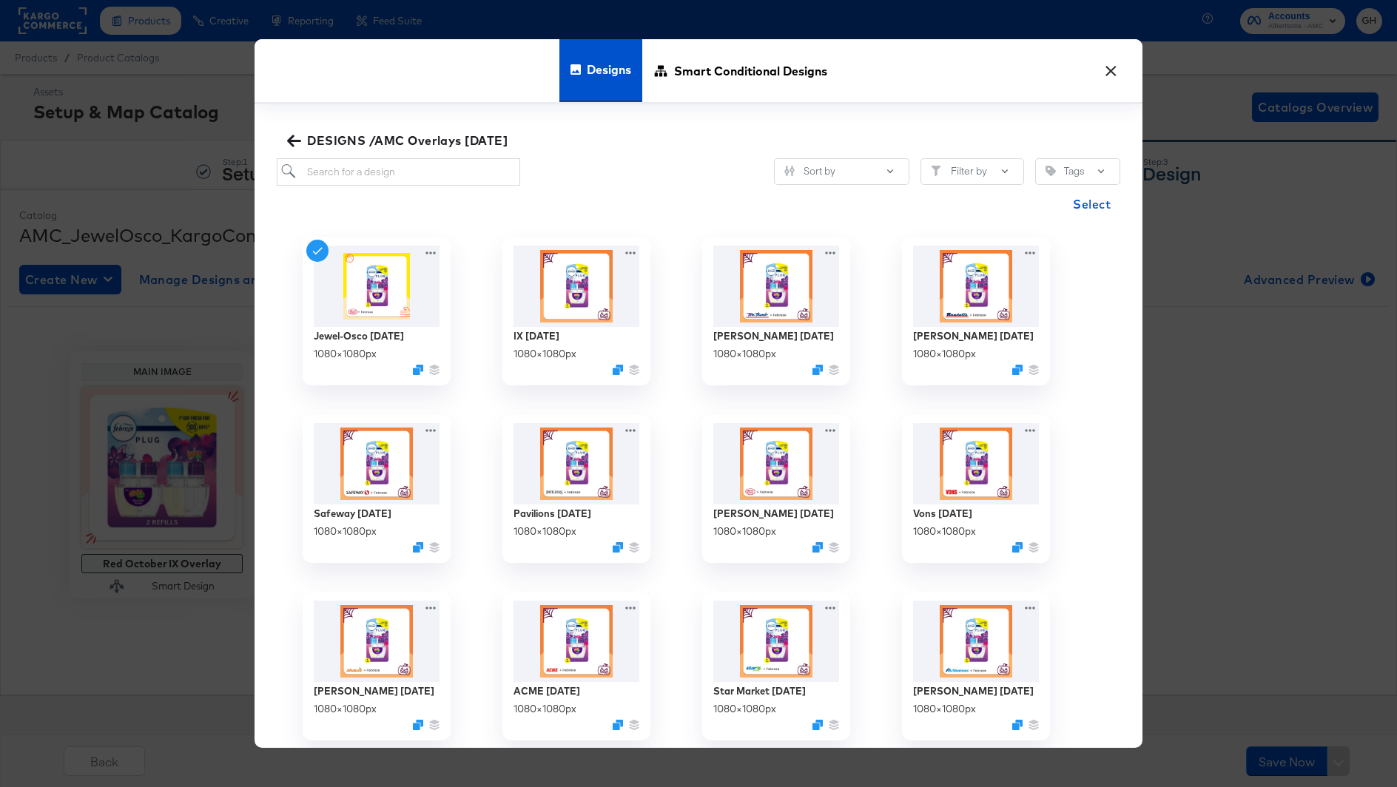
scroll to position [7, 0]
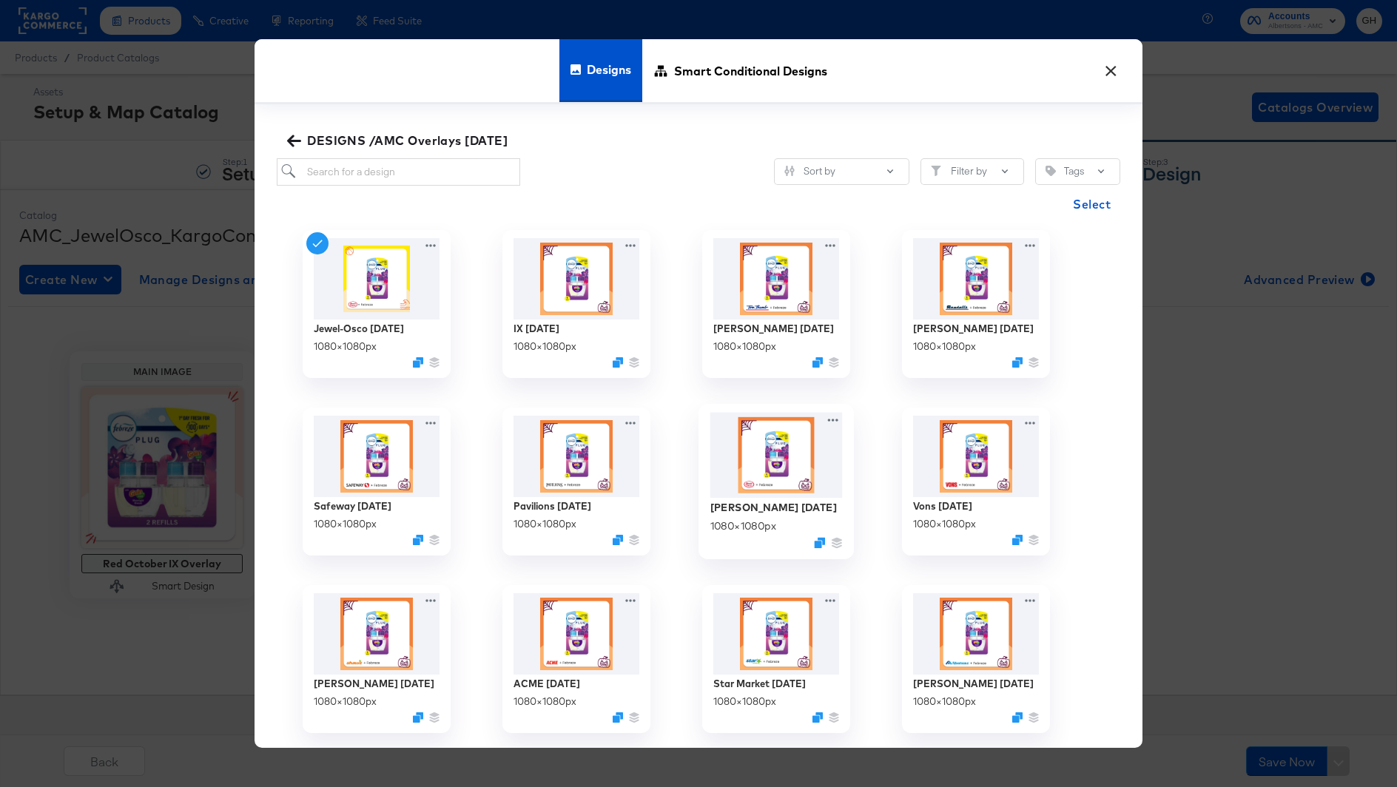
click at [762, 456] on img at bounding box center [776, 455] width 132 height 86
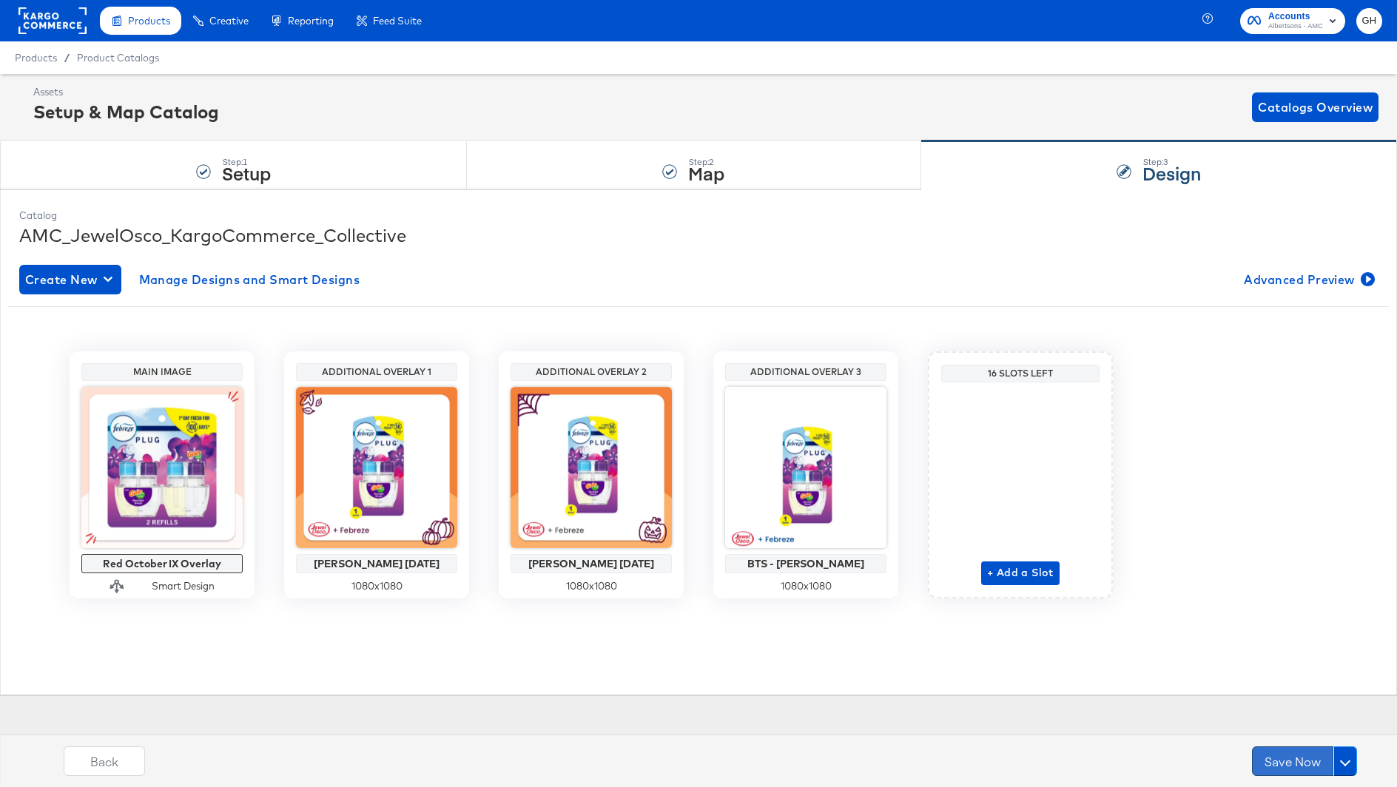
click at [1280, 768] on button "Save Now" at bounding box center [1292, 762] width 81 height 30
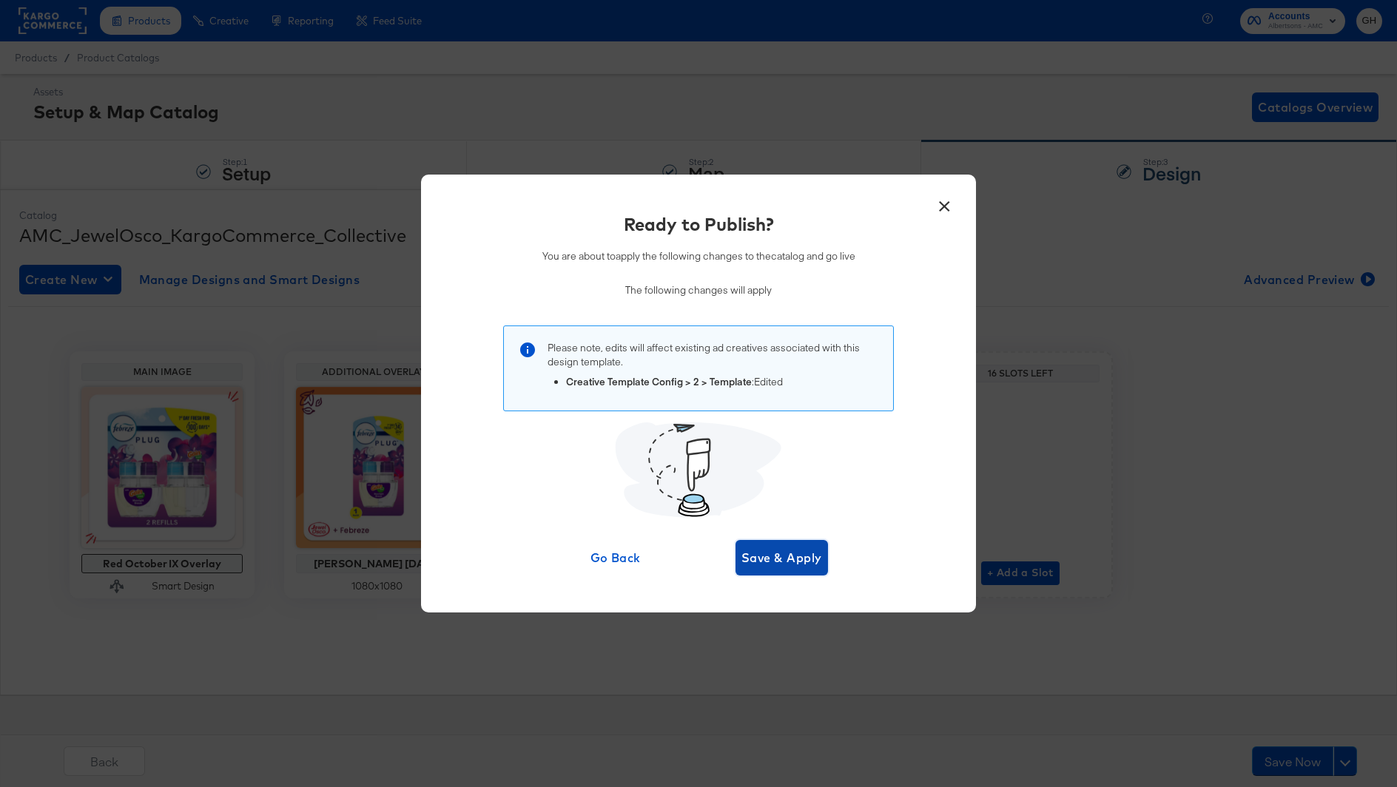
click at [775, 550] on span "Save & Apply" at bounding box center [781, 558] width 81 height 21
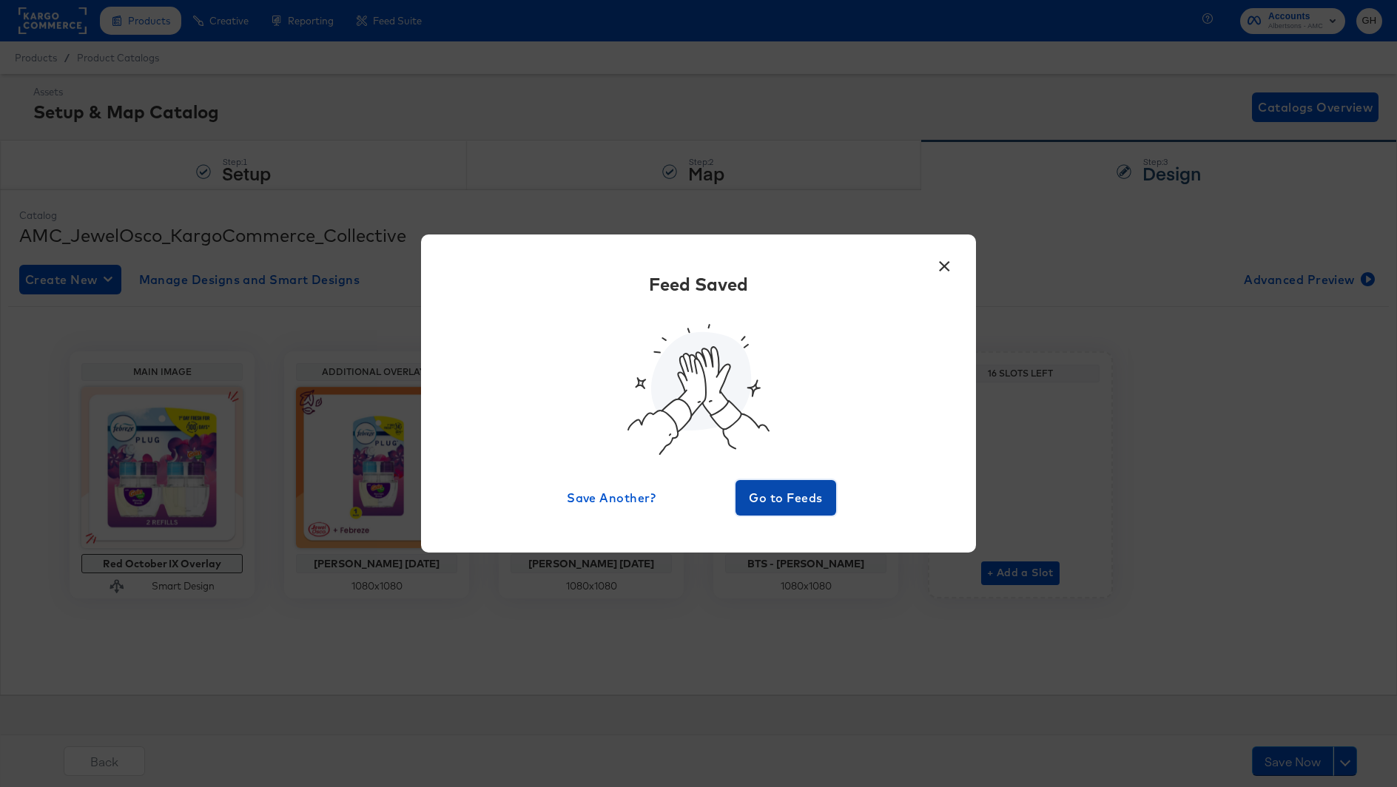
click at [774, 501] on span "Go to Feeds" at bounding box center [785, 498] width 89 height 21
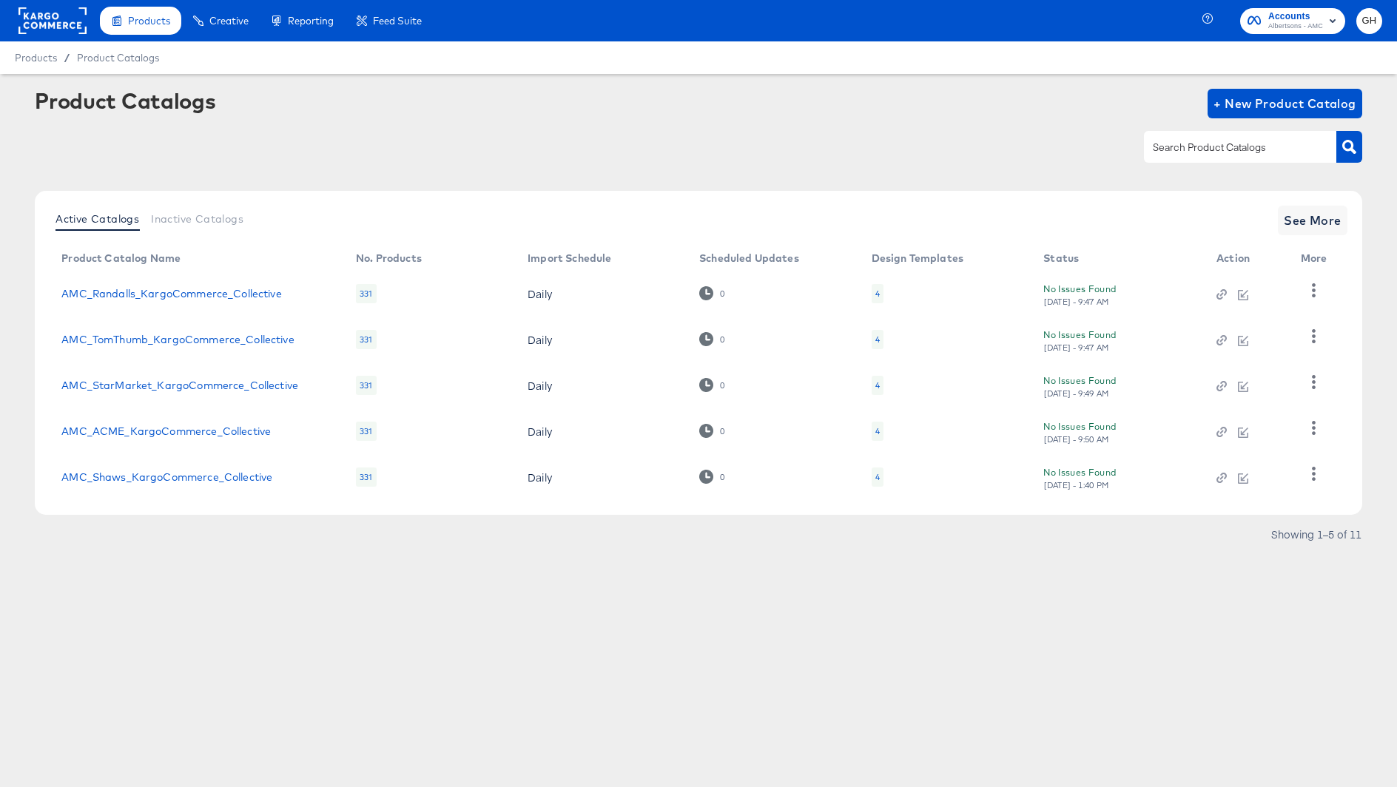
click at [1208, 144] on input "text" at bounding box center [1229, 147] width 158 height 17
type input "pavil"
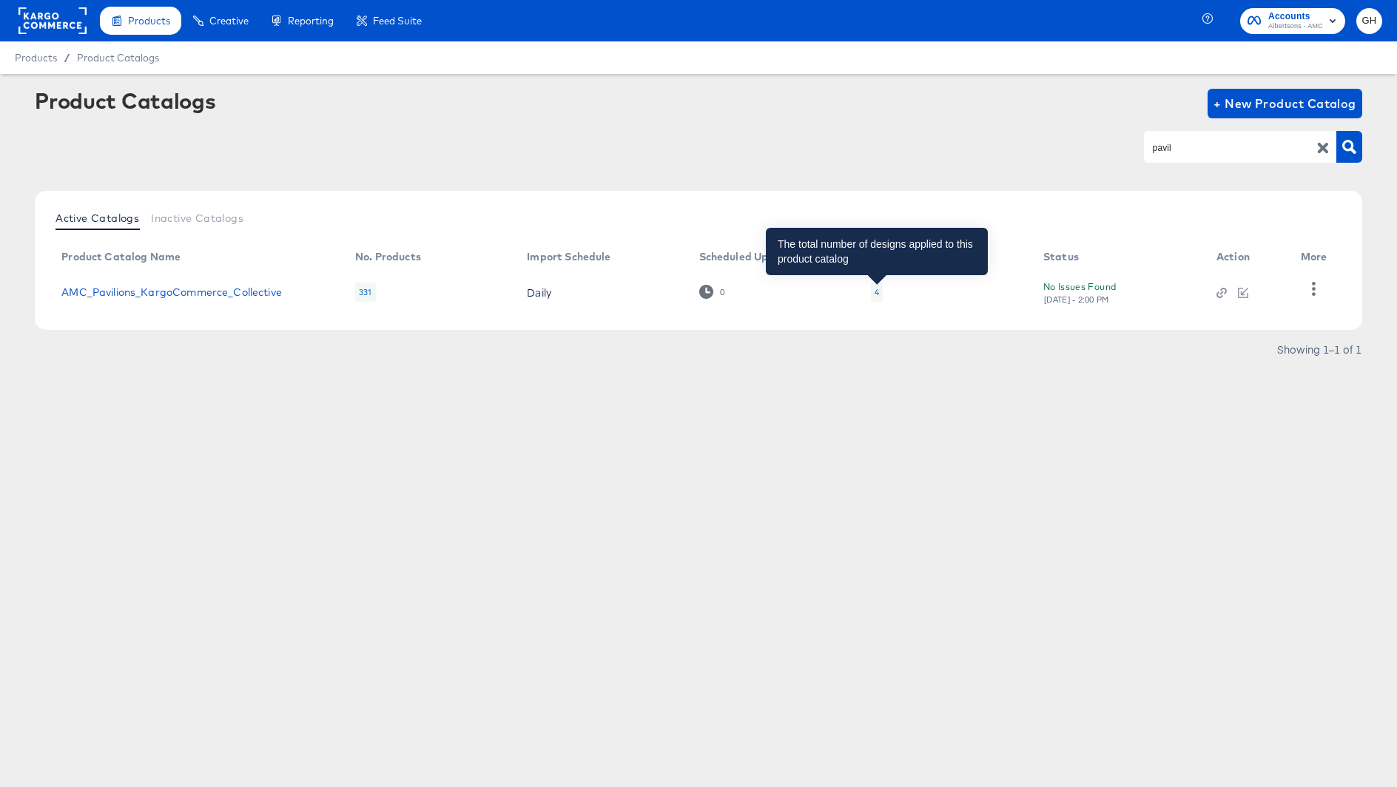
click at [875, 290] on div "4" at bounding box center [877, 292] width 4 height 12
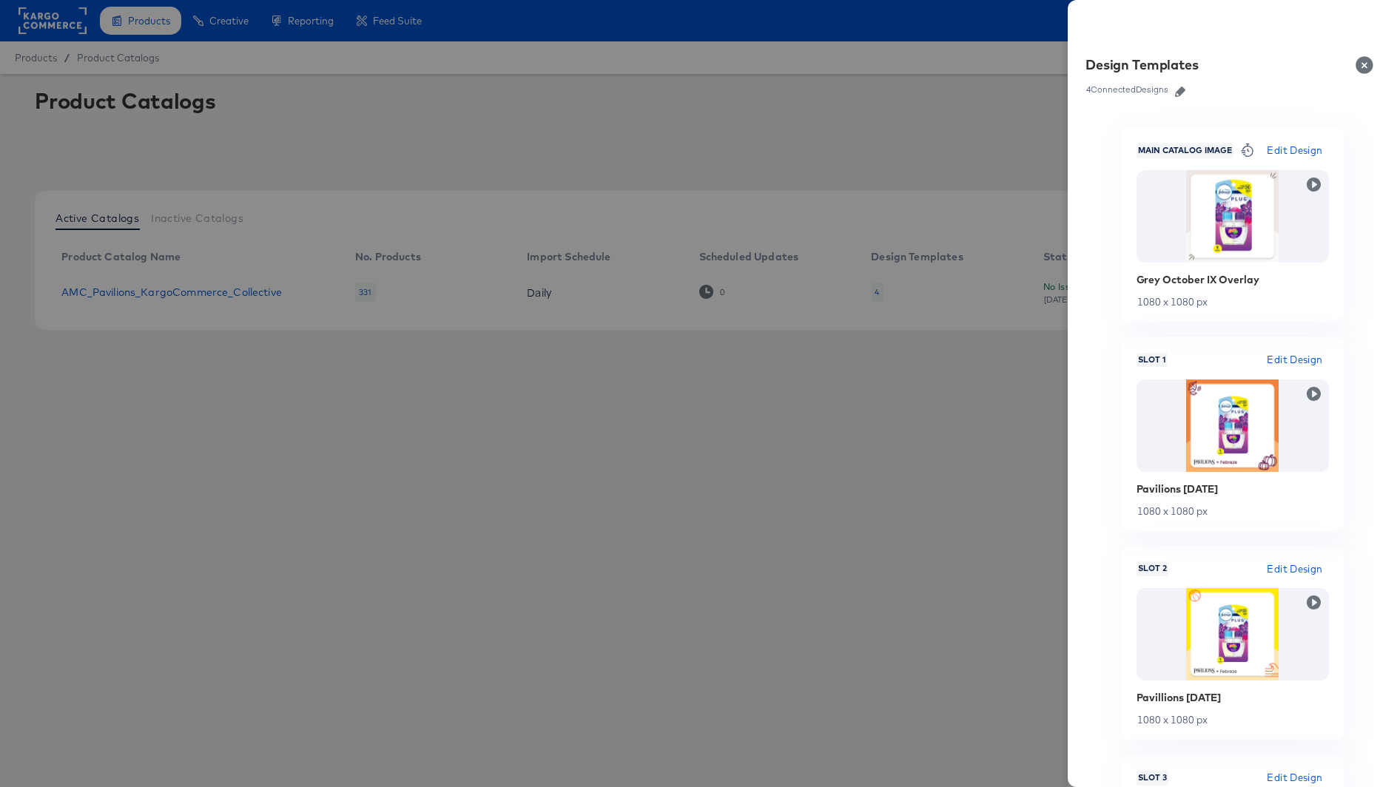
click at [1185, 93] on icon "button" at bounding box center [1180, 92] width 10 height 10
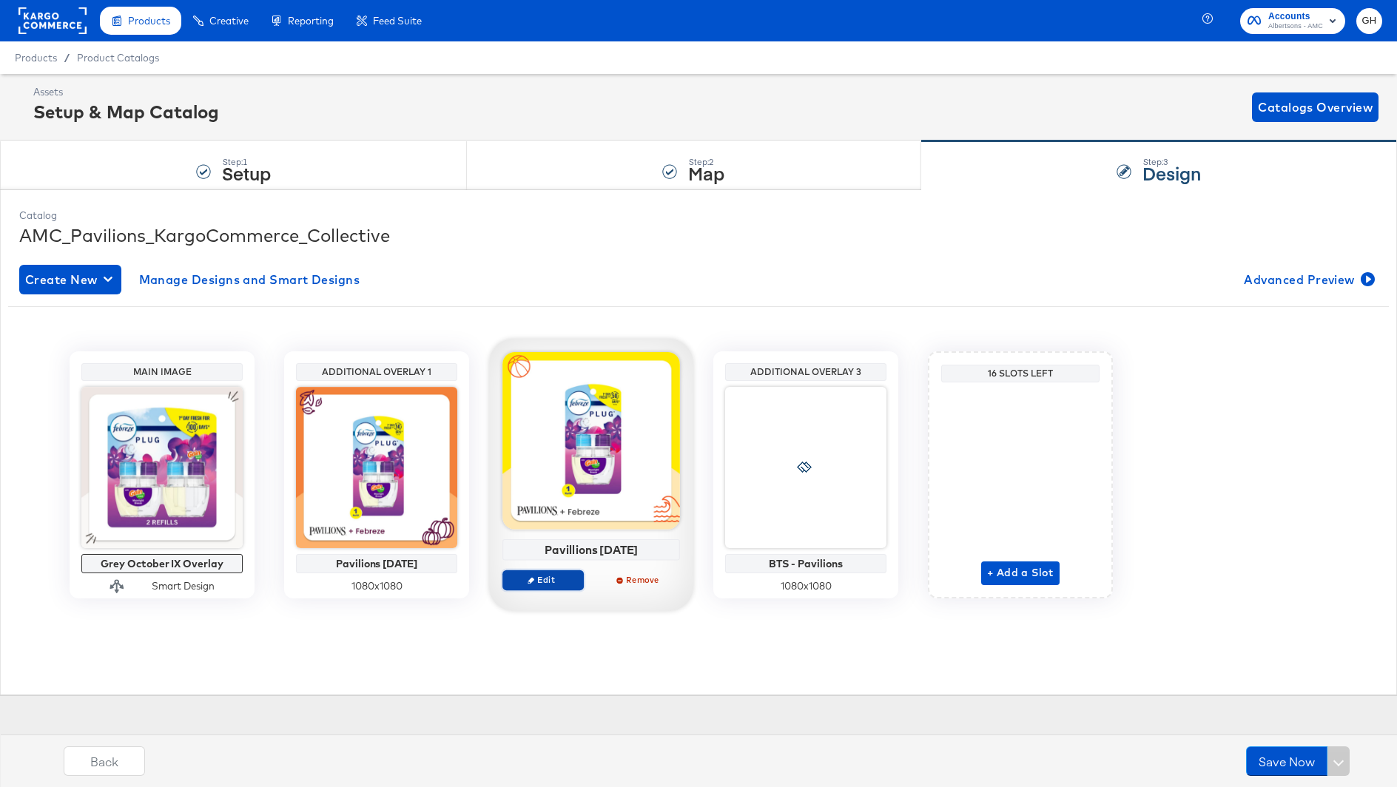
click at [546, 579] on span "Edit" at bounding box center [543, 579] width 68 height 11
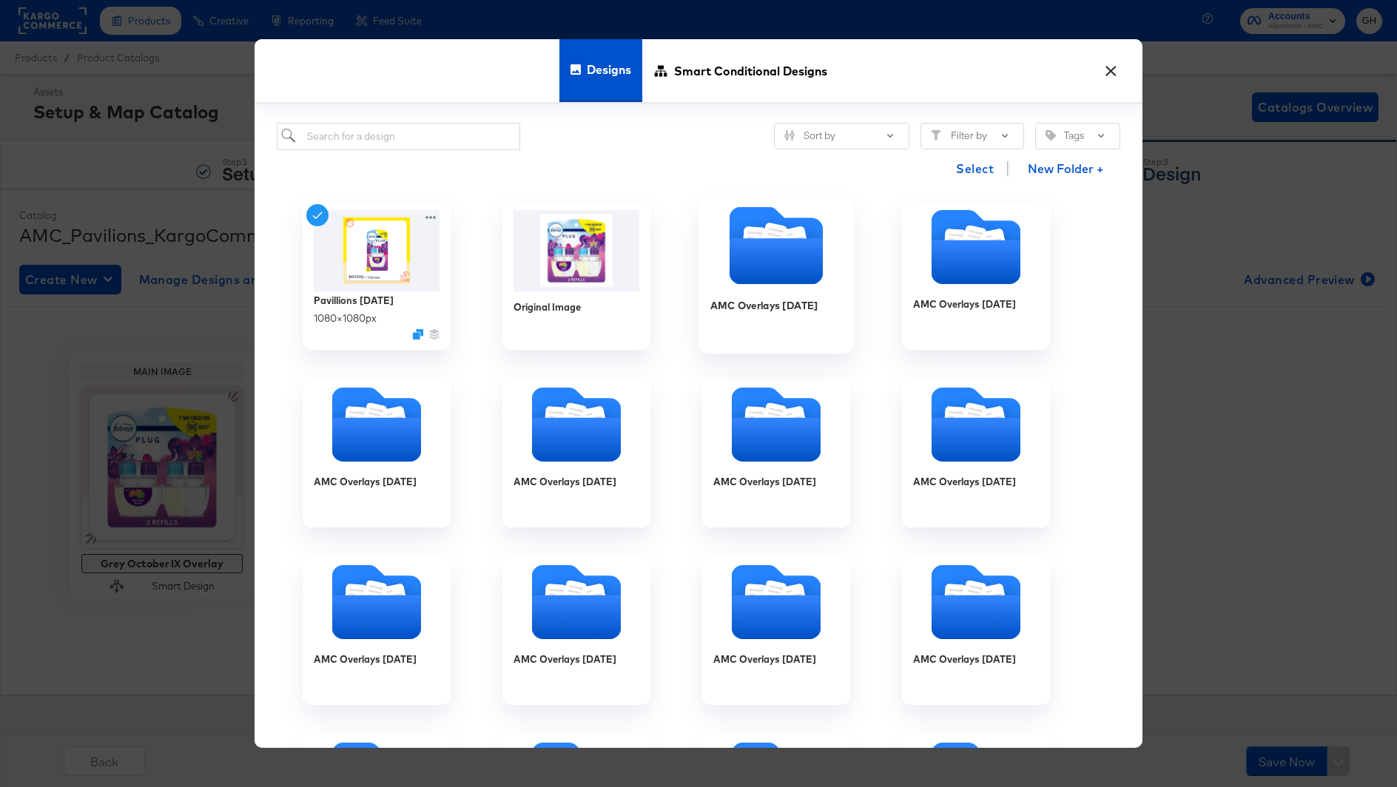
click at [793, 260] on icon "Folder" at bounding box center [776, 262] width 93 height 46
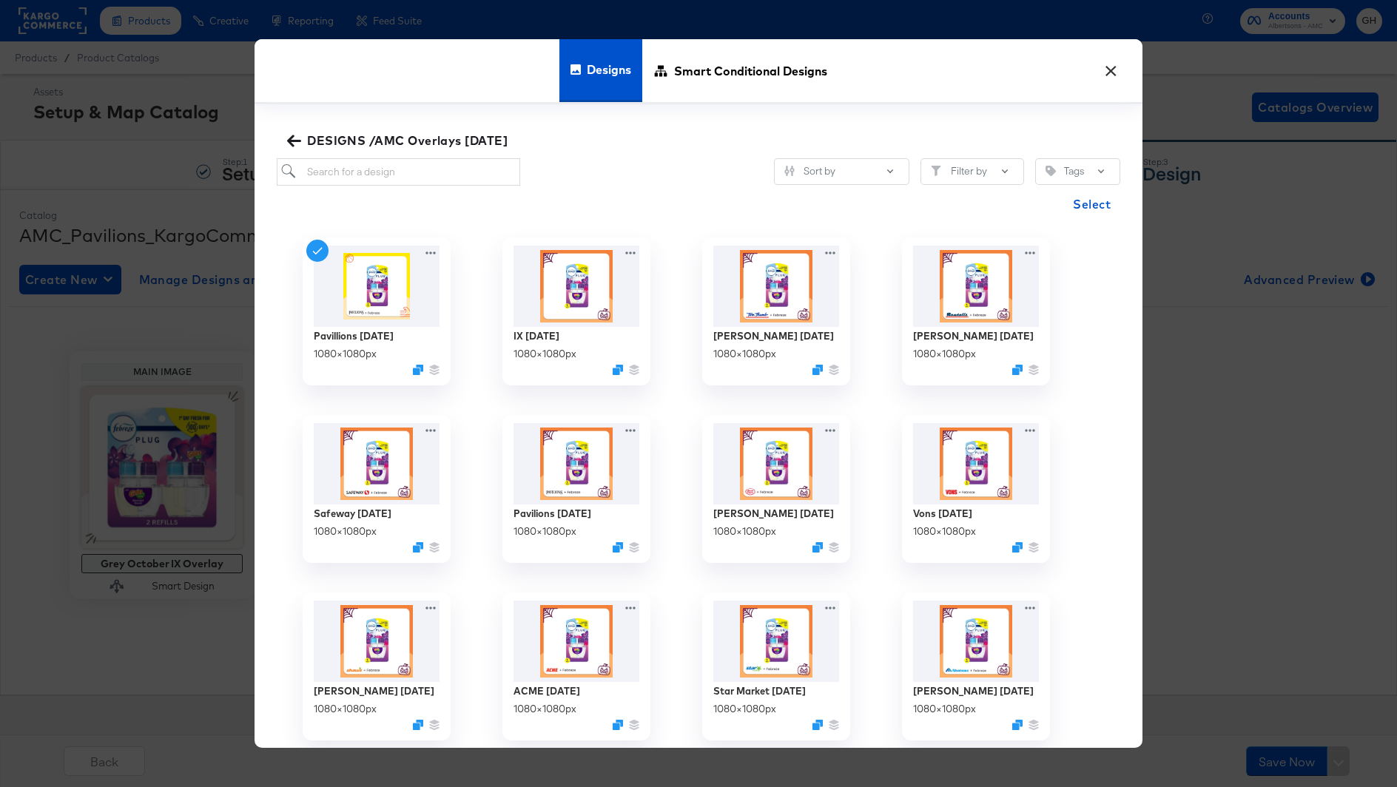
scroll to position [7, 0]
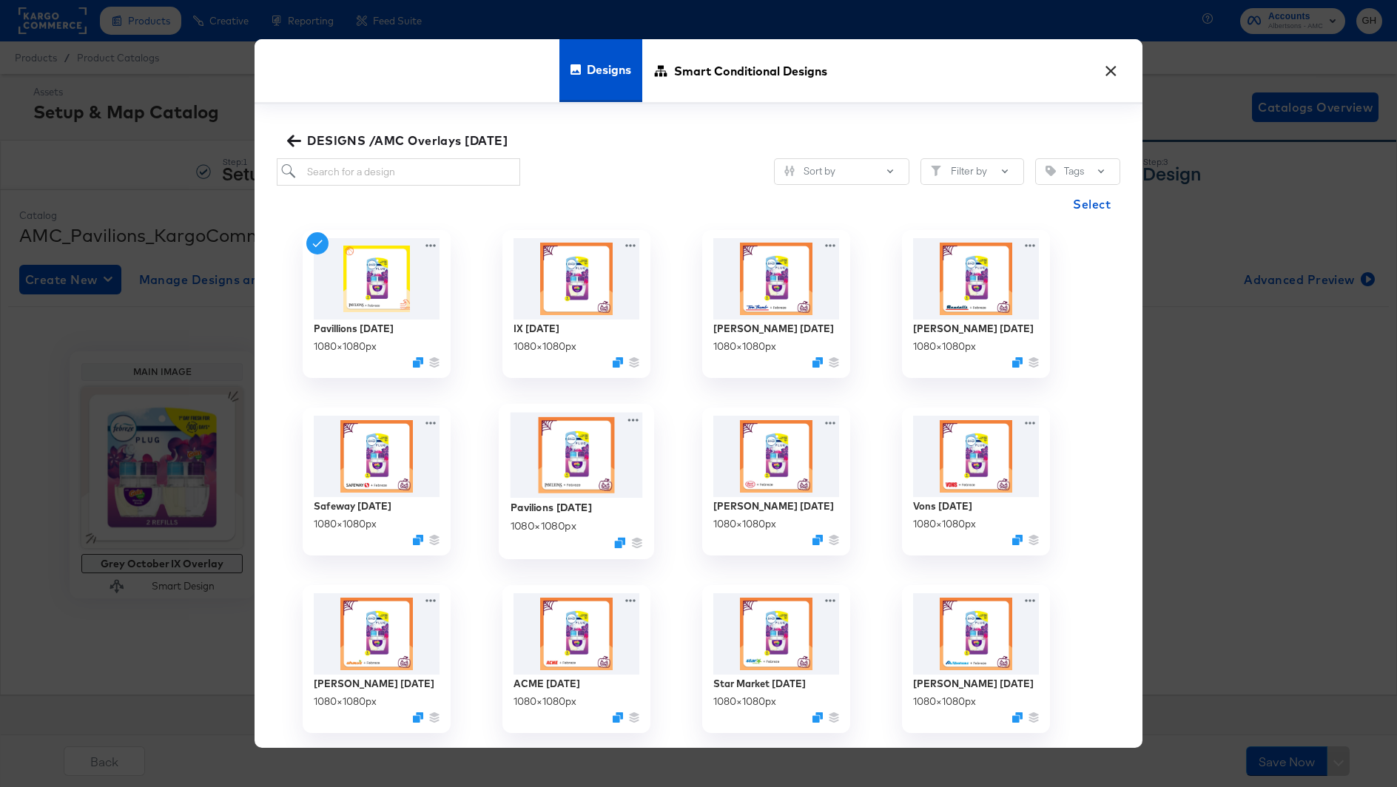
click at [575, 480] on img at bounding box center [577, 455] width 132 height 86
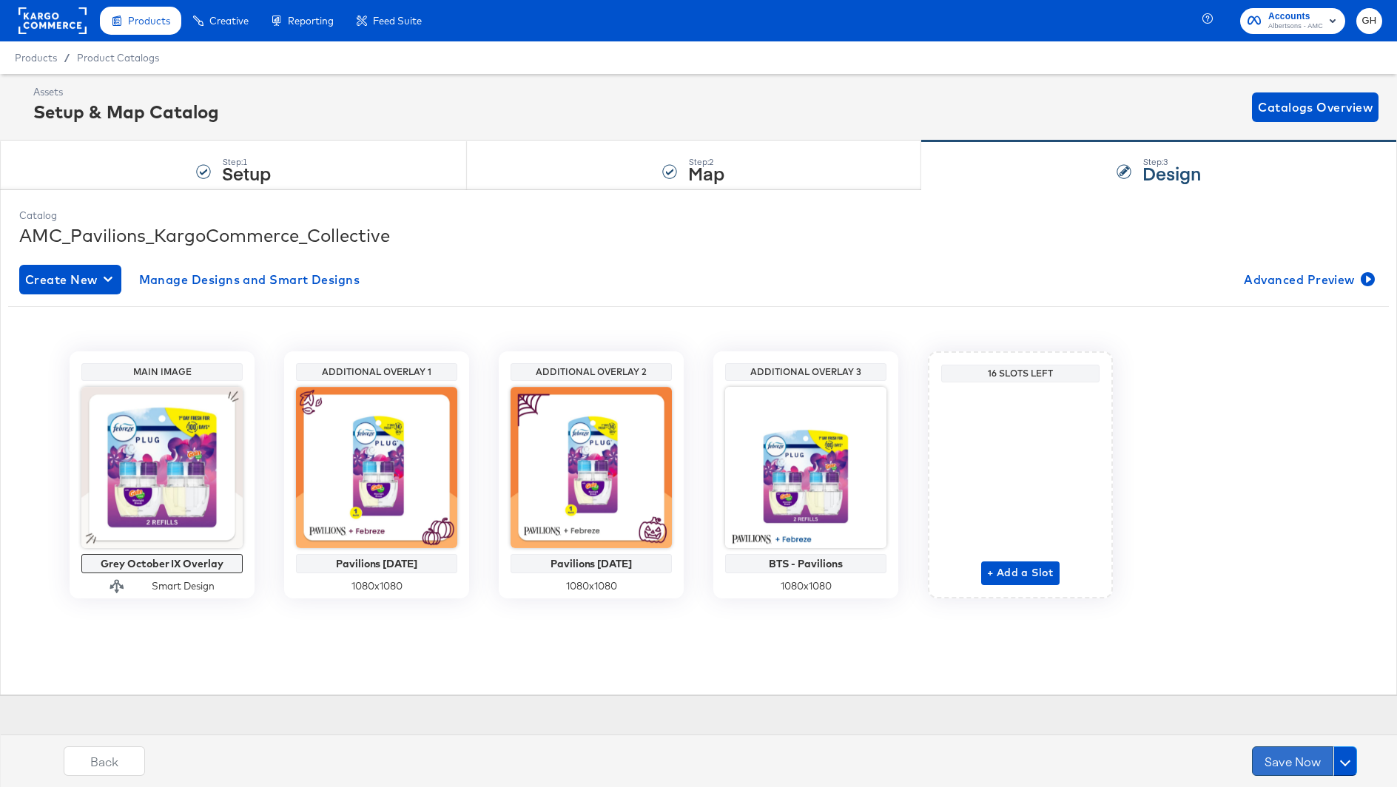
click at [1280, 764] on button "Save Now" at bounding box center [1292, 762] width 81 height 30
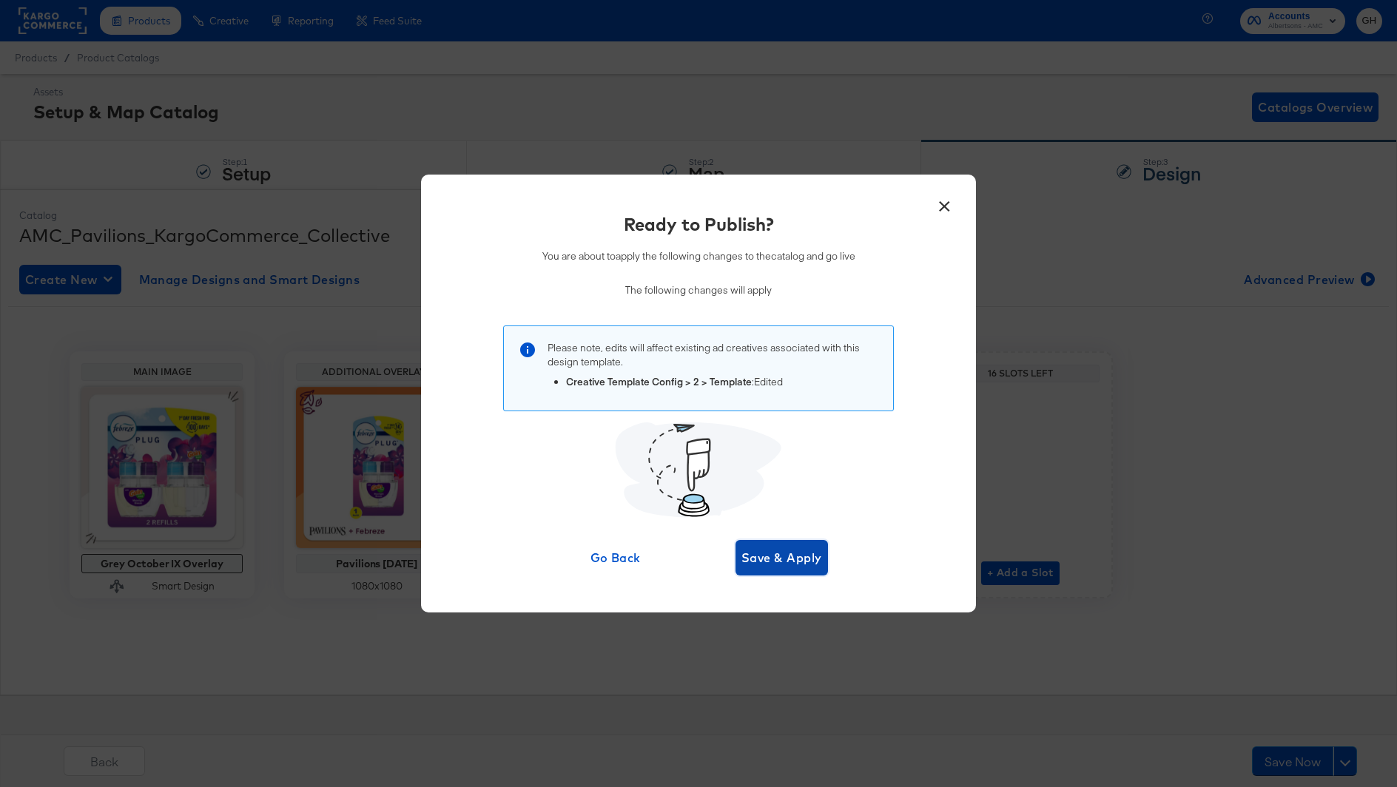
click at [794, 554] on span "Save & Apply" at bounding box center [781, 558] width 81 height 21
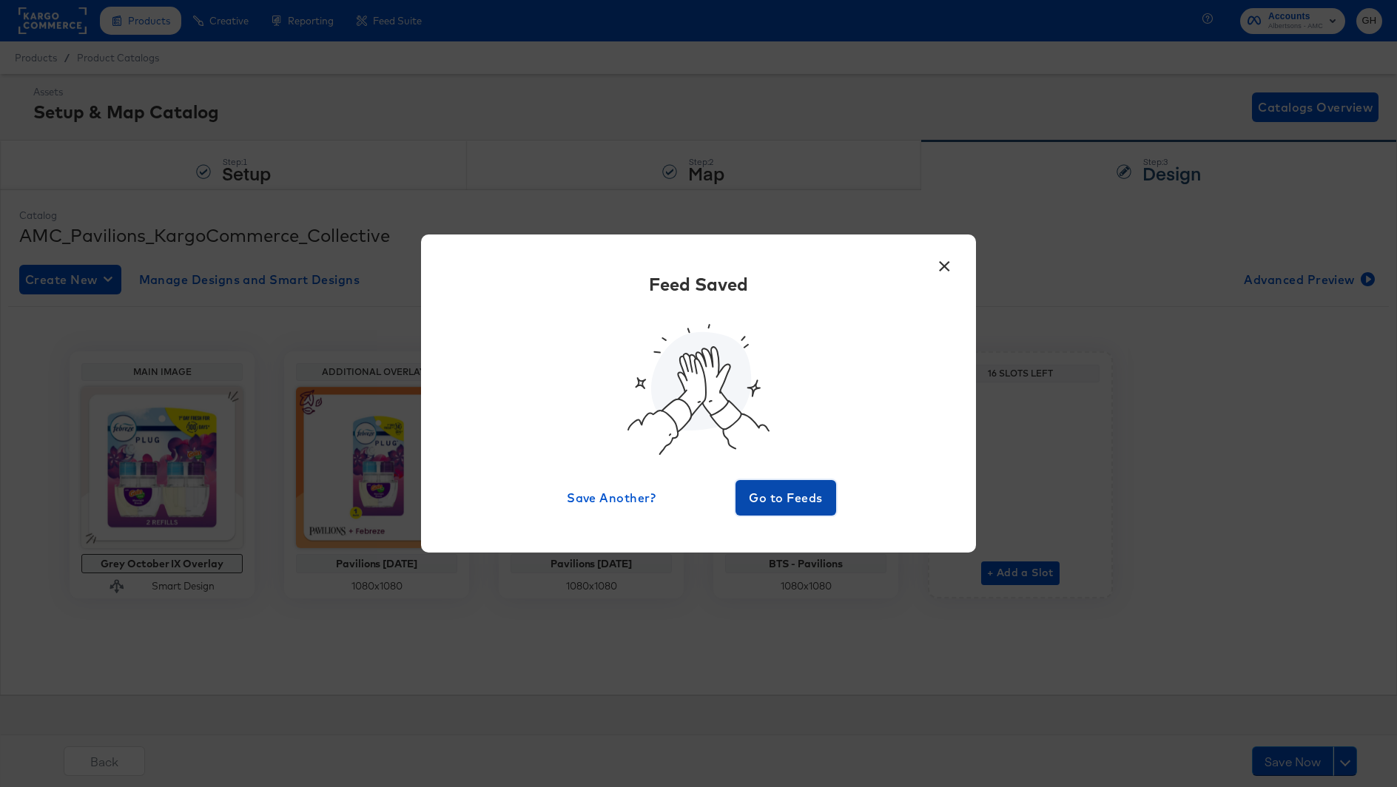
click at [785, 495] on span "Go to Feeds" at bounding box center [785, 498] width 89 height 21
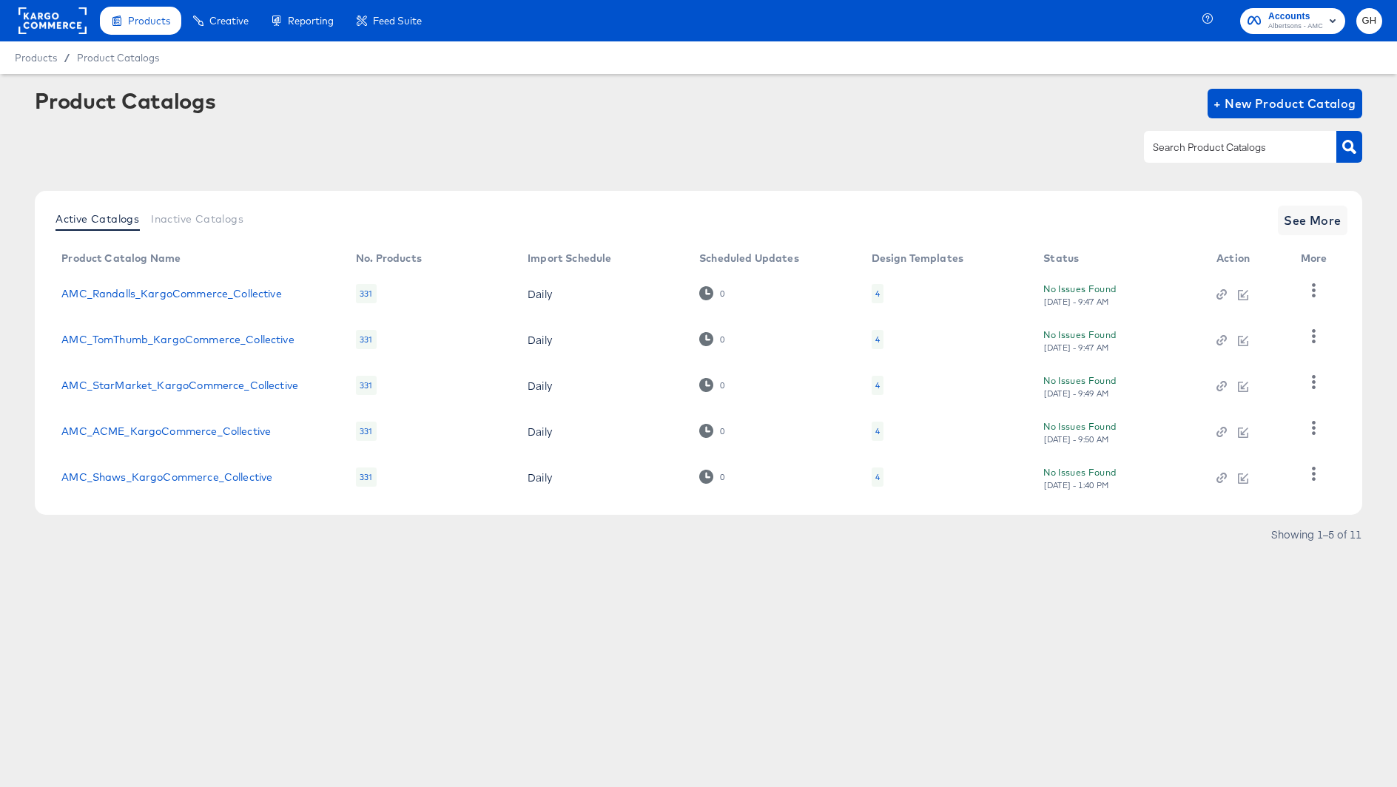
click at [1208, 138] on div at bounding box center [1240, 146] width 192 height 31
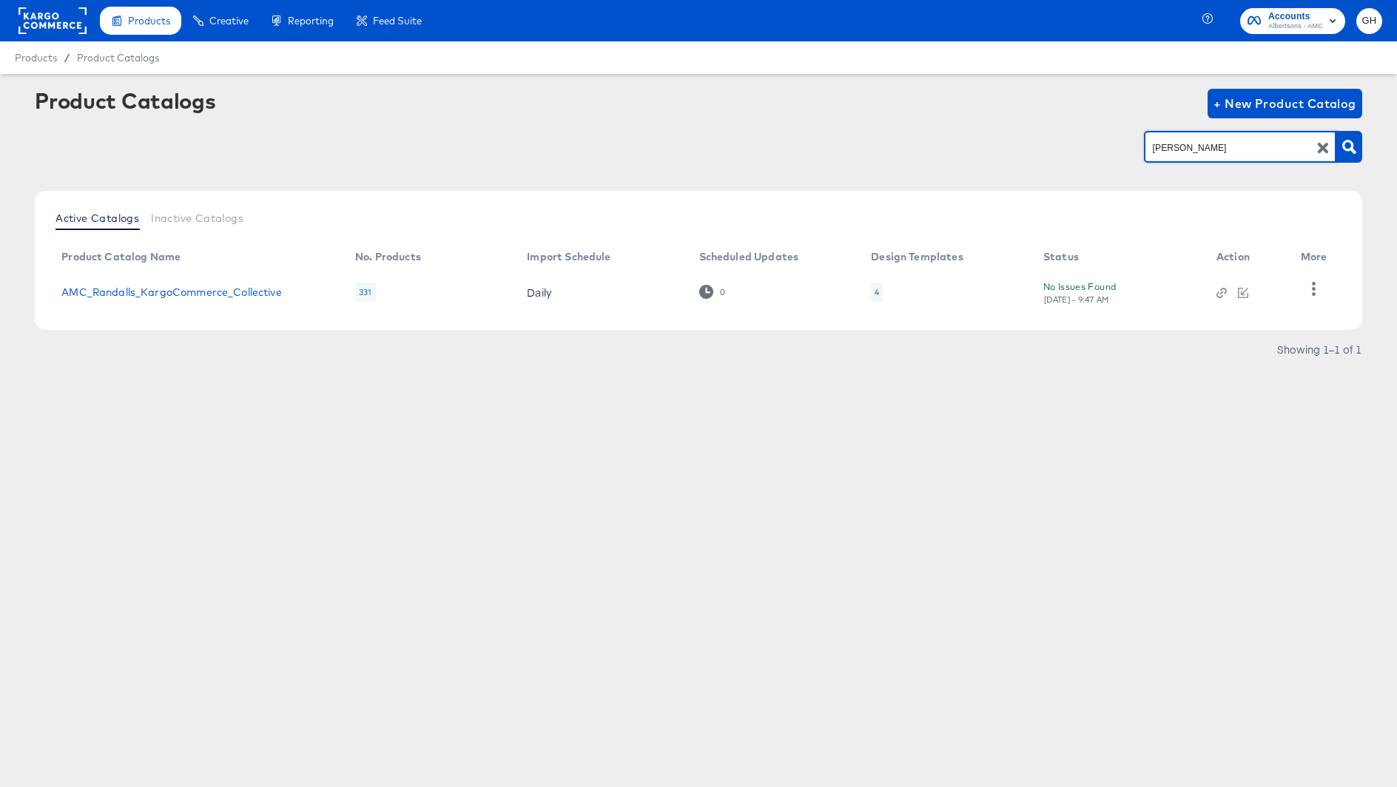
click at [883, 295] on td "4" at bounding box center [945, 292] width 172 height 46
click at [862, 297] on td "4" at bounding box center [945, 292] width 172 height 46
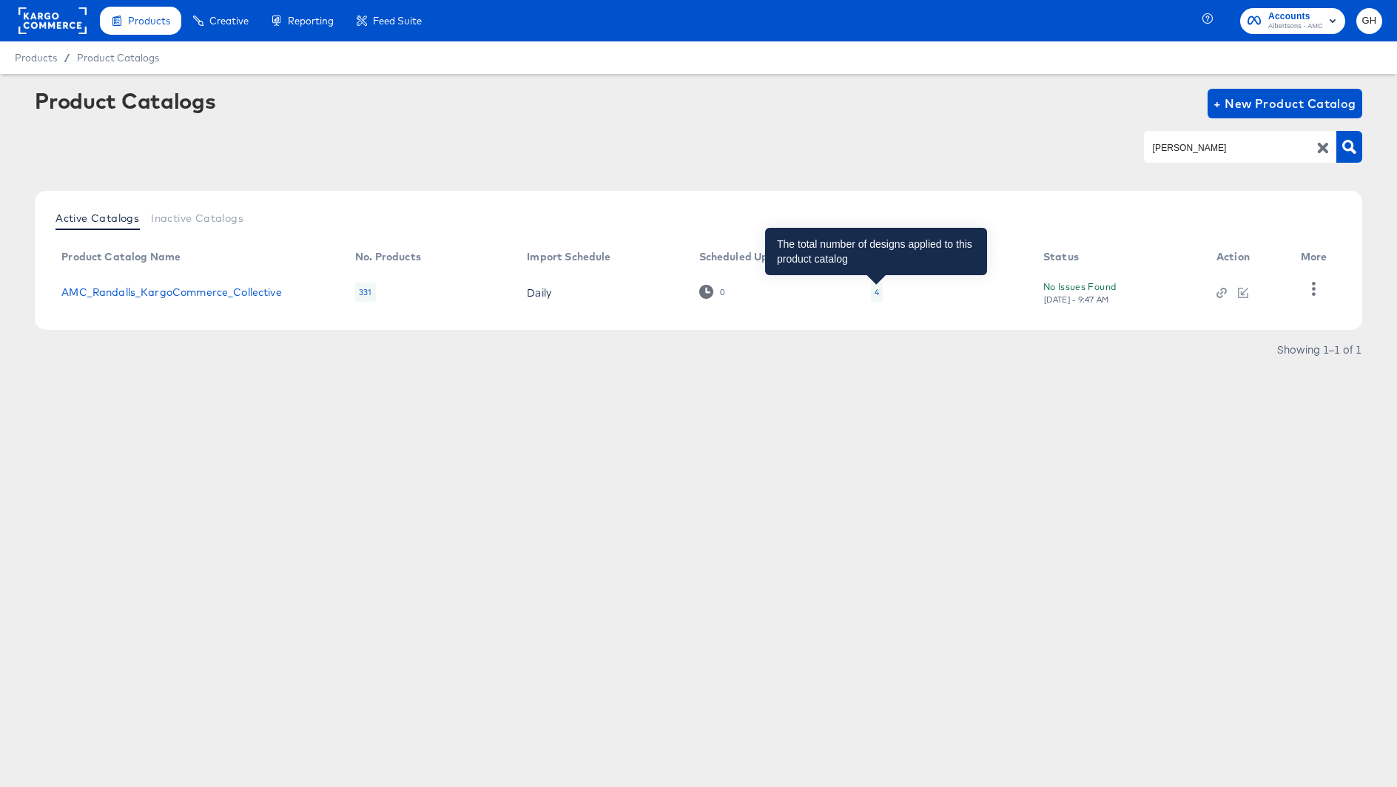
click at [875, 293] on div "4" at bounding box center [877, 292] width 4 height 12
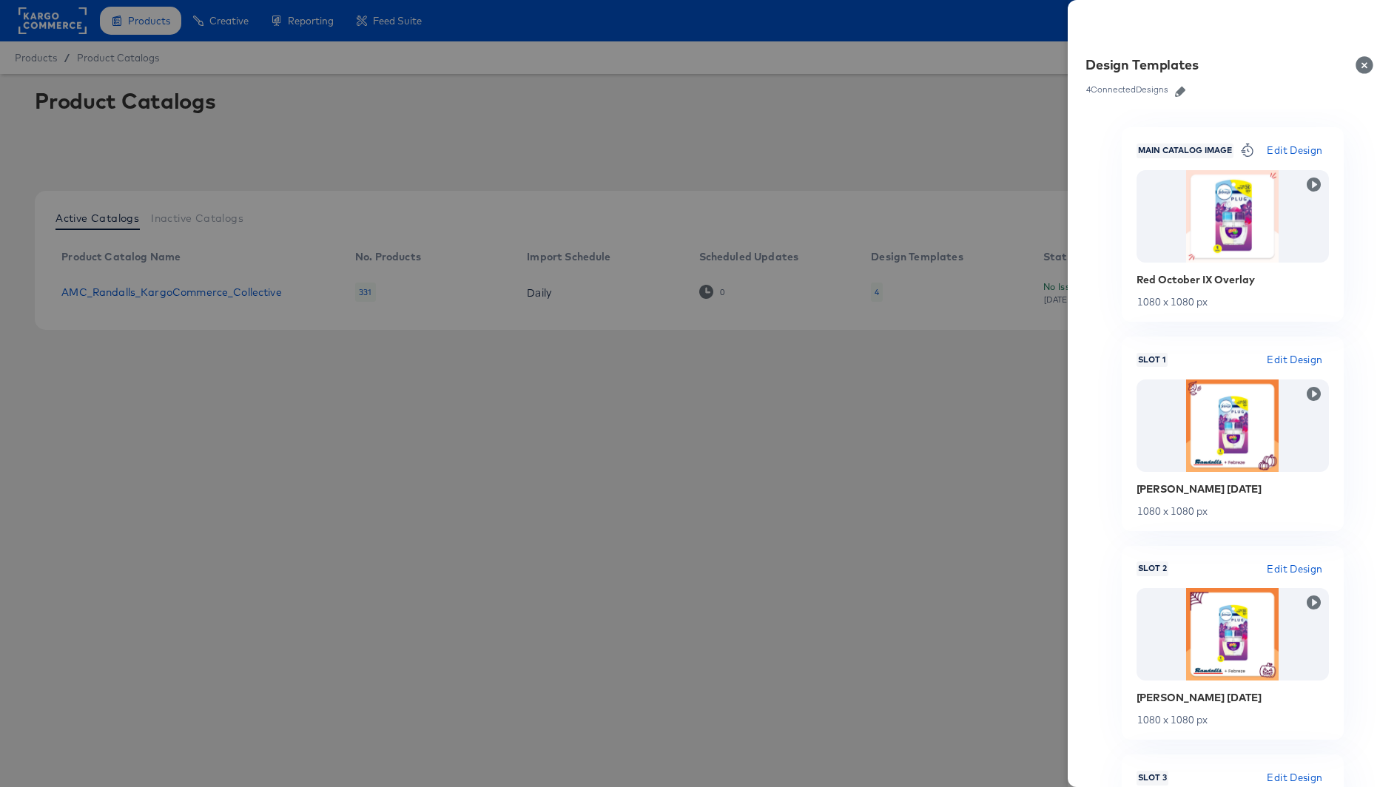
click at [1369, 67] on button "Close" at bounding box center [1367, 64] width 41 height 41
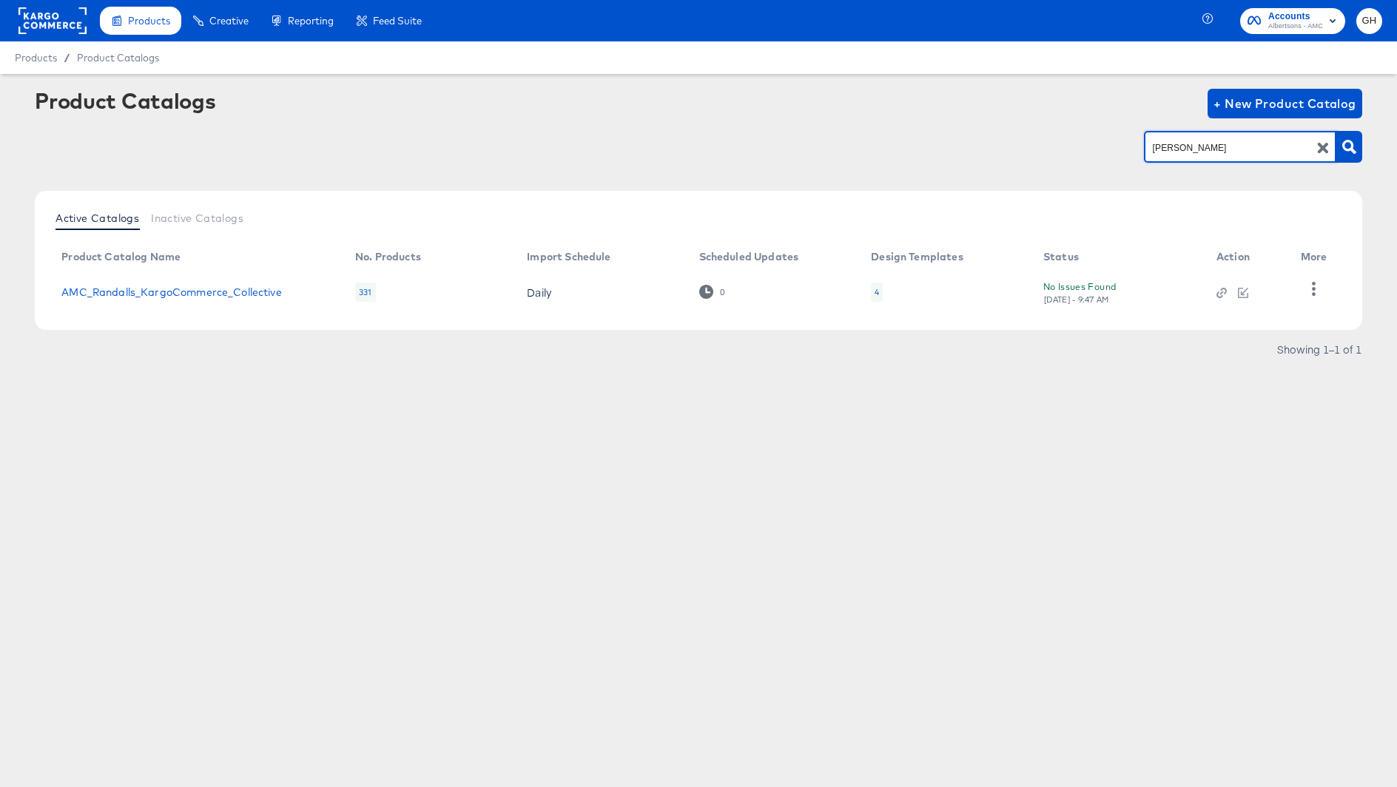
drag, startPoint x: 1196, startPoint y: 145, endPoint x: 1034, endPoint y: 139, distance: 162.1
click at [1034, 139] on div "[PERSON_NAME]" at bounding box center [698, 146] width 1327 height 33
click at [879, 288] on div "4" at bounding box center [878, 292] width 12 height 19
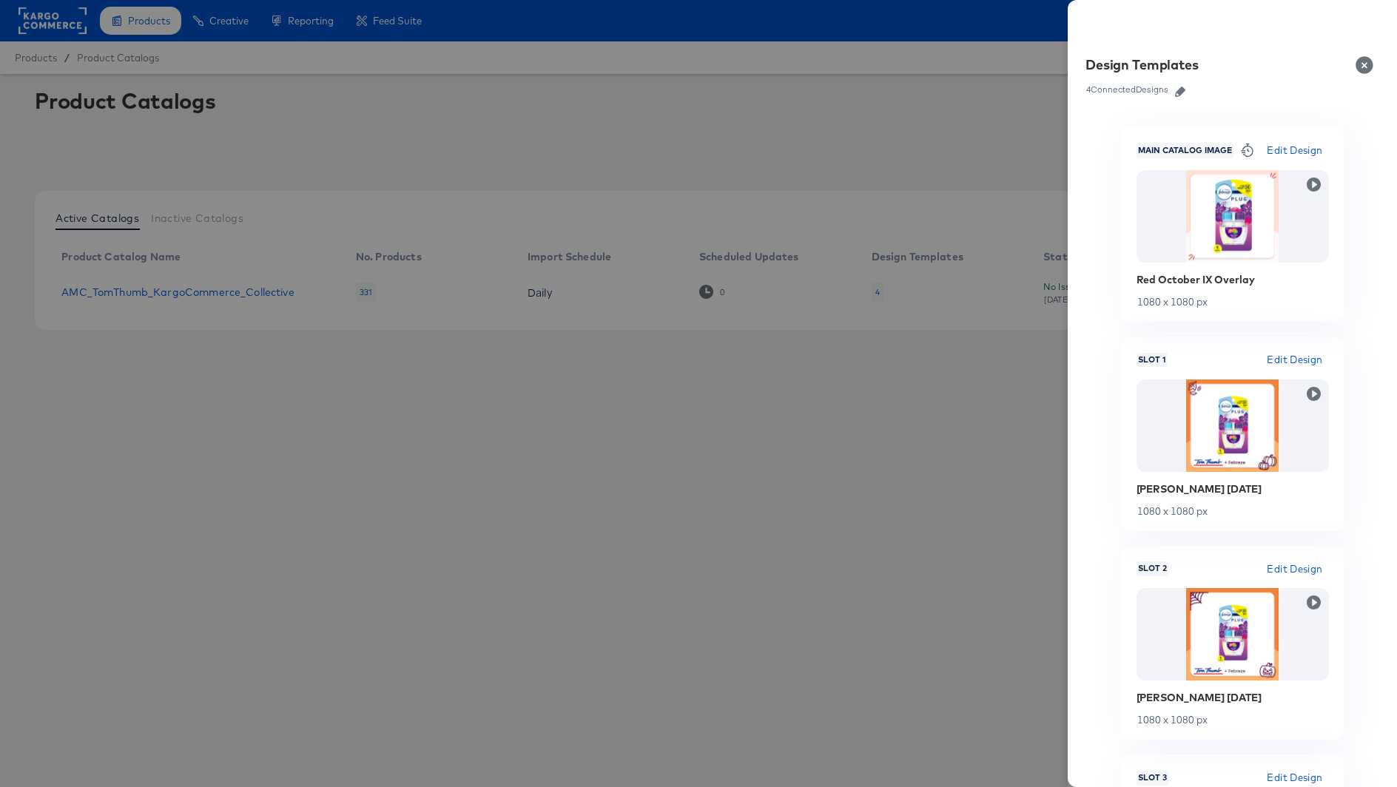
click at [1359, 71] on button "Close" at bounding box center [1367, 64] width 41 height 41
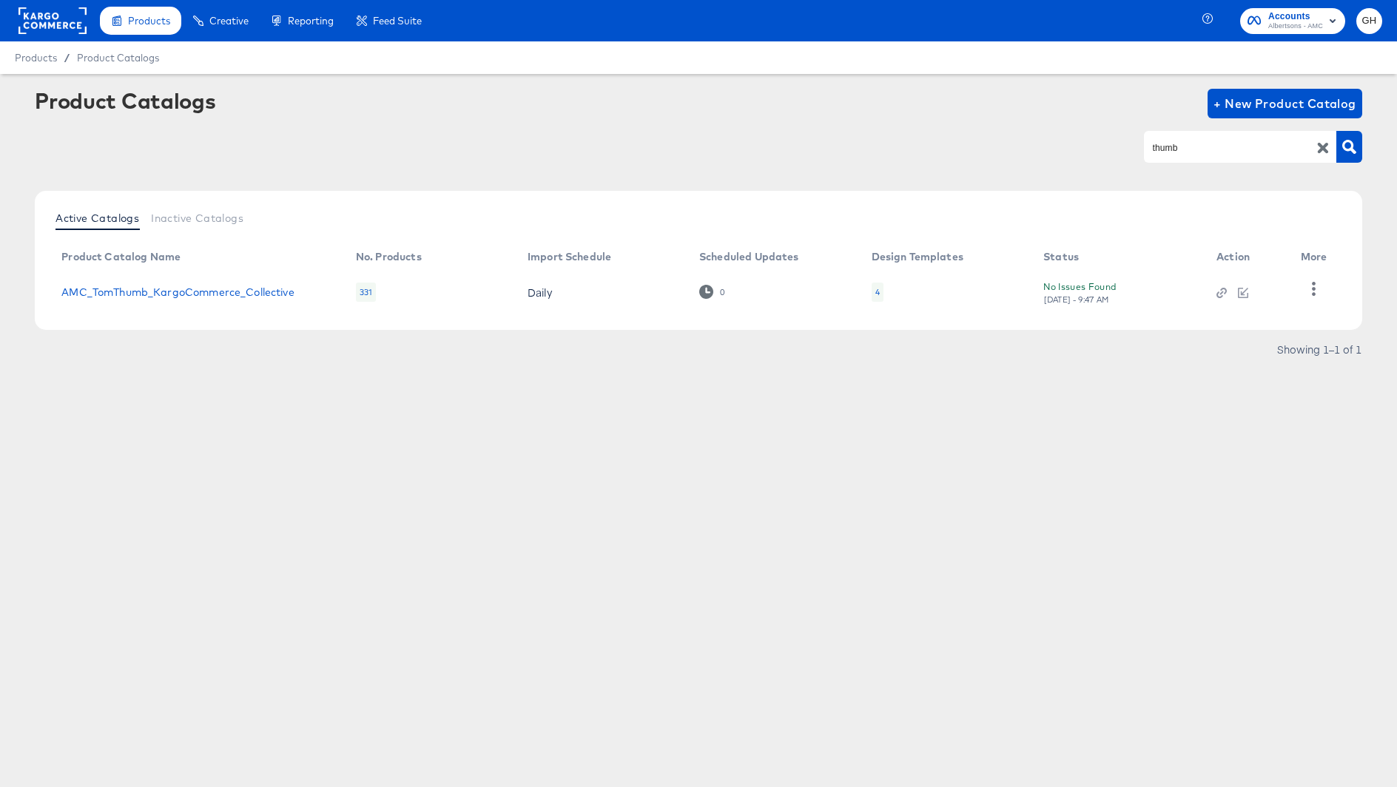
drag, startPoint x: 1214, startPoint y: 158, endPoint x: 1102, endPoint y: 137, distance: 113.6
click at [1092, 139] on div "thumb" at bounding box center [698, 146] width 1327 height 33
click at [1188, 149] on input "thumb" at bounding box center [1229, 147] width 158 height 17
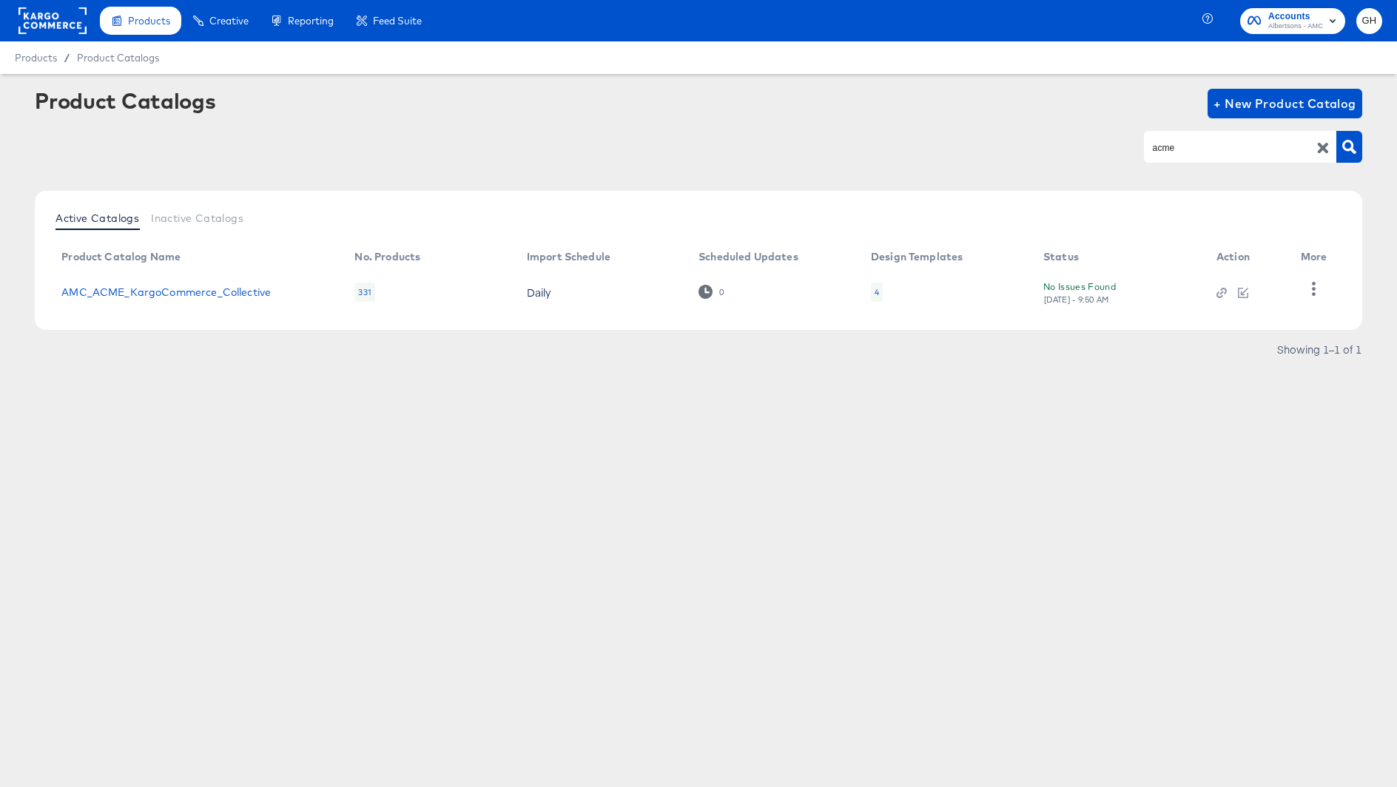
click at [871, 291] on div "4" at bounding box center [877, 292] width 12 height 19
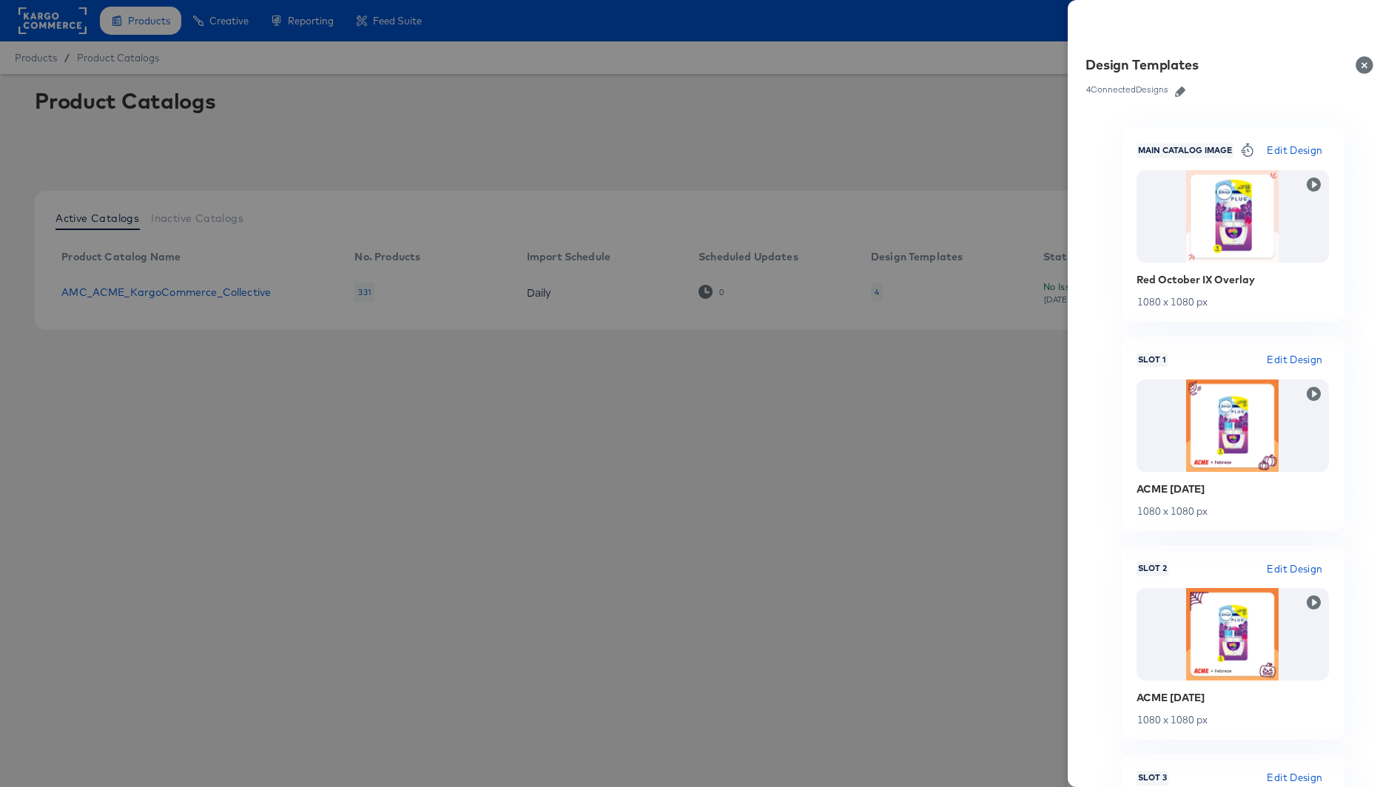
click at [1364, 67] on button "Close" at bounding box center [1367, 64] width 41 height 41
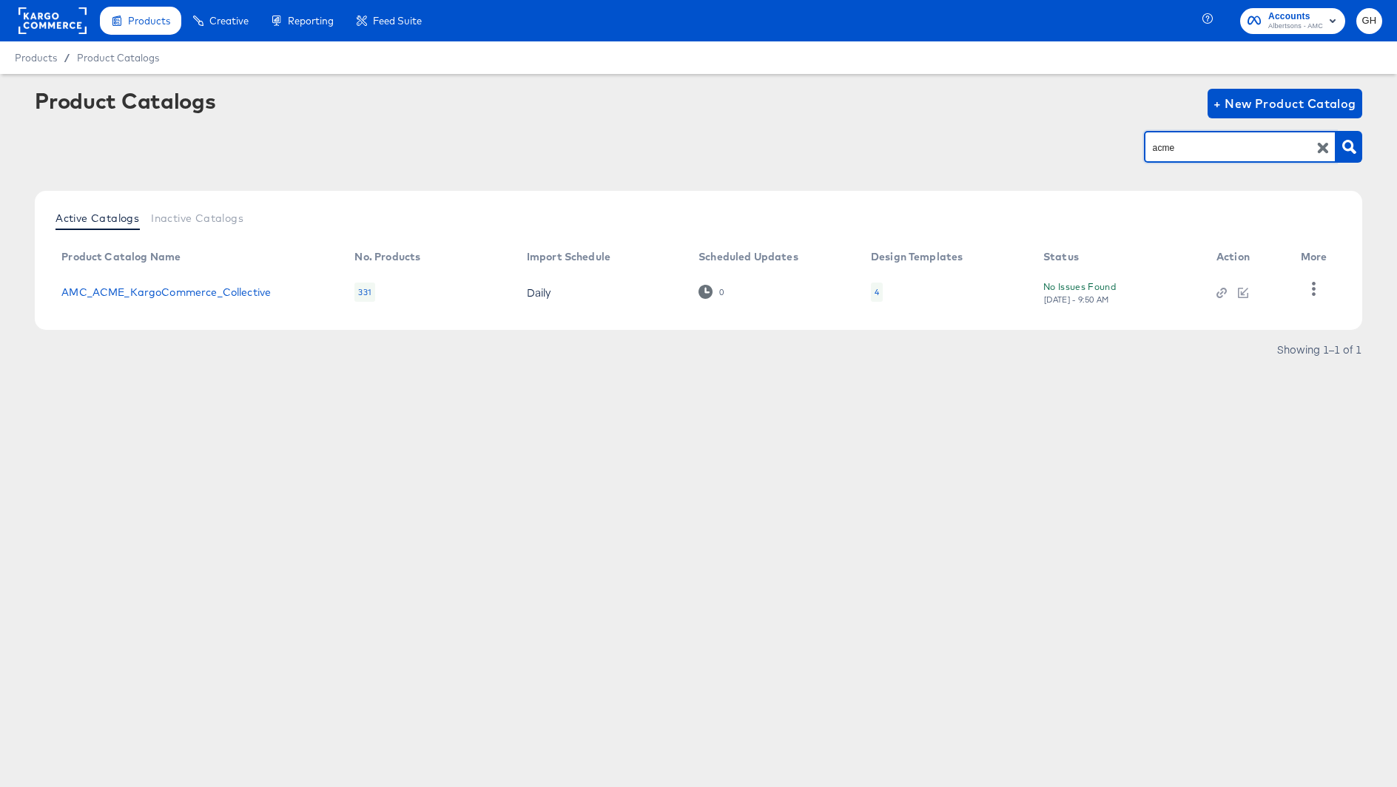
drag, startPoint x: 1210, startPoint y: 155, endPoint x: 1033, endPoint y: 124, distance: 180.4
click at [1033, 124] on div "Product Catalogs + New Product Catalog acme" at bounding box center [698, 134] width 1327 height 90
type input "[PERSON_NAME]"
click at [875, 289] on div "4" at bounding box center [877, 292] width 4 height 12
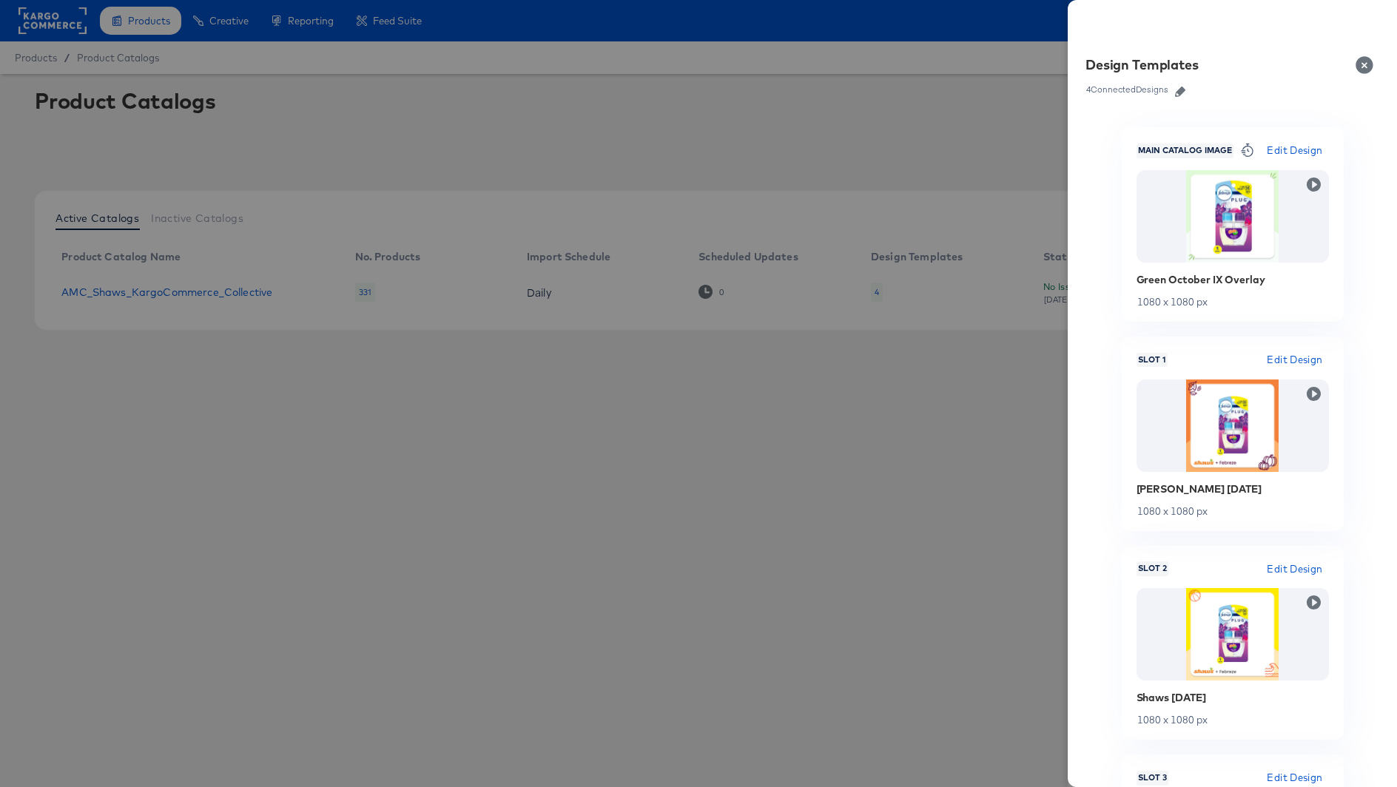
click at [1177, 88] on icon "button" at bounding box center [1180, 92] width 10 height 10
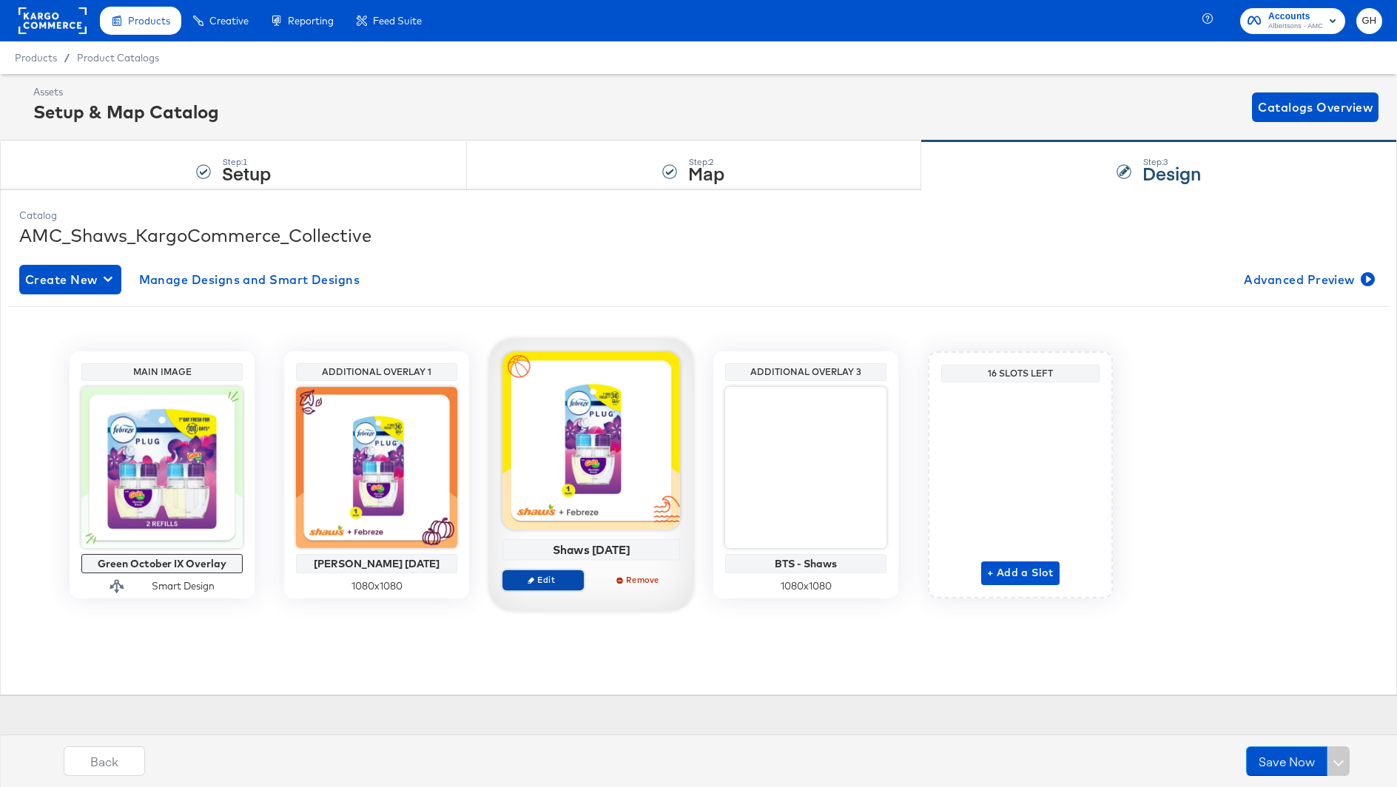
click at [539, 582] on span "Edit" at bounding box center [543, 579] width 68 height 11
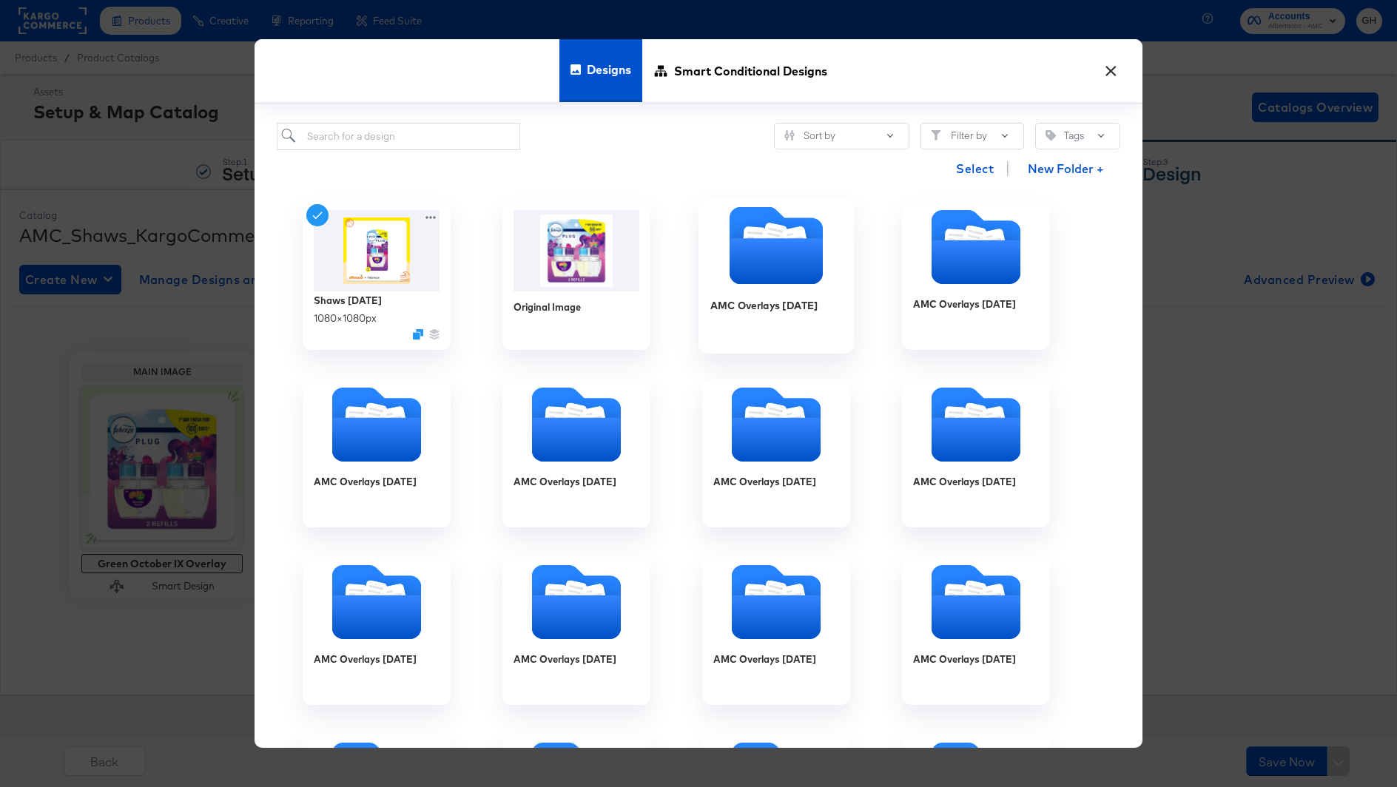
click at [774, 250] on icon "Folder" at bounding box center [776, 262] width 93 height 46
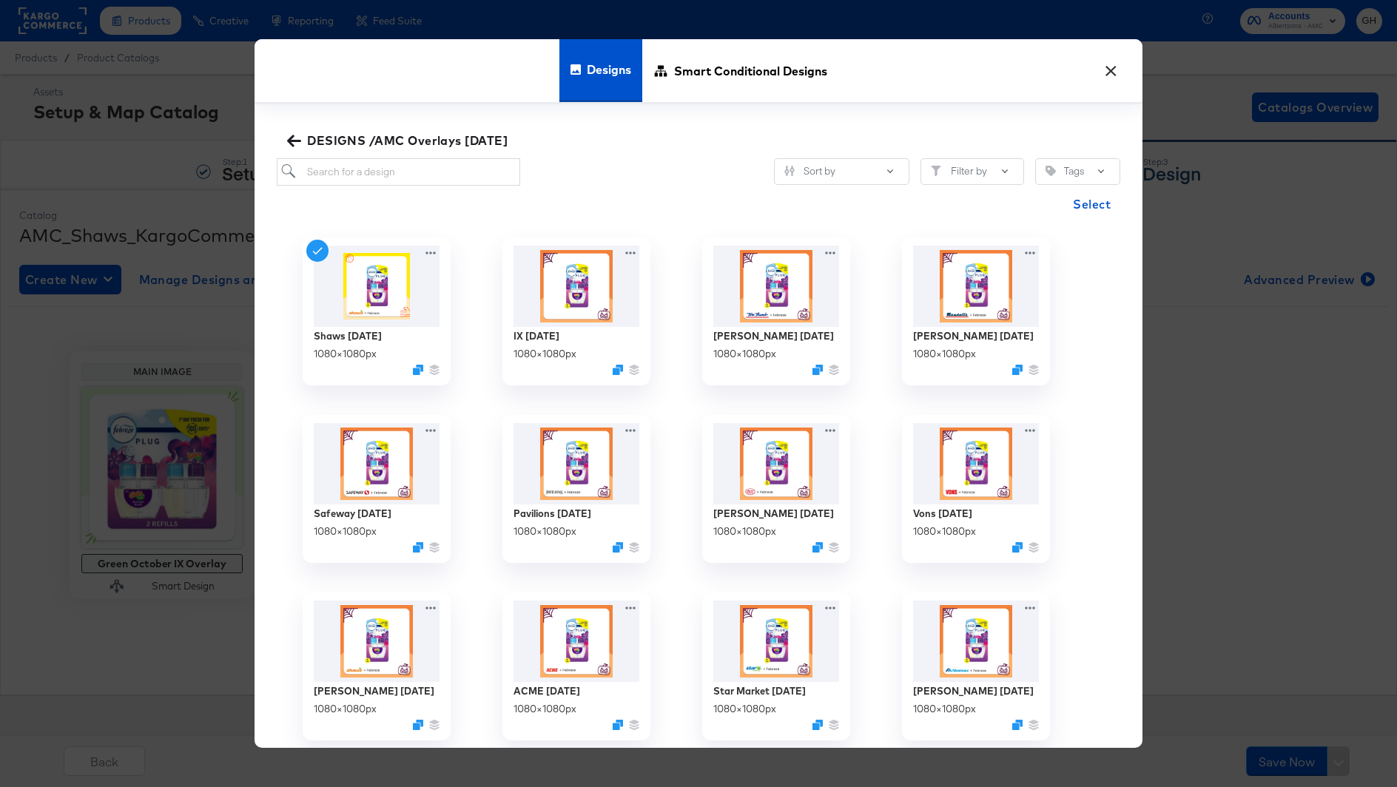
scroll to position [7, 0]
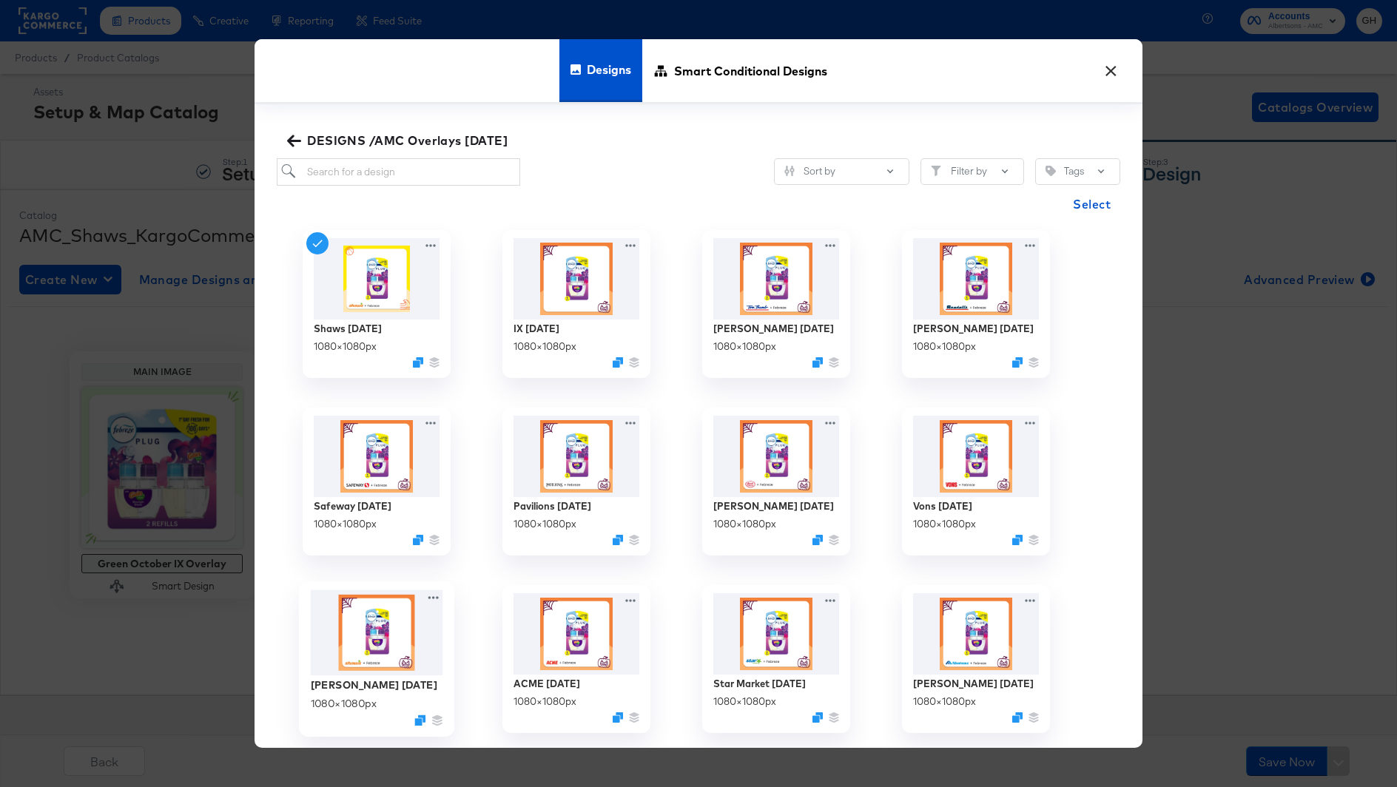
click at [384, 631] on img at bounding box center [377, 633] width 132 height 86
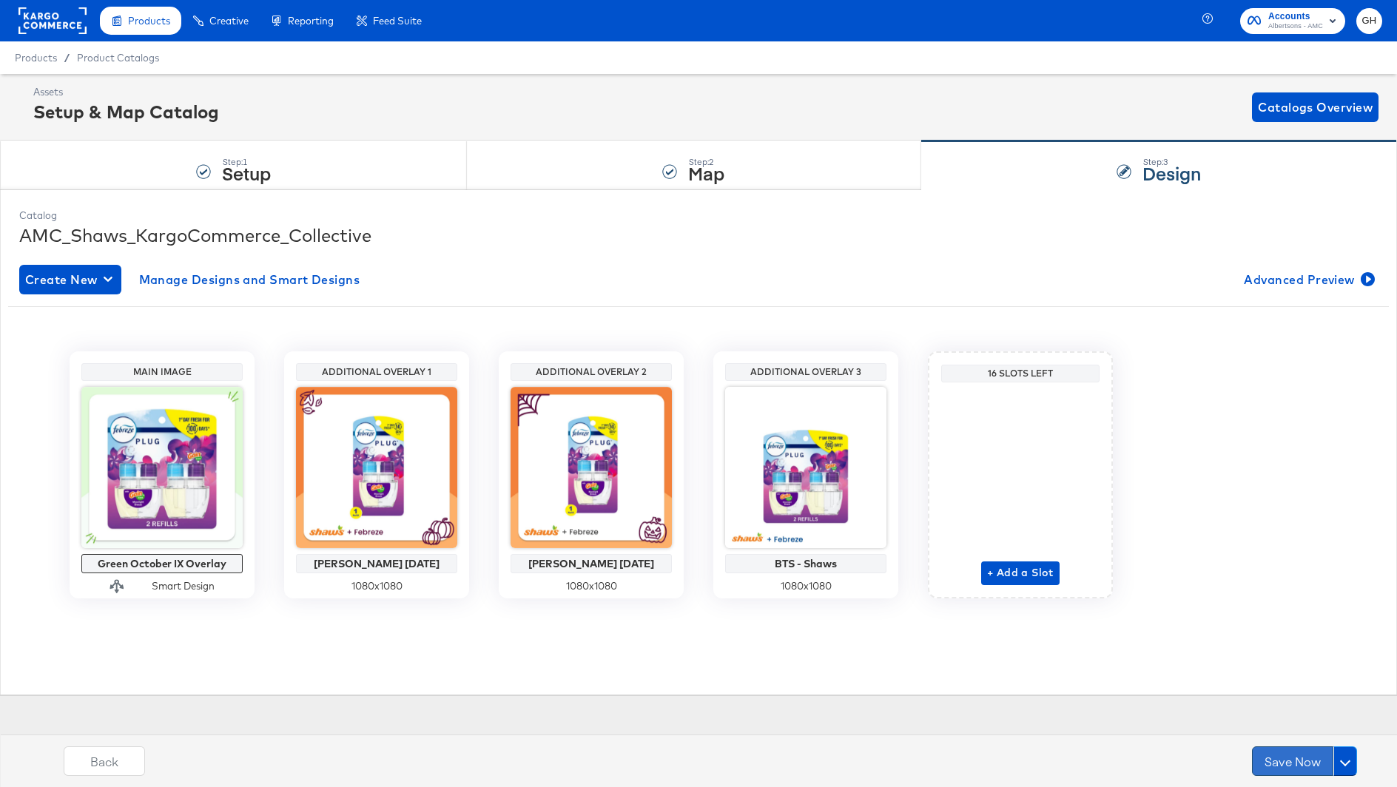
click at [1282, 751] on button "Save Now" at bounding box center [1292, 762] width 81 height 30
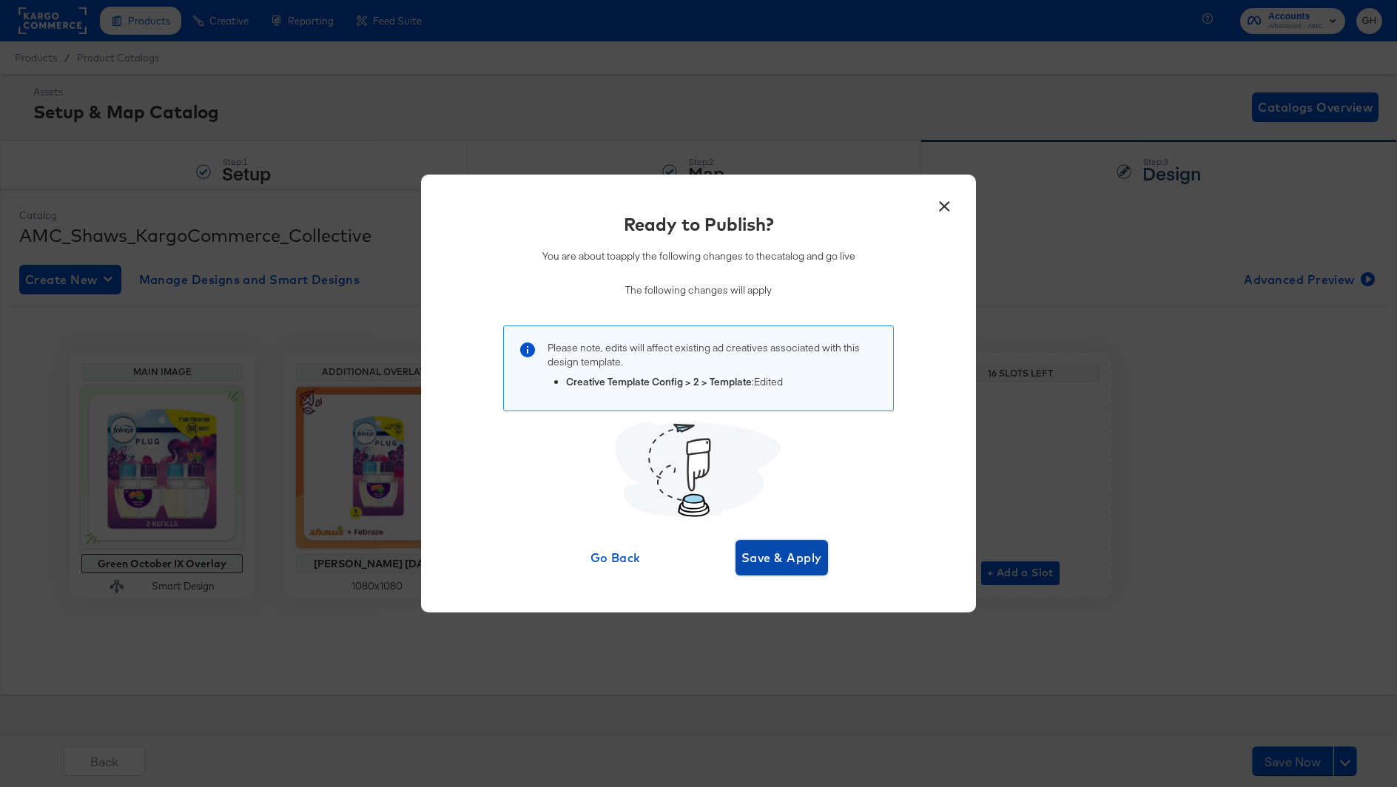
click at [772, 556] on span "Save & Apply" at bounding box center [781, 558] width 81 height 21
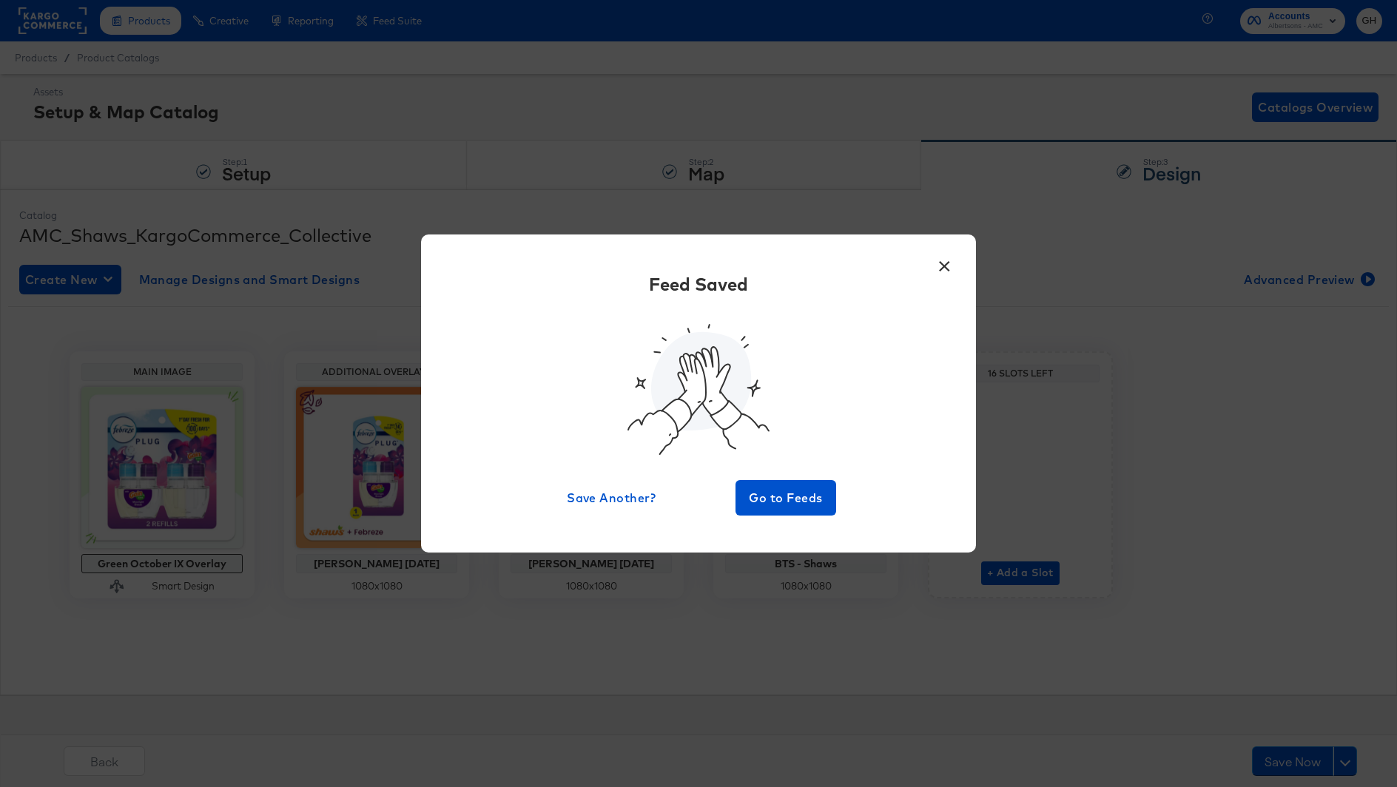
click at [843, 482] on div "Feed Saved Save Another? Go to Feeds" at bounding box center [698, 394] width 511 height 244
click at [810, 491] on span "Go to Feeds" at bounding box center [785, 498] width 89 height 21
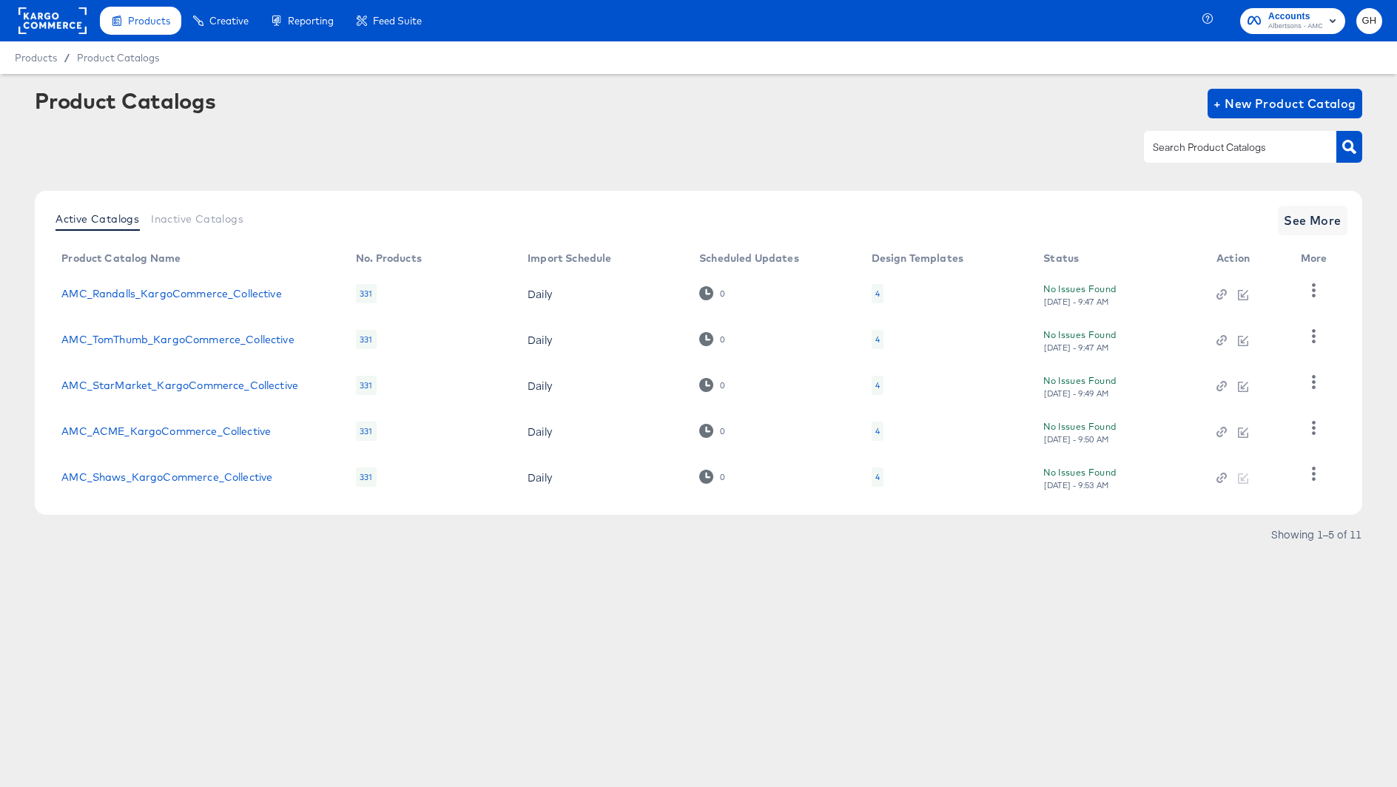
click at [1192, 152] on input "text" at bounding box center [1229, 147] width 158 height 17
type input "star"
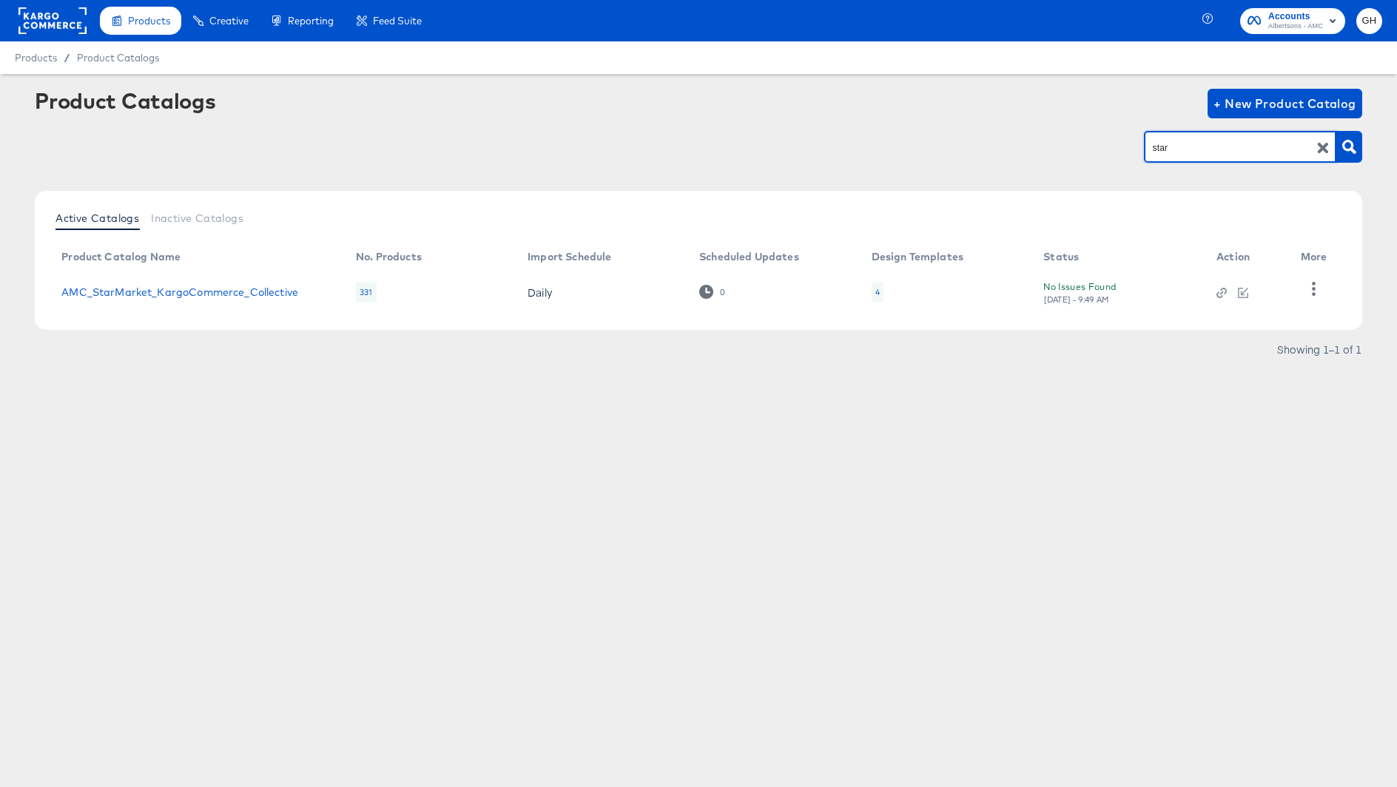
click at [875, 284] on div "4" at bounding box center [878, 292] width 12 height 19
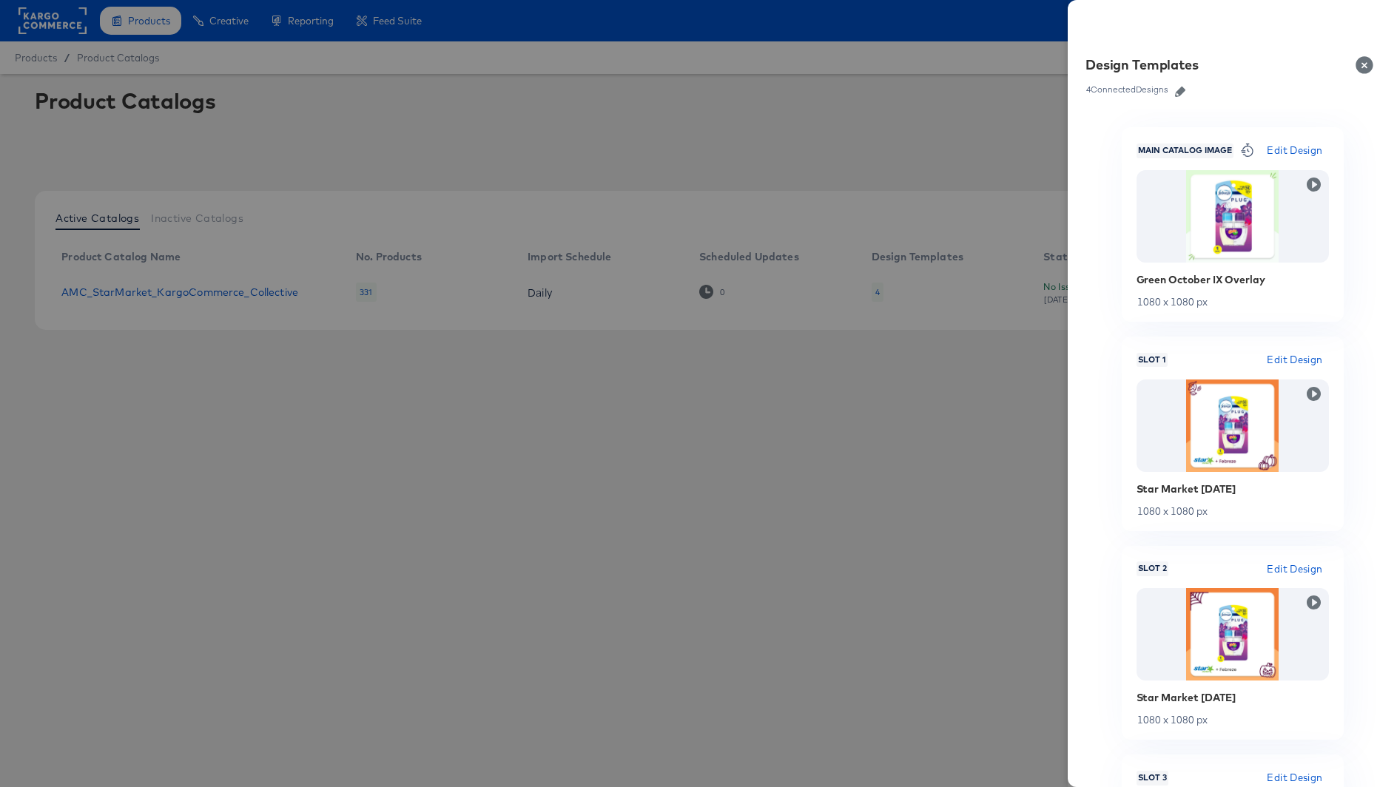
click at [1368, 77] on button "Close" at bounding box center [1367, 64] width 41 height 41
